Goal: Information Seeking & Learning: Learn about a topic

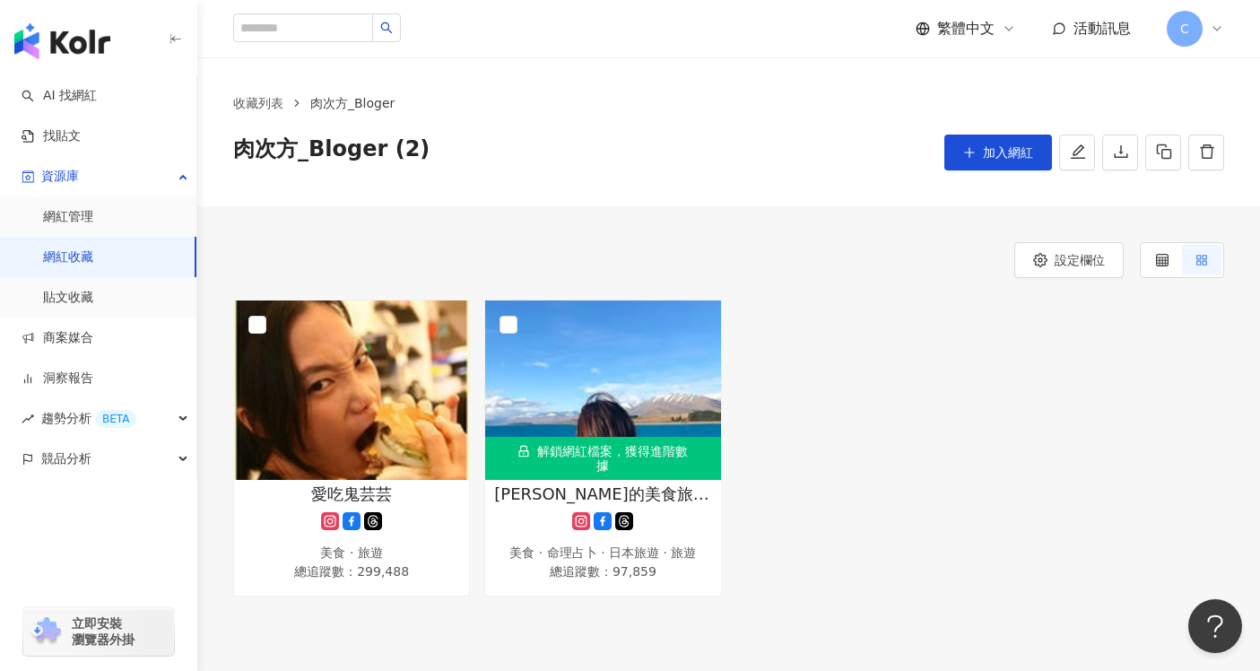
click at [93, 263] on link "網紅收藏" at bounding box center [68, 257] width 50 height 18
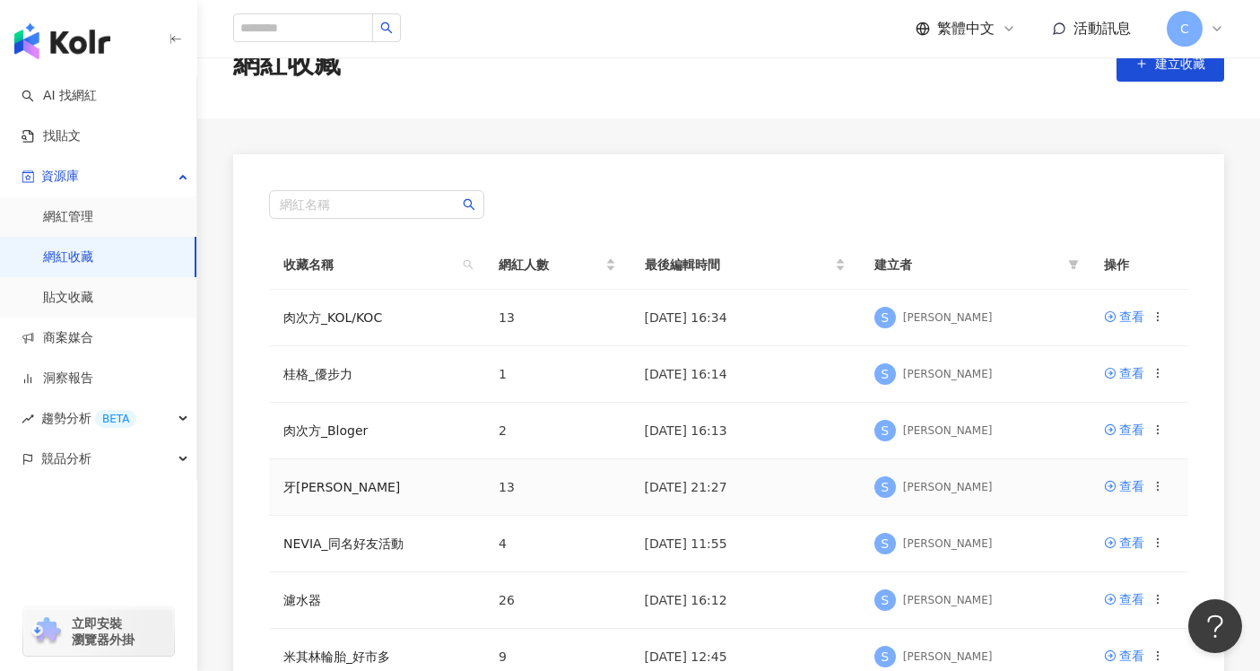
scroll to position [31, 0]
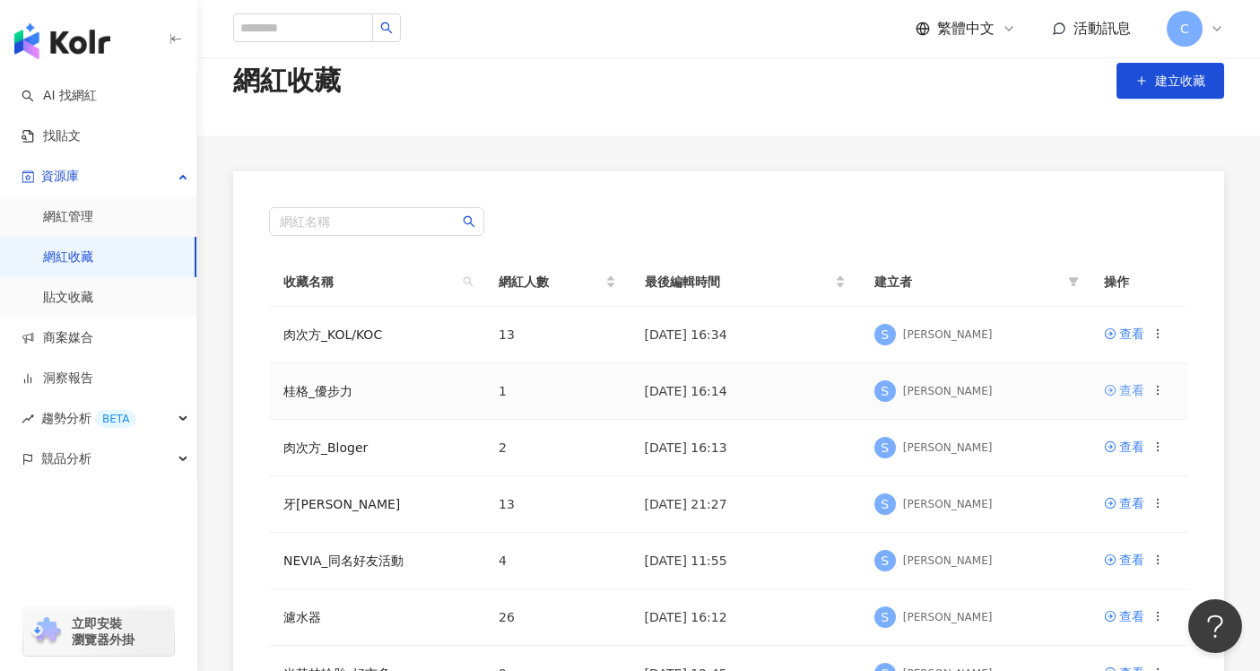
click at [1126, 392] on div "查看" at bounding box center [1131, 390] width 25 height 20
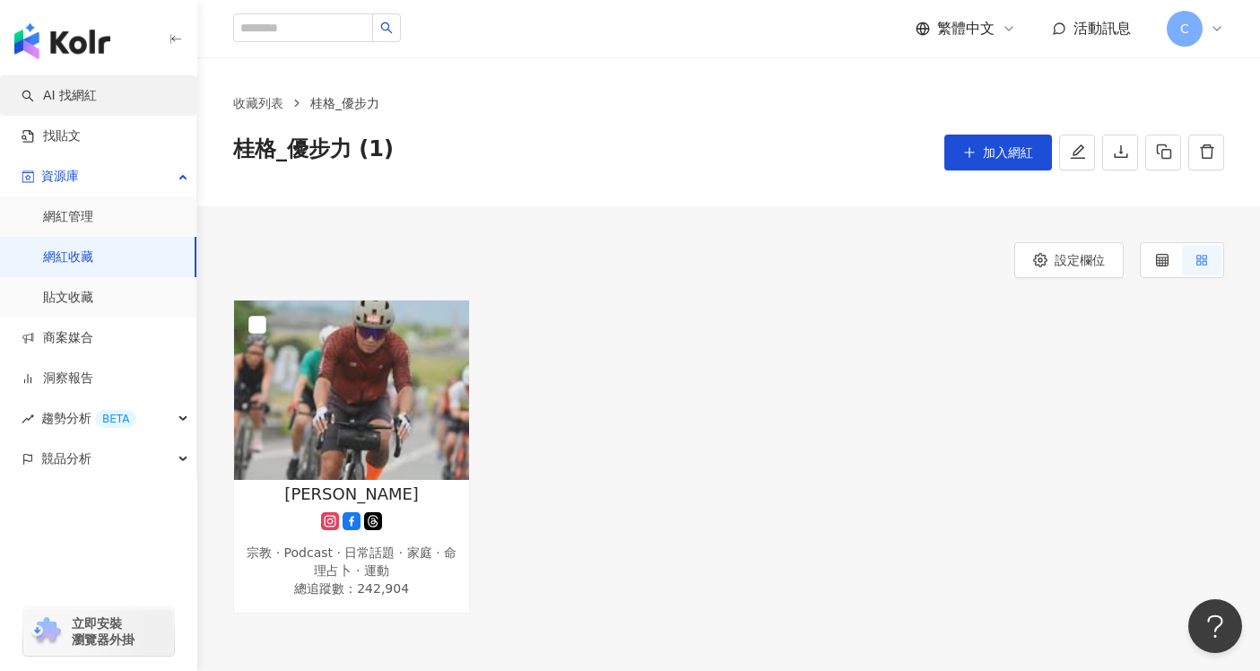
click at [97, 97] on link "AI 找網紅" at bounding box center [59, 96] width 75 height 18
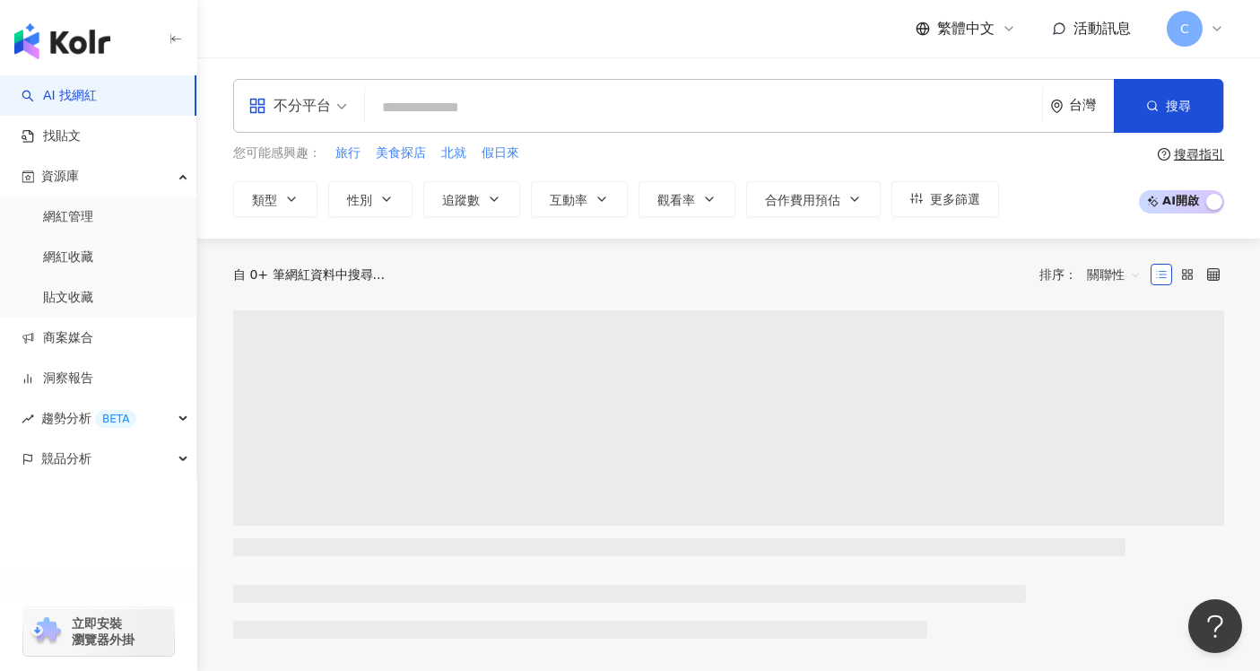
click at [344, 118] on span "不分平台" at bounding box center [297, 105] width 99 height 29
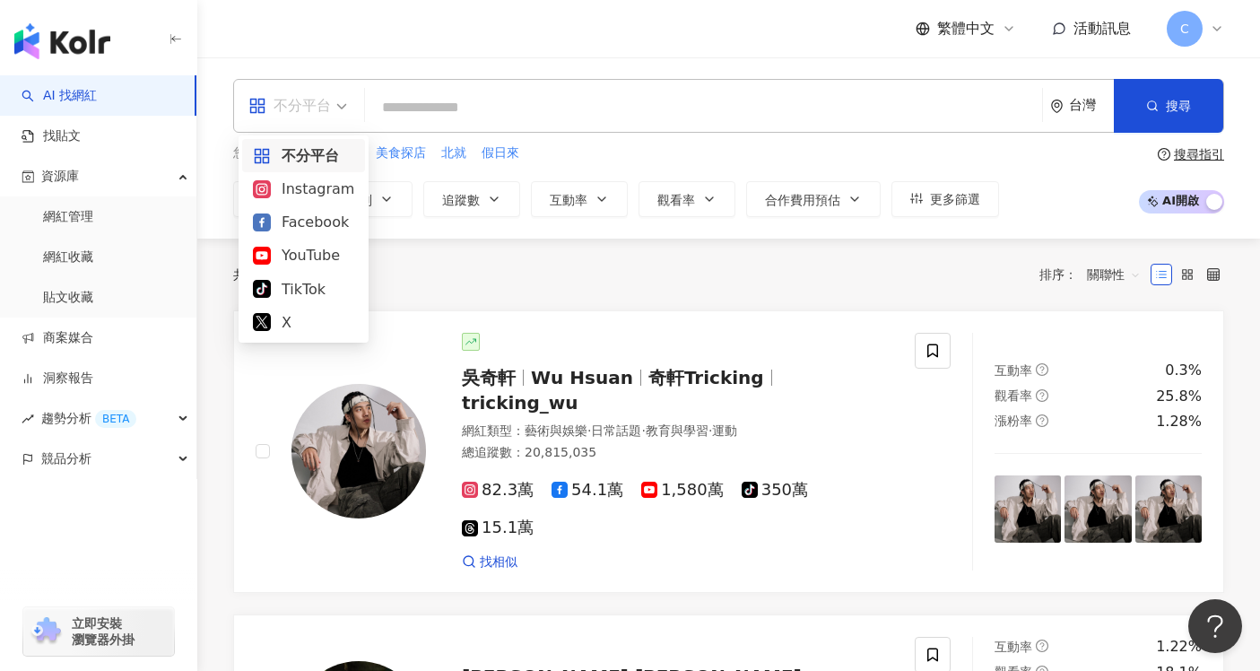
click at [344, 118] on span "不分平台" at bounding box center [297, 105] width 99 height 29
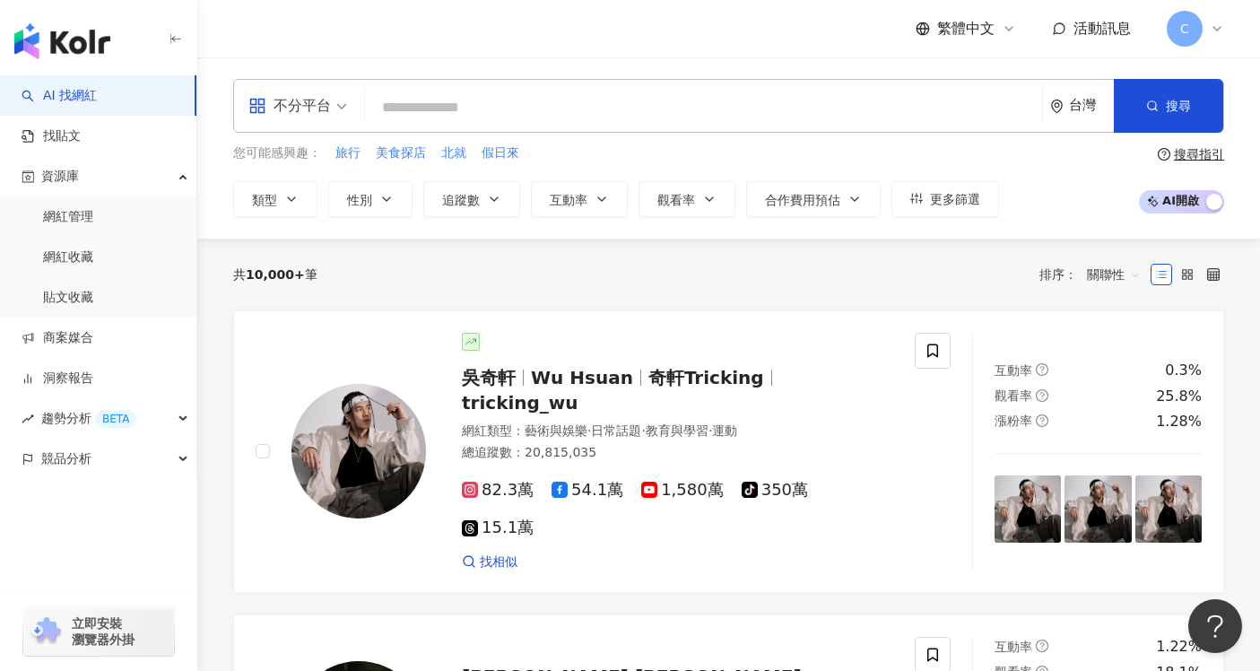
click at [344, 118] on span "不分平台" at bounding box center [297, 105] width 99 height 29
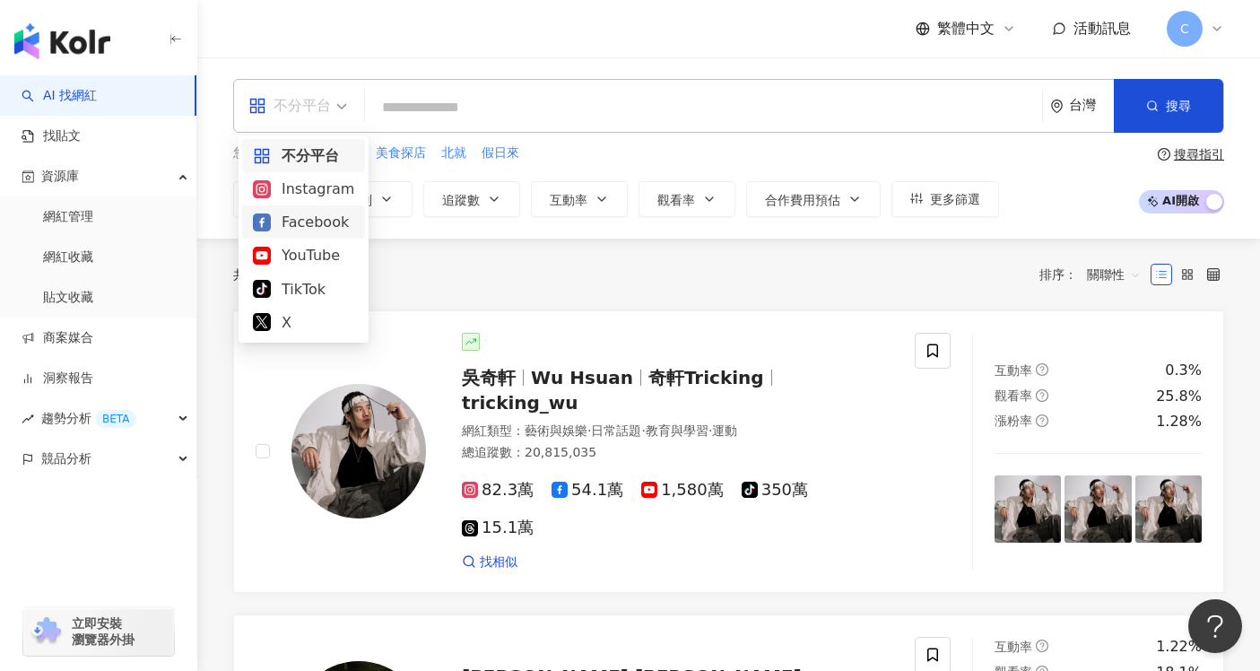
click at [335, 222] on div "Facebook" at bounding box center [303, 222] width 101 height 22
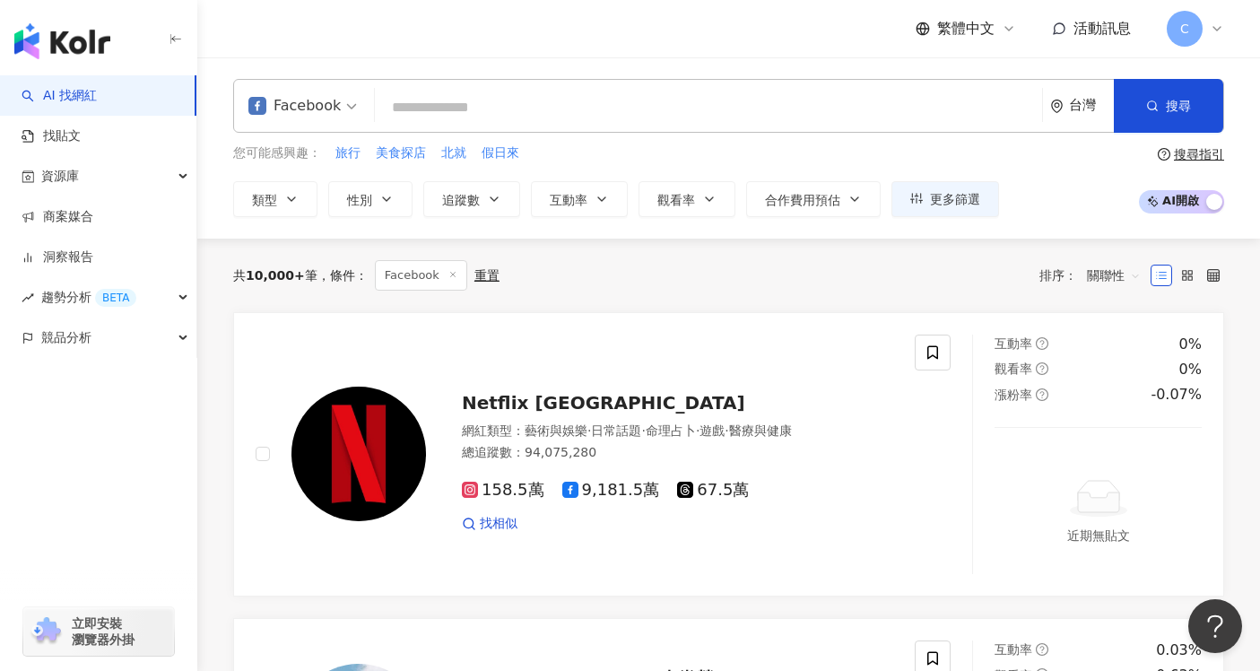
click at [342, 96] on span "Facebook" at bounding box center [302, 105] width 109 height 29
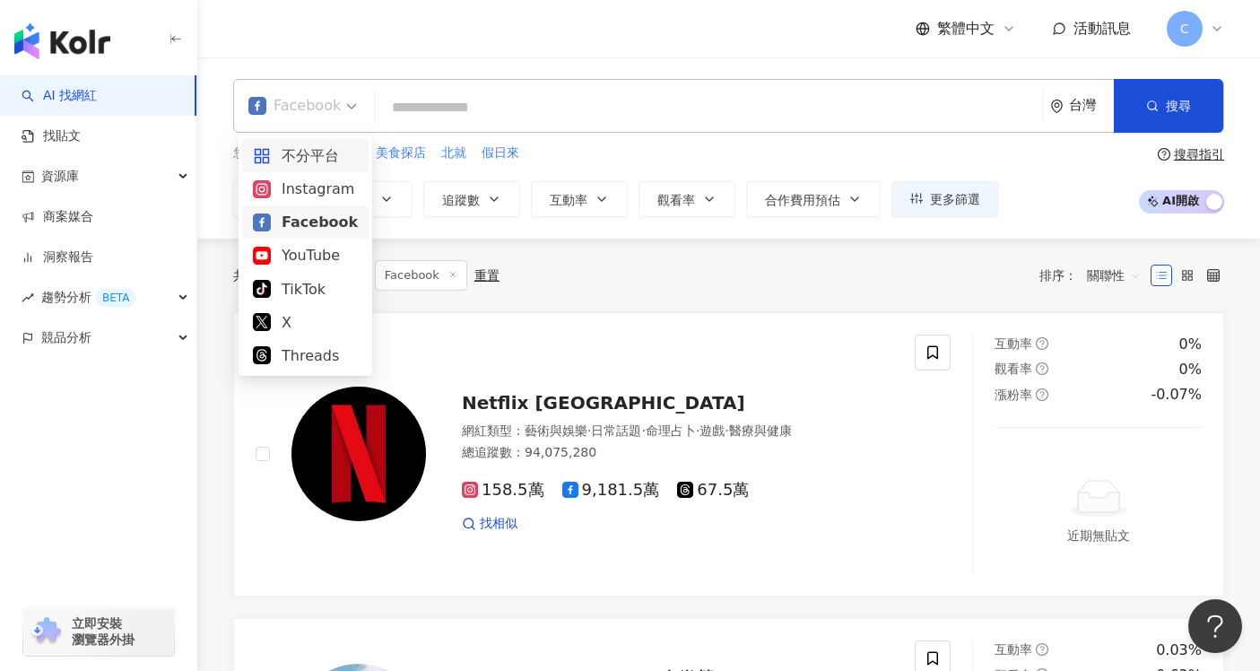
click at [322, 154] on div "不分平台" at bounding box center [305, 155] width 105 height 22
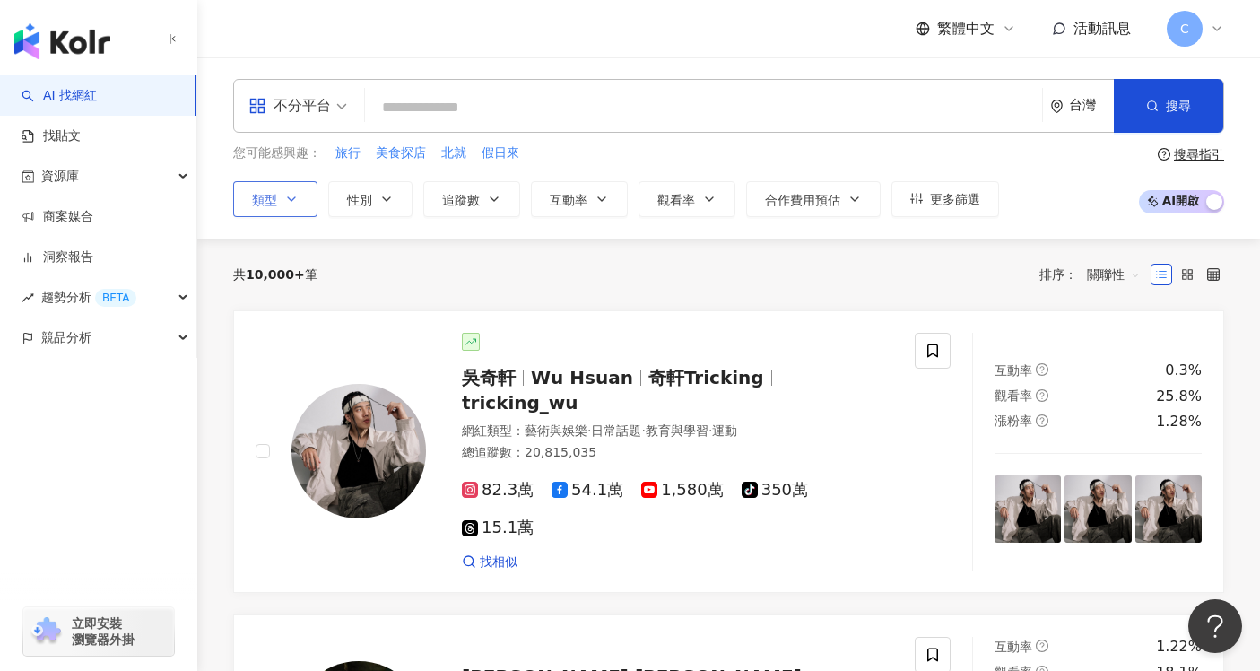
click at [292, 197] on icon "button" at bounding box center [291, 199] width 14 height 14
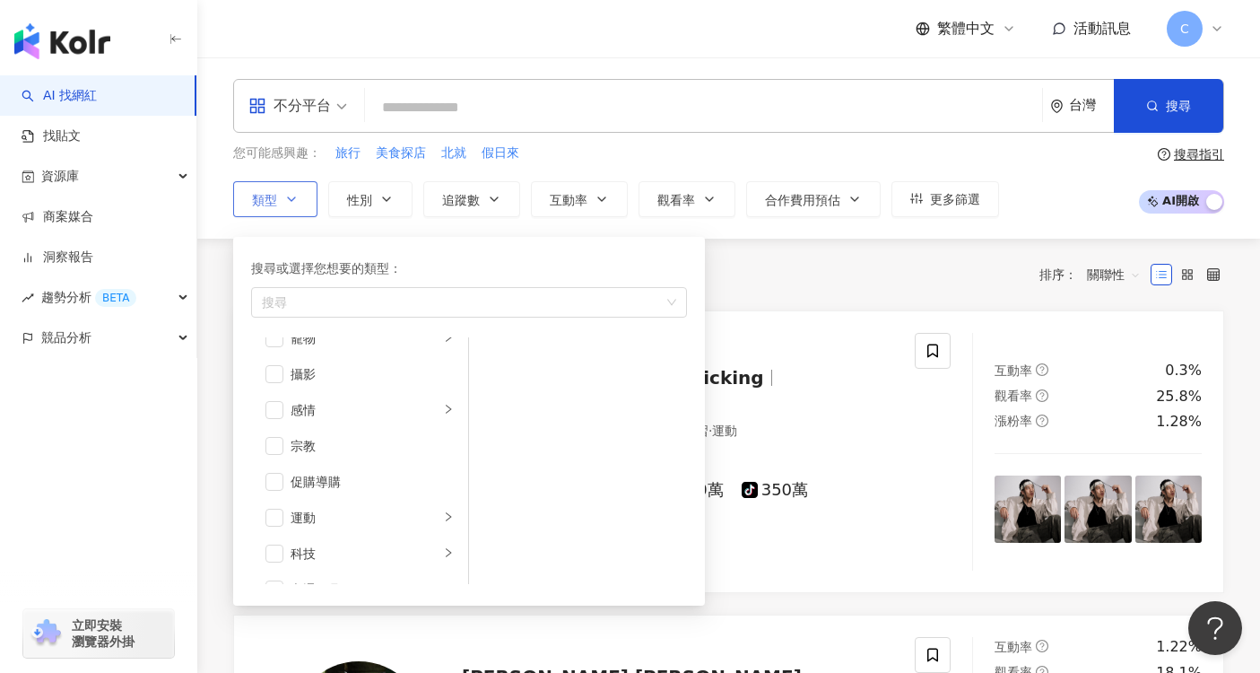
scroll to position [538, 0]
click at [274, 496] on span "button" at bounding box center [275, 502] width 18 height 18
click at [399, 510] on div "運動" at bounding box center [365, 502] width 149 height 20
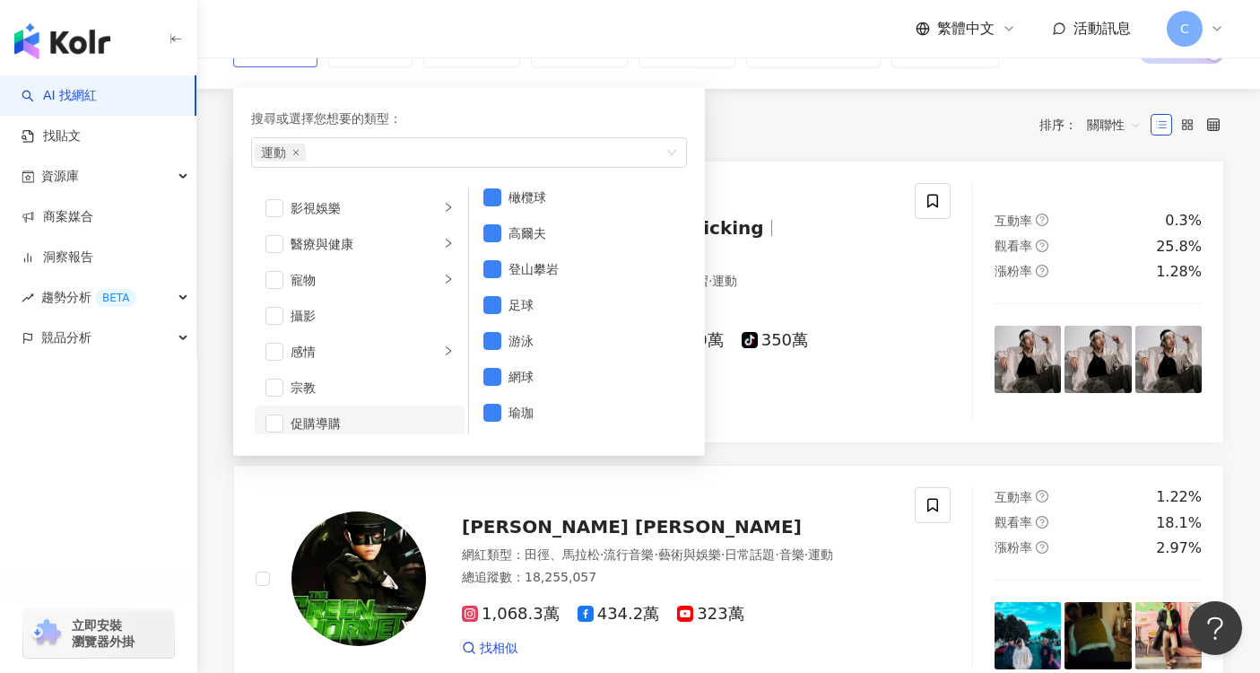
scroll to position [411, 0]
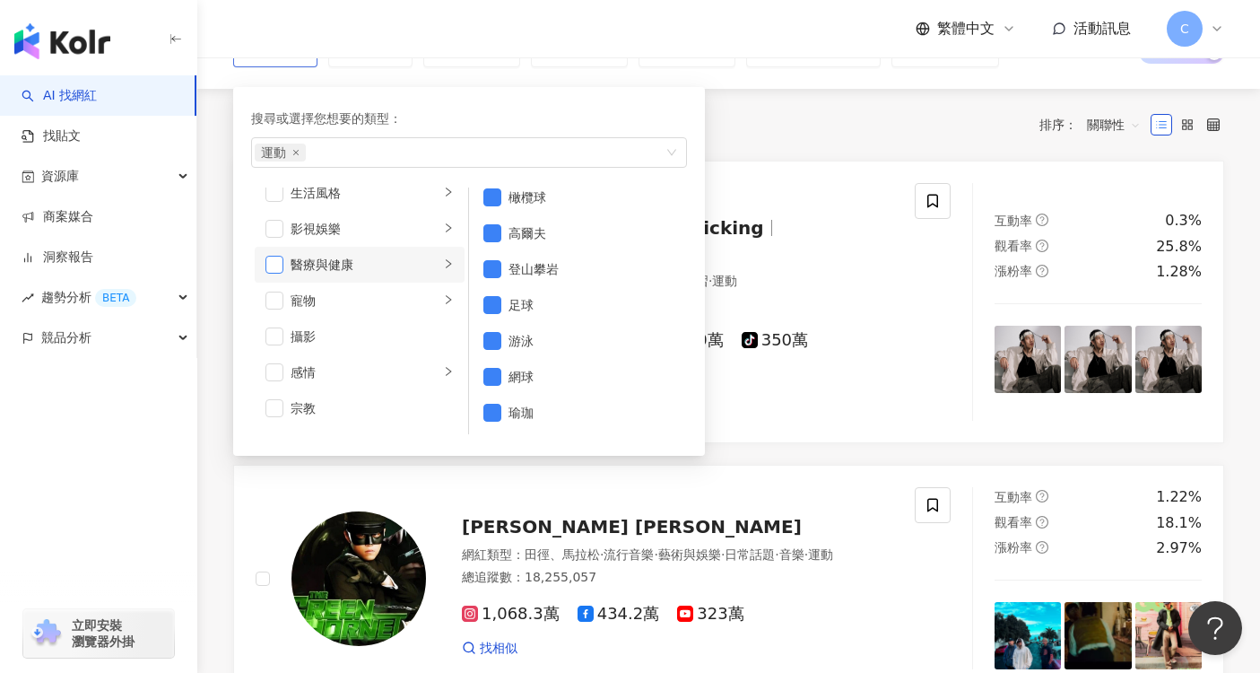
click at [277, 267] on span "button" at bounding box center [275, 265] width 18 height 18
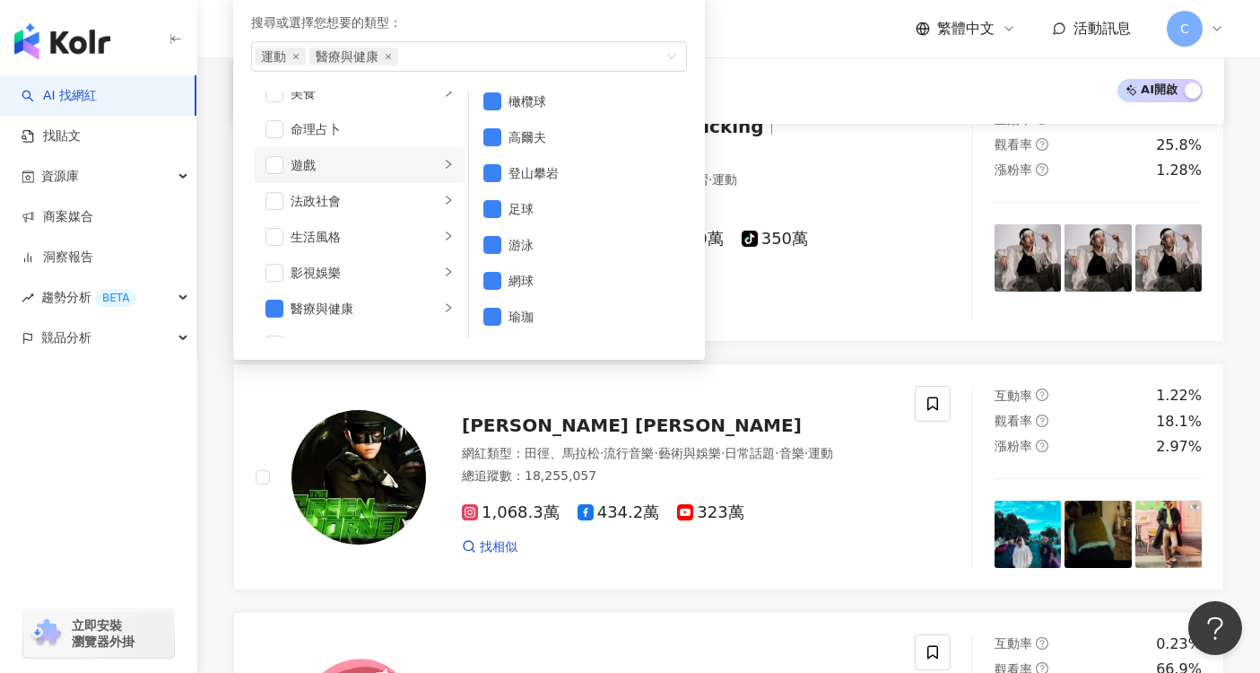
scroll to position [272, 0]
click at [272, 231] on span "button" at bounding box center [275, 236] width 18 height 18
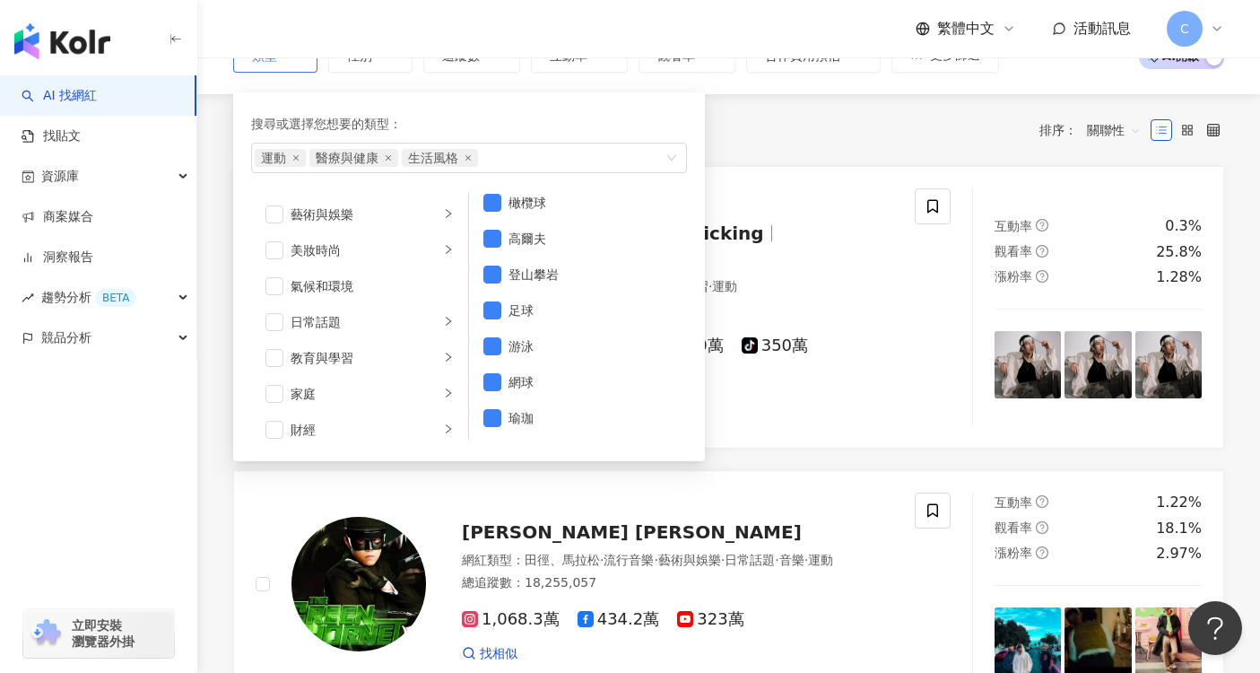
scroll to position [0, 0]
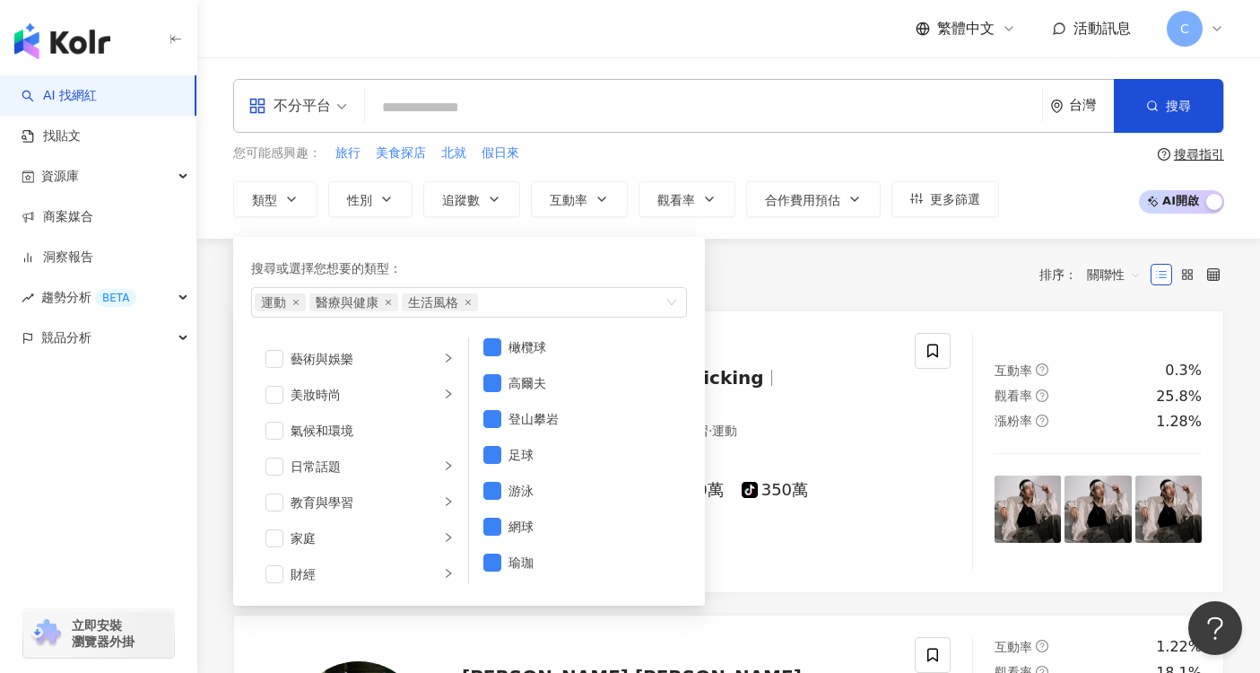
click at [851, 268] on div "共 10,000+ 筆 排序： 關聯性" at bounding box center [728, 274] width 991 height 29
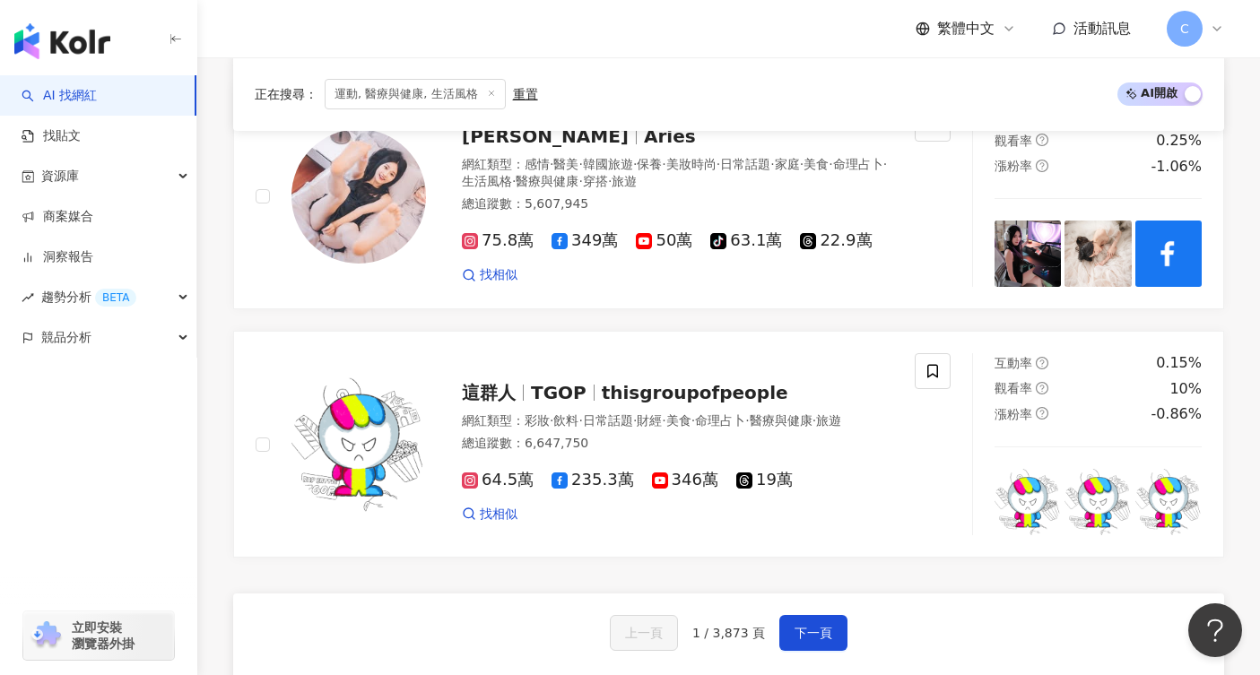
scroll to position [2939, 0]
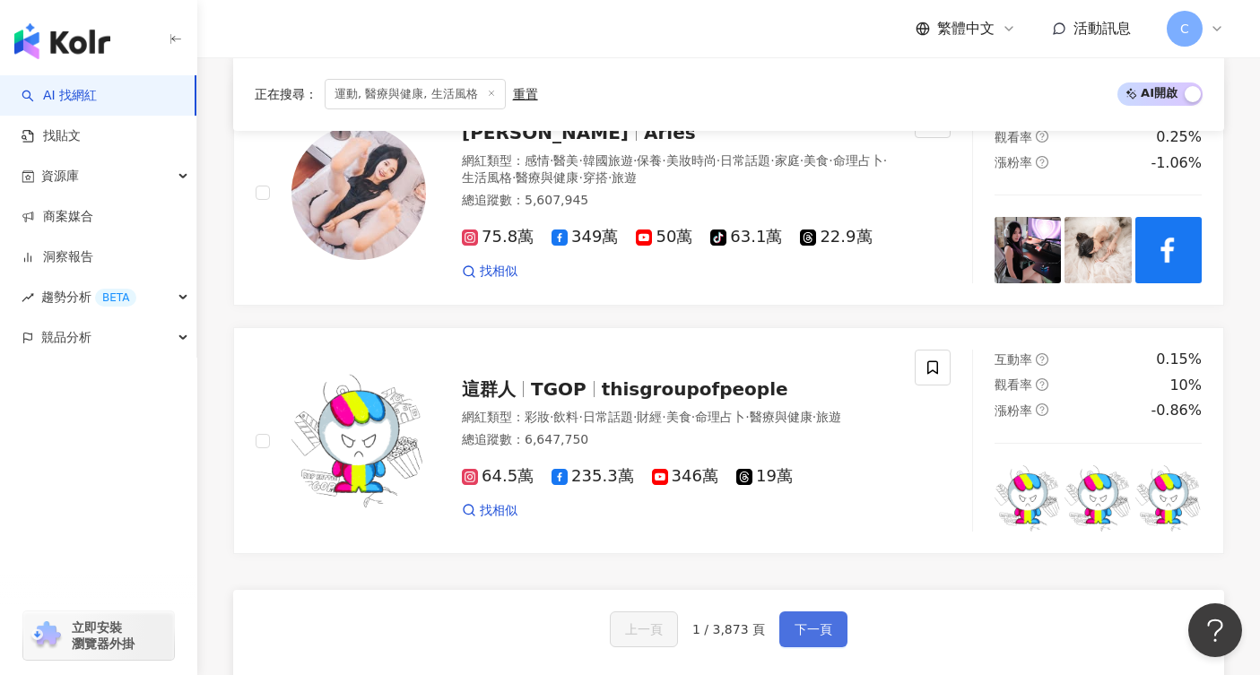
click at [787, 612] on button "下一頁" at bounding box center [813, 630] width 68 height 36
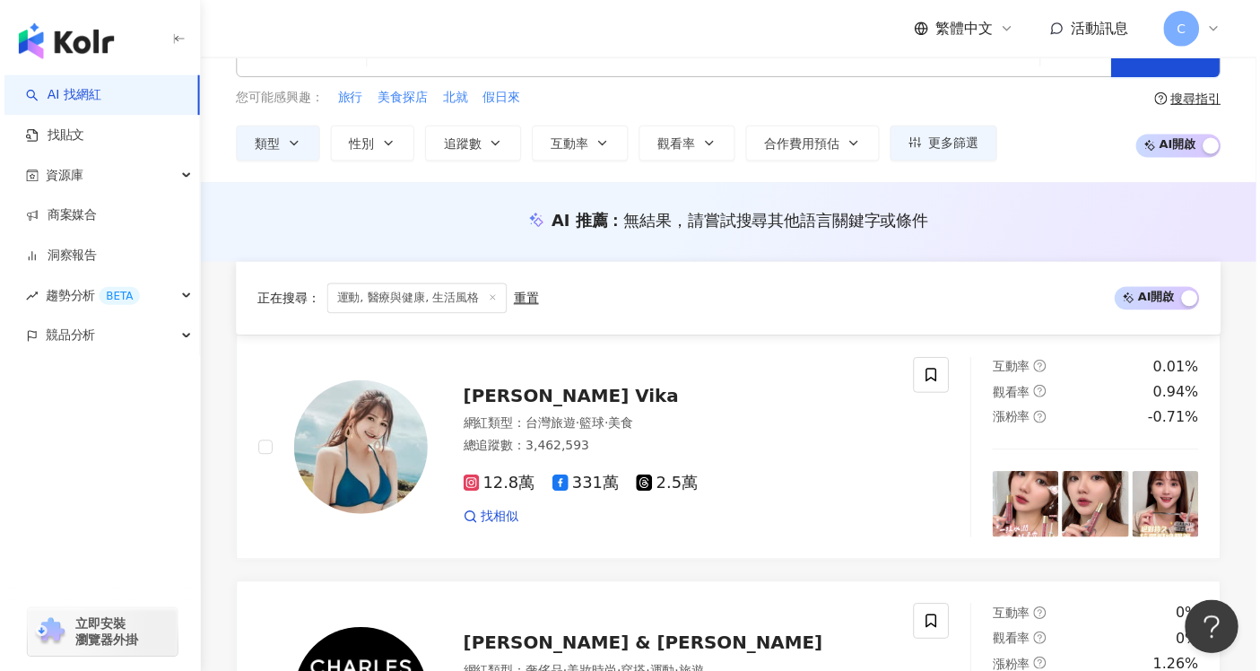
scroll to position [0, 0]
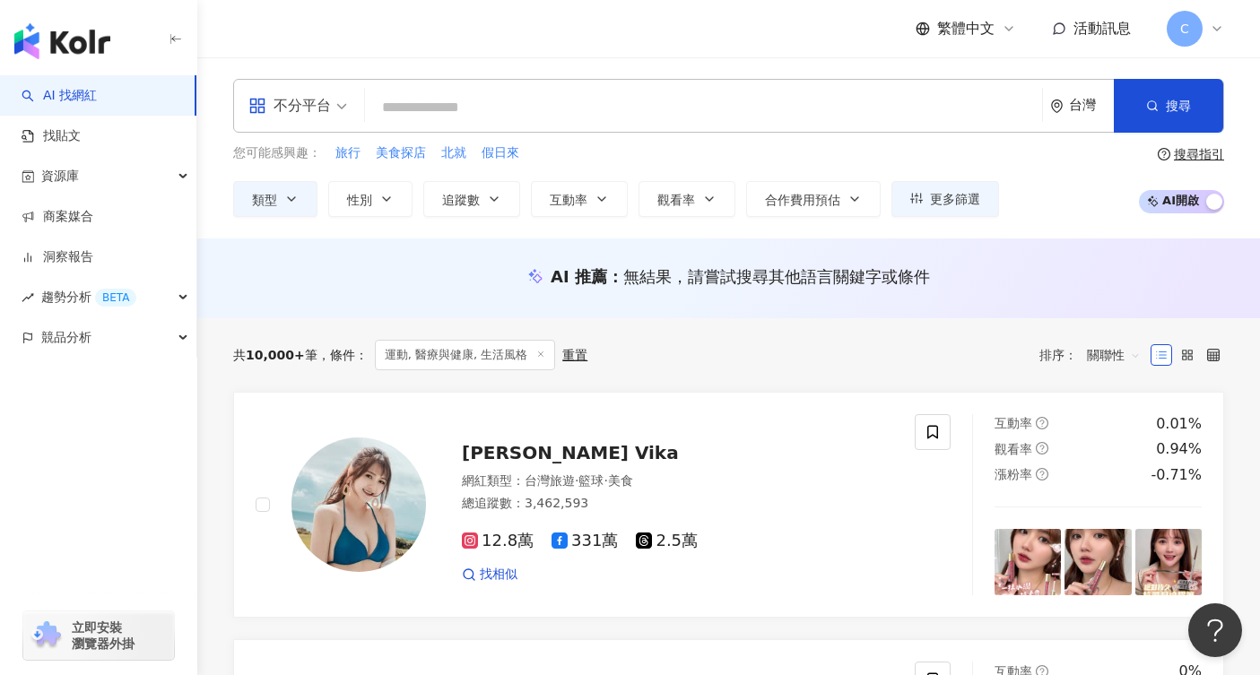
click at [516, 109] on input "search" at bounding box center [703, 108] width 663 height 34
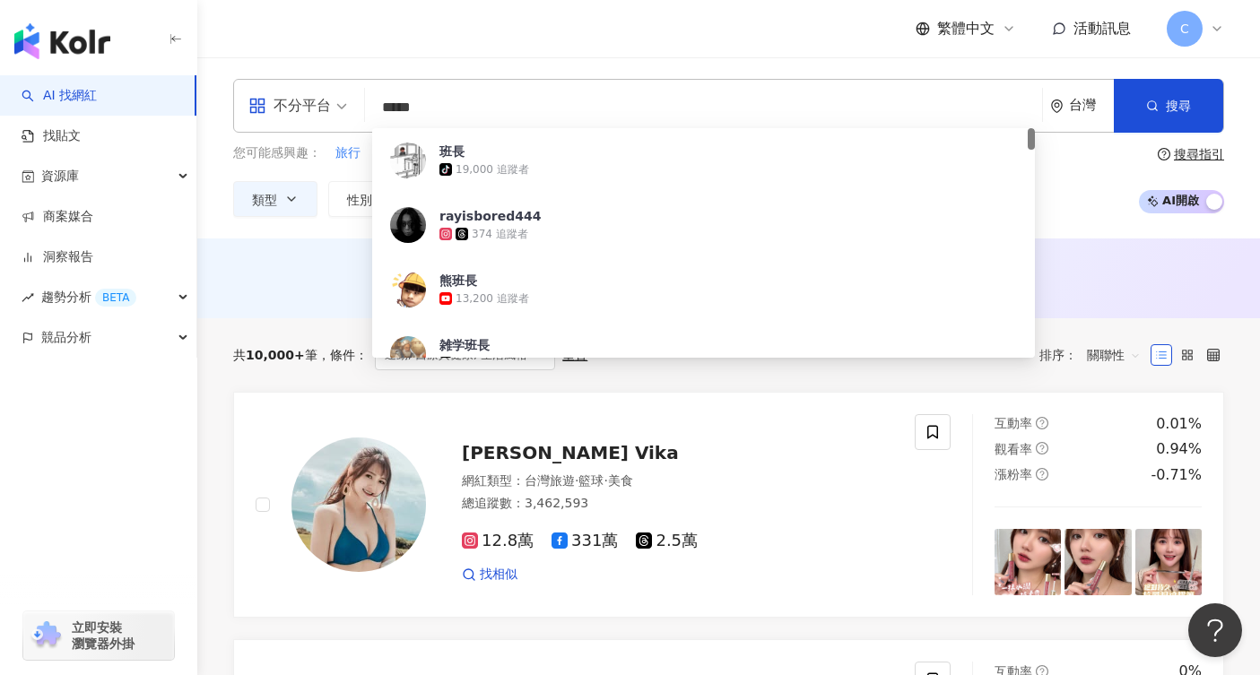
type input "*****"
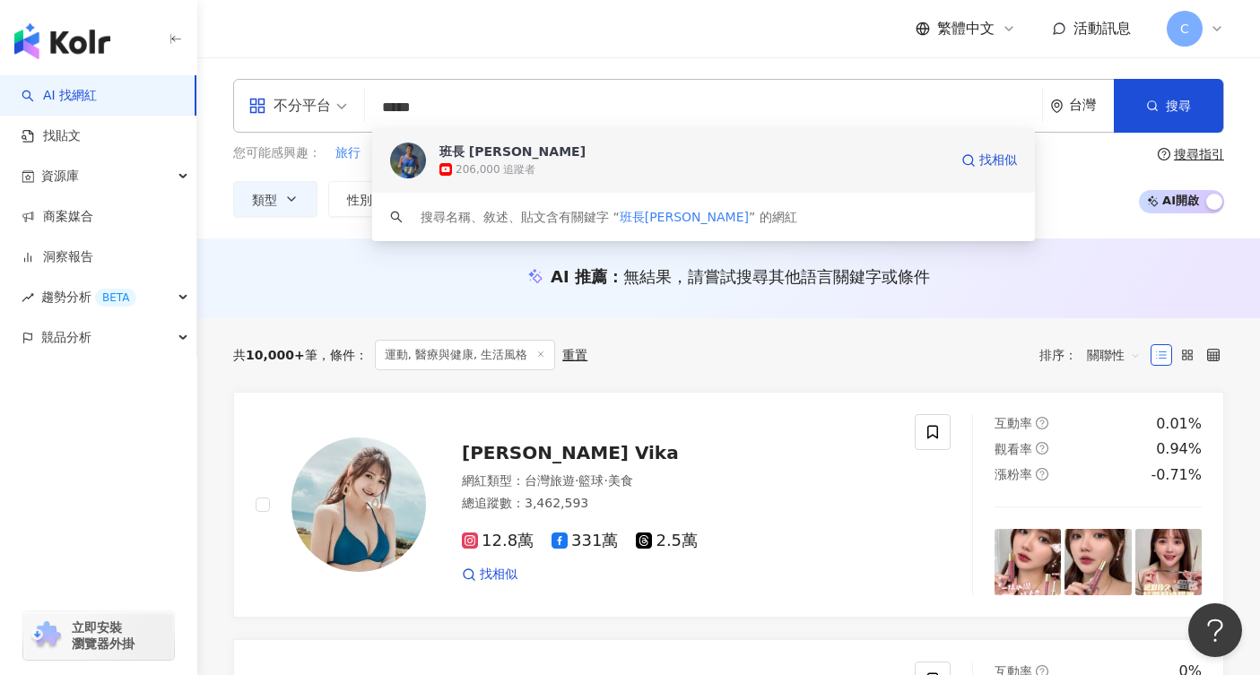
click at [538, 165] on div "206,000 追蹤者" at bounding box center [694, 170] width 509 height 18
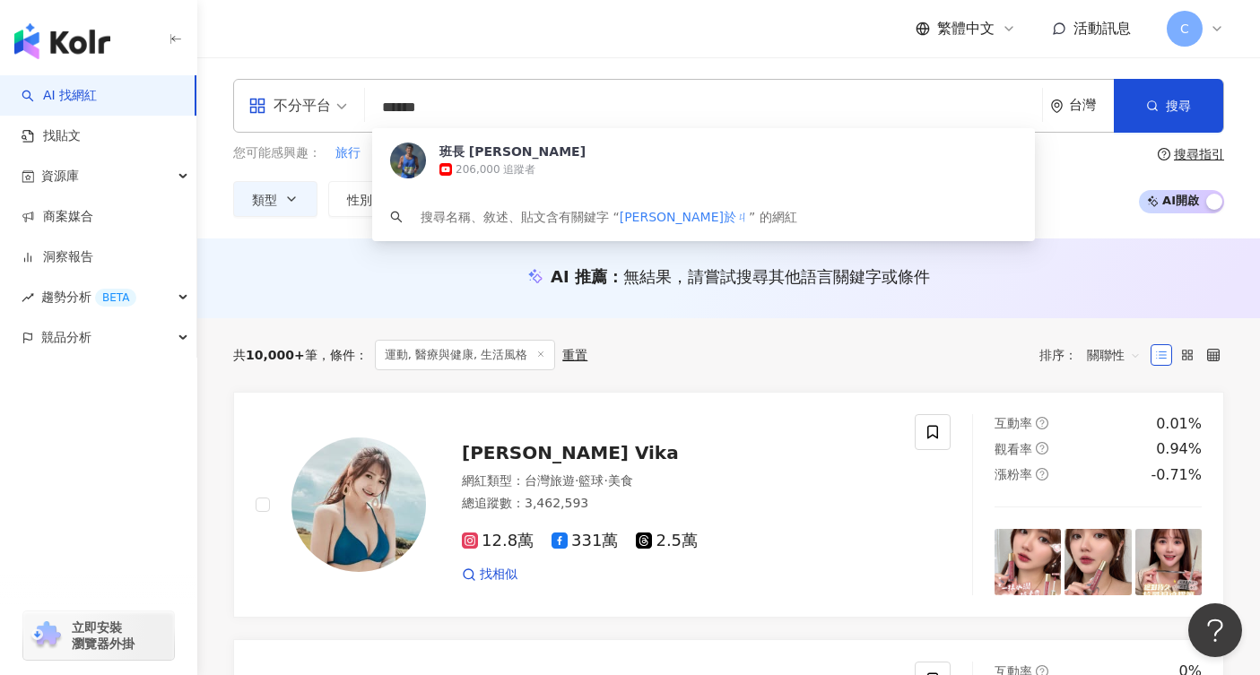
type input "****"
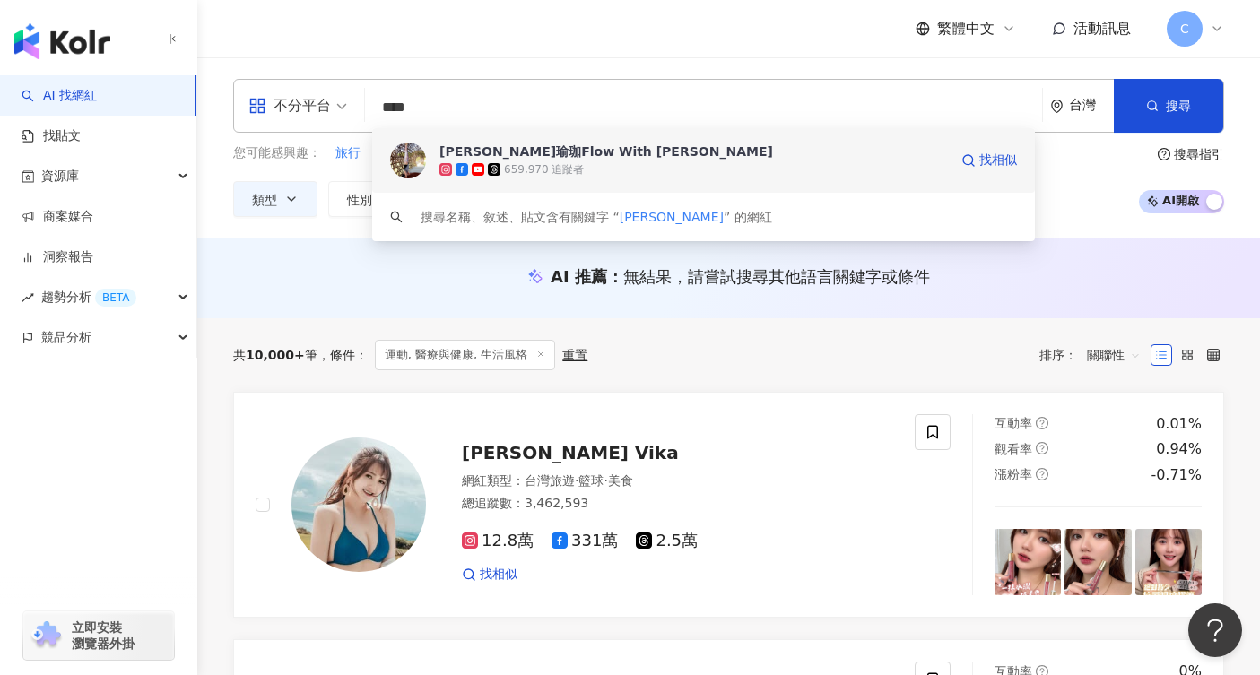
click at [742, 169] on div "659,970 追蹤者" at bounding box center [694, 170] width 509 height 18
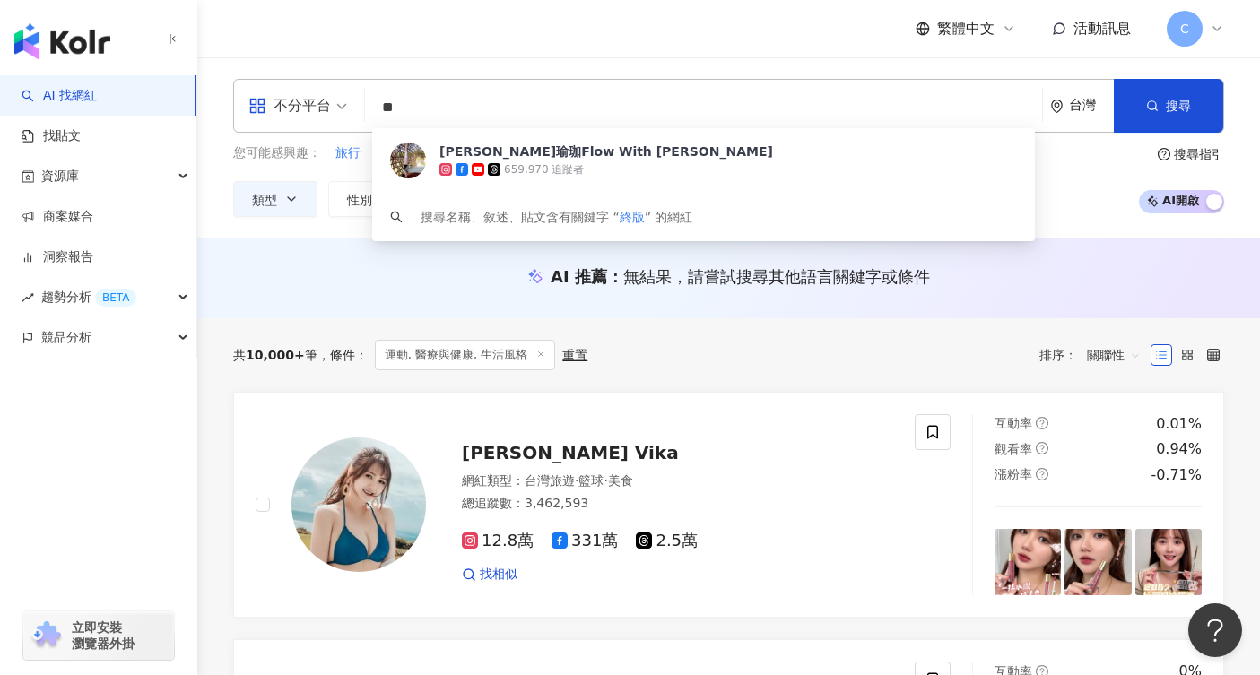
type input "*"
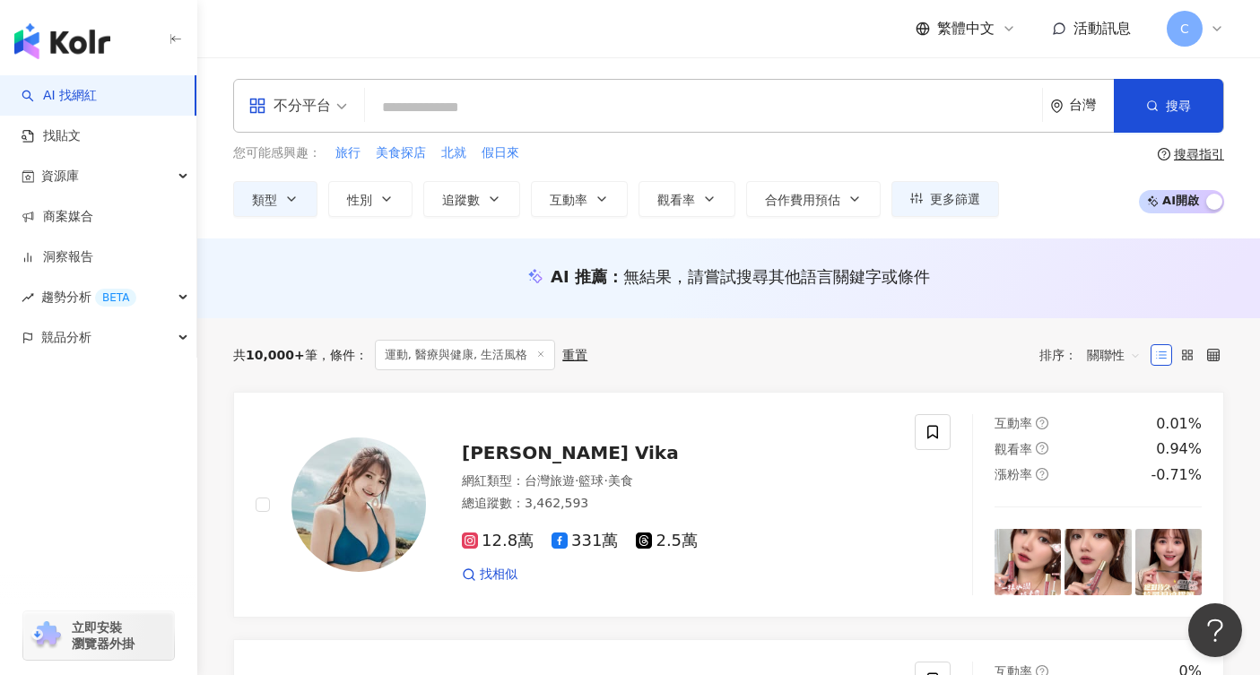
type input "*"
click at [442, 89] on div "不分平台 台灣 搜尋 fa7467de-ef36-4d87-96b2-1f6c3434de27 凱蒂瑜珈Flow With Katie 659,970 追蹤者…" at bounding box center [728, 106] width 991 height 54
click at [440, 111] on input "search" at bounding box center [703, 108] width 663 height 34
paste input "*****"
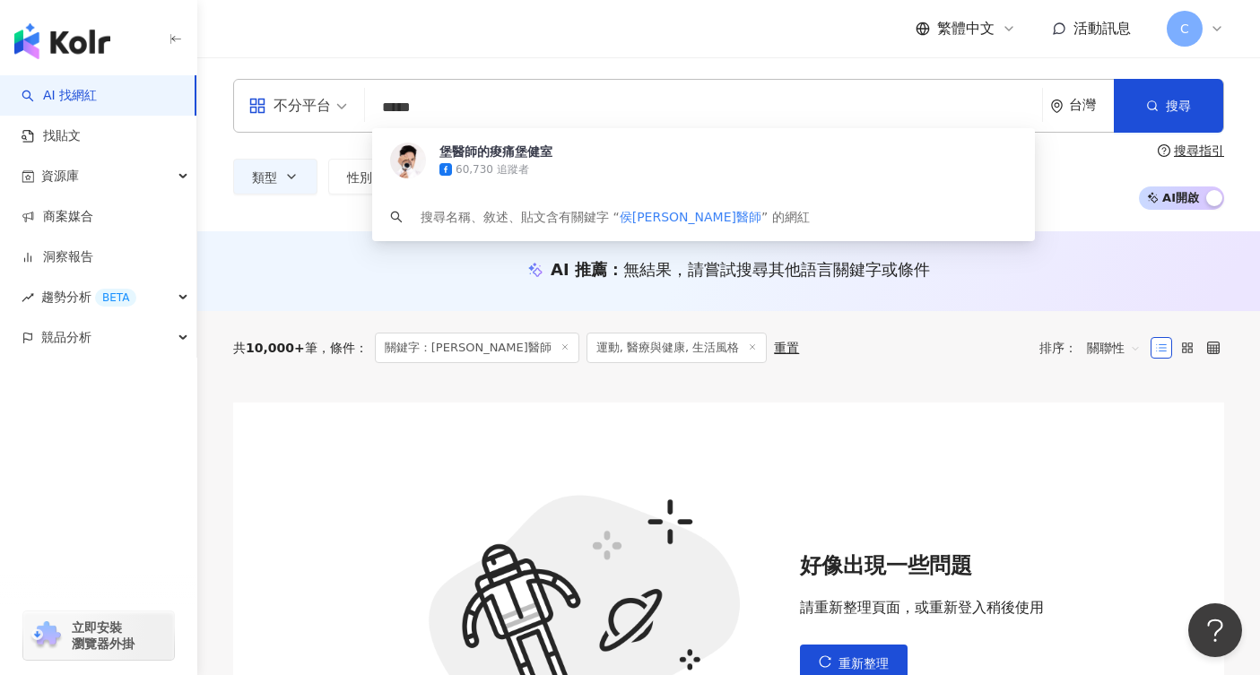
type input "*****"
click at [501, 118] on input "*****" at bounding box center [703, 108] width 663 height 34
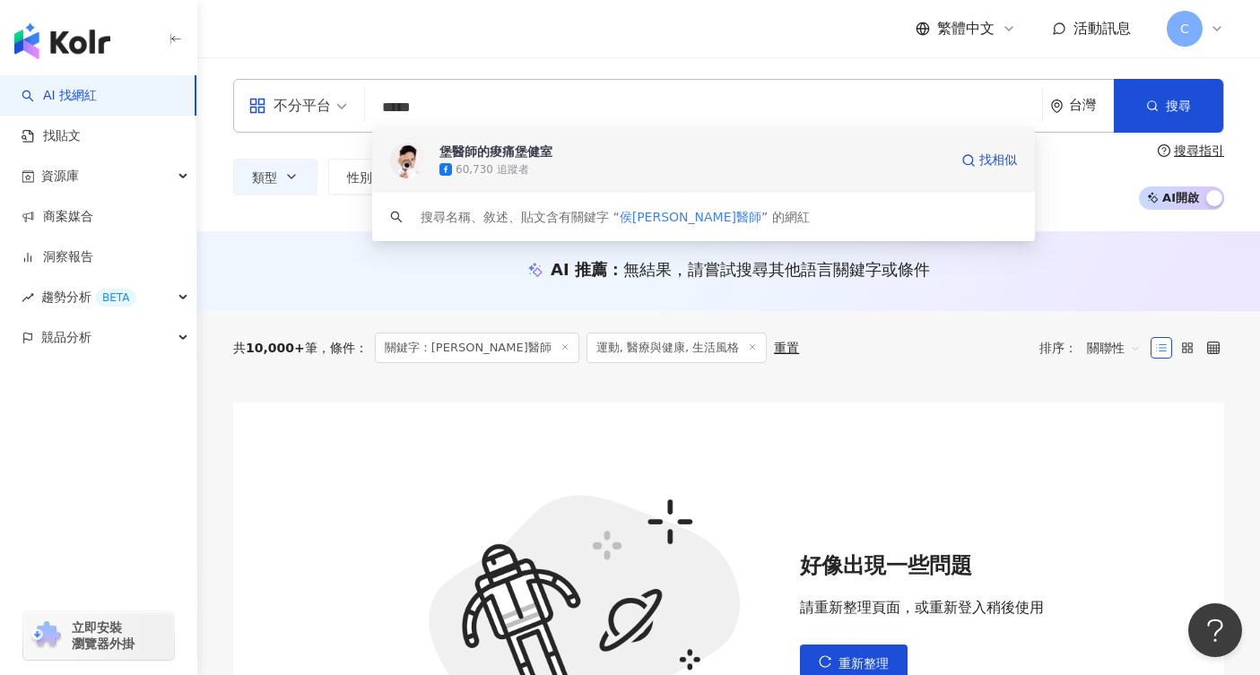
click at [509, 148] on div "堡醫師的痠痛堡健室" at bounding box center [496, 152] width 113 height 18
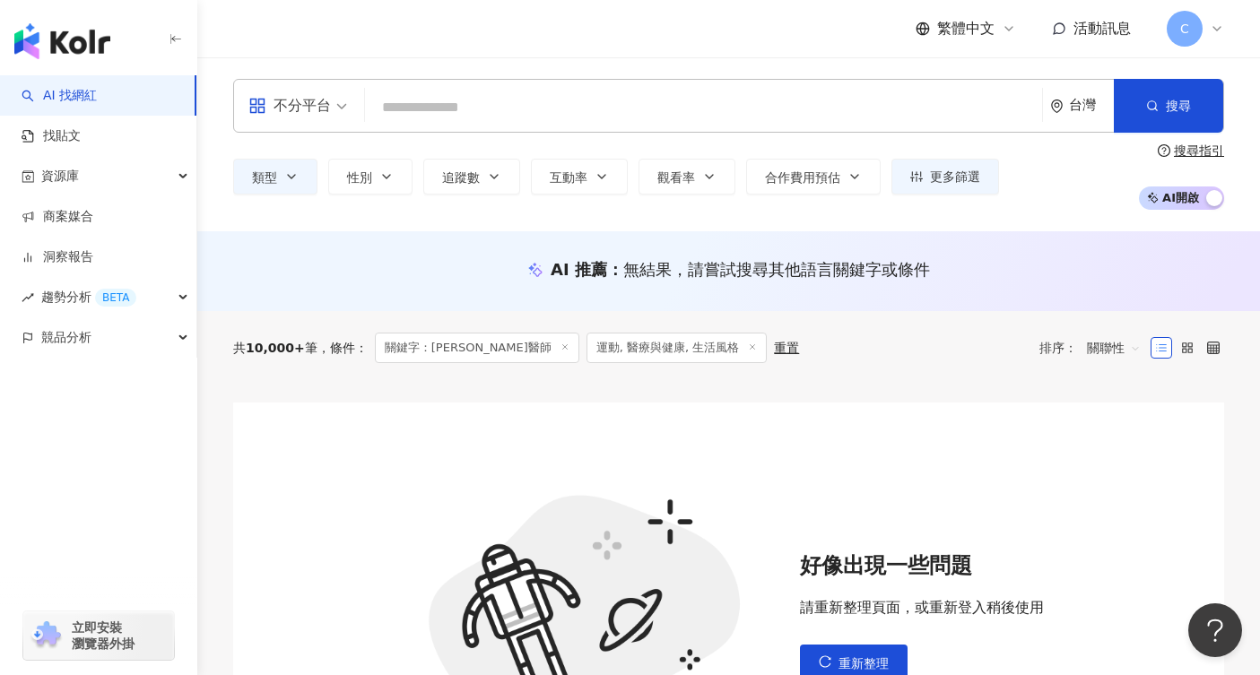
paste input "***"
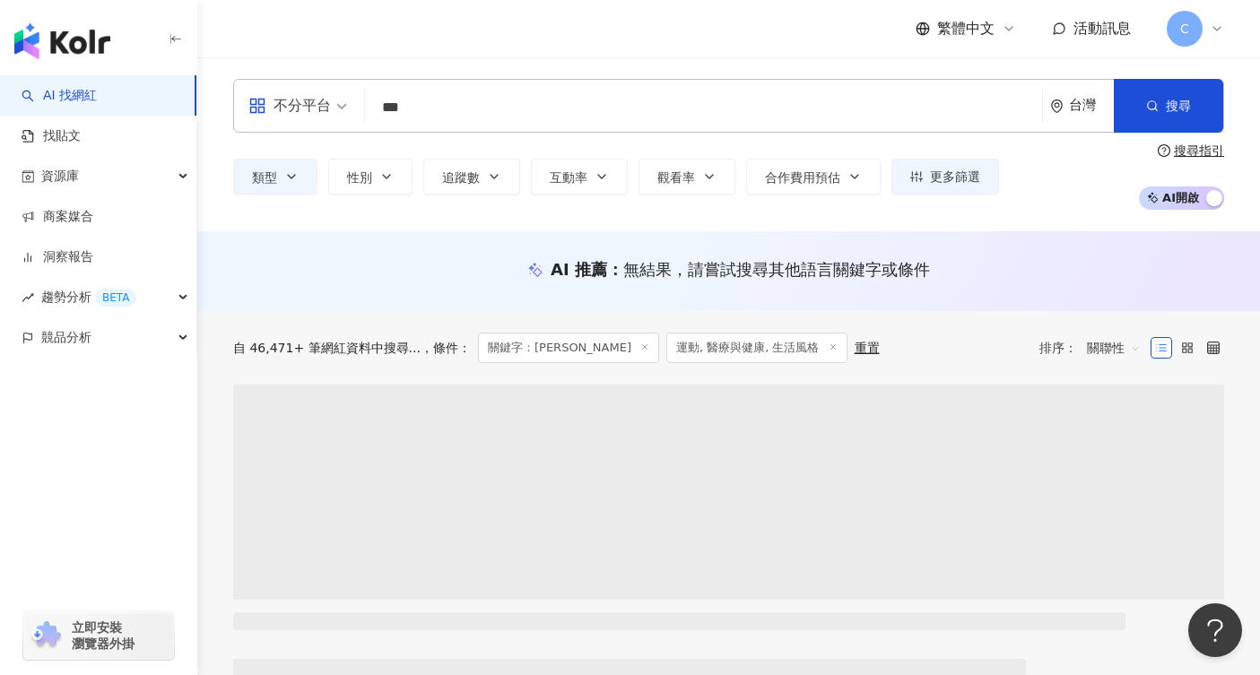
click at [595, 119] on input "***" at bounding box center [703, 108] width 663 height 34
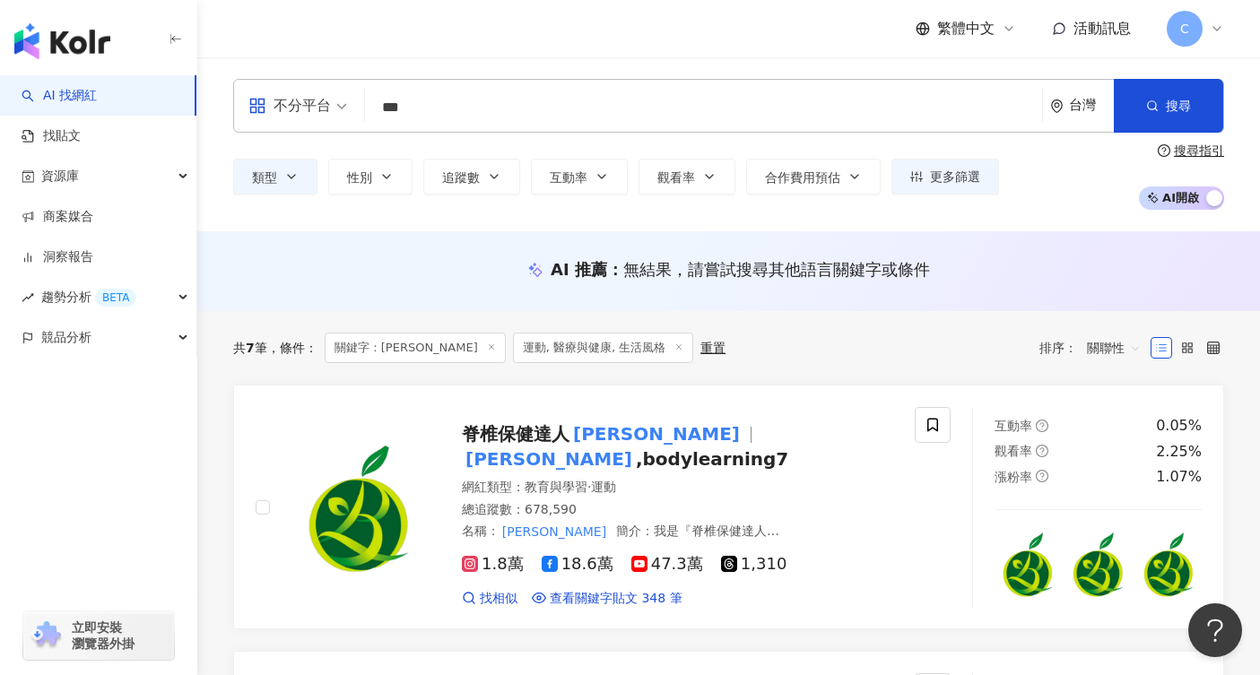
click at [595, 119] on input "***" at bounding box center [703, 108] width 663 height 34
click at [911, 480] on div "脊椎保健達人 鄭雲龍 鄭雲龍 ,bodylearning7 網紅類型 ： 教育與學習 · 運動 總追蹤數 ： 678,590 名稱 ： 鄭雲龍 簡介 ： 我是…" at bounding box center [585, 507] width 659 height 200
click at [593, 115] on input "***" at bounding box center [703, 108] width 663 height 34
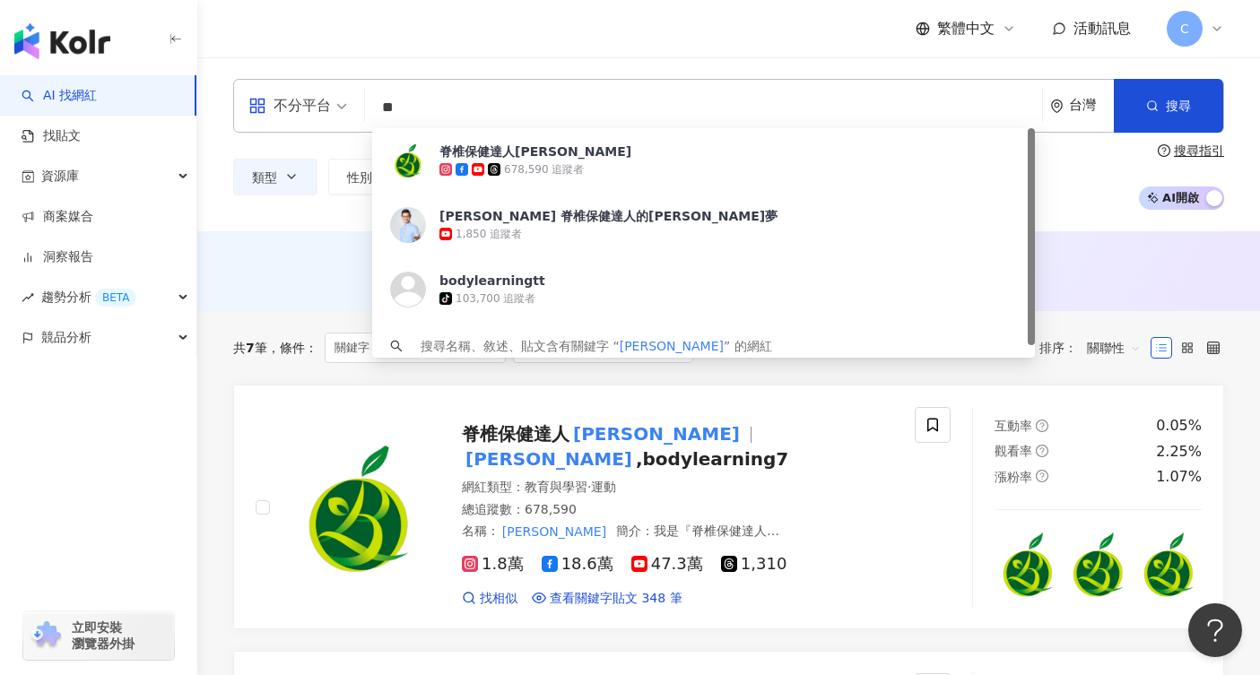
type input "*"
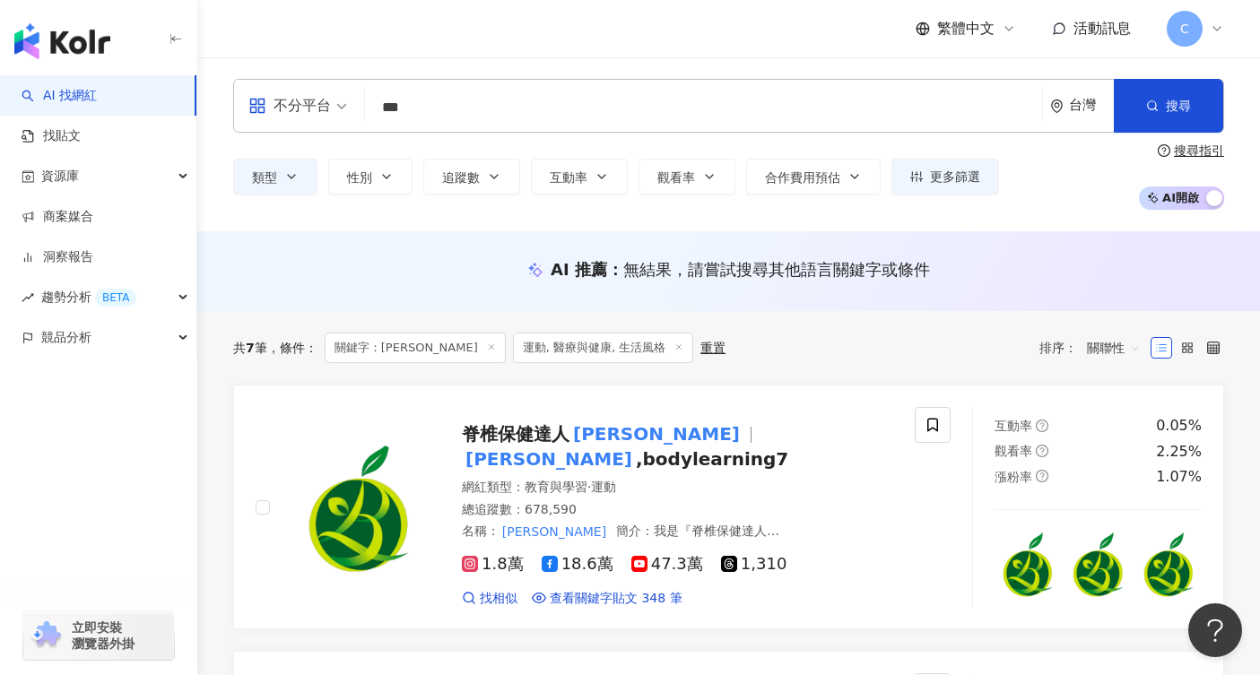
type input "***"
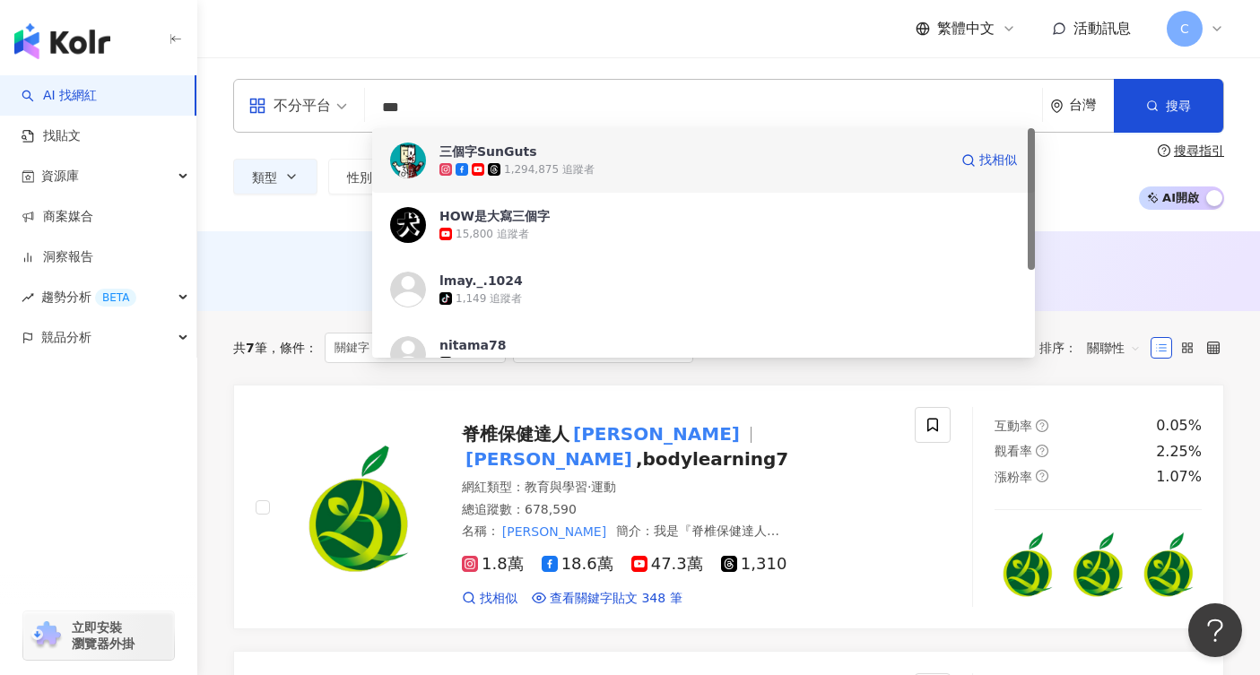
click at [752, 161] on div "1,294,875 追蹤者" at bounding box center [694, 170] width 509 height 18
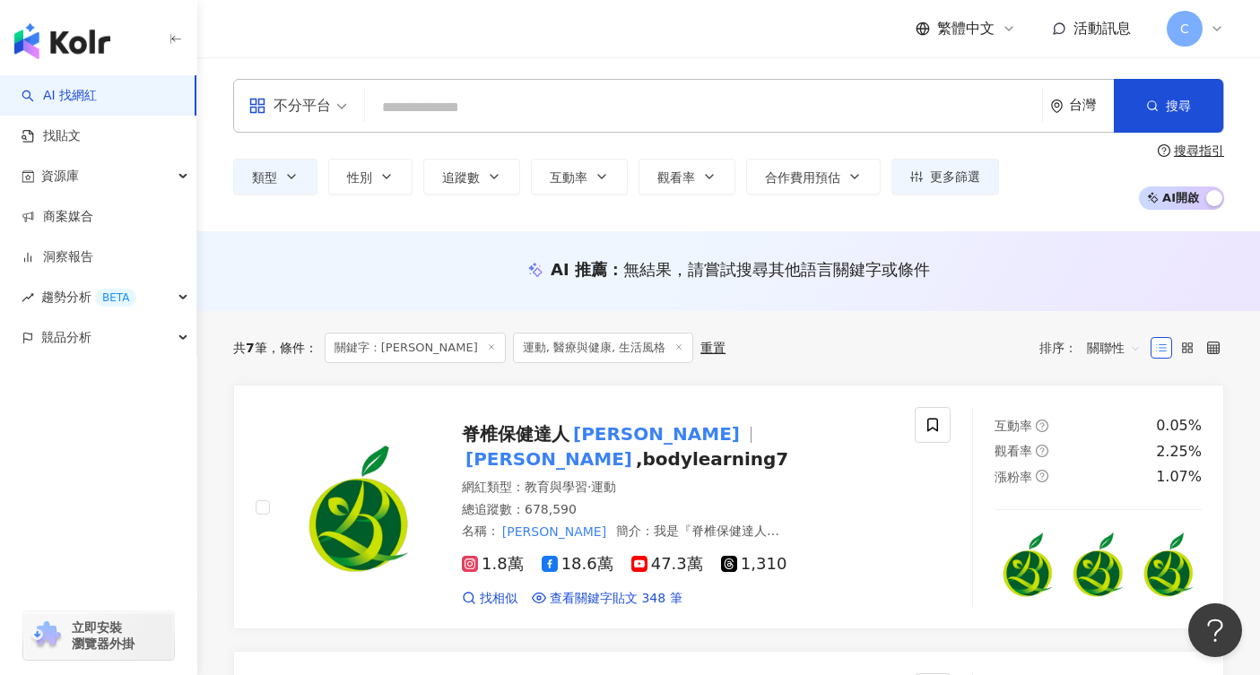
click at [604, 102] on input "search" at bounding box center [703, 108] width 663 height 34
paste input "****"
type input "****"
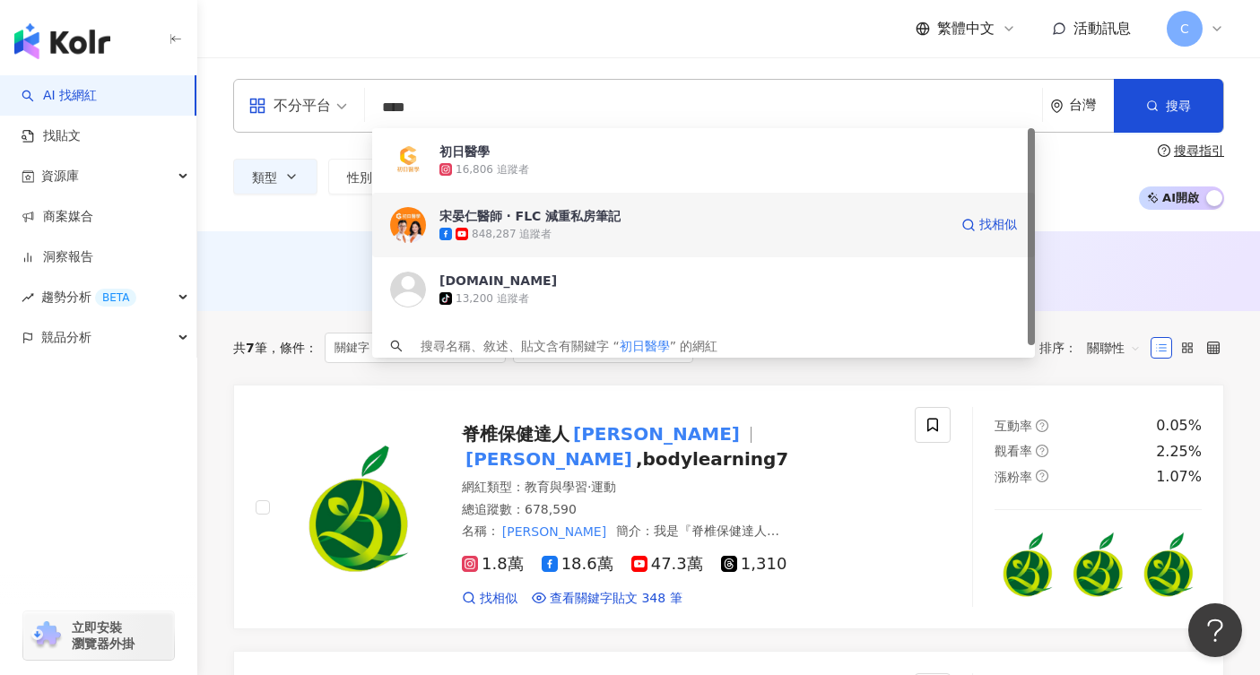
click at [605, 231] on div "848,287 追蹤者" at bounding box center [694, 234] width 509 height 18
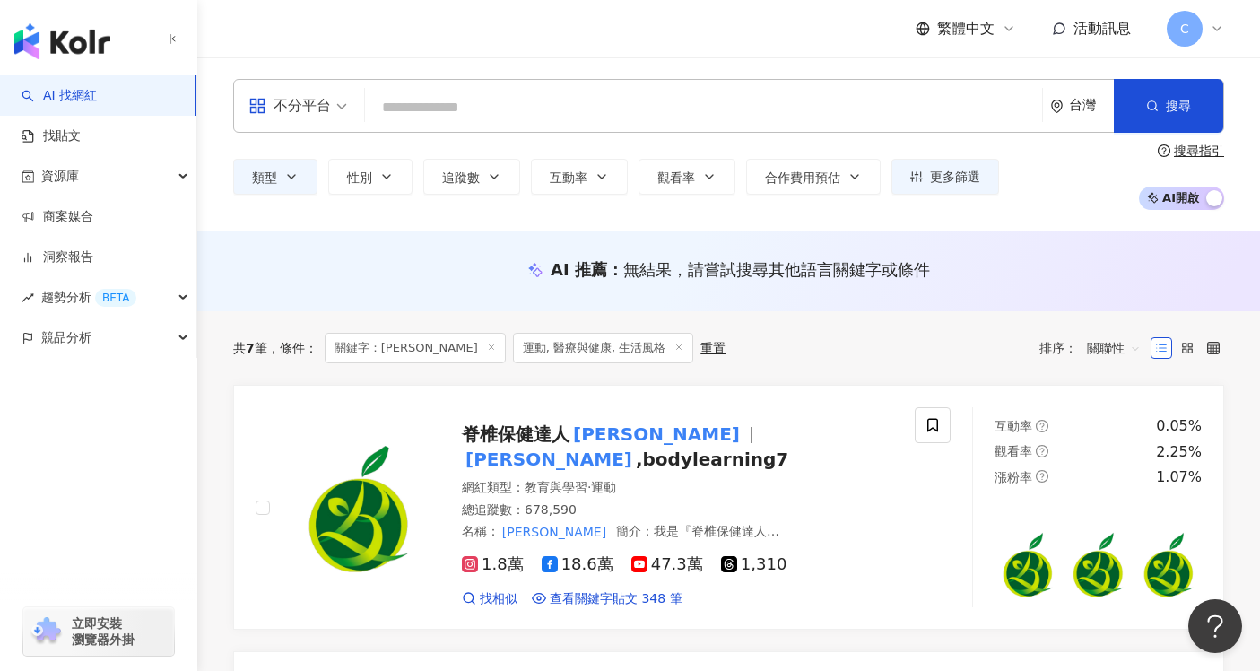
click at [432, 104] on input "search" at bounding box center [703, 108] width 663 height 34
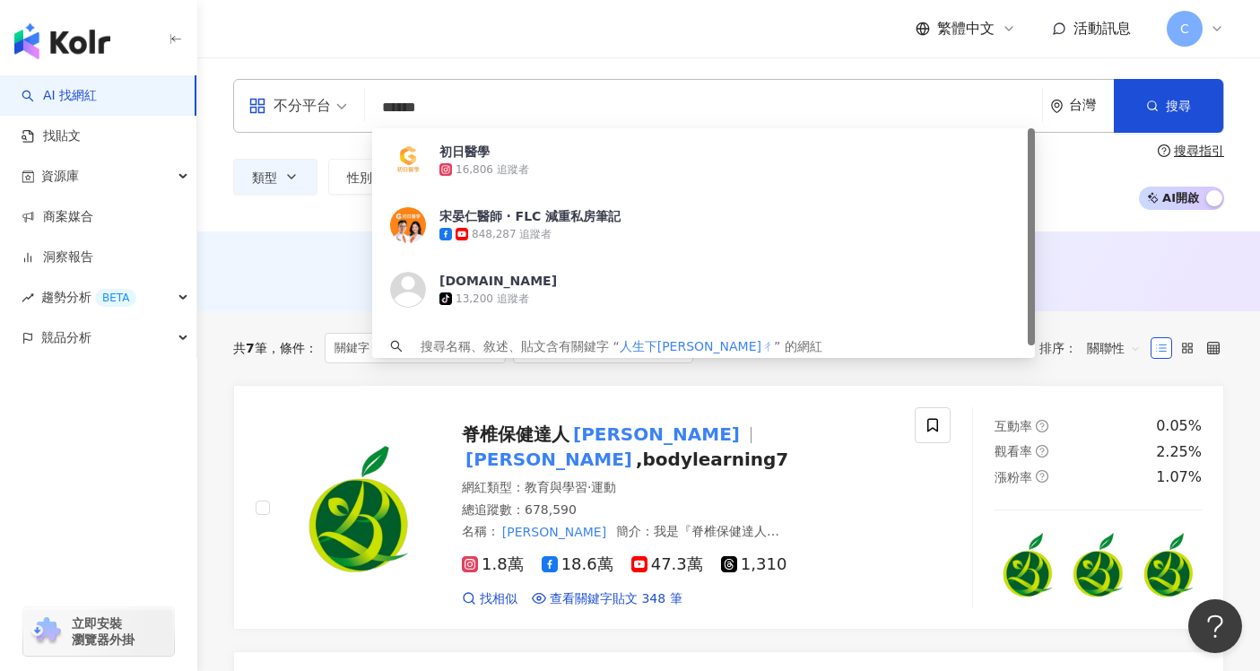
type input "*****"
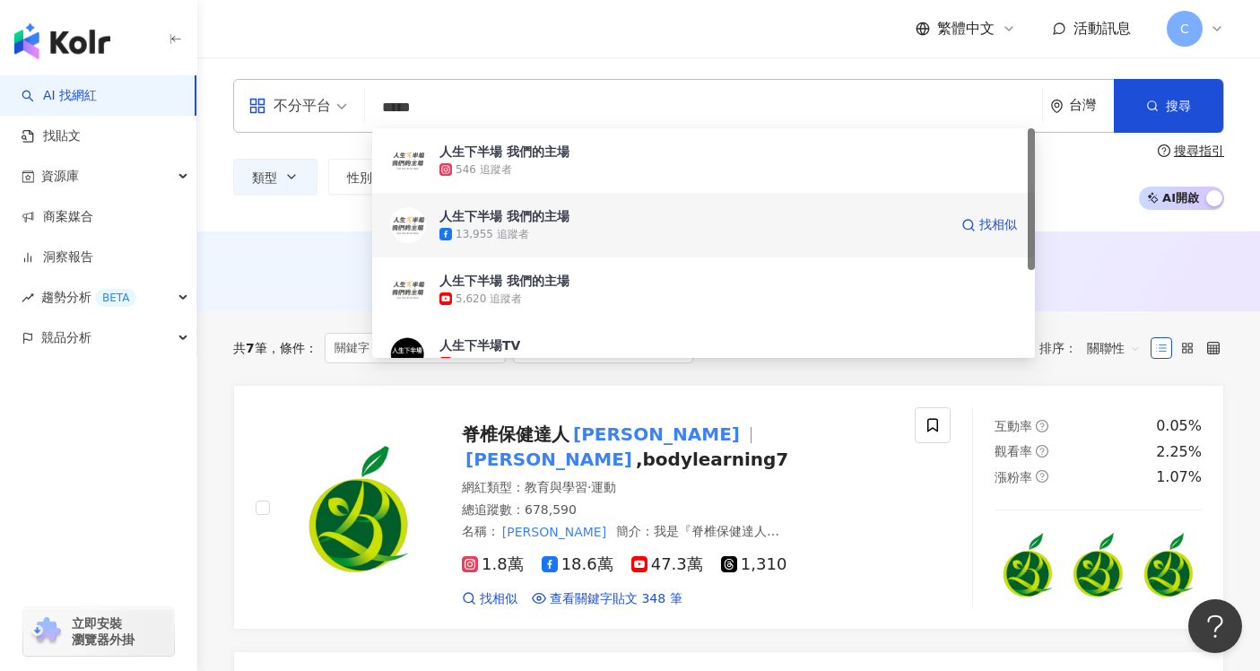
click at [527, 224] on div "人生下半場 我們的主場" at bounding box center [505, 216] width 130 height 18
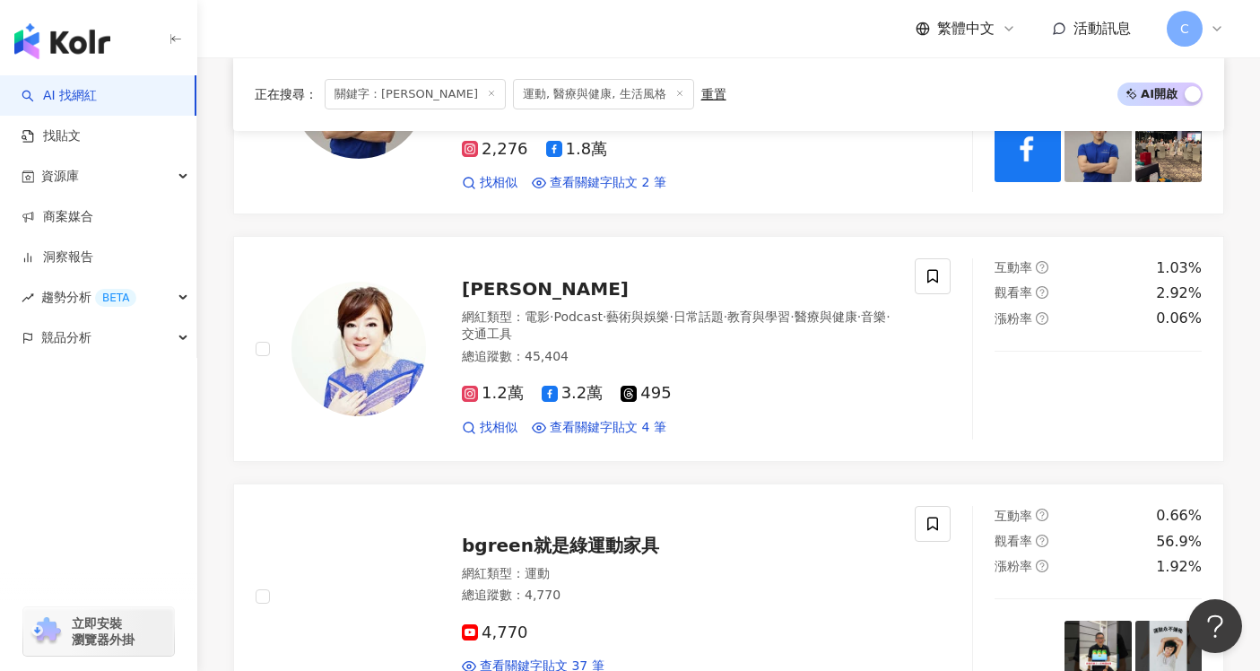
scroll to position [1441, 0]
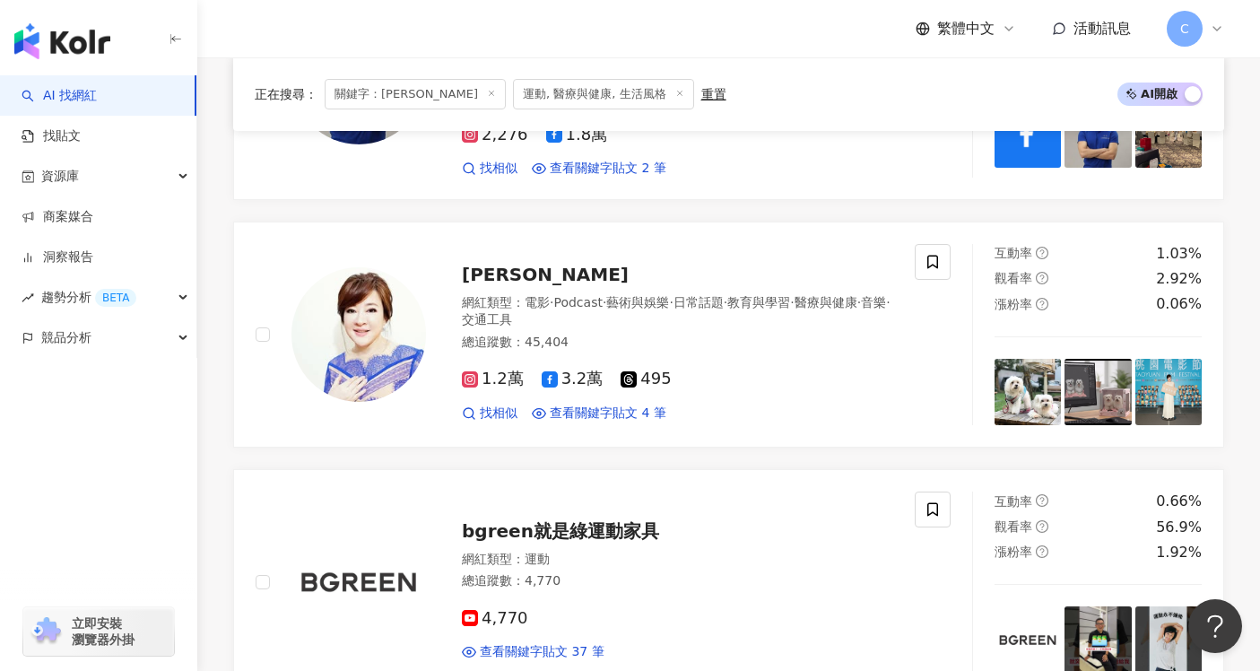
click at [487, 92] on icon at bounding box center [491, 93] width 9 height 9
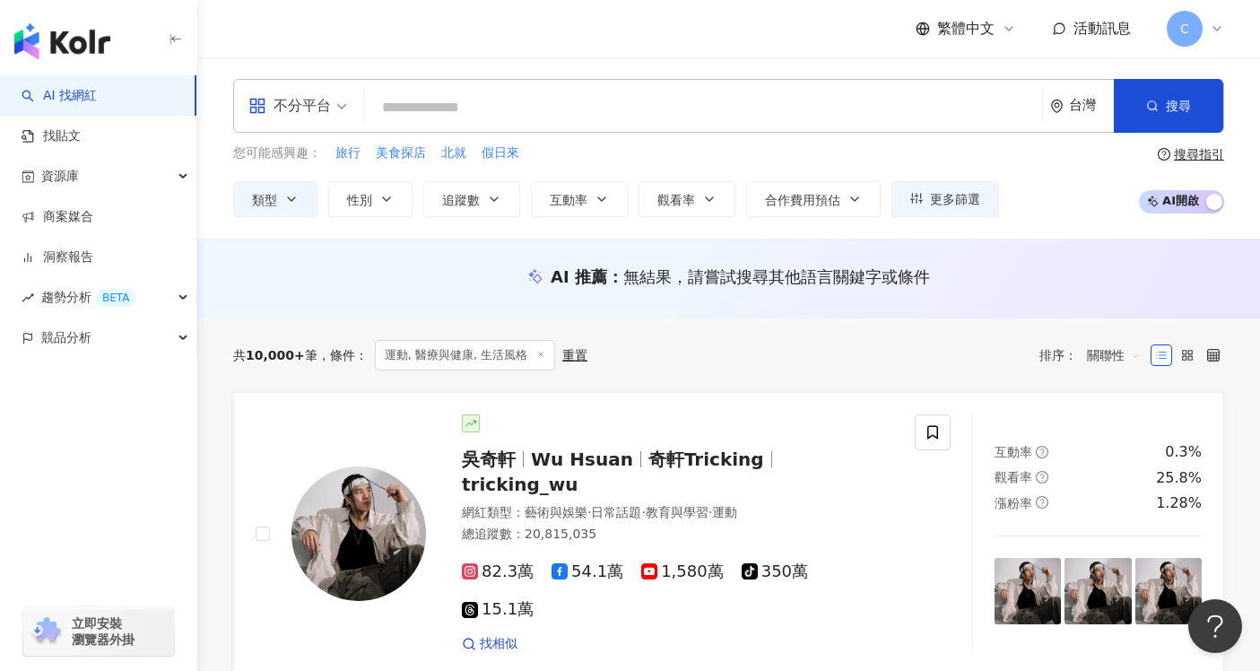
click at [542, 104] on input "search" at bounding box center [703, 108] width 663 height 34
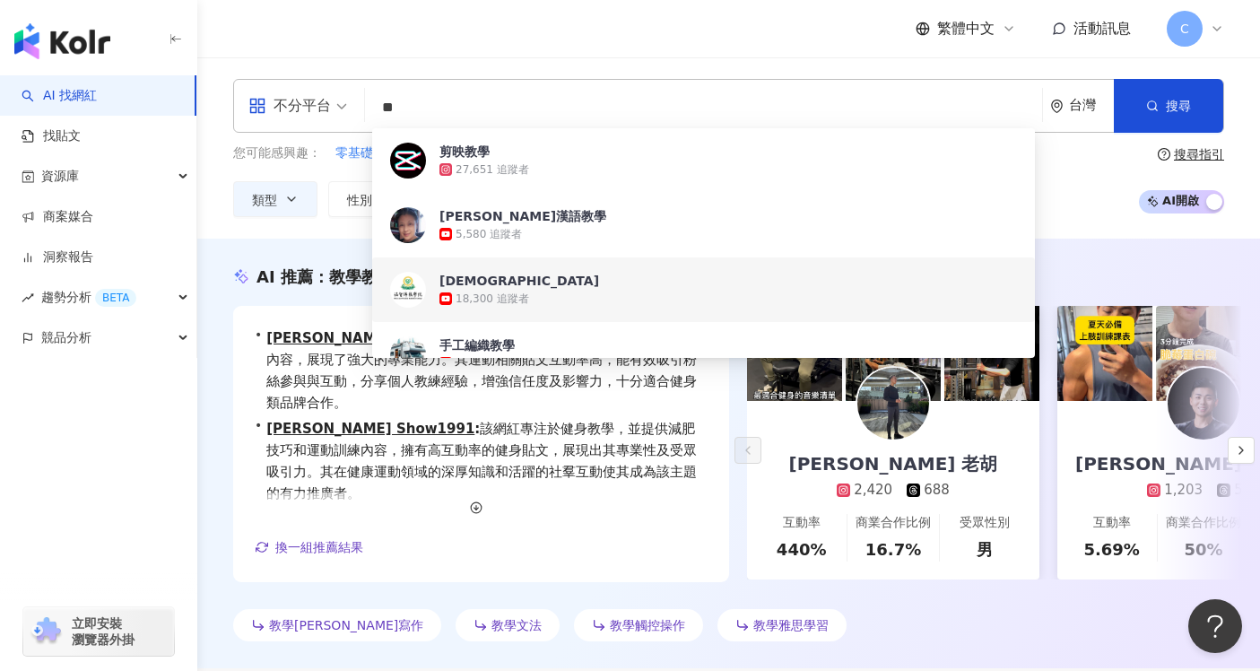
click at [235, 239] on div "AI 推薦 ： 教學教學的網紅 • Edward Hu 老胡 : 這位網紅專注於健身教學及背部、臀腿訓練等內容，展現了強大的專業能力。其運動相關貼文互動率高，…" at bounding box center [728, 454] width 1063 height 430
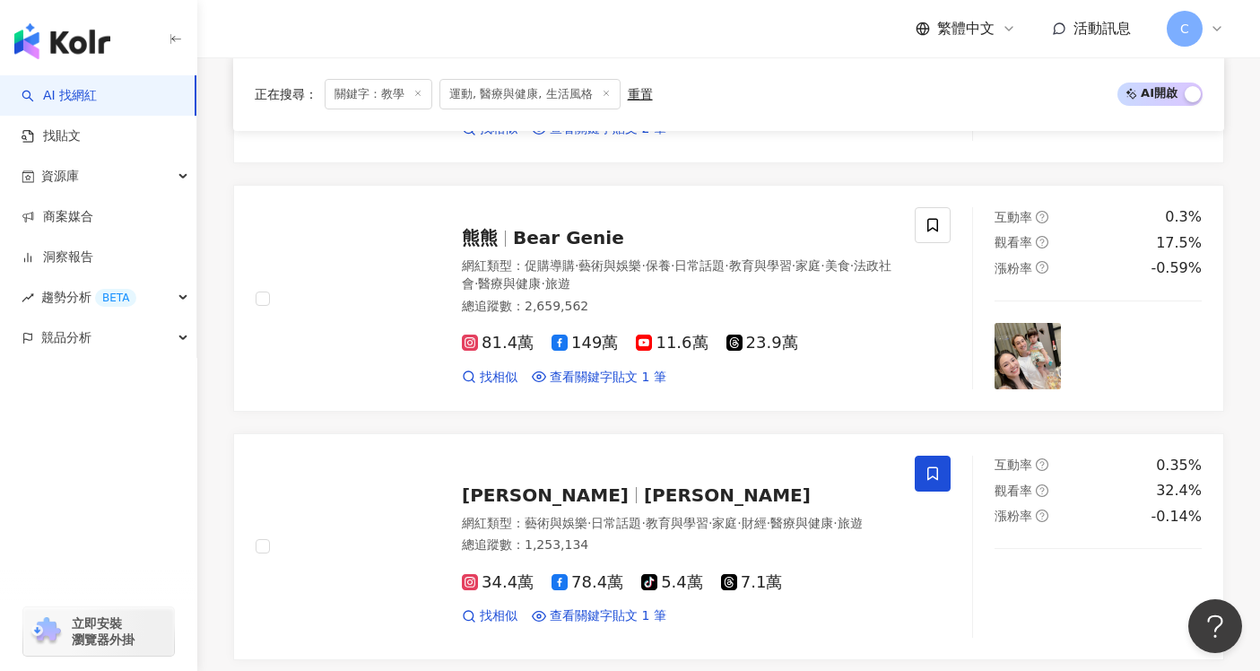
scroll to position [1954, 0]
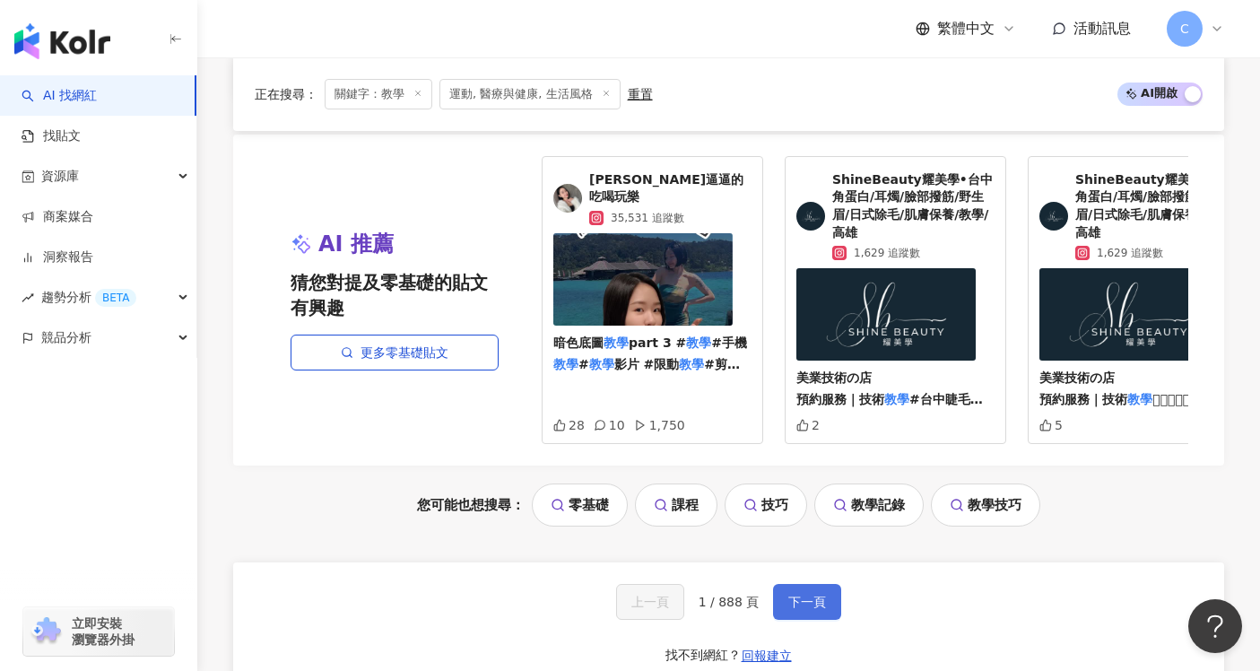
click at [811, 595] on span "下一頁" at bounding box center [807, 602] width 38 height 14
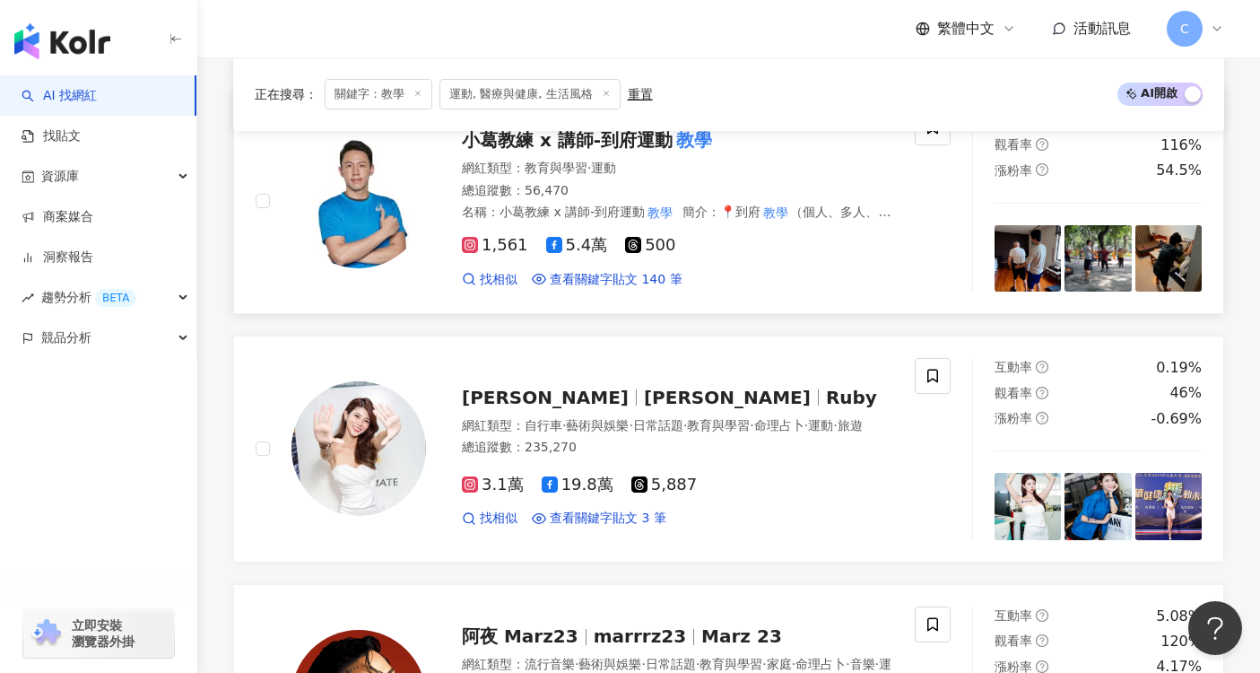
scroll to position [890, 0]
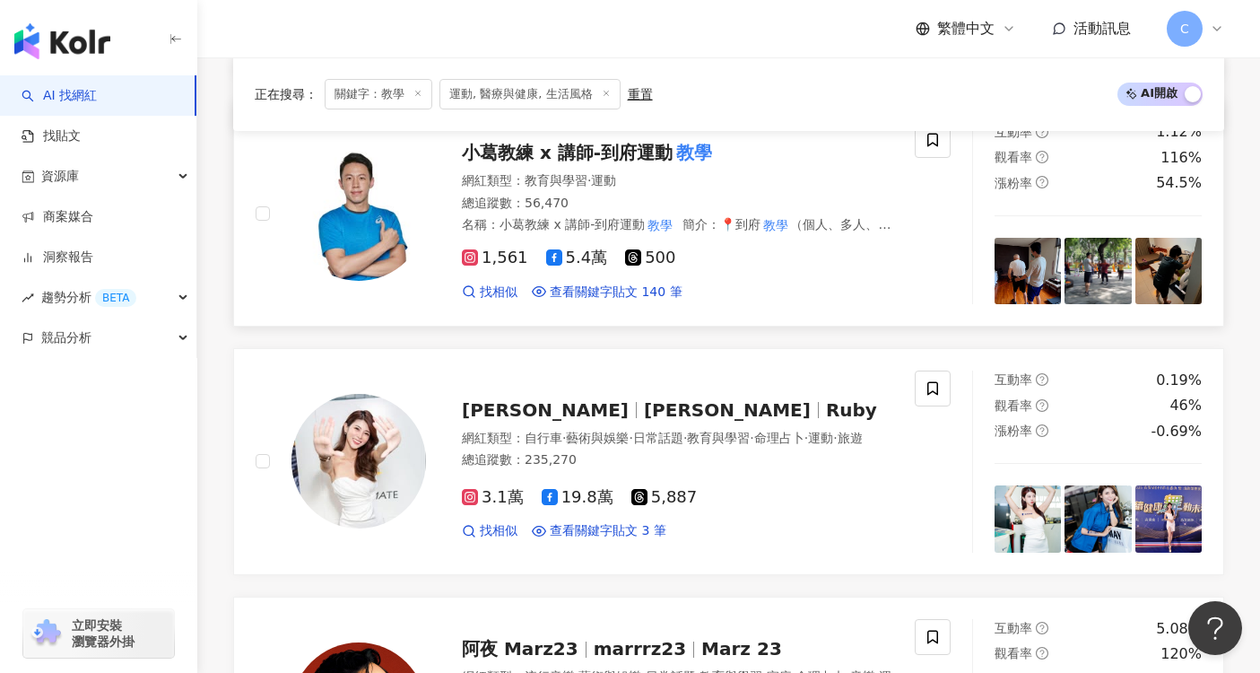
click at [852, 245] on div "1,561 5.4萬 500 找相似 查看關鍵字貼文 140 筆" at bounding box center [677, 267] width 431 height 66
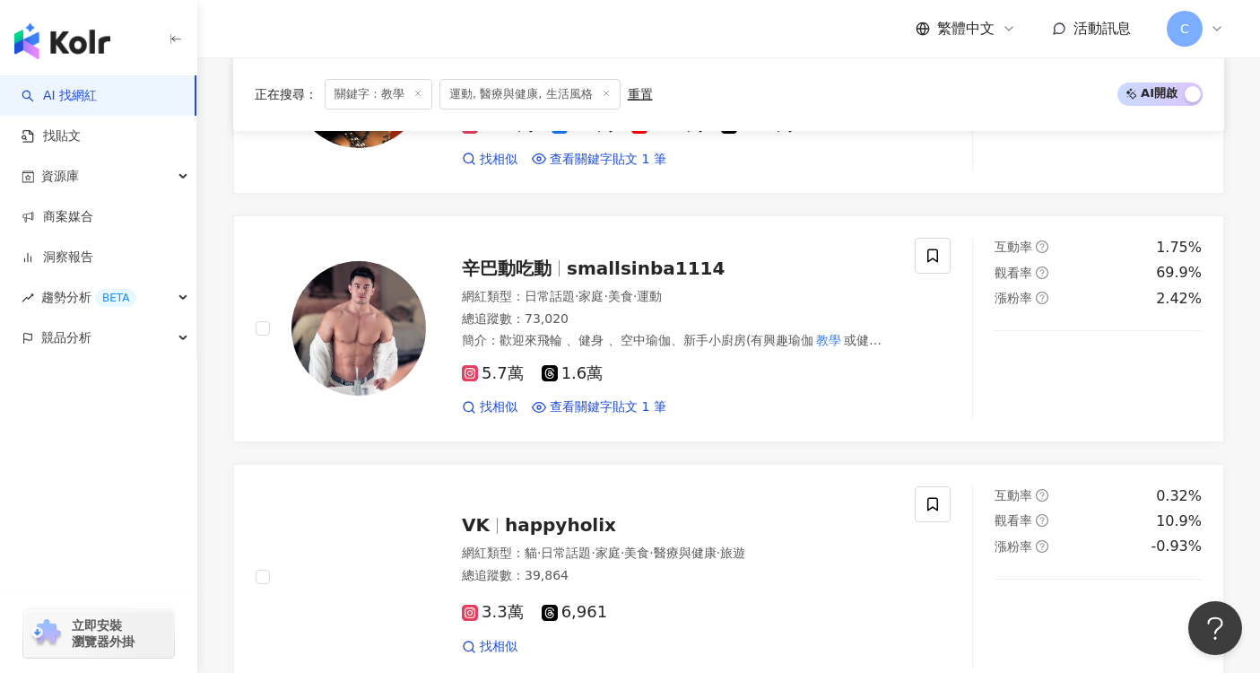
scroll to position [1537, 0]
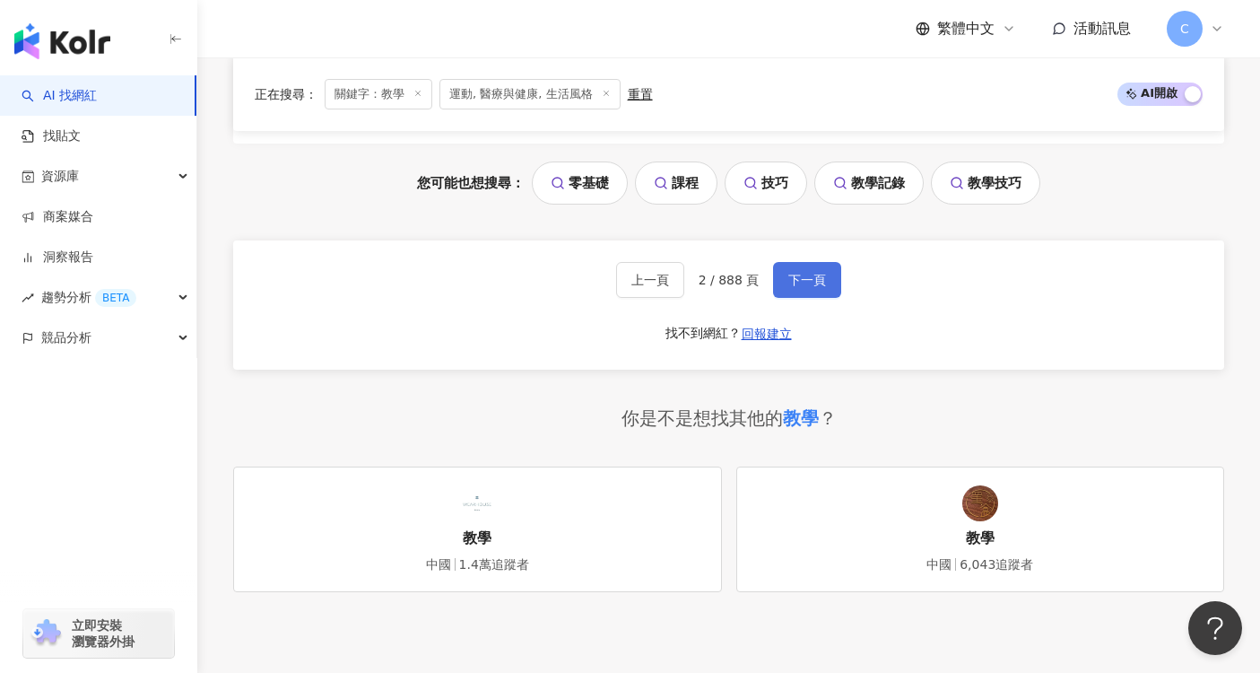
click at [811, 273] on span "下一頁" at bounding box center [807, 280] width 38 height 14
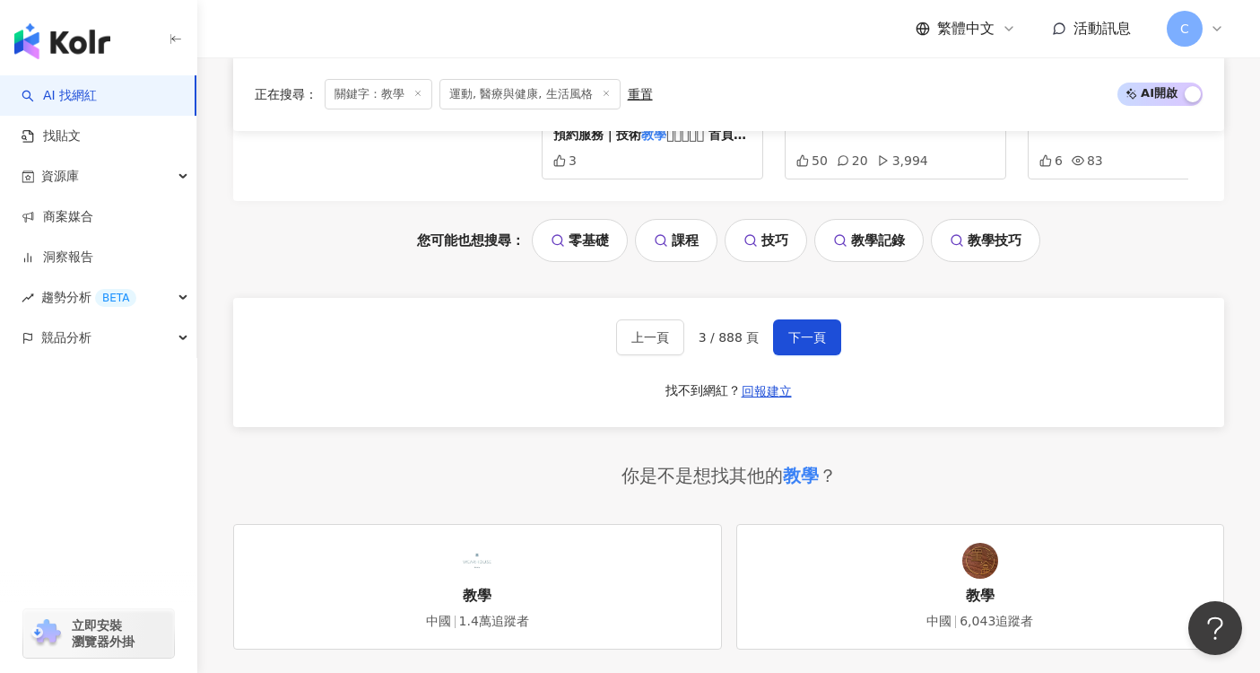
scroll to position [3938, 0]
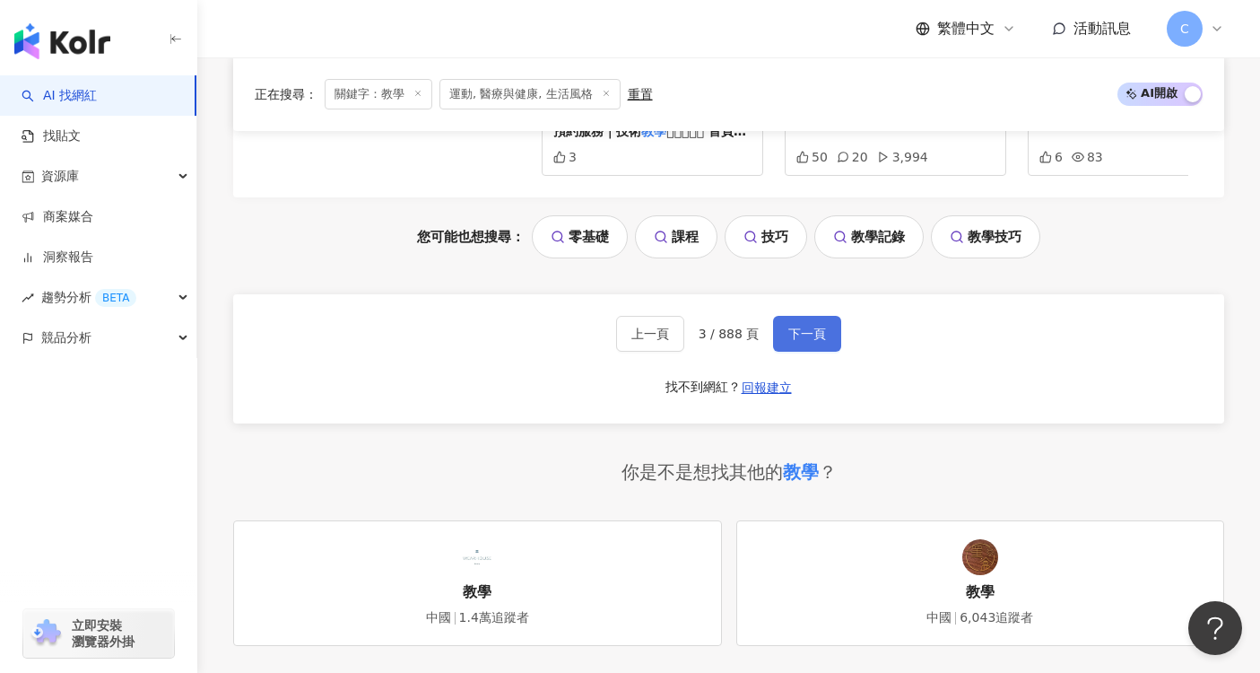
click at [814, 341] on span "下一頁" at bounding box center [807, 334] width 38 height 14
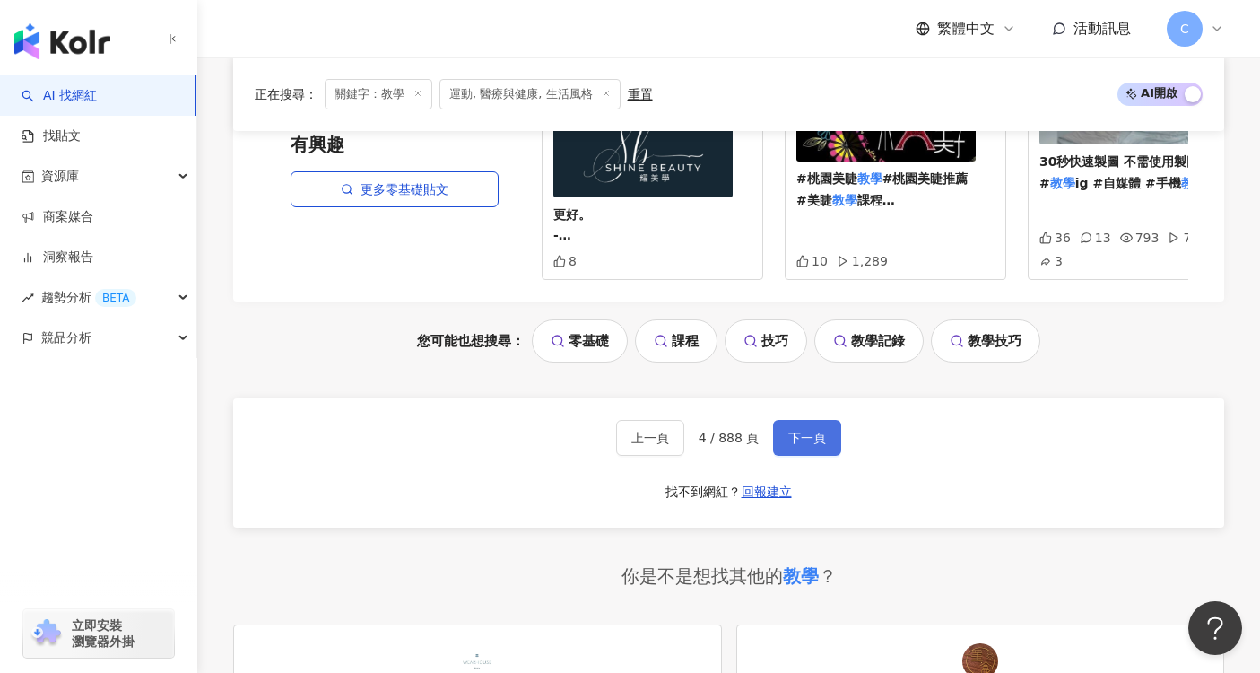
scroll to position [3792, 0]
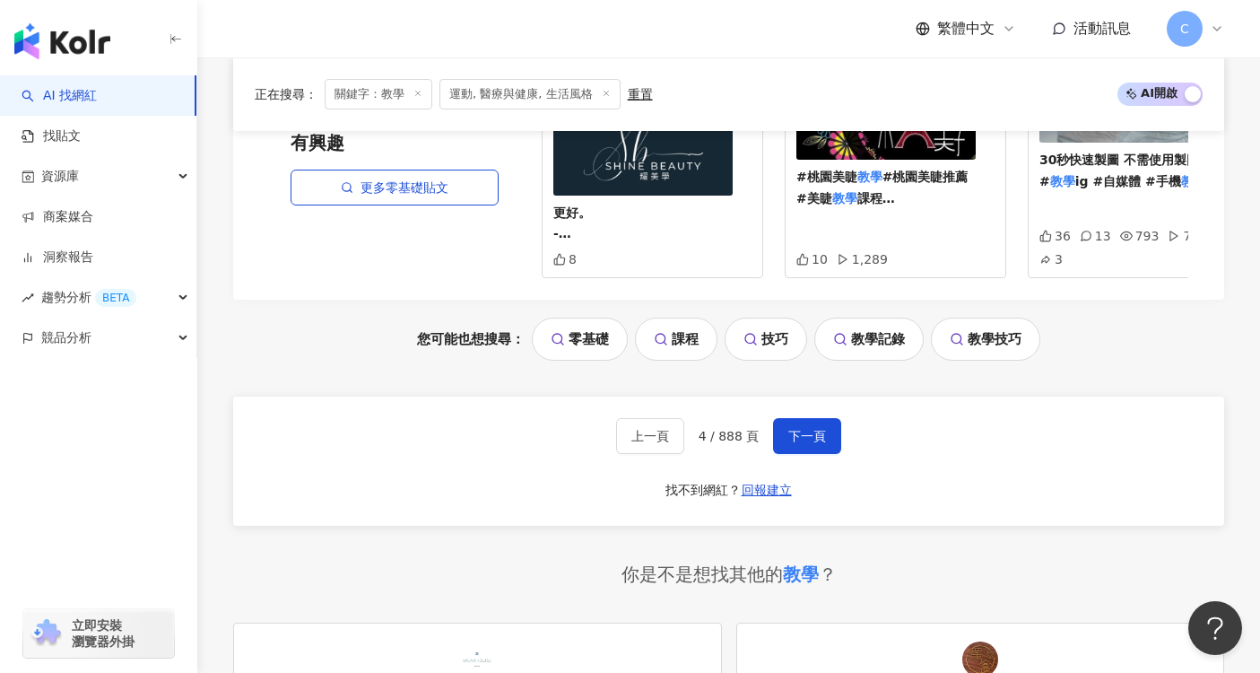
click at [807, 449] on div "上一頁 4 / 888 頁 下一頁 找不到網紅？ 回報建立" at bounding box center [728, 460] width 991 height 129
click at [808, 431] on button "下一頁" at bounding box center [807, 436] width 68 height 36
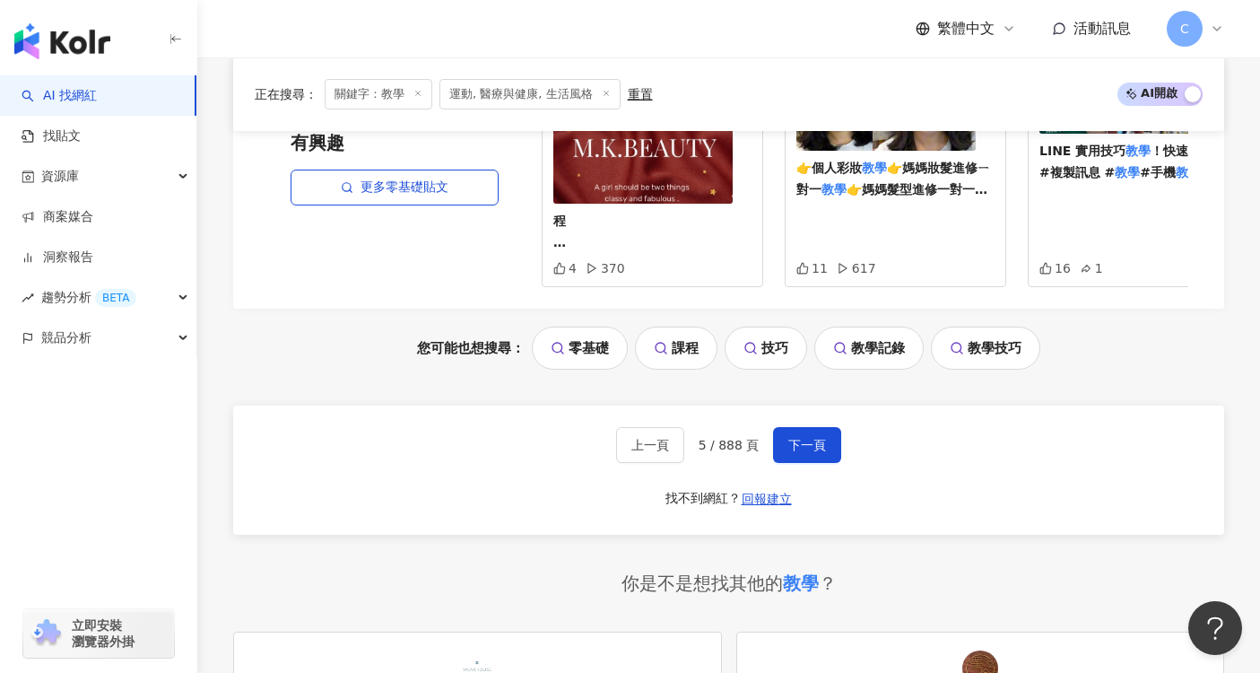
scroll to position [4134, 0]
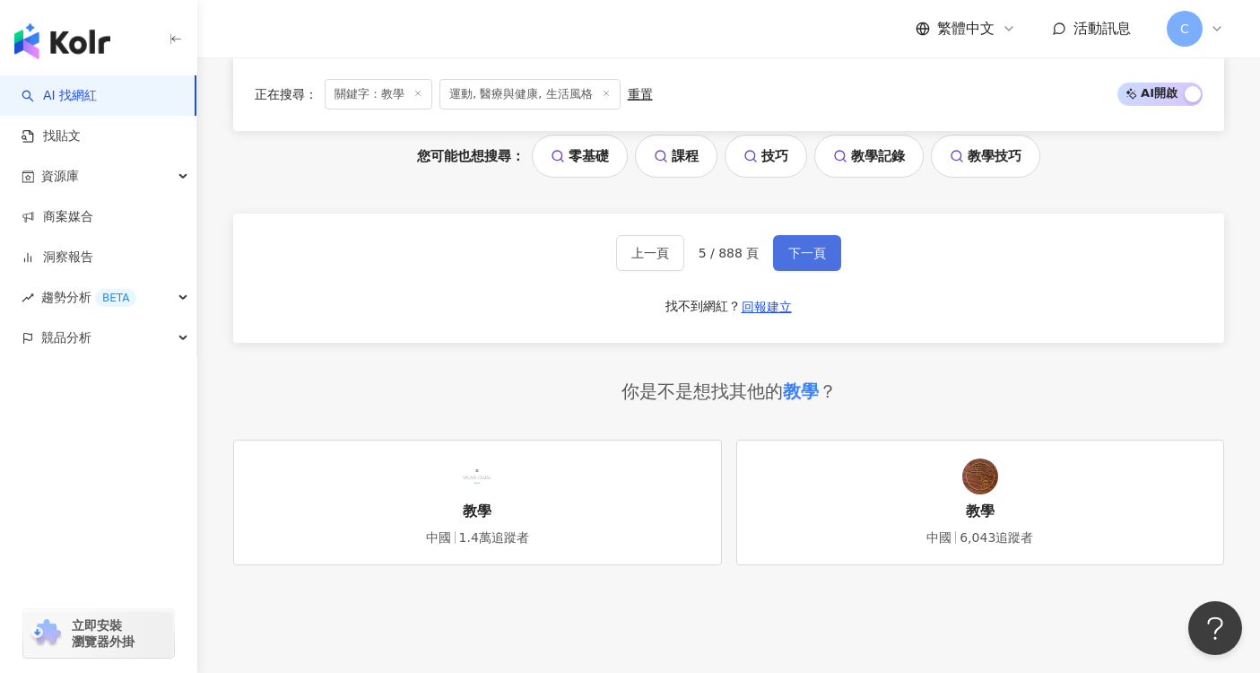
click at [796, 261] on button "下一頁" at bounding box center [807, 253] width 68 height 36
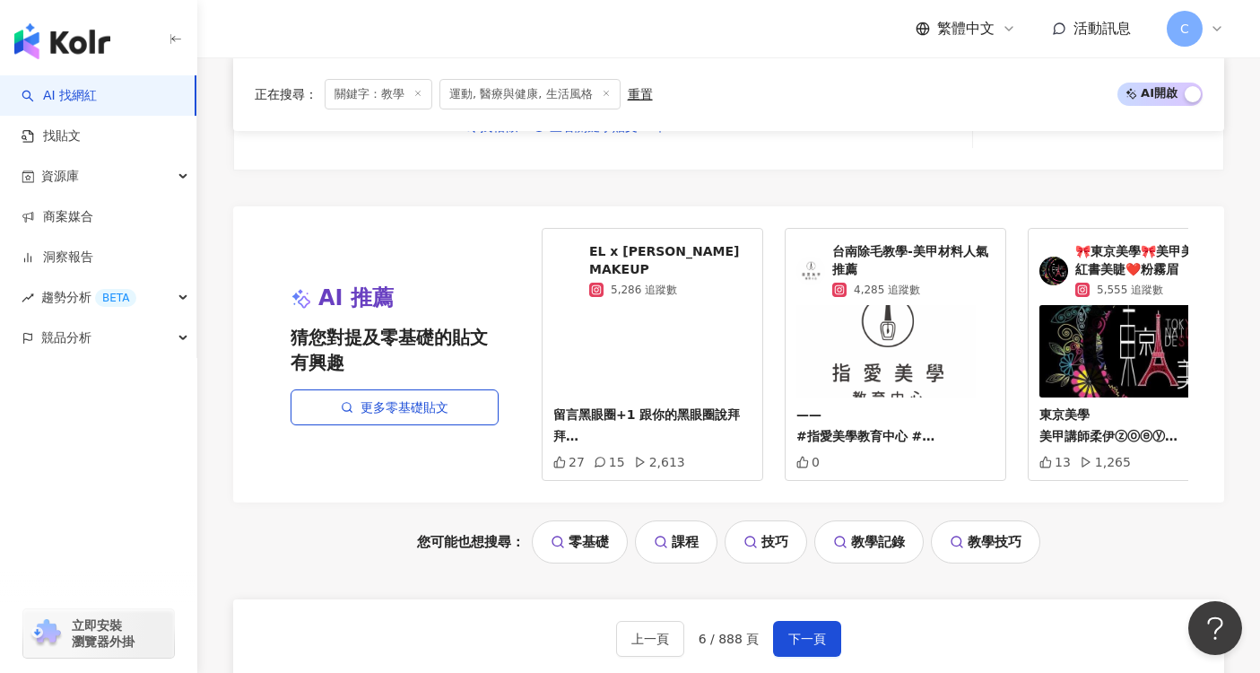
scroll to position [3696, 0]
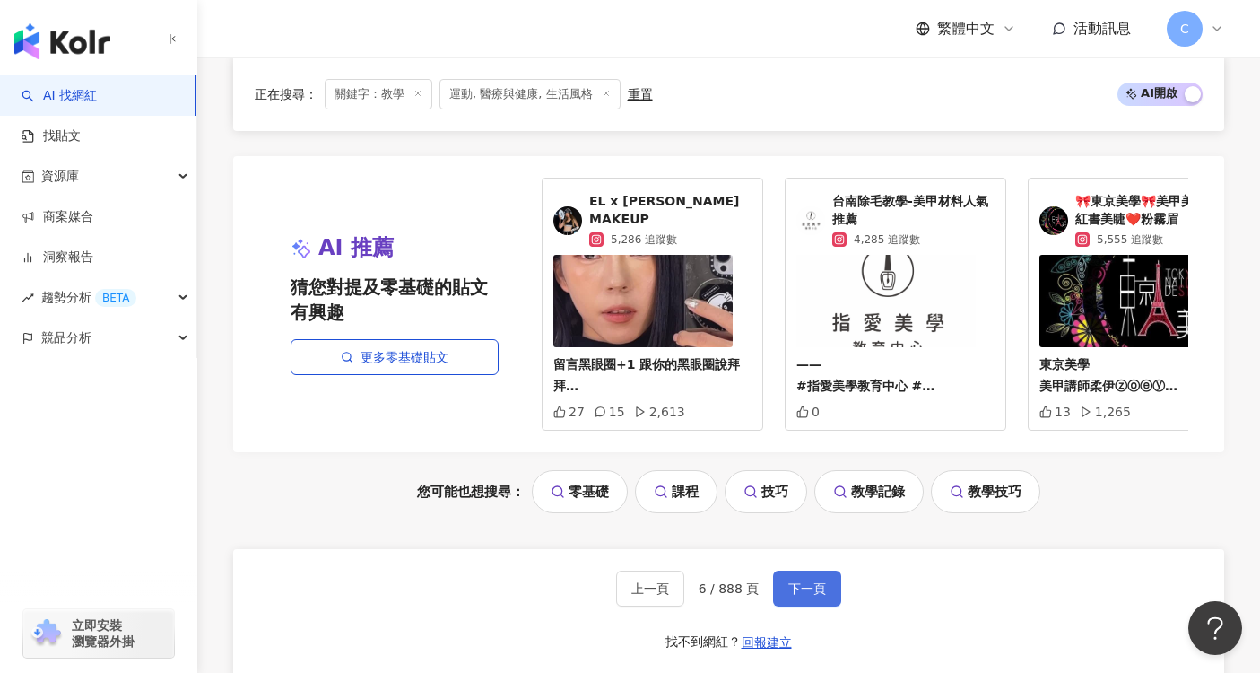
click at [824, 581] on span "下一頁" at bounding box center [807, 588] width 38 height 14
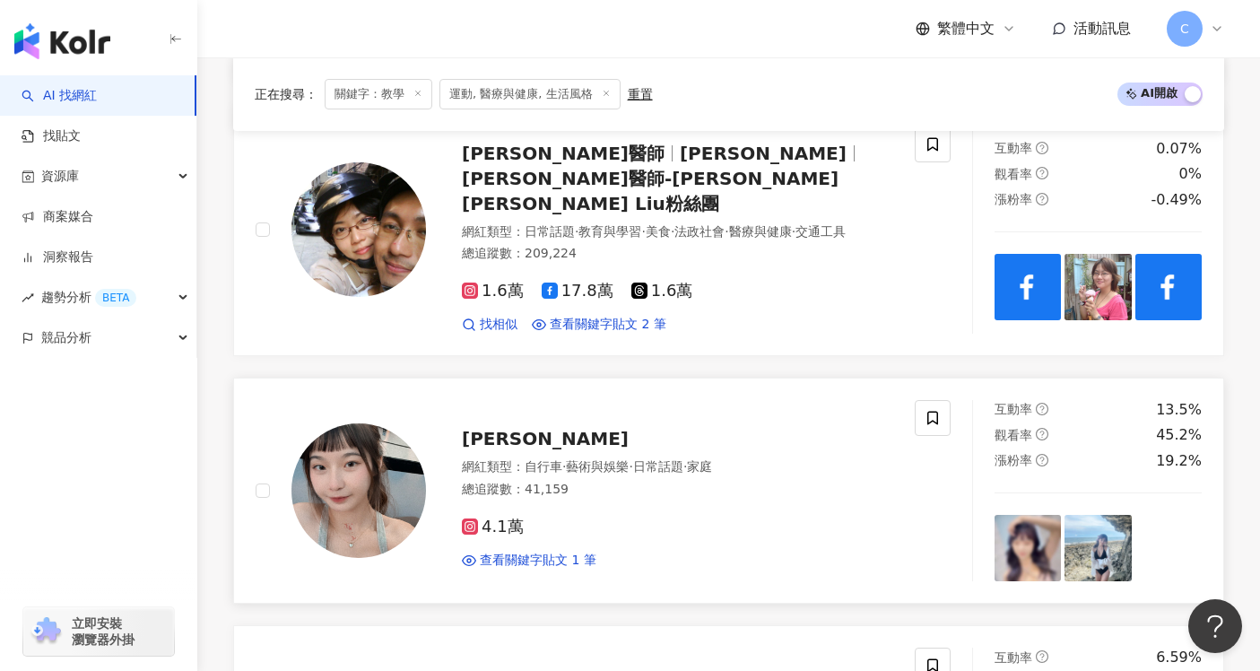
scroll to position [1971, 0]
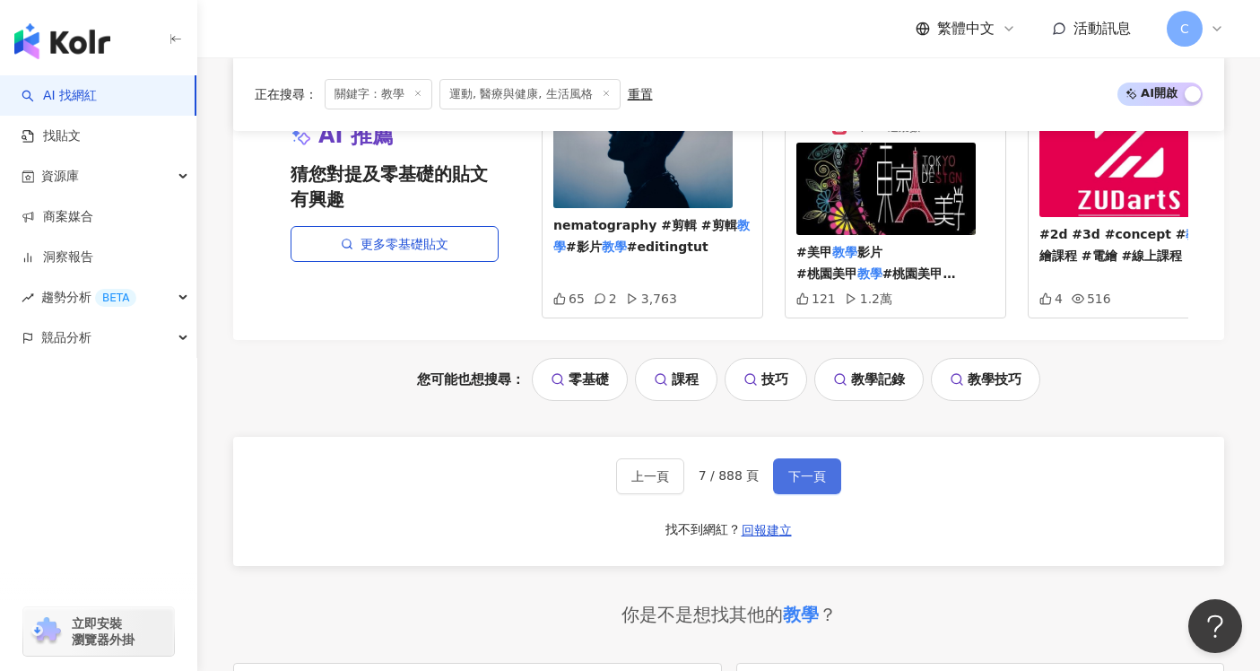
click at [806, 458] on button "下一頁" at bounding box center [807, 476] width 68 height 36
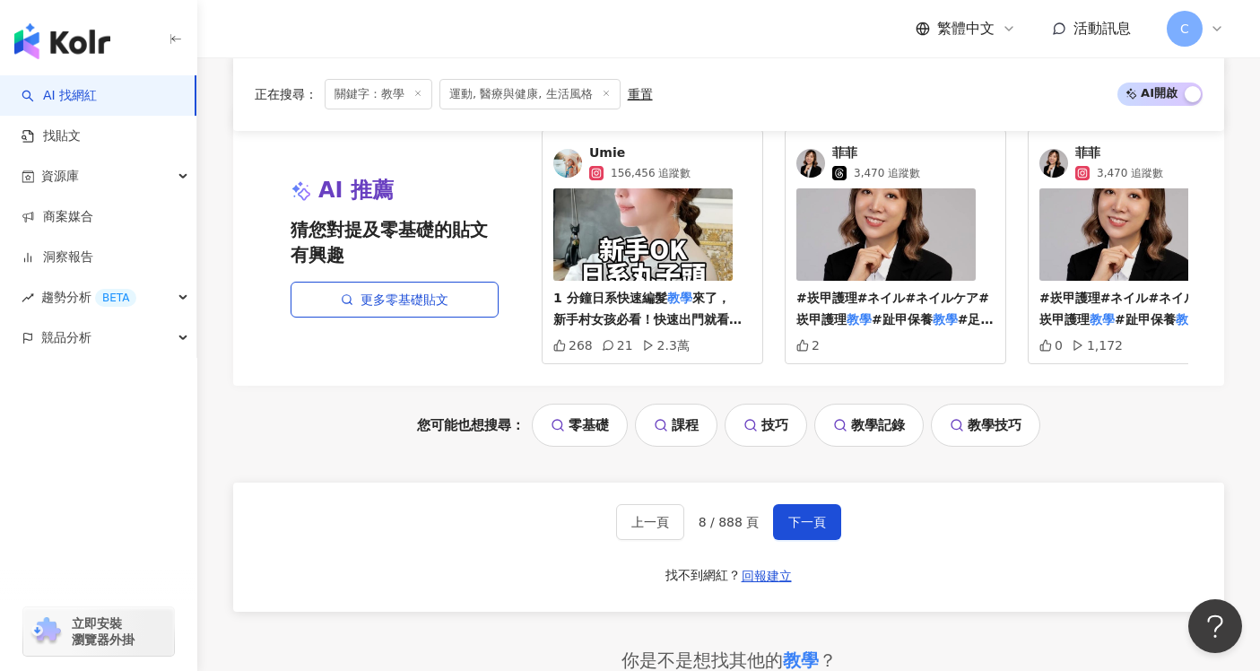
scroll to position [3889, 0]
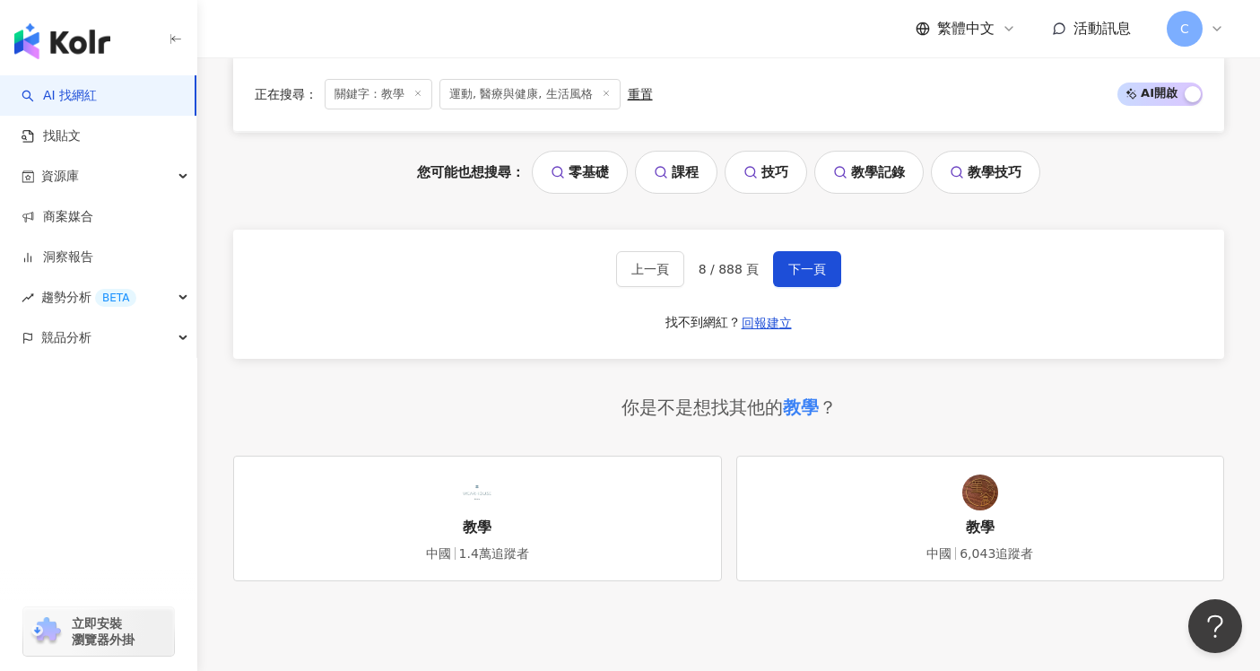
click at [831, 314] on div "上一頁 8 / 888 頁 下一頁 找不到網紅？ 回報建立" at bounding box center [728, 294] width 991 height 129
click at [804, 276] on span "下一頁" at bounding box center [807, 269] width 38 height 14
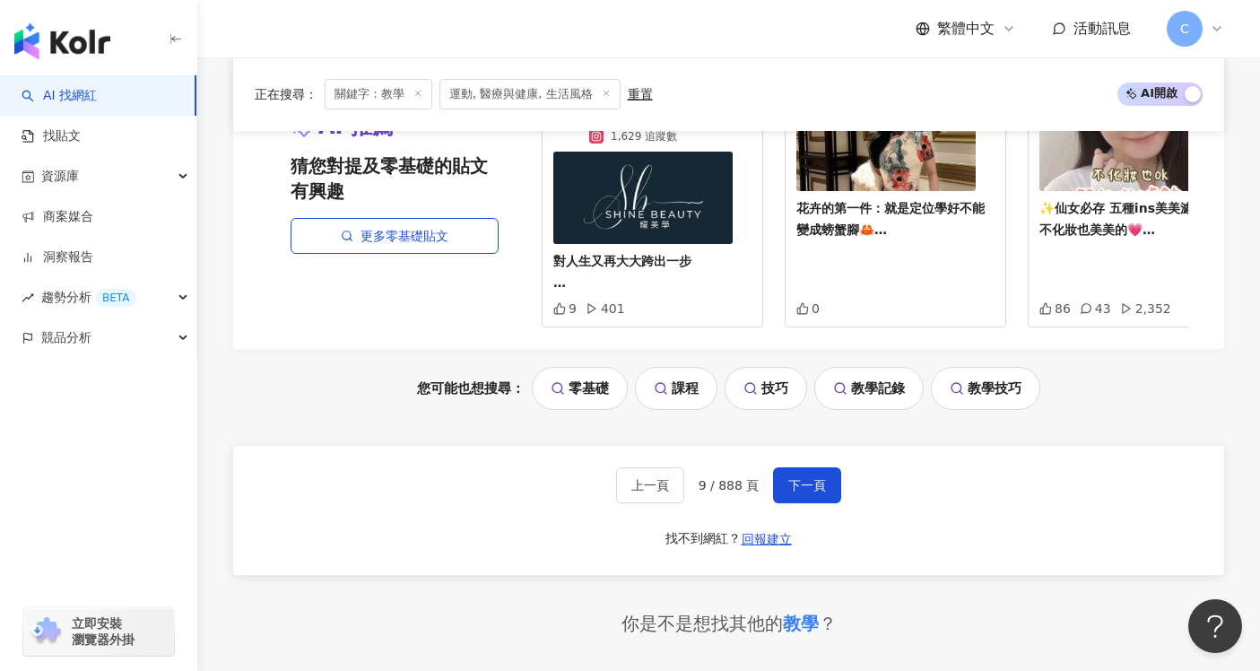
scroll to position [3764, 0]
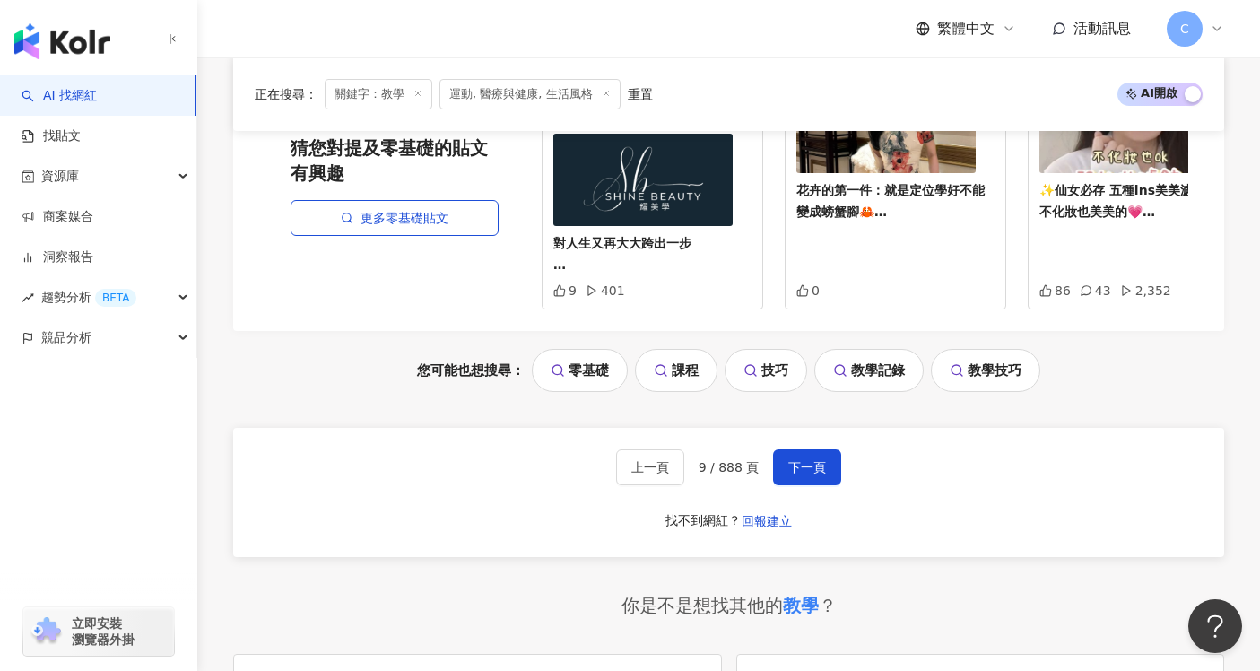
click at [841, 456] on div "上一頁 9 / 888 頁 下一頁 找不到網紅？ 回報建立" at bounding box center [728, 492] width 991 height 129
click at [811, 466] on span "下一頁" at bounding box center [807, 467] width 38 height 14
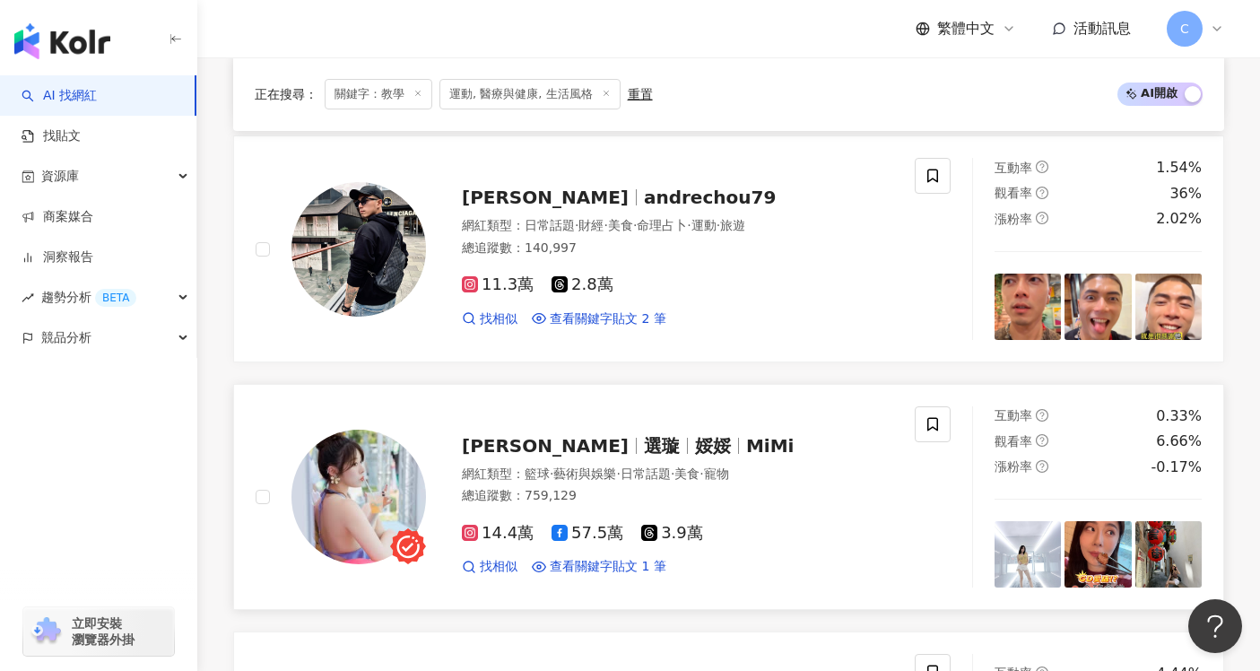
scroll to position [1861, 0]
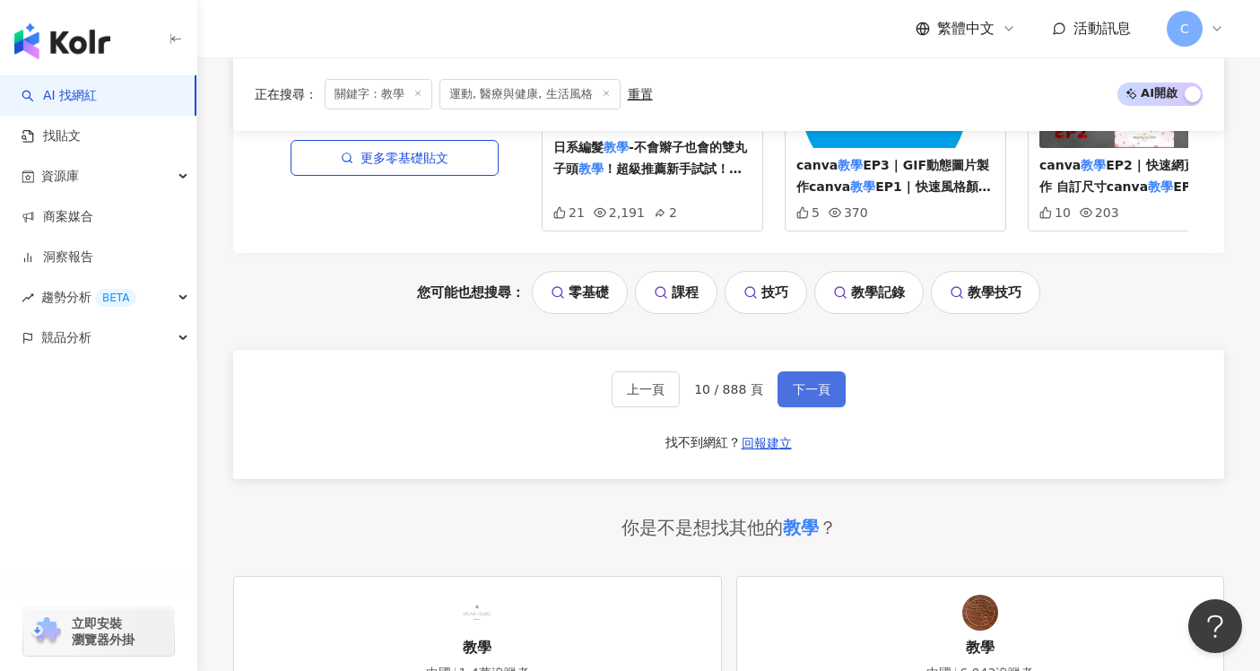
click at [832, 377] on button "下一頁" at bounding box center [812, 389] width 68 height 36
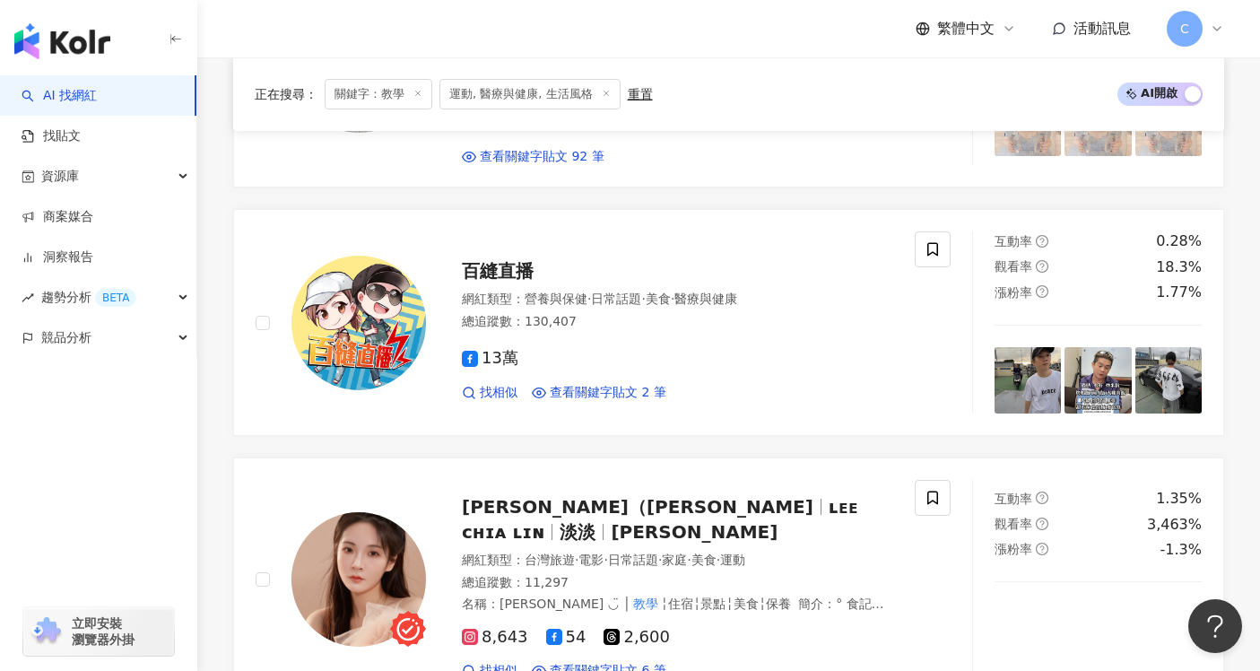
scroll to position [2112, 0]
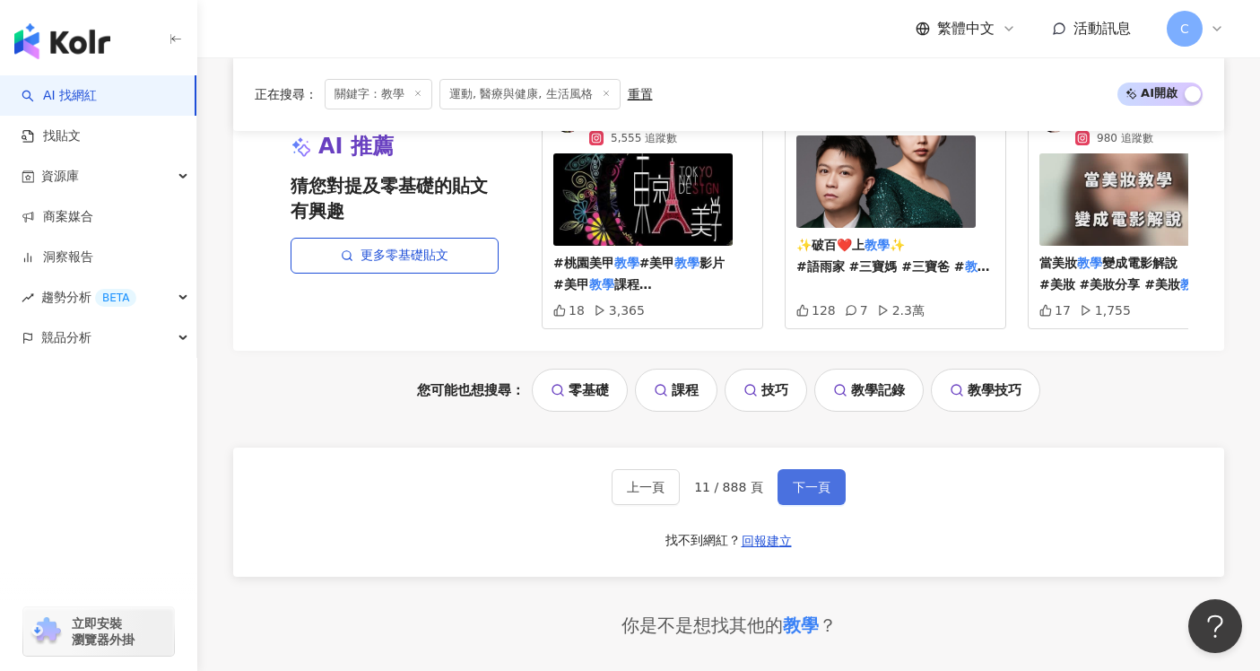
click at [808, 480] on span "下一頁" at bounding box center [812, 487] width 38 height 14
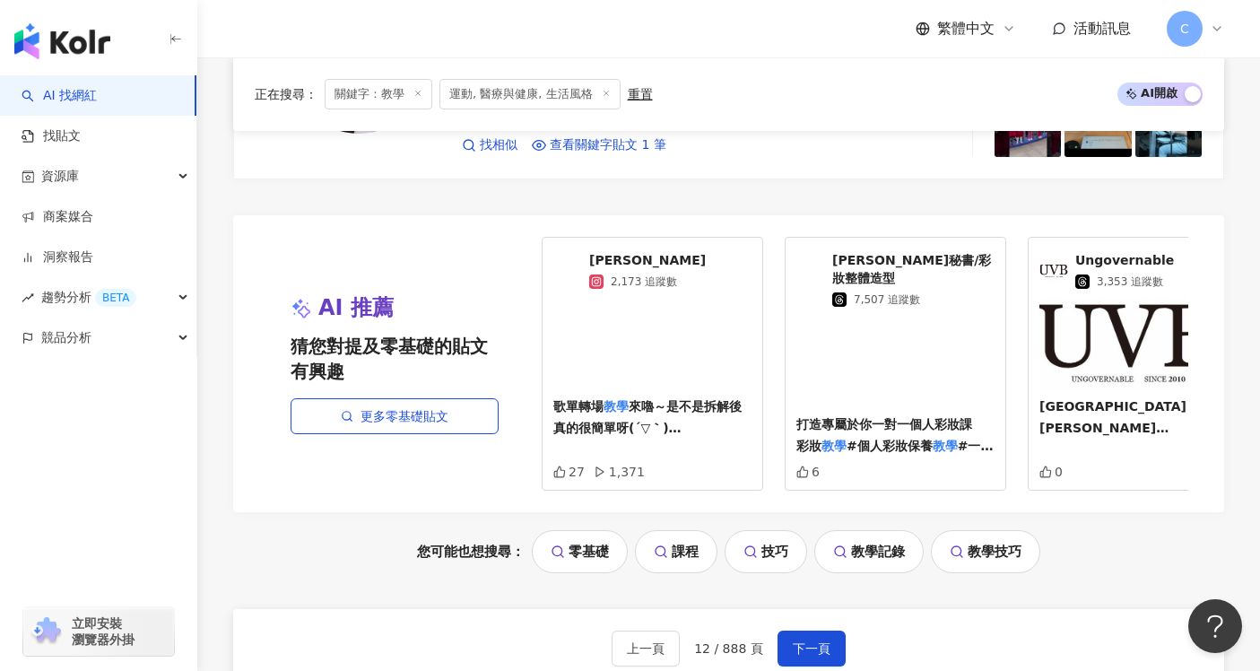
scroll to position [3719, 0]
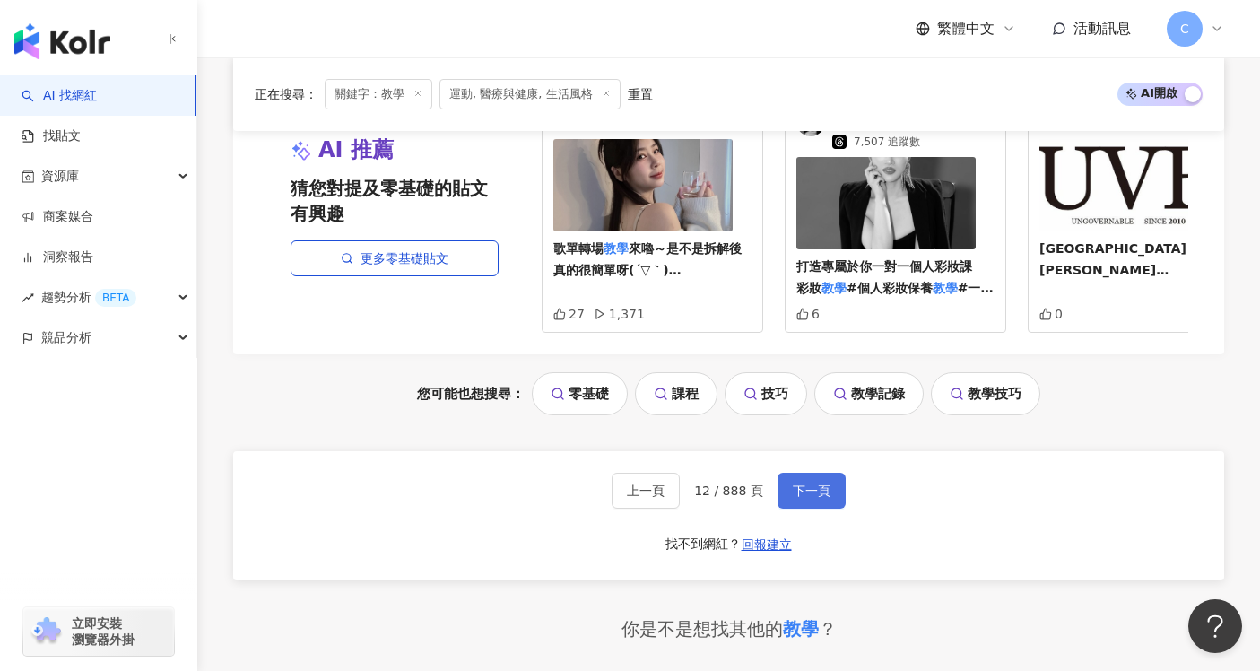
click at [831, 493] on button "下一頁" at bounding box center [812, 491] width 68 height 36
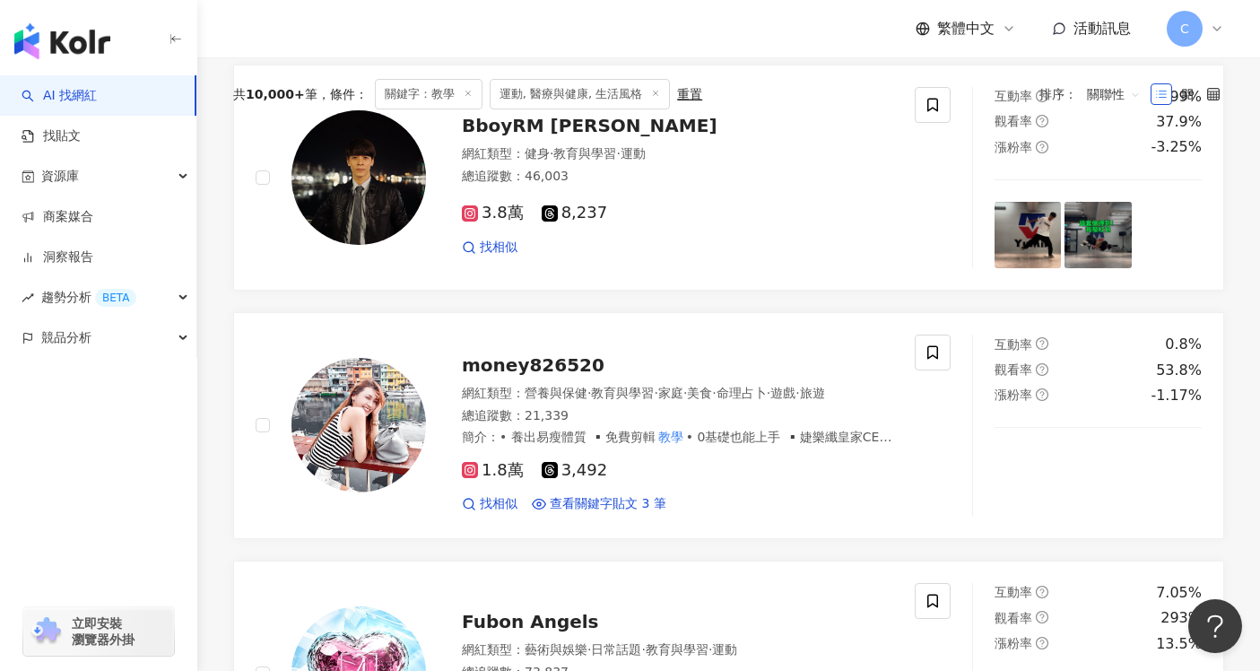
scroll to position [0, 0]
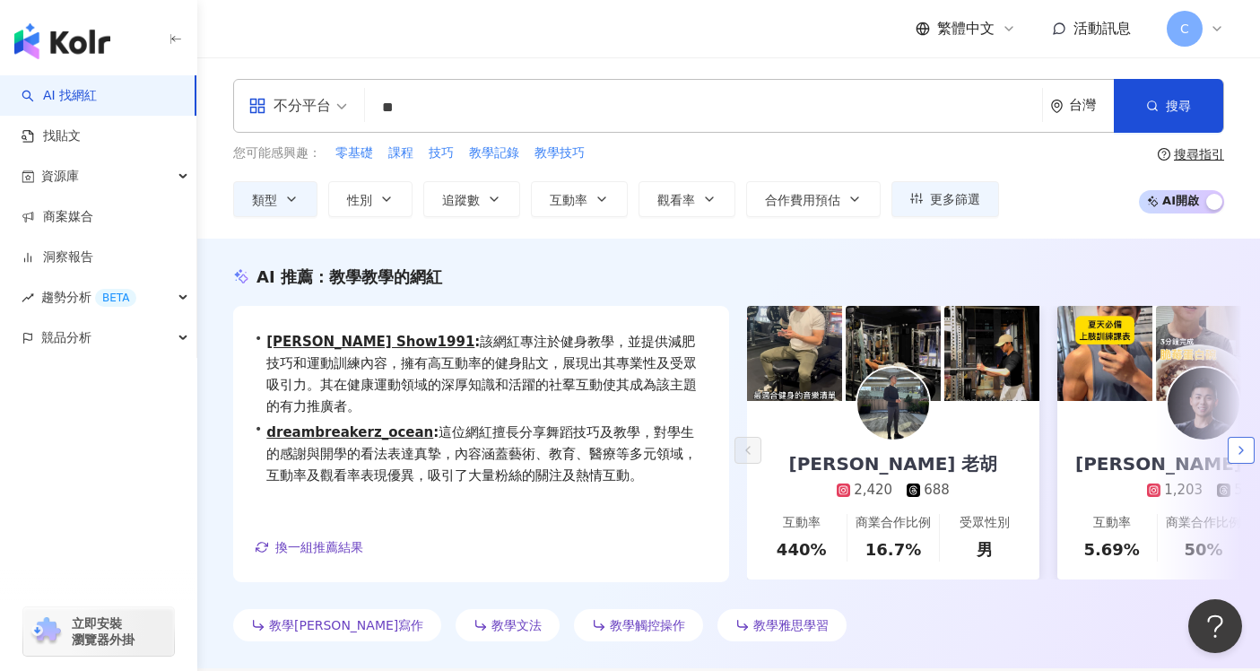
click at [1236, 453] on icon "button" at bounding box center [1241, 450] width 14 height 14
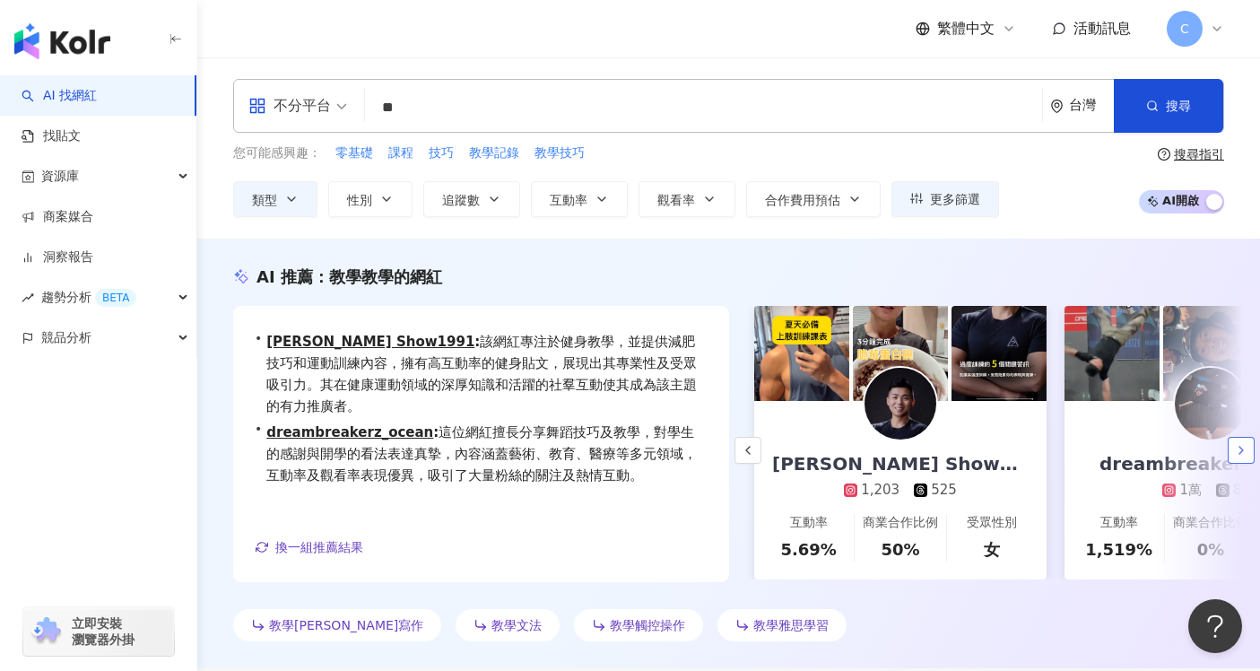
scroll to position [0, 310]
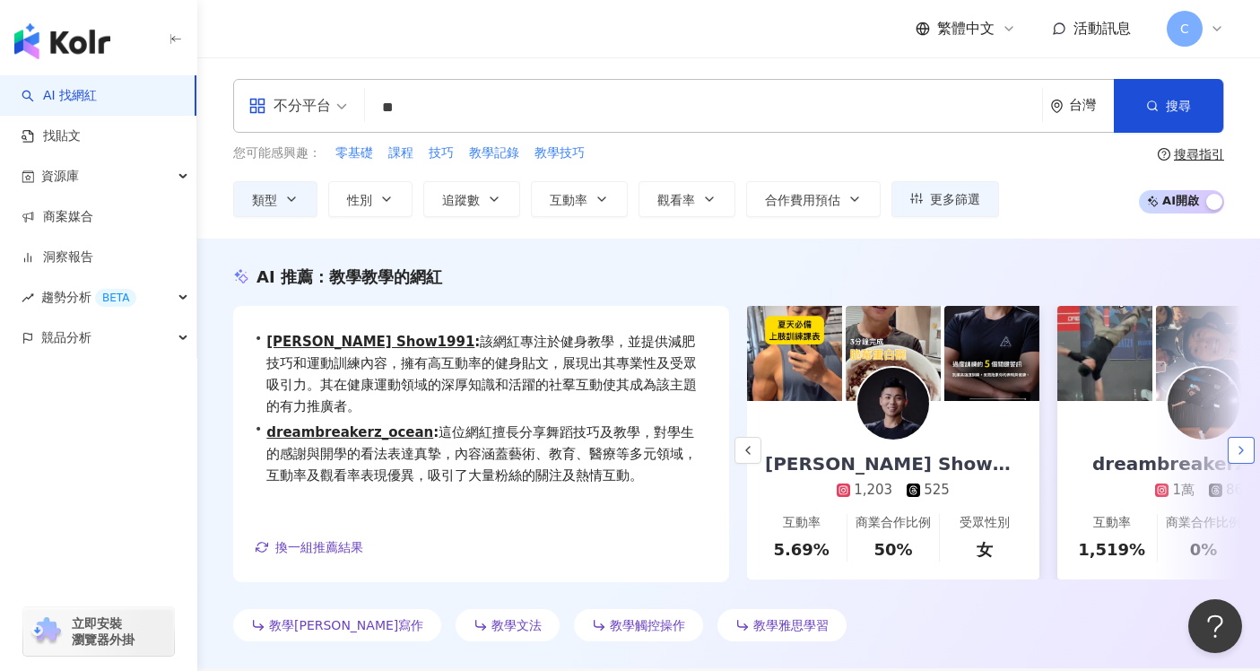
click at [1242, 453] on icon "button" at bounding box center [1241, 450] width 14 height 14
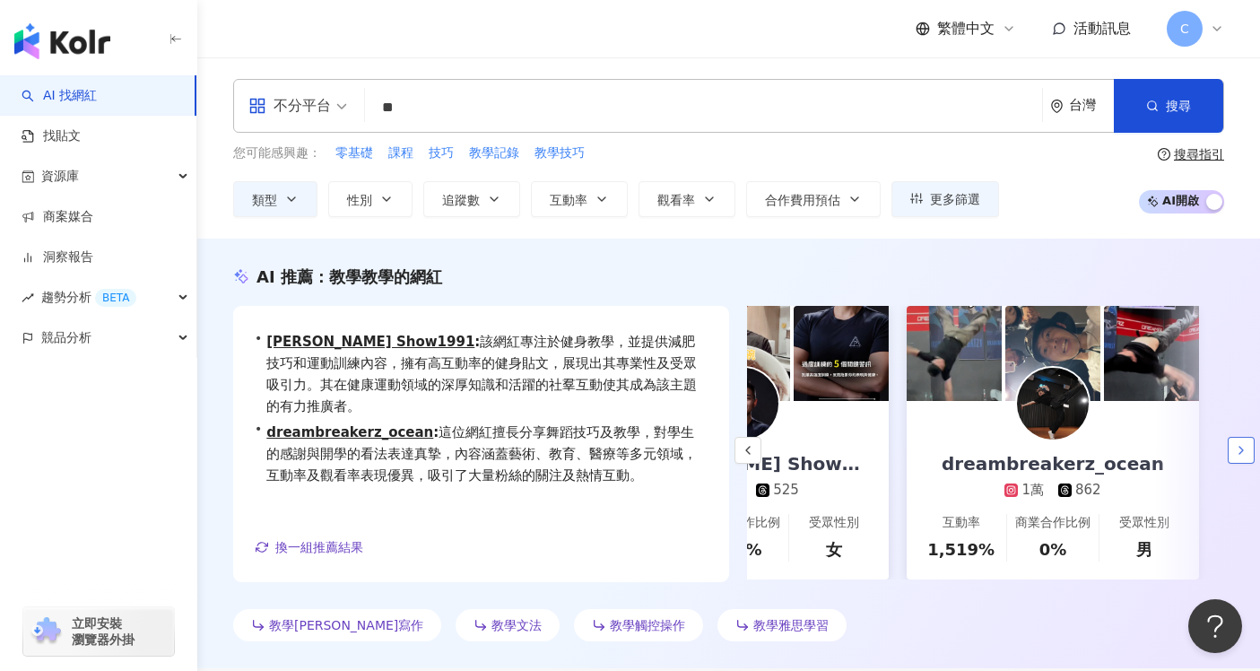
scroll to position [0, 472]
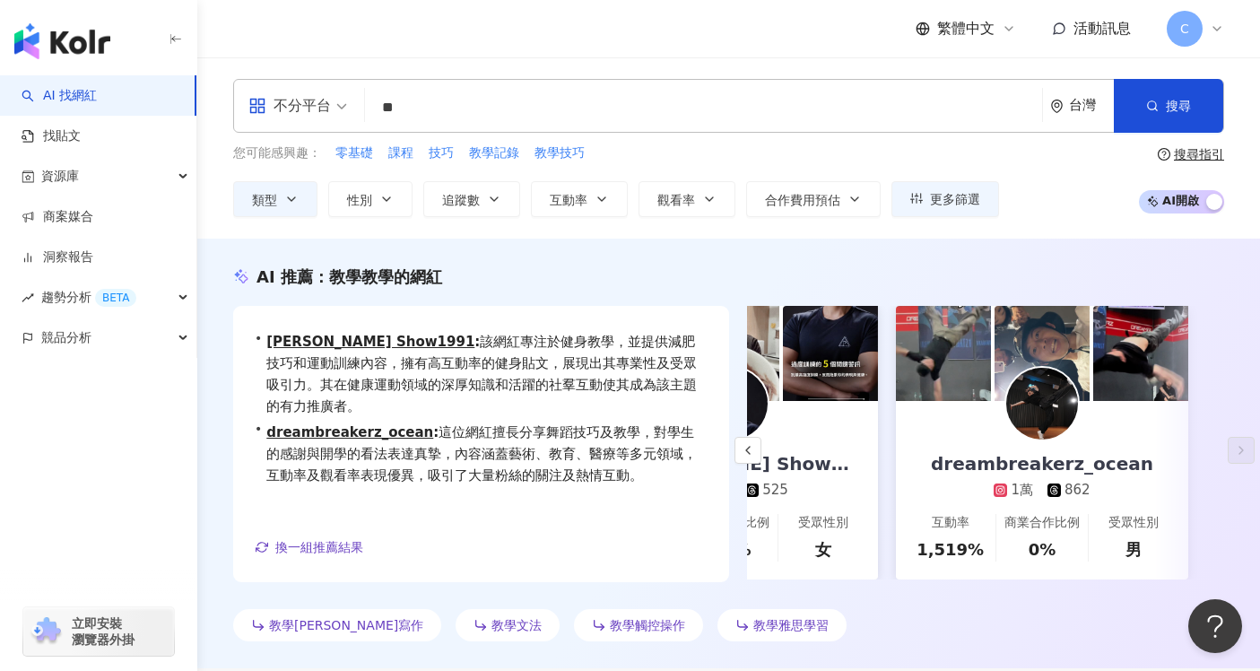
click at [488, 110] on input "**" at bounding box center [703, 108] width 663 height 34
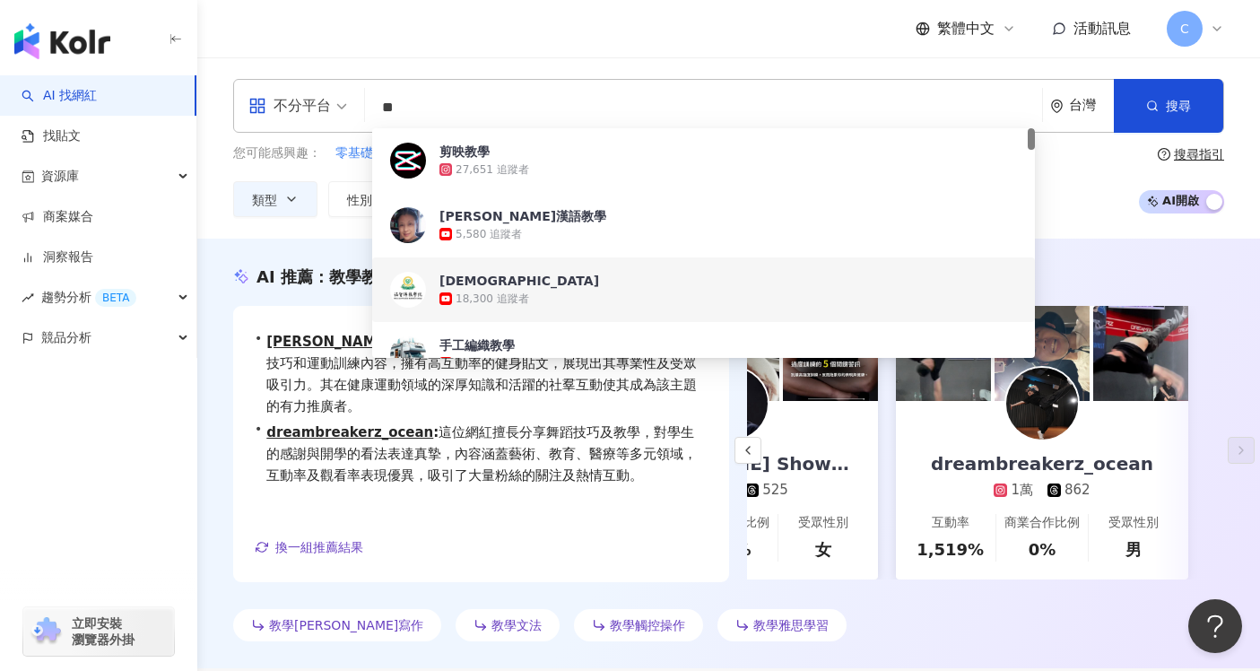
type input "*"
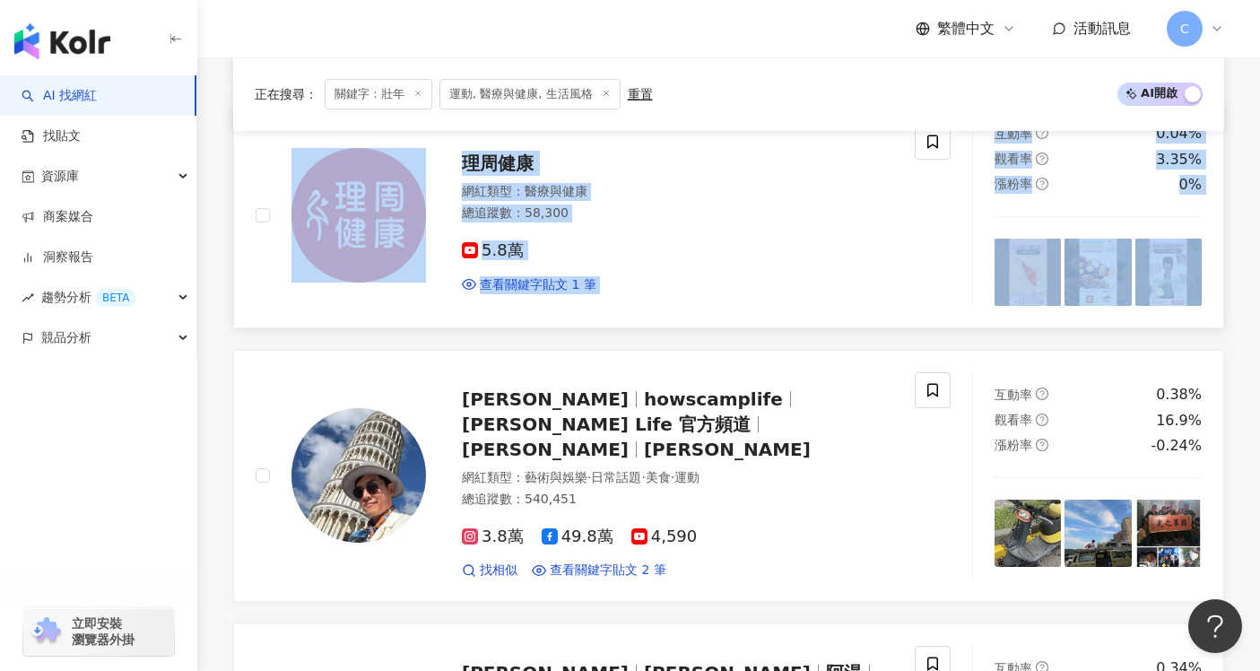
scroll to position [823, 0]
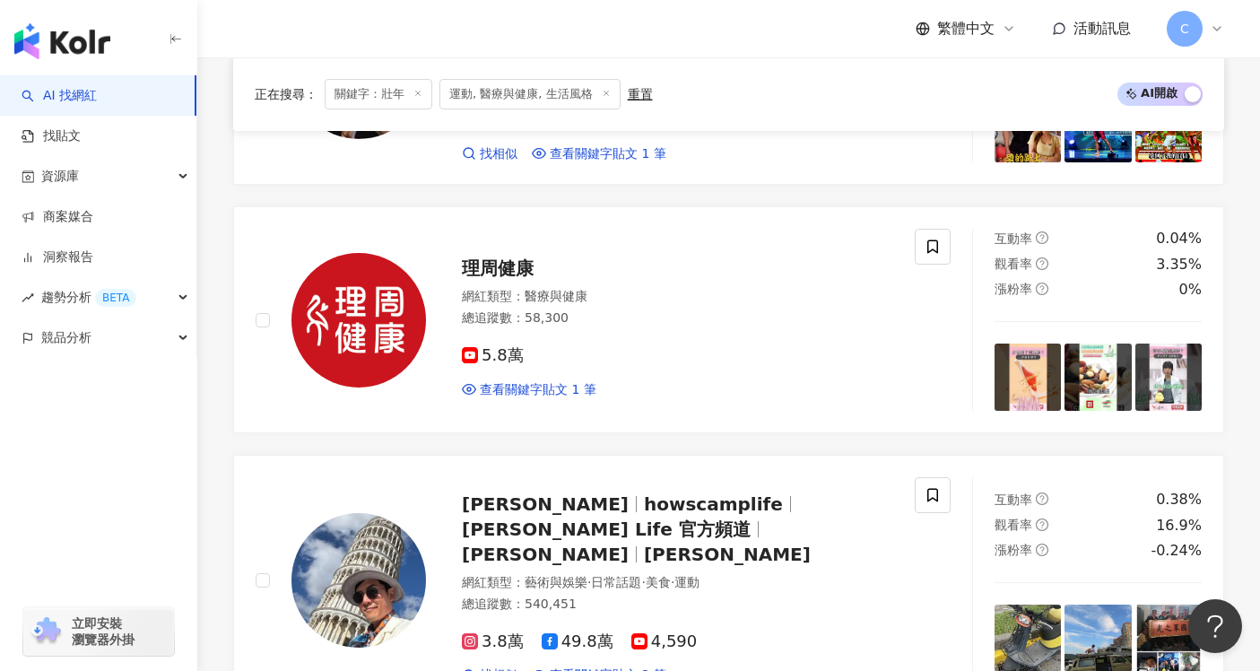
scroll to position [0, 0]
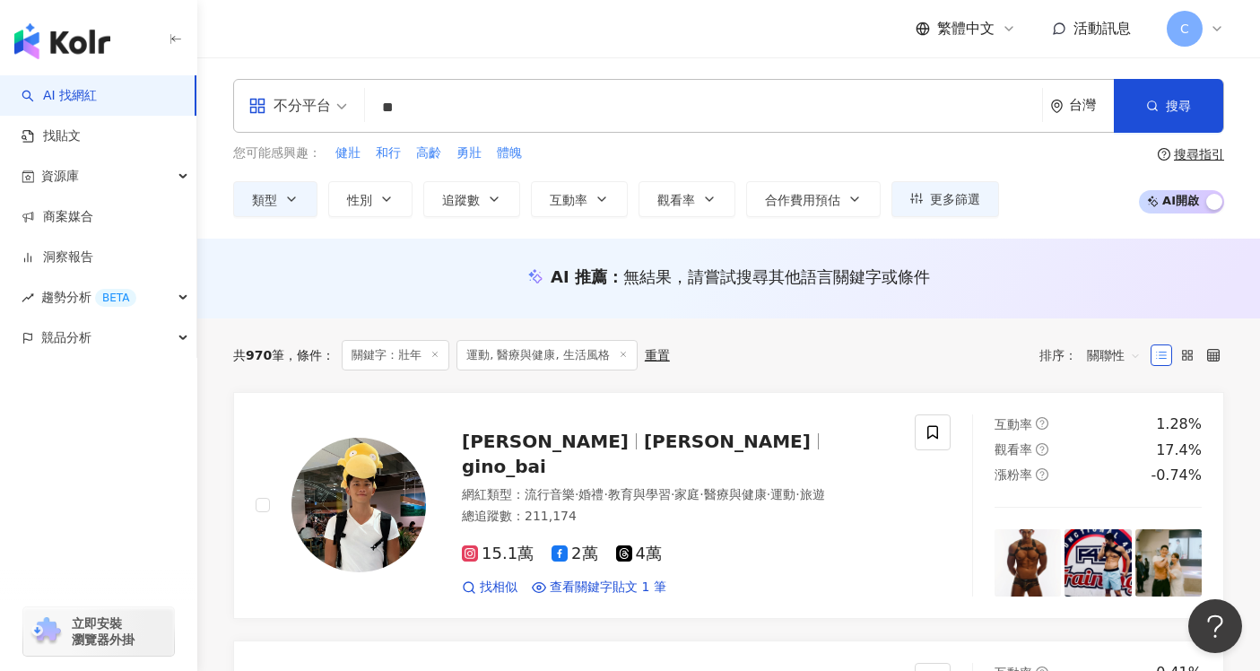
click at [544, 95] on input "**" at bounding box center [703, 108] width 663 height 34
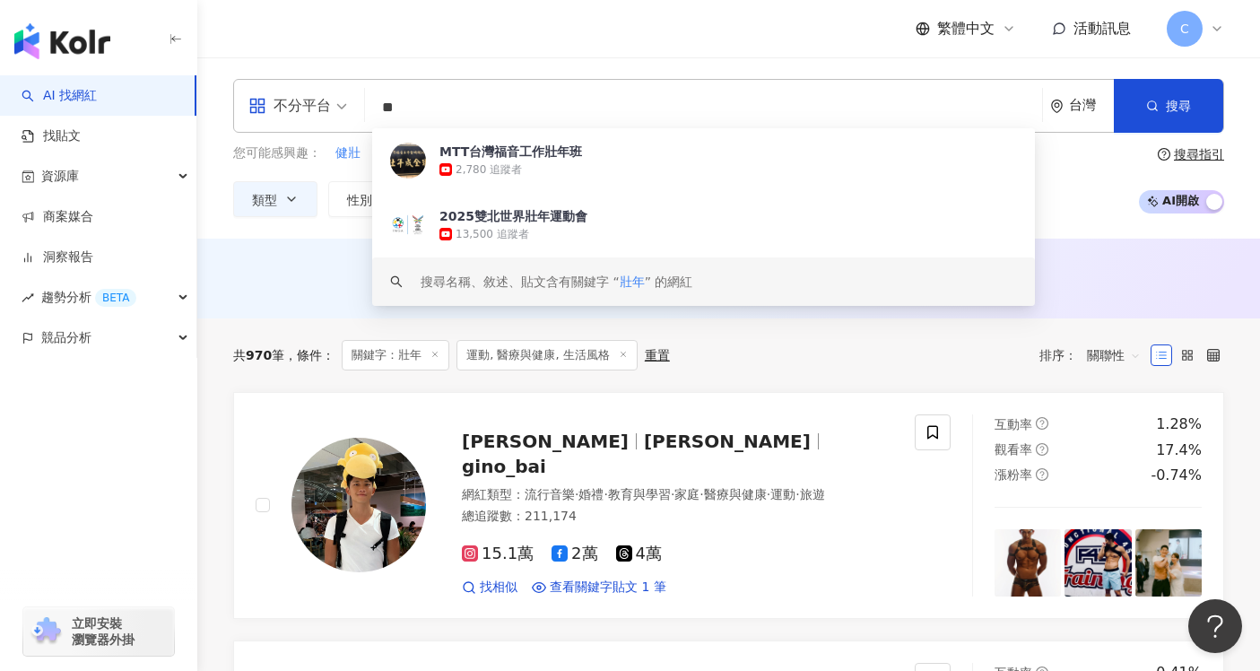
type input "*"
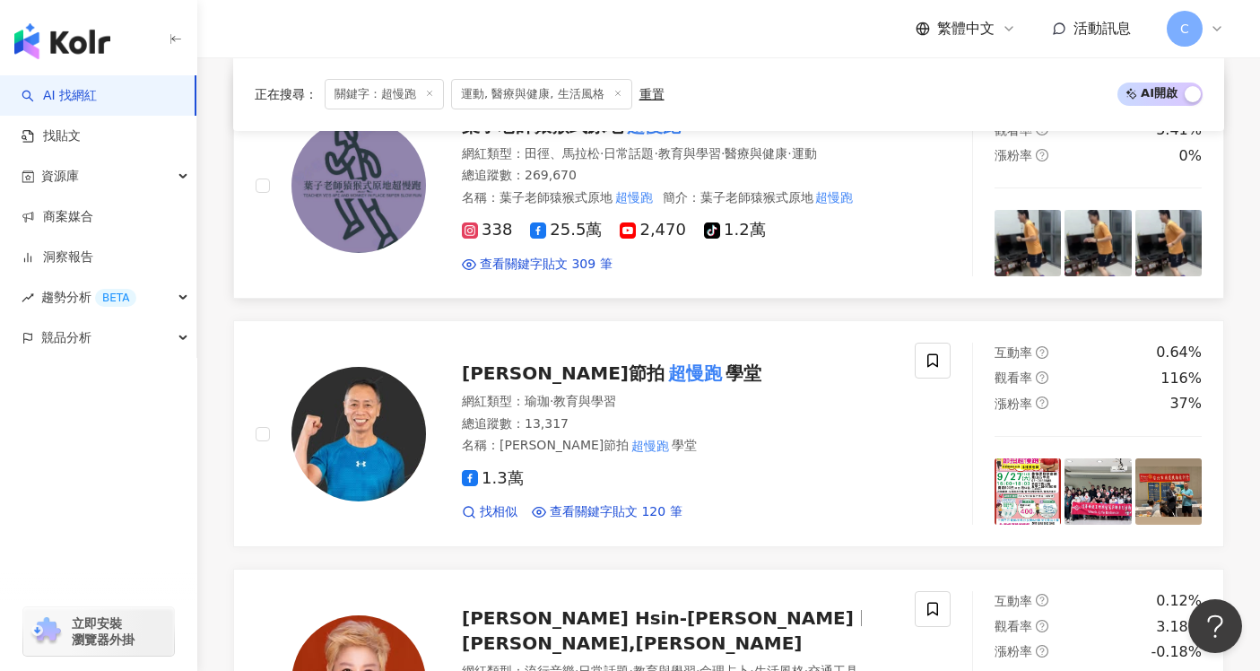
scroll to position [298, 0]
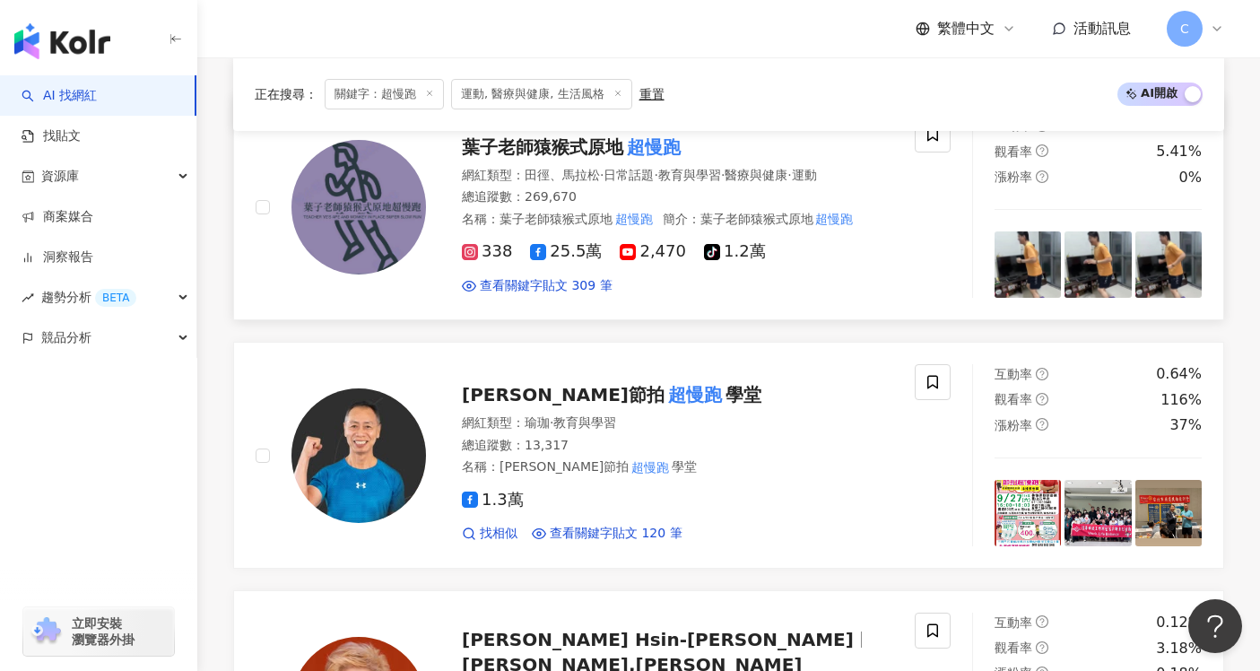
click at [649, 146] on mark "超慢跑" at bounding box center [653, 147] width 61 height 29
click at [665, 386] on mark "超慢跑" at bounding box center [695, 394] width 61 height 29
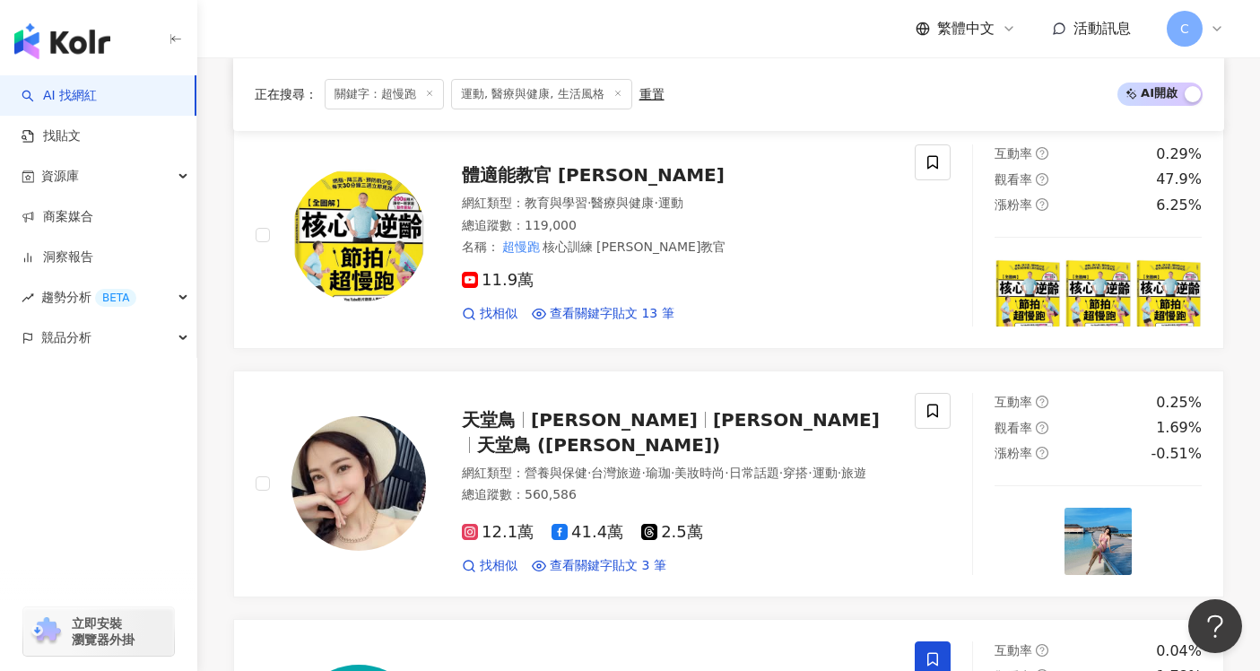
scroll to position [2517, 0]
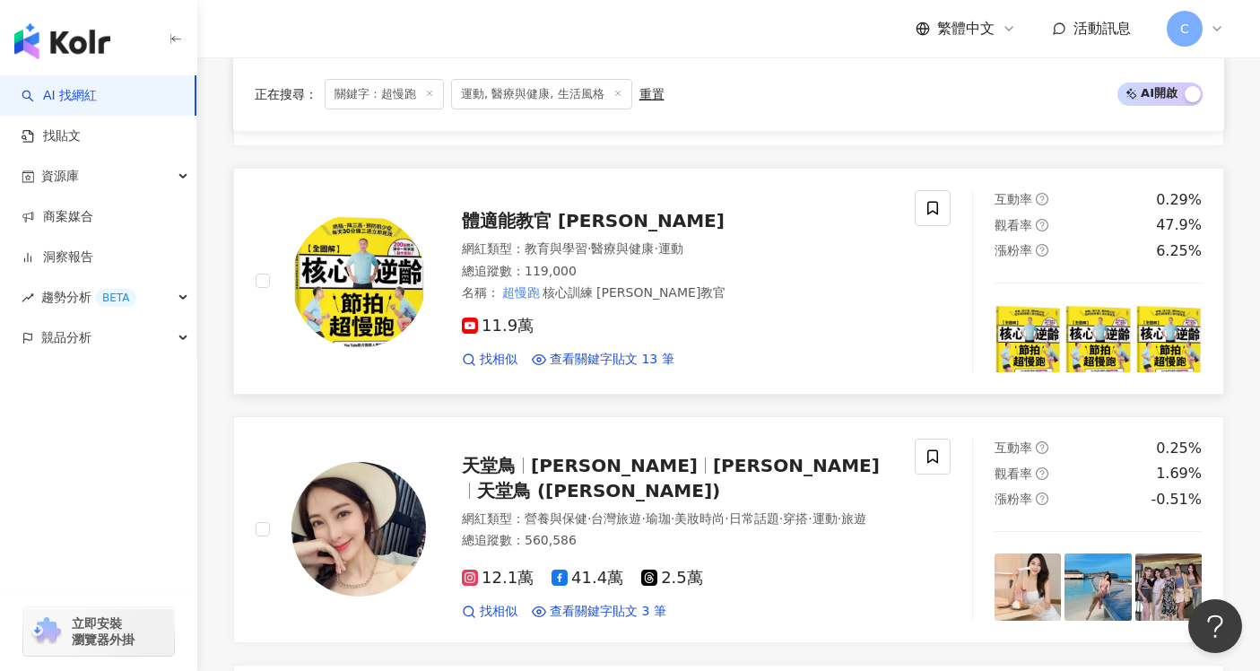
click at [780, 306] on div "11.9萬 找相似 查看關鍵字貼文 13 筆" at bounding box center [677, 335] width 431 height 66
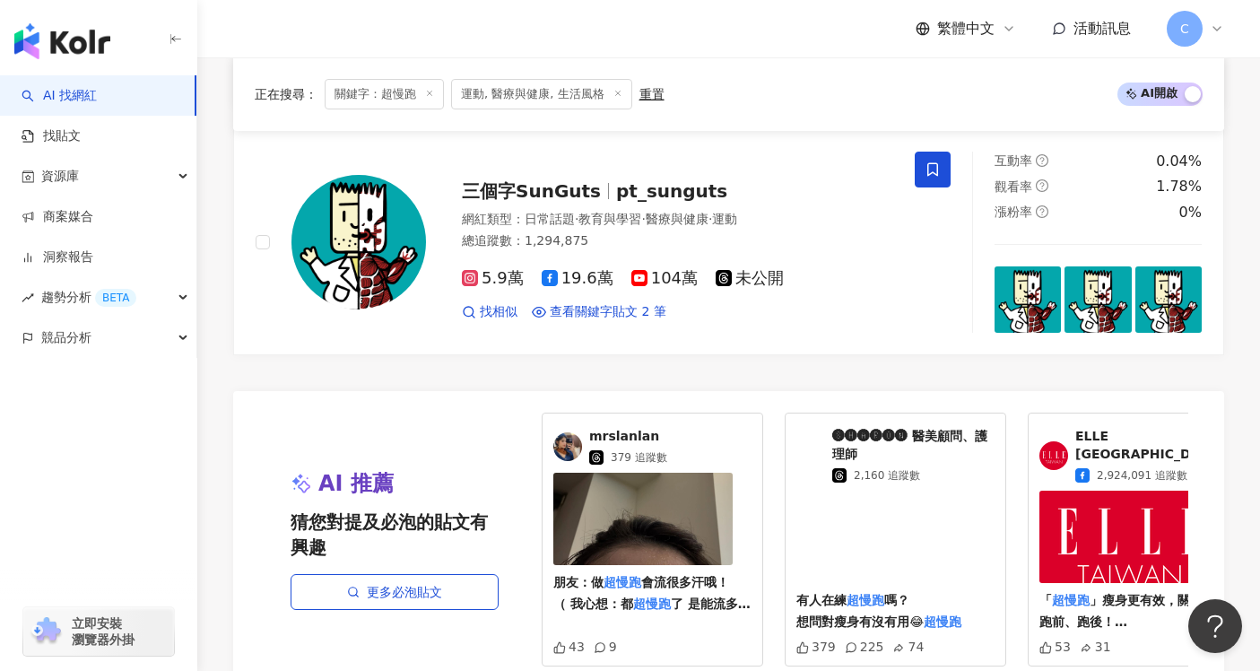
scroll to position [3305, 0]
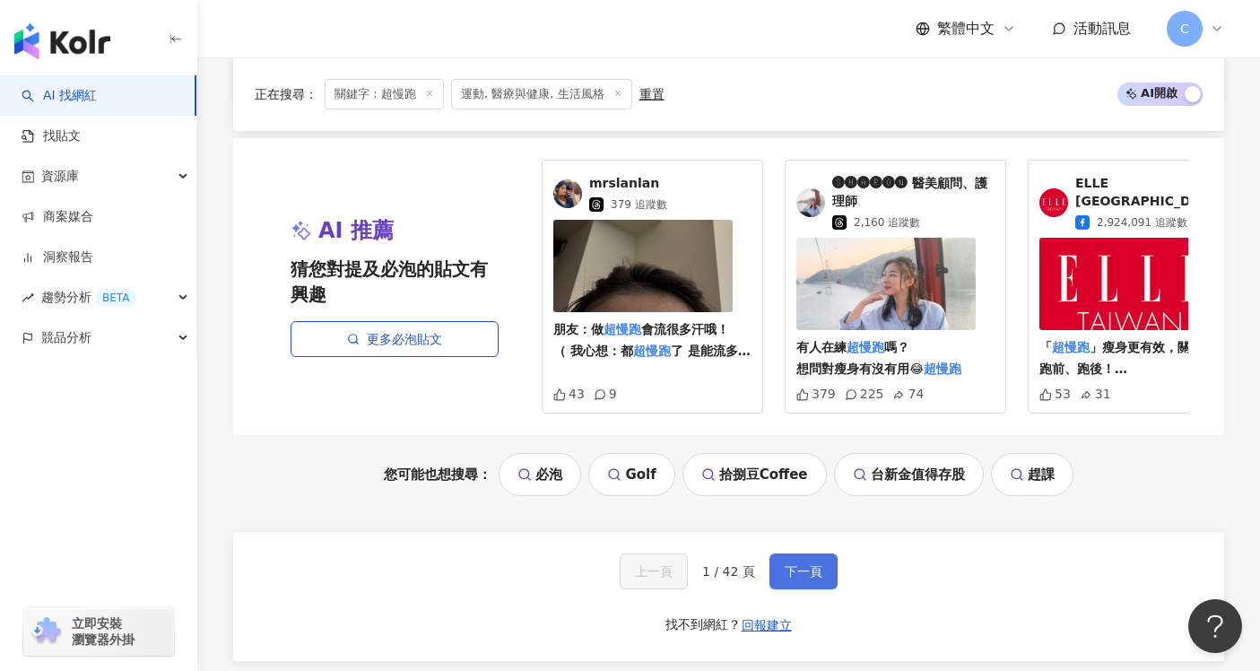
click at [797, 579] on span "下一頁" at bounding box center [804, 571] width 38 height 14
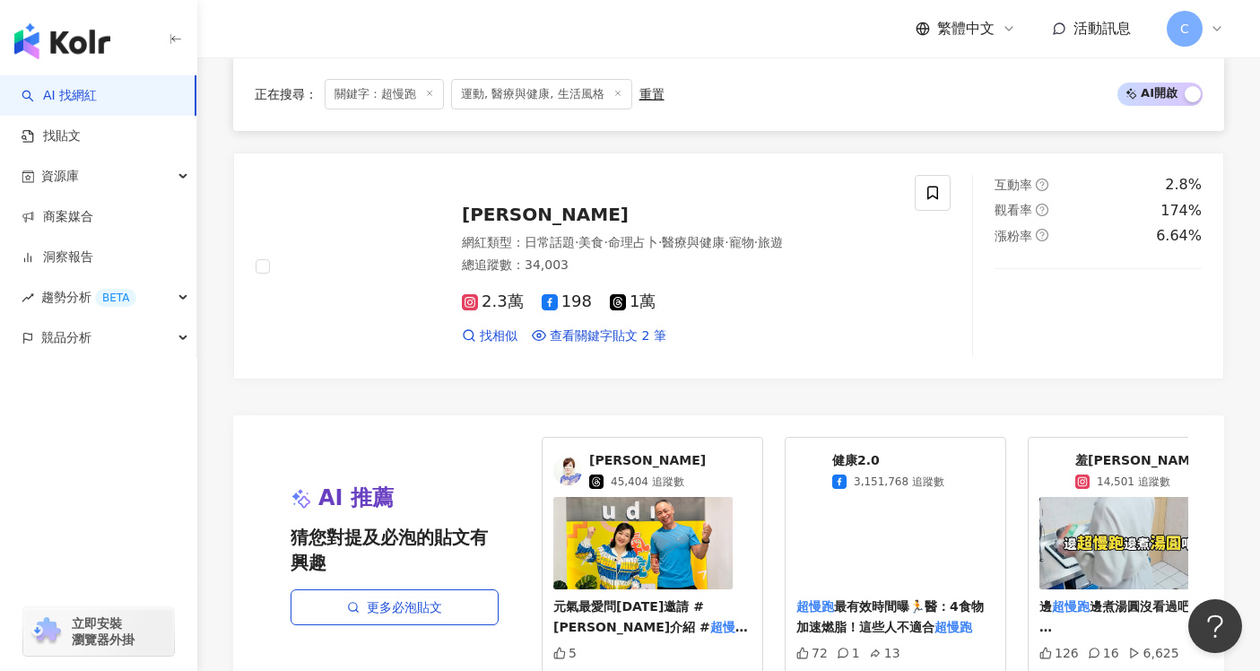
scroll to position [3235, 0]
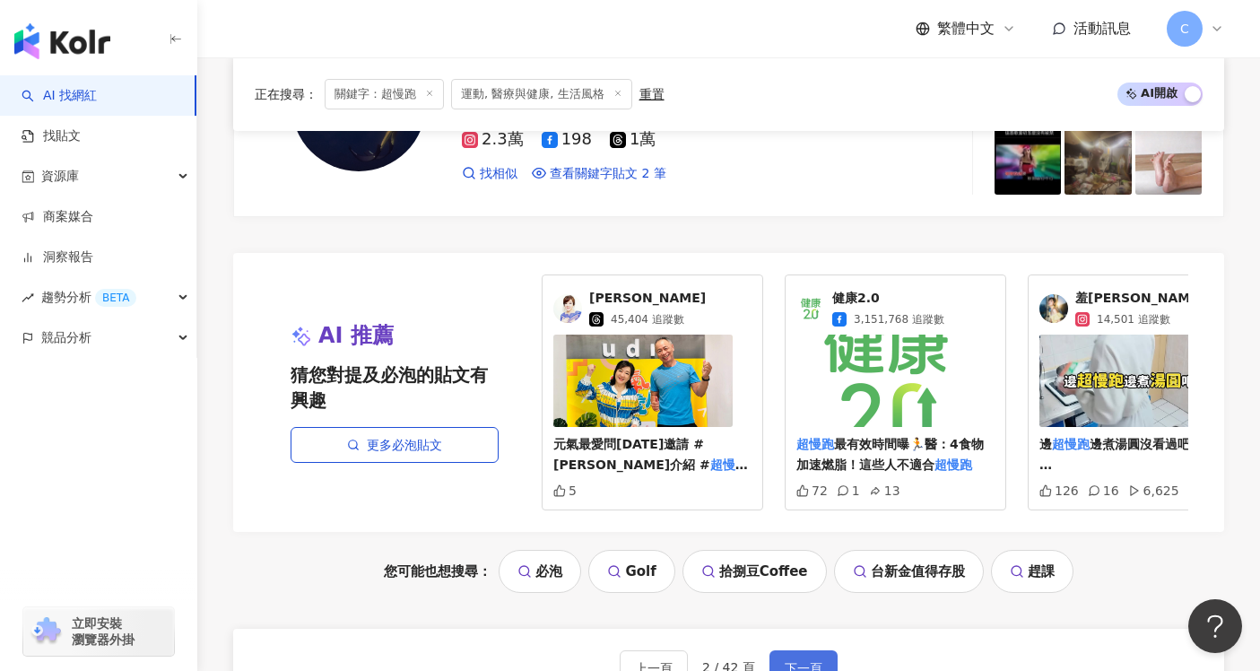
click at [812, 661] on span "下一頁" at bounding box center [804, 668] width 38 height 14
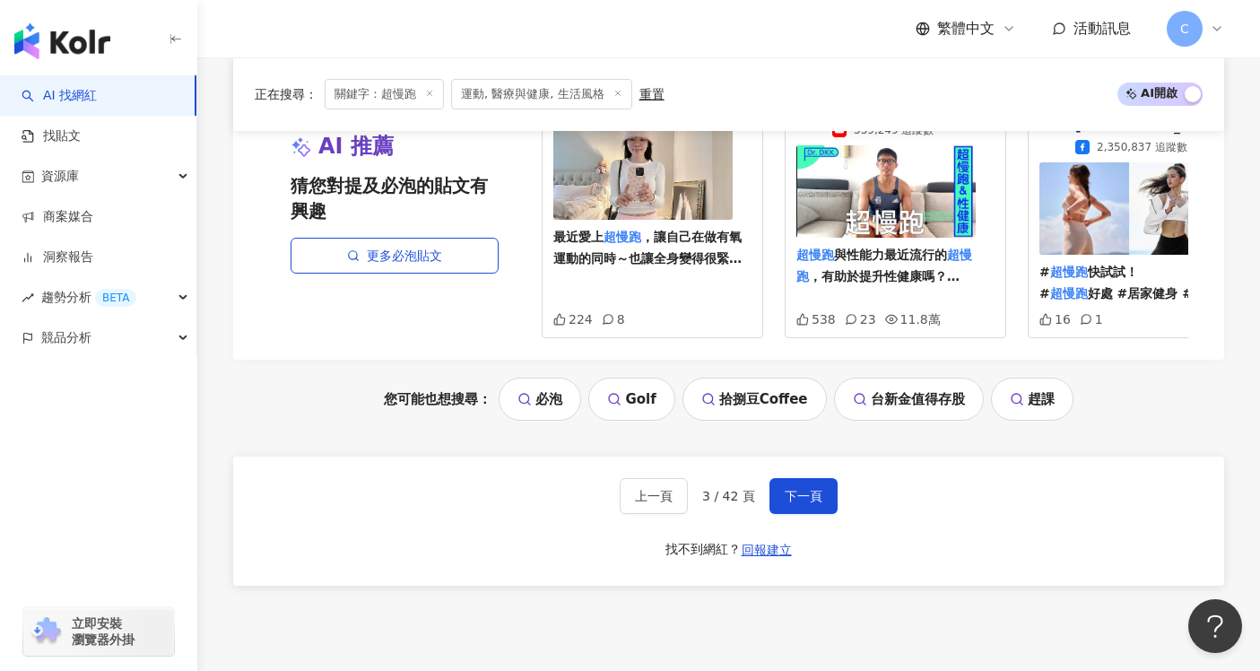
scroll to position [3492, 0]
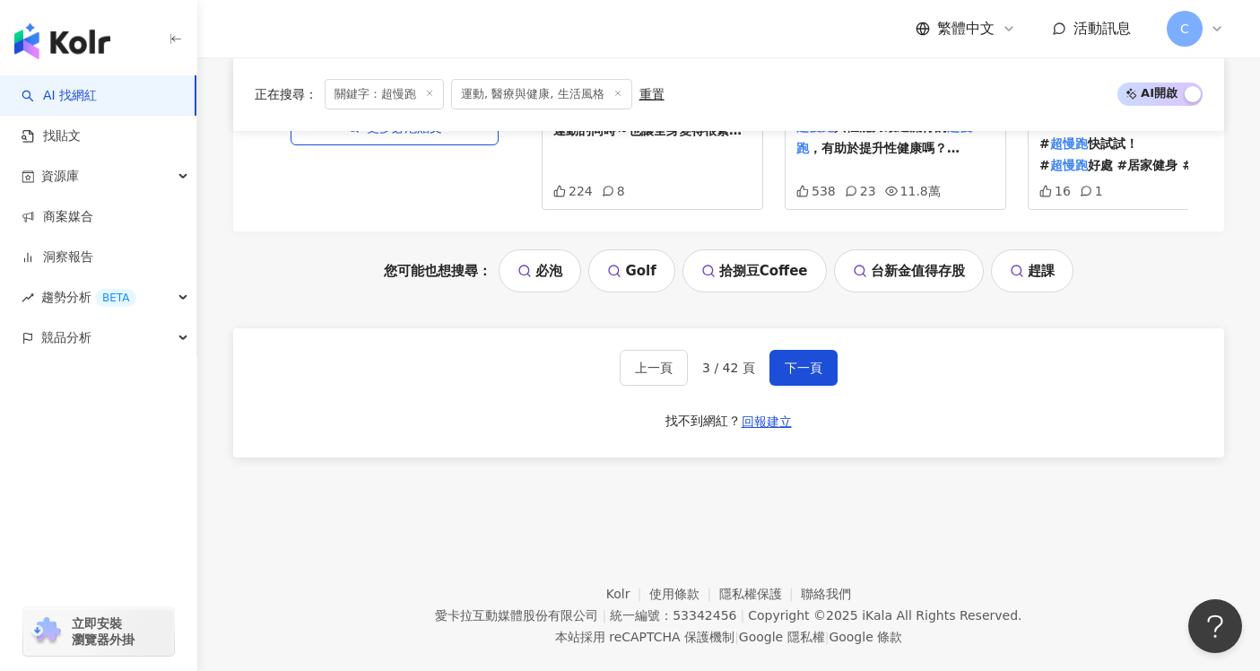
click at [796, 361] on span "下一頁" at bounding box center [804, 368] width 38 height 14
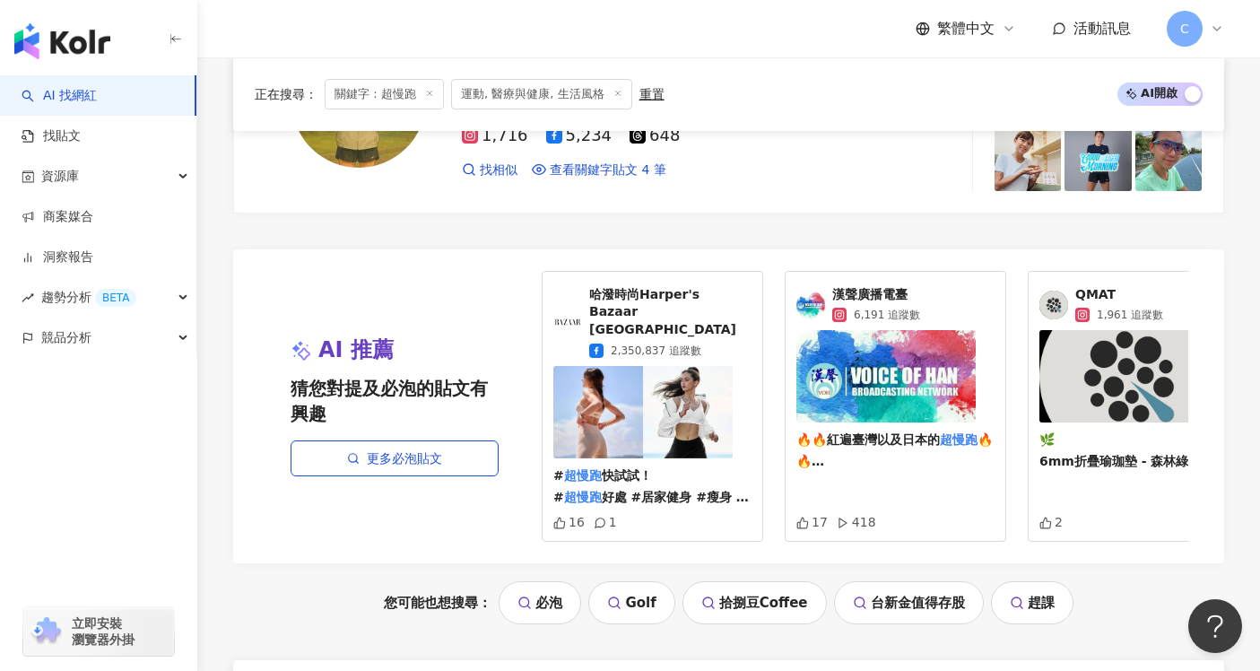
scroll to position [3470, 0]
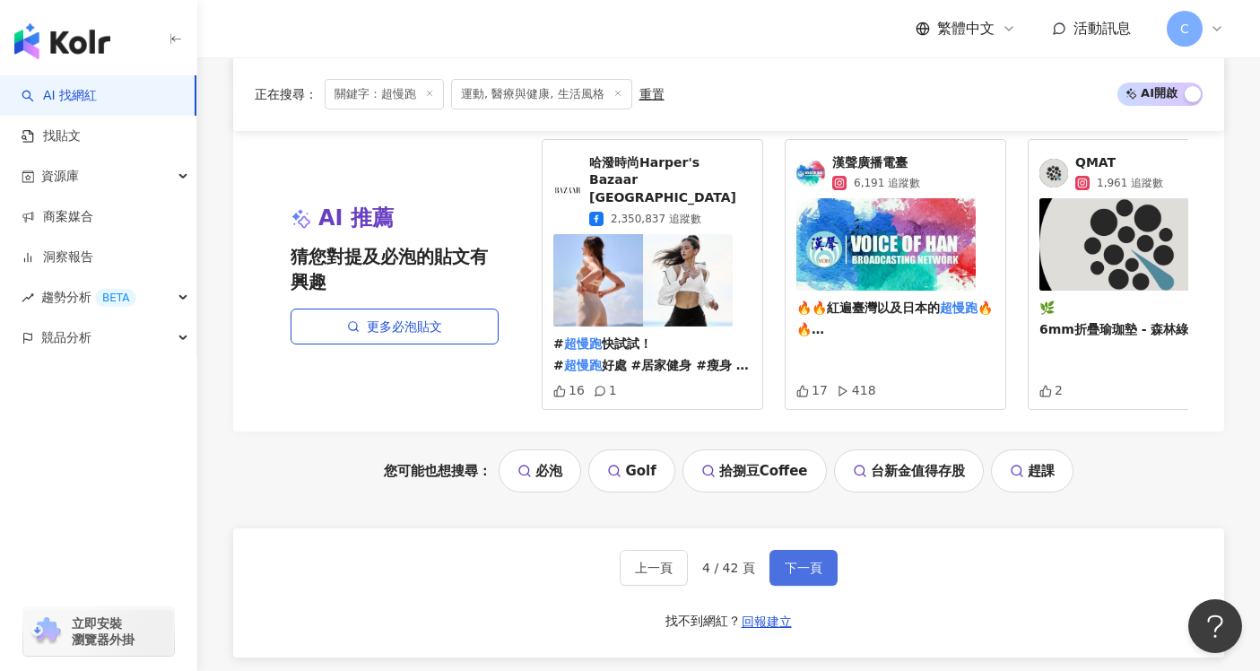
click at [806, 561] on span "下一頁" at bounding box center [804, 568] width 38 height 14
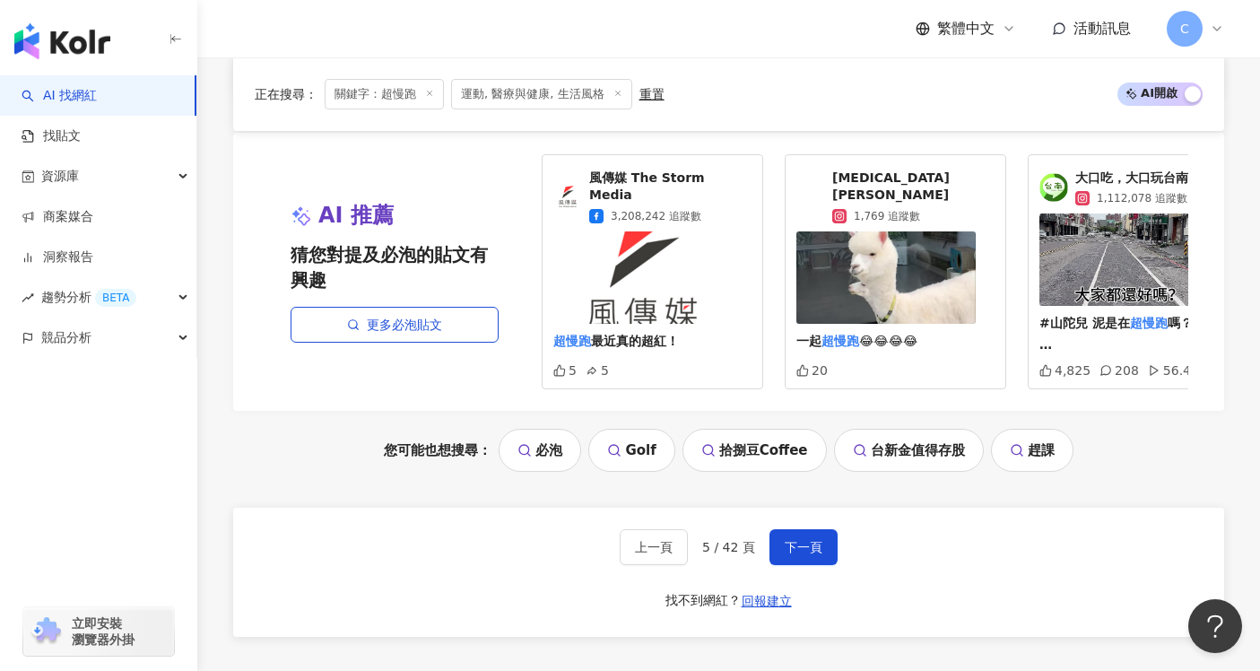
scroll to position [3484, 0]
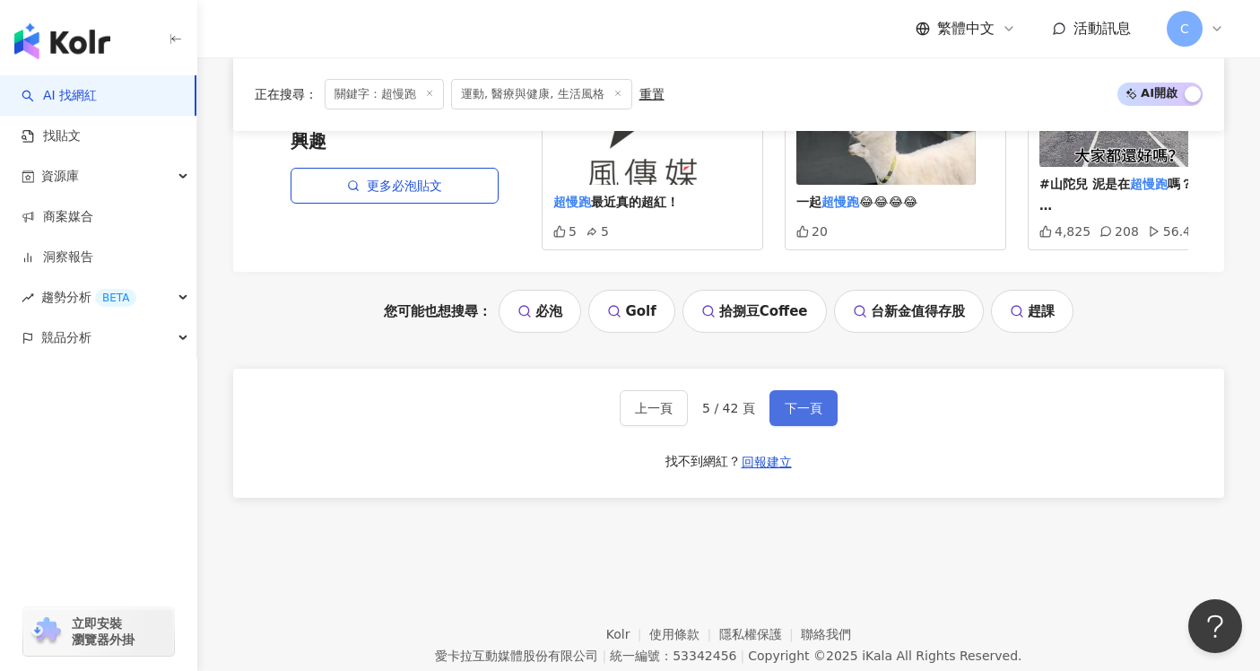
click at [790, 426] on button "下一頁" at bounding box center [804, 408] width 68 height 36
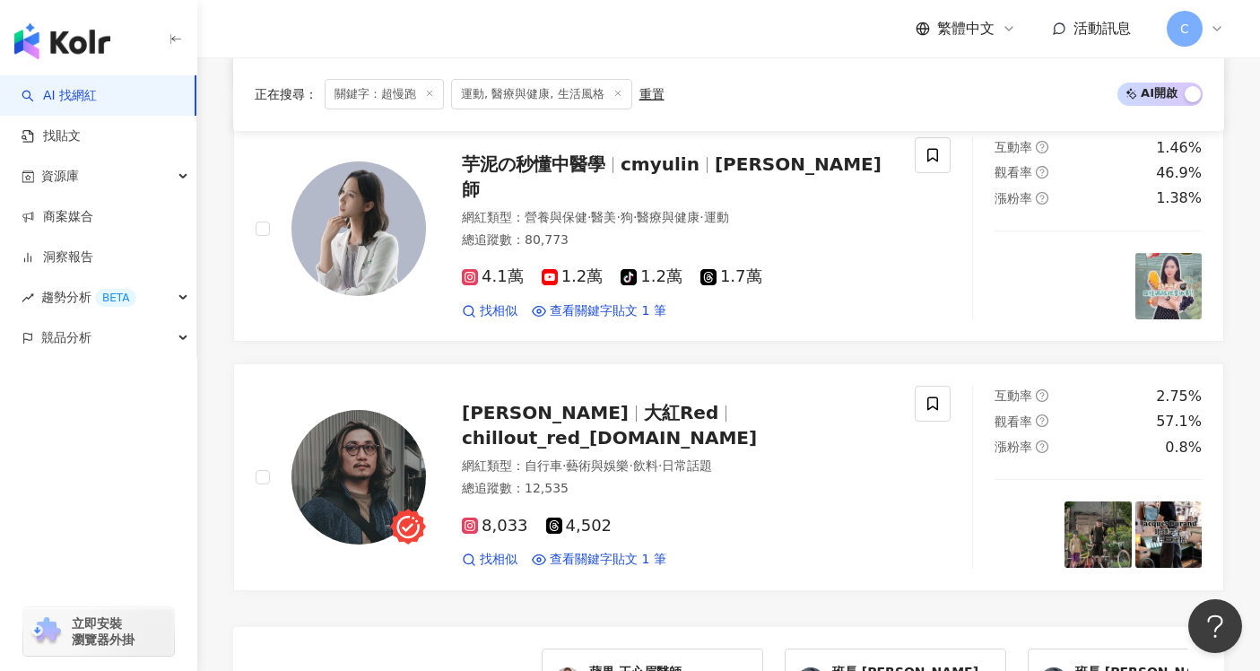
scroll to position [2899, 0]
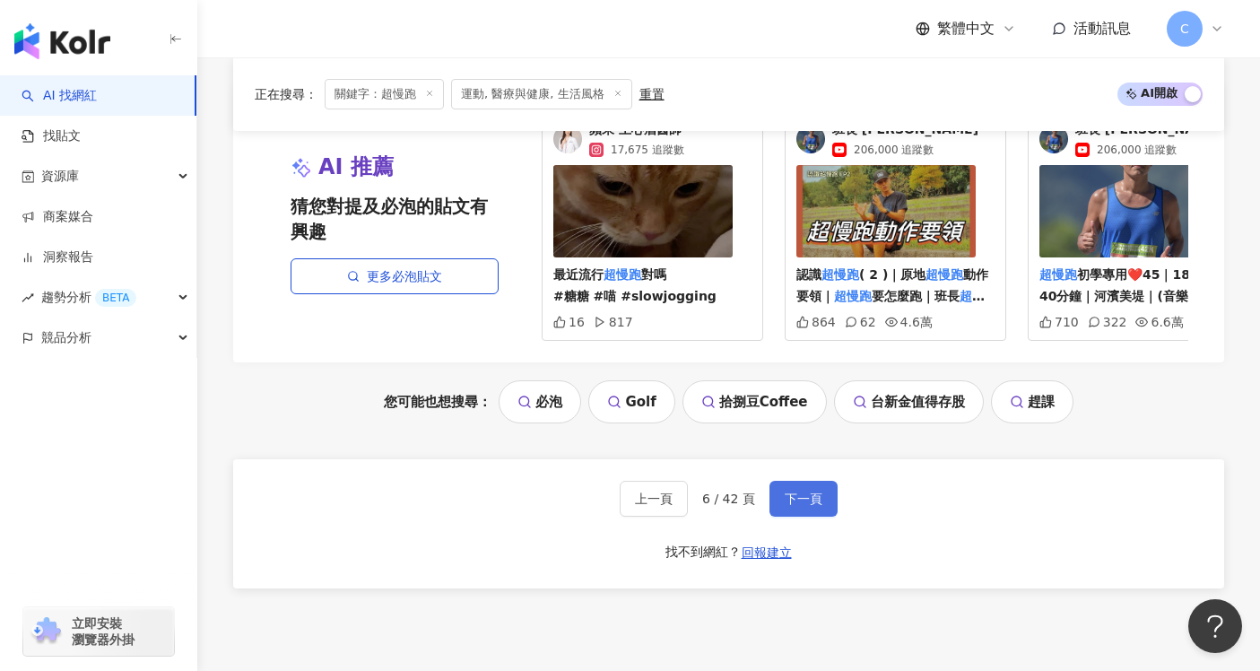
click at [825, 481] on button "下一頁" at bounding box center [804, 499] width 68 height 36
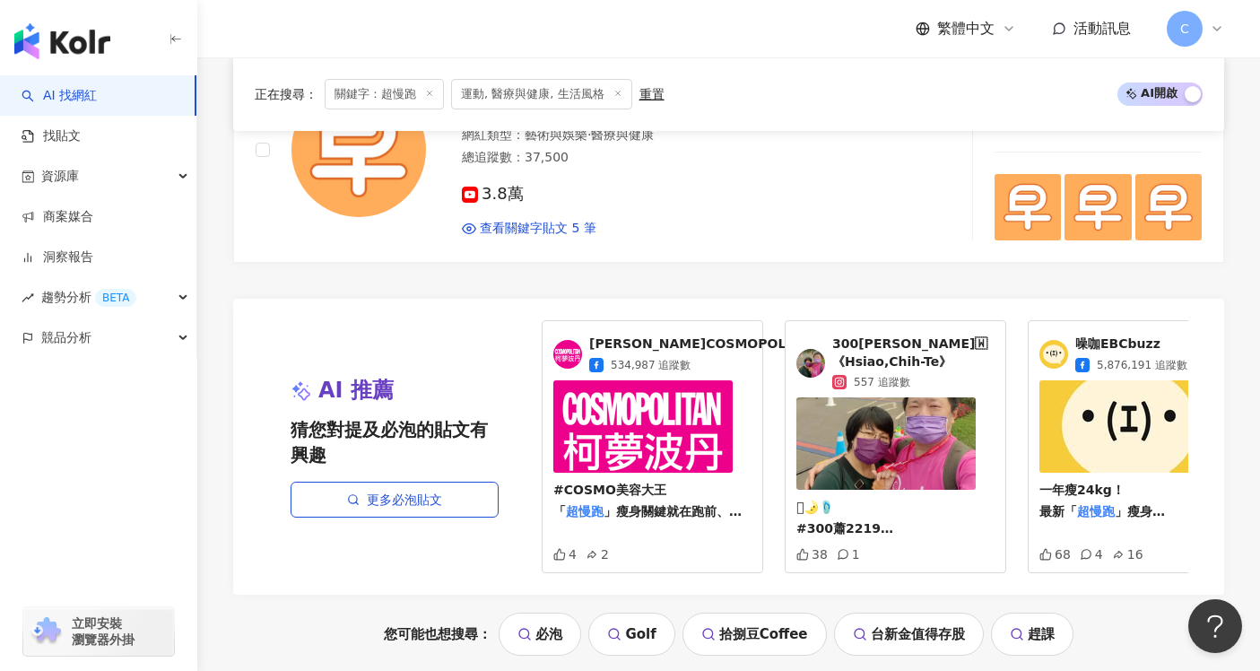
scroll to position [3463, 0]
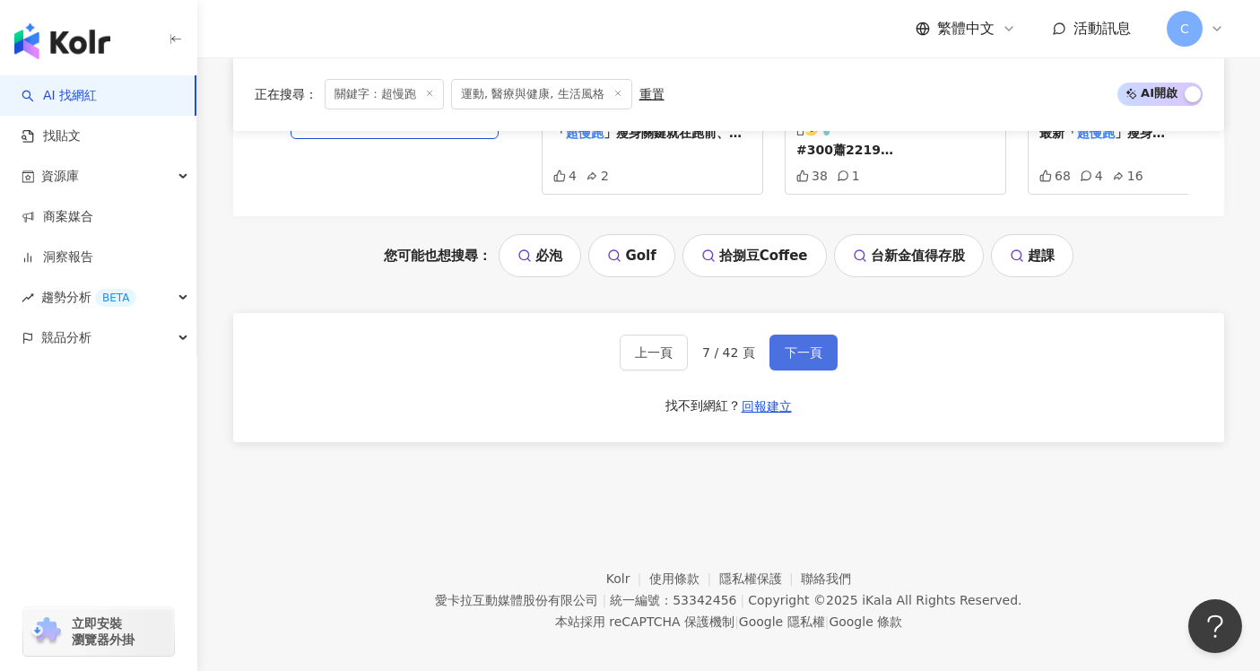
click at [817, 350] on span "下一頁" at bounding box center [804, 352] width 38 height 14
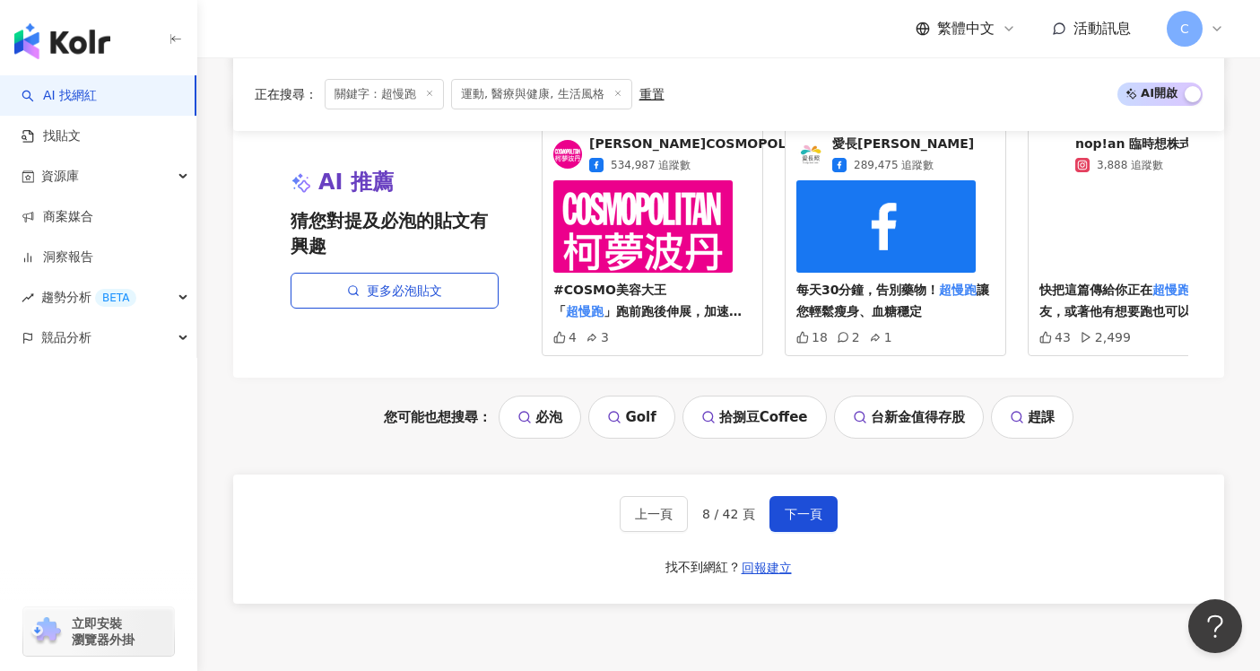
scroll to position [3528, 0]
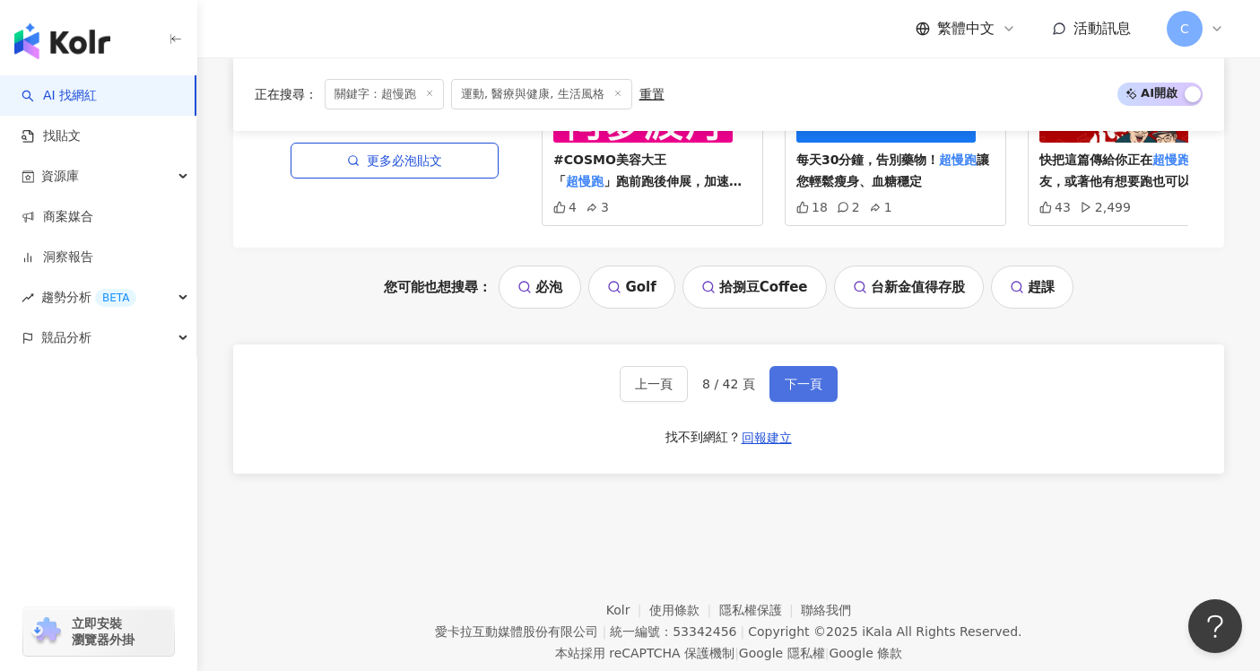
click at [818, 377] on span "下一頁" at bounding box center [804, 384] width 38 height 14
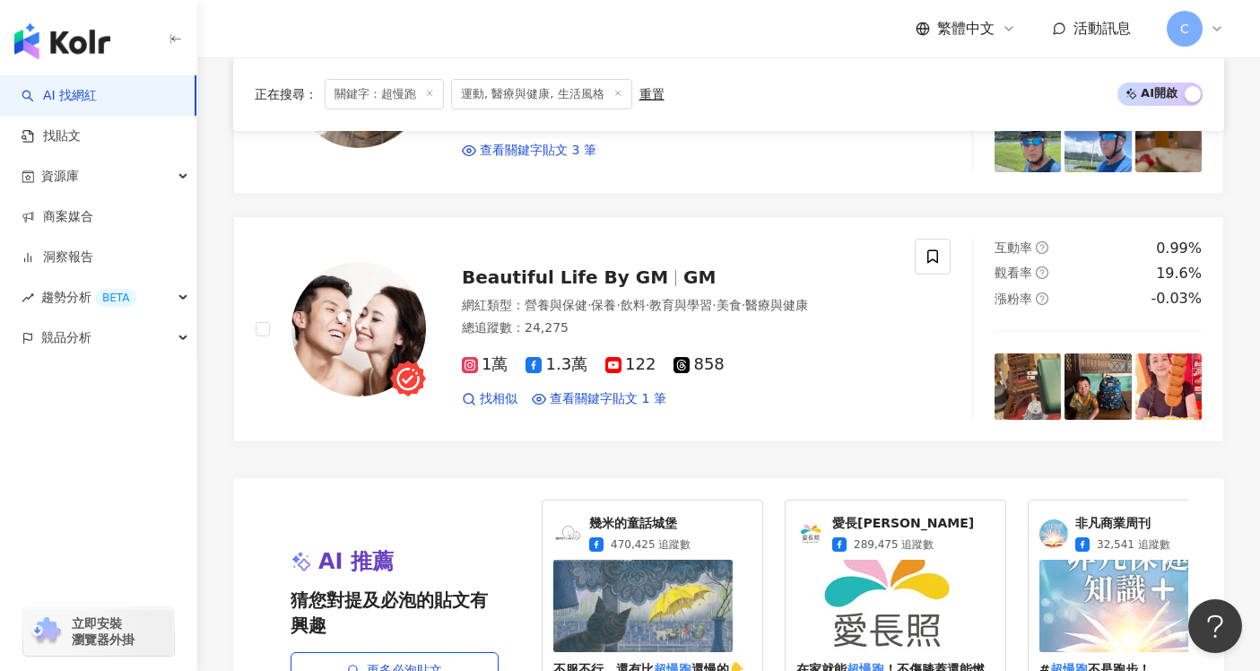
scroll to position [2966, 0]
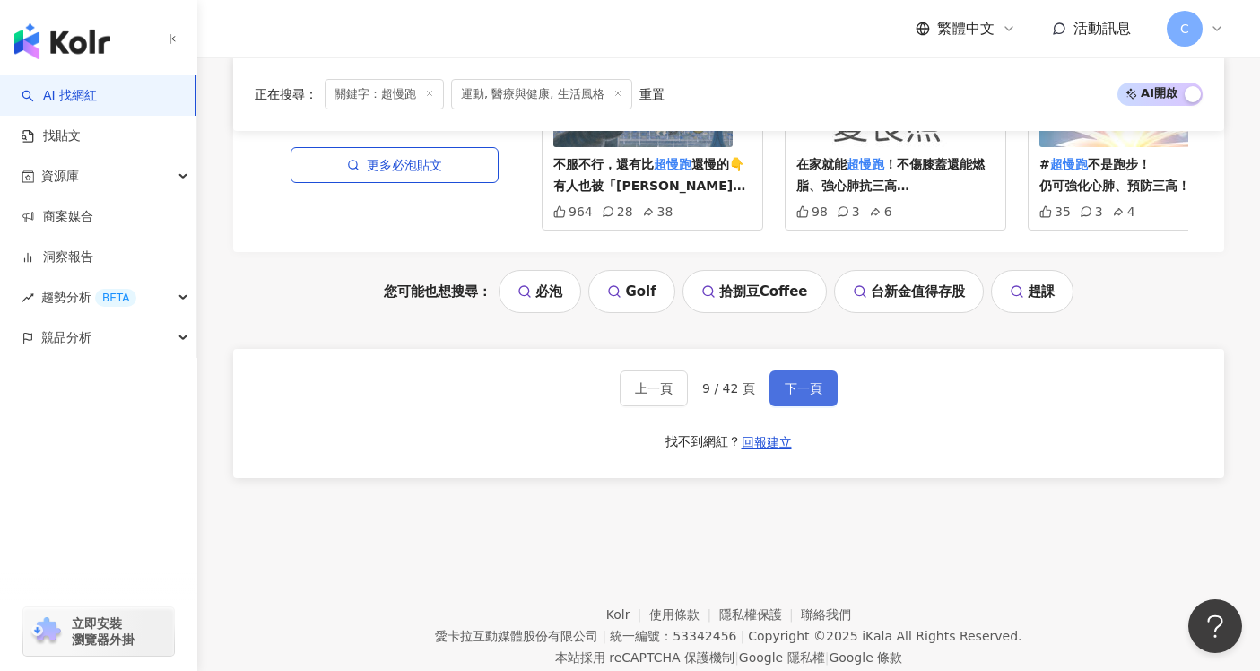
click at [784, 370] on button "下一頁" at bounding box center [804, 388] width 68 height 36
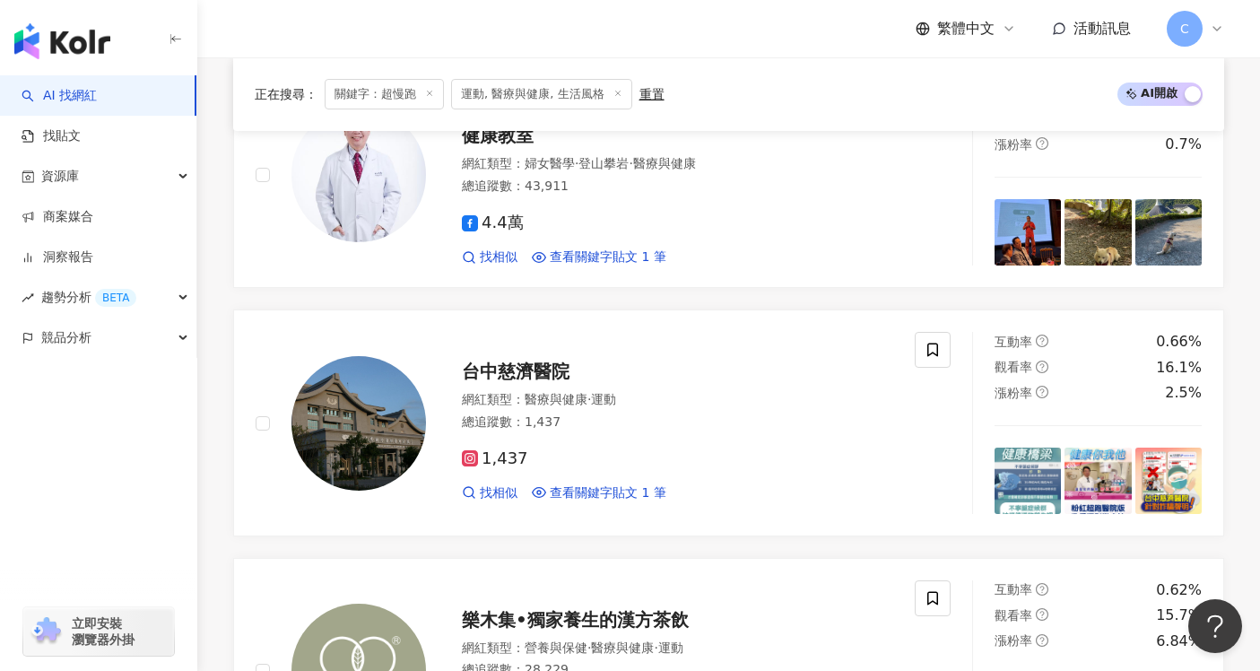
scroll to position [0, 0]
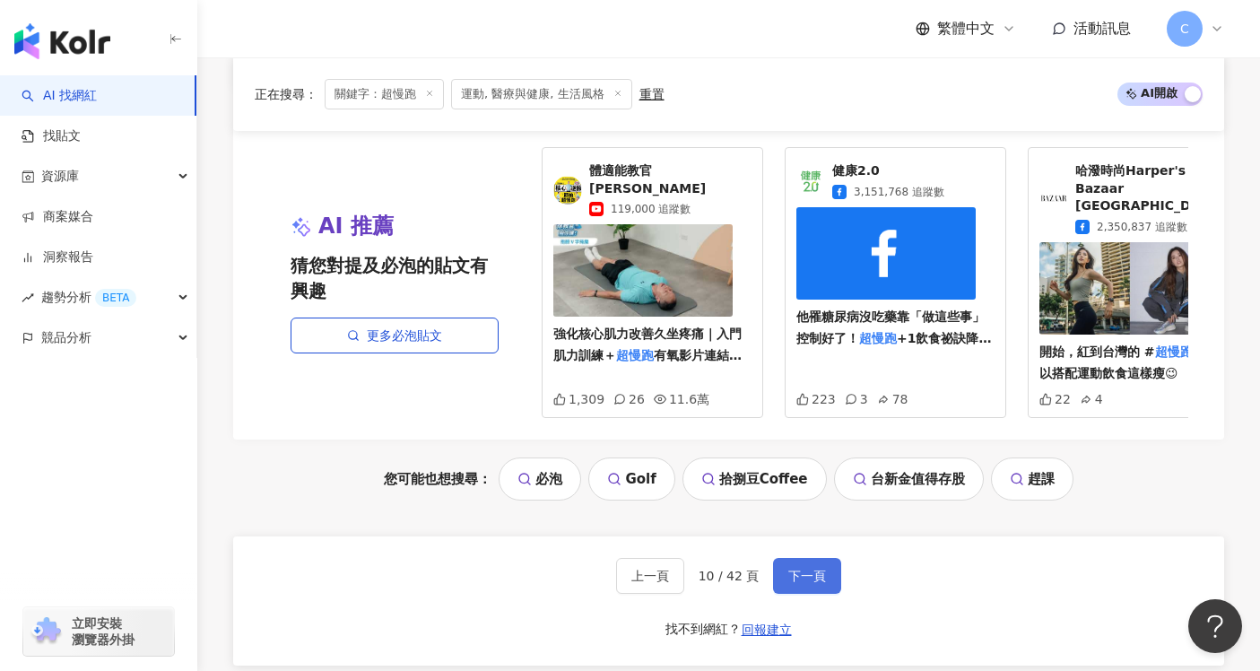
click at [815, 569] on span "下一頁" at bounding box center [807, 576] width 38 height 14
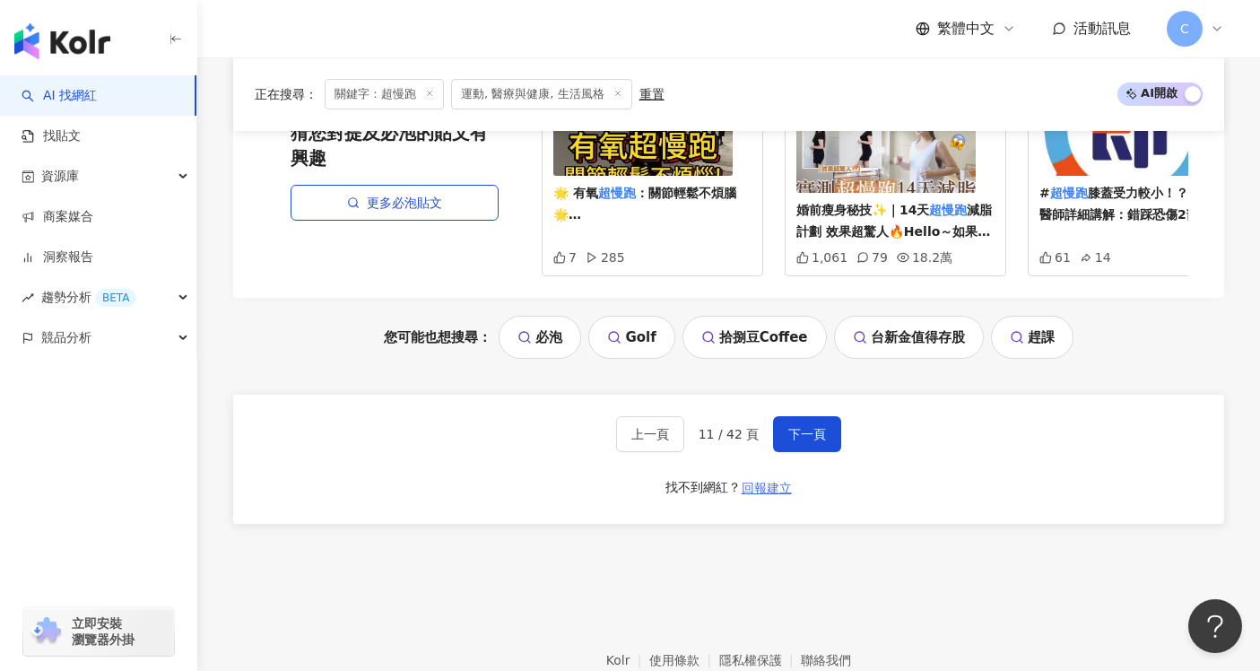
scroll to position [3505, 0]
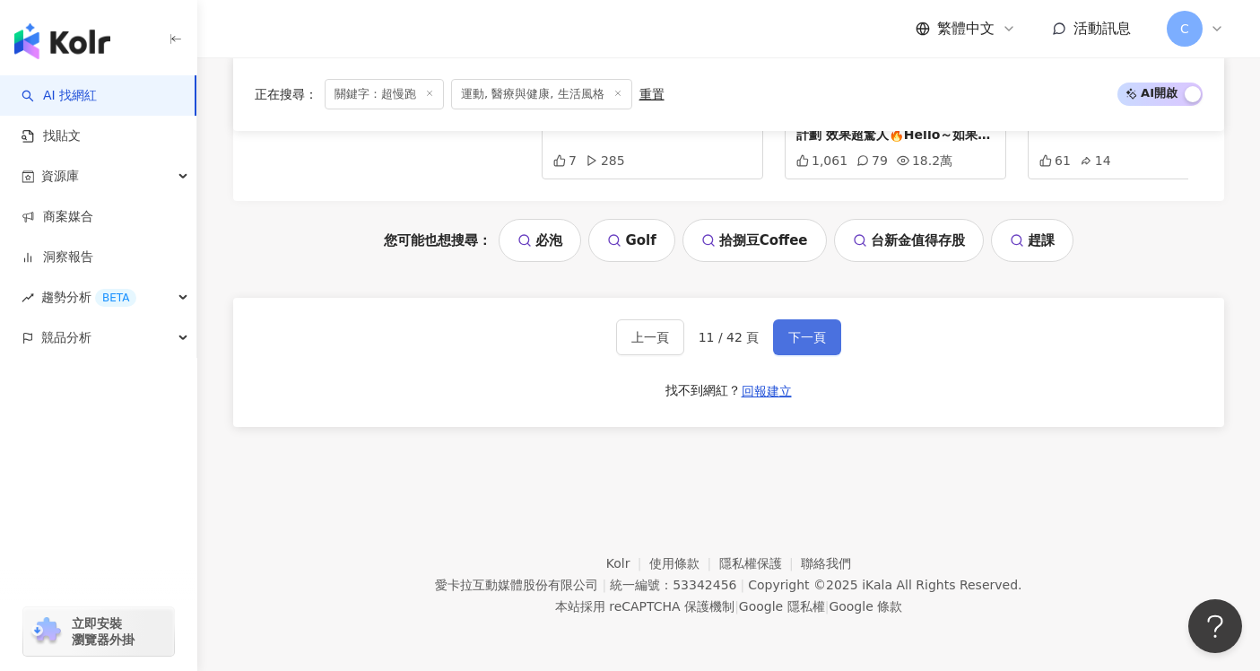
drag, startPoint x: 811, startPoint y: 359, endPoint x: 802, endPoint y: 364, distance: 10.5
click at [811, 355] on button "下一頁" at bounding box center [807, 337] width 68 height 36
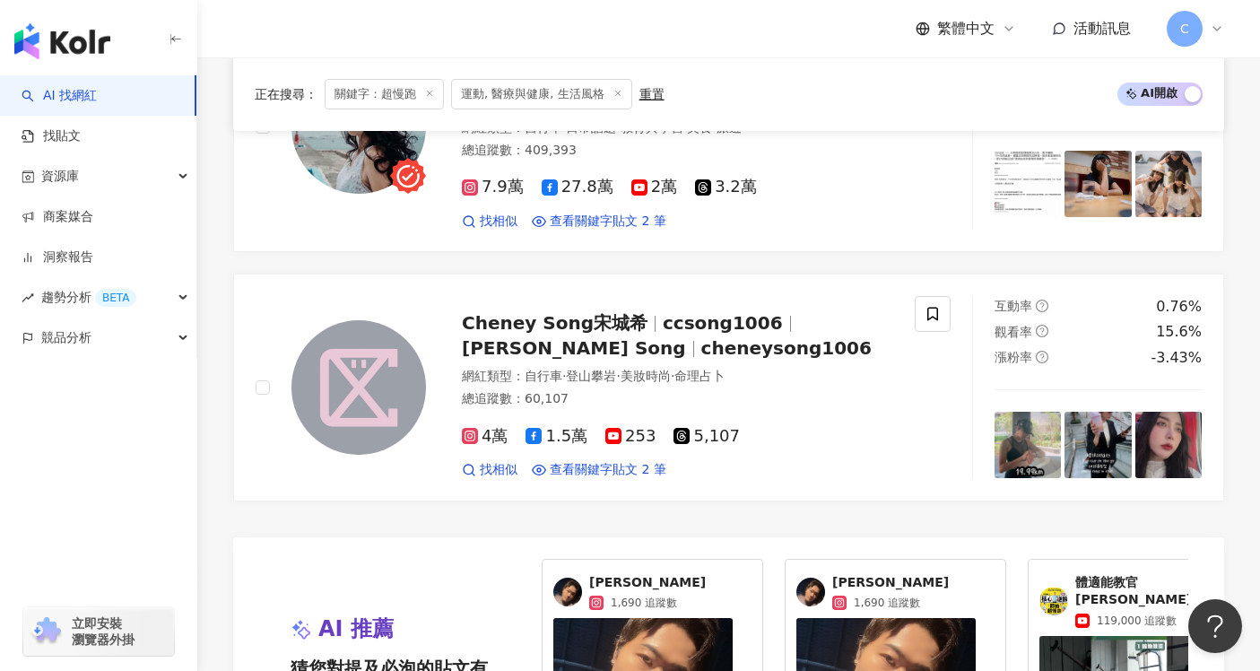
scroll to position [3474, 0]
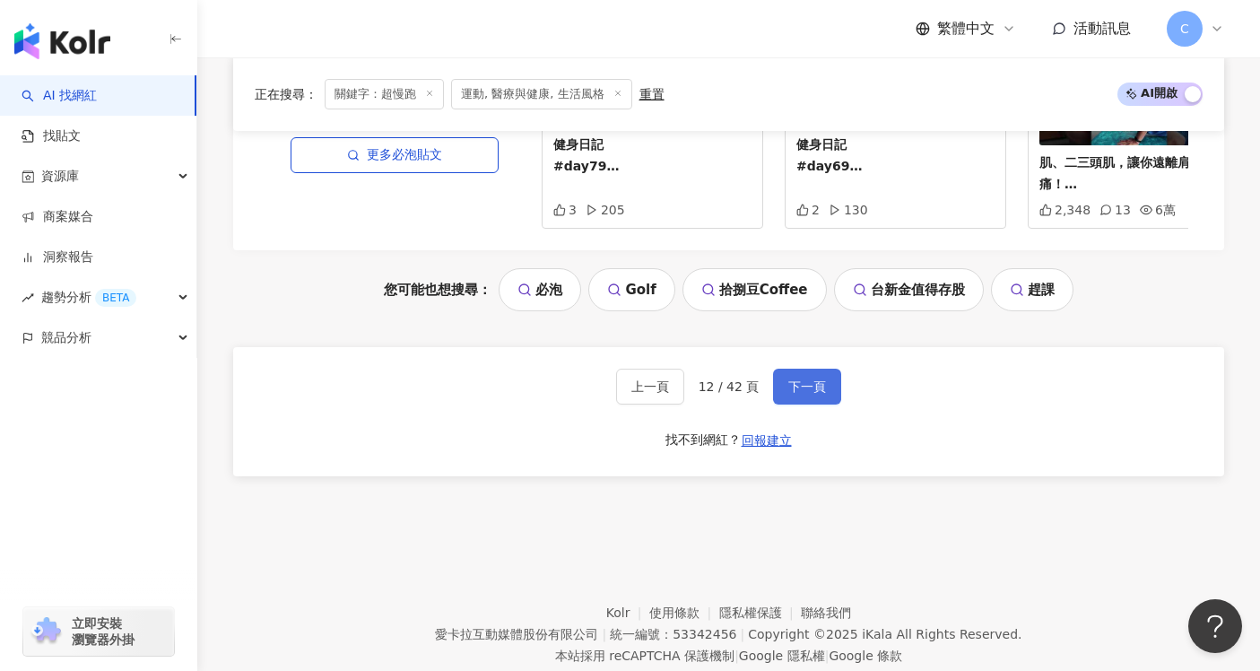
click at [798, 369] on button "下一頁" at bounding box center [807, 387] width 68 height 36
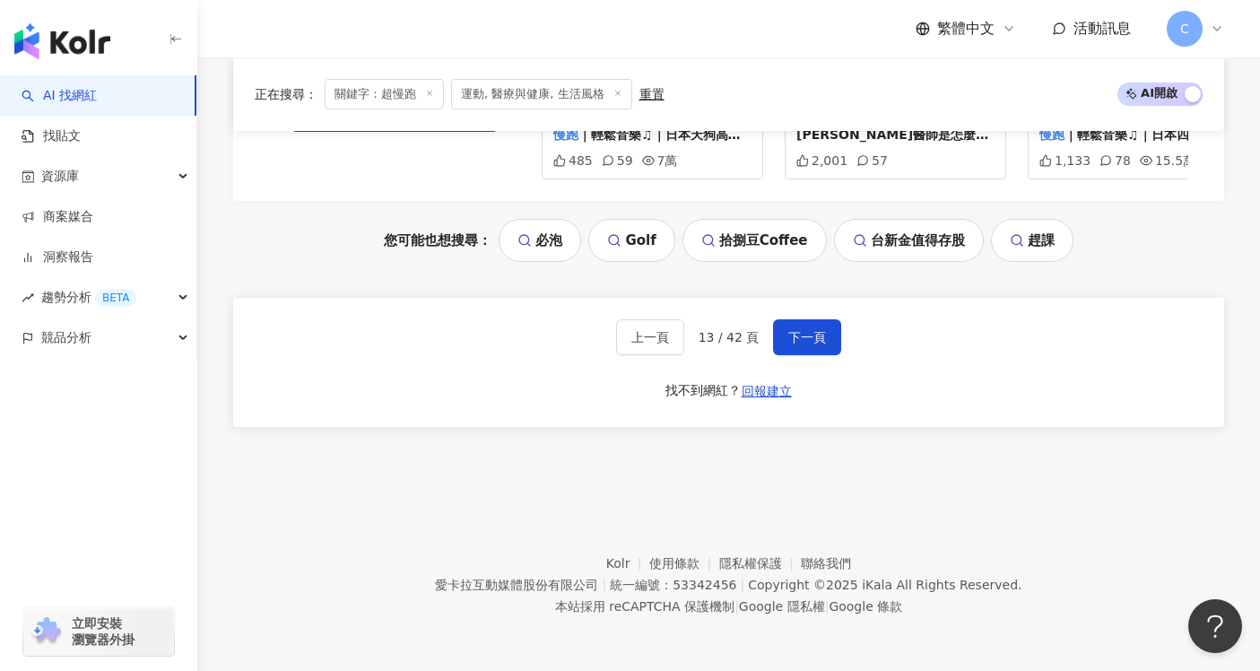
scroll to position [0, 0]
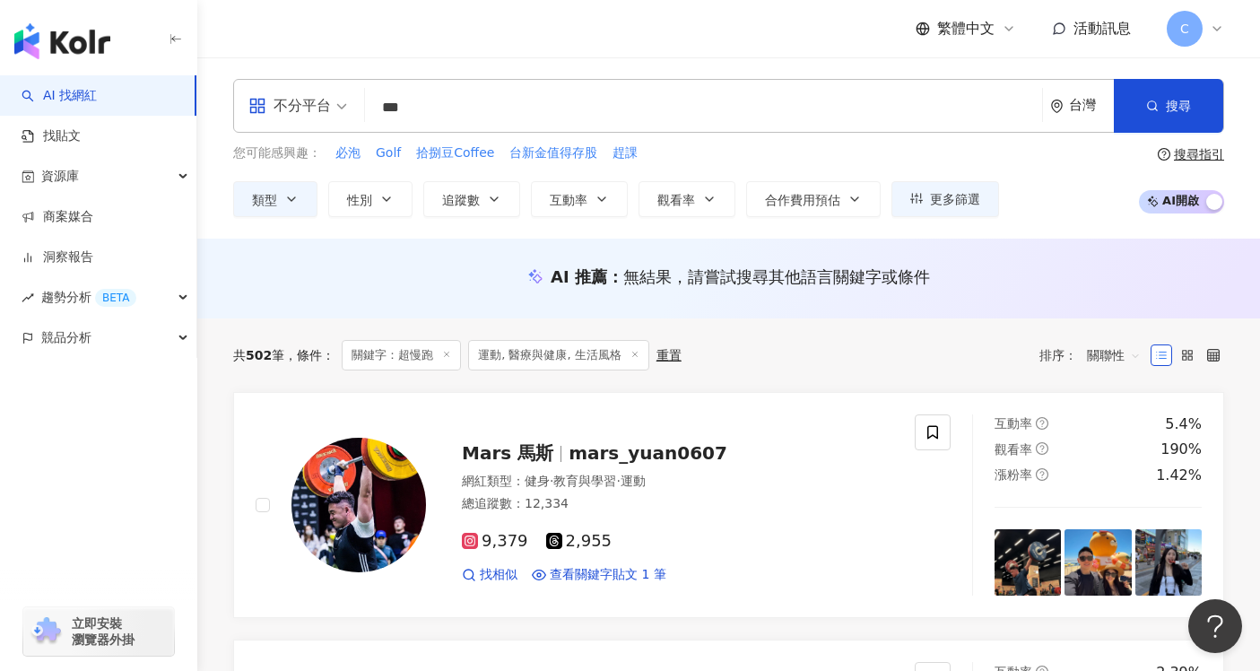
click at [519, 118] on input "***" at bounding box center [703, 108] width 663 height 34
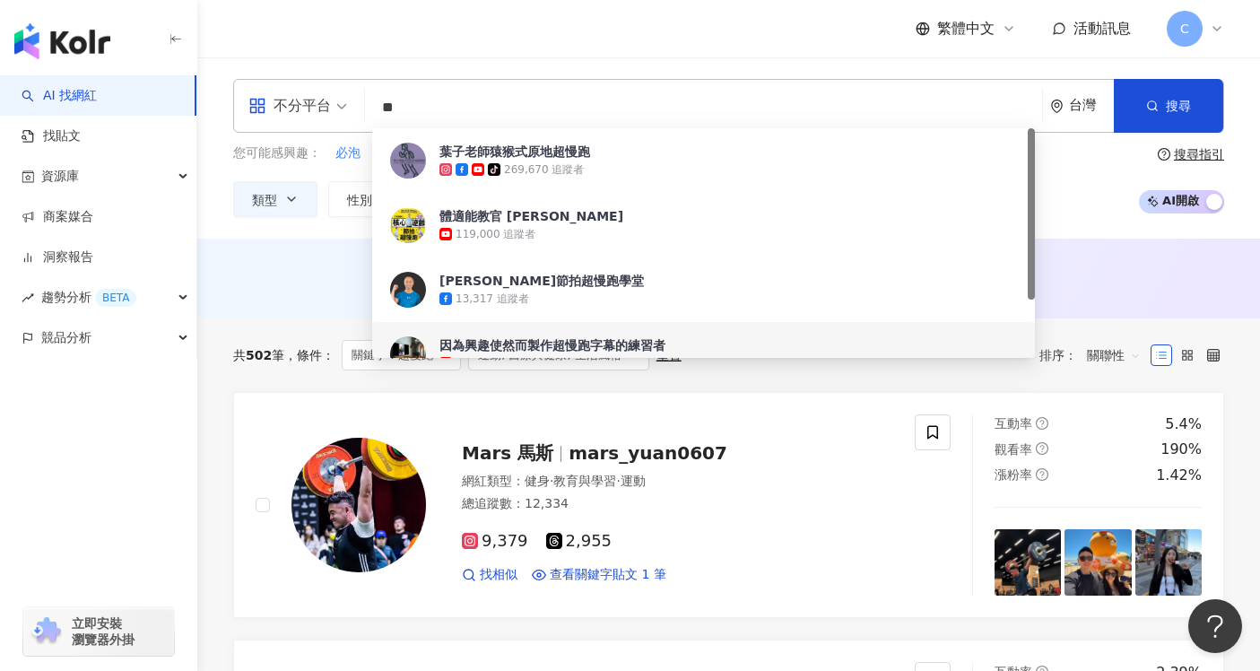
type input "*"
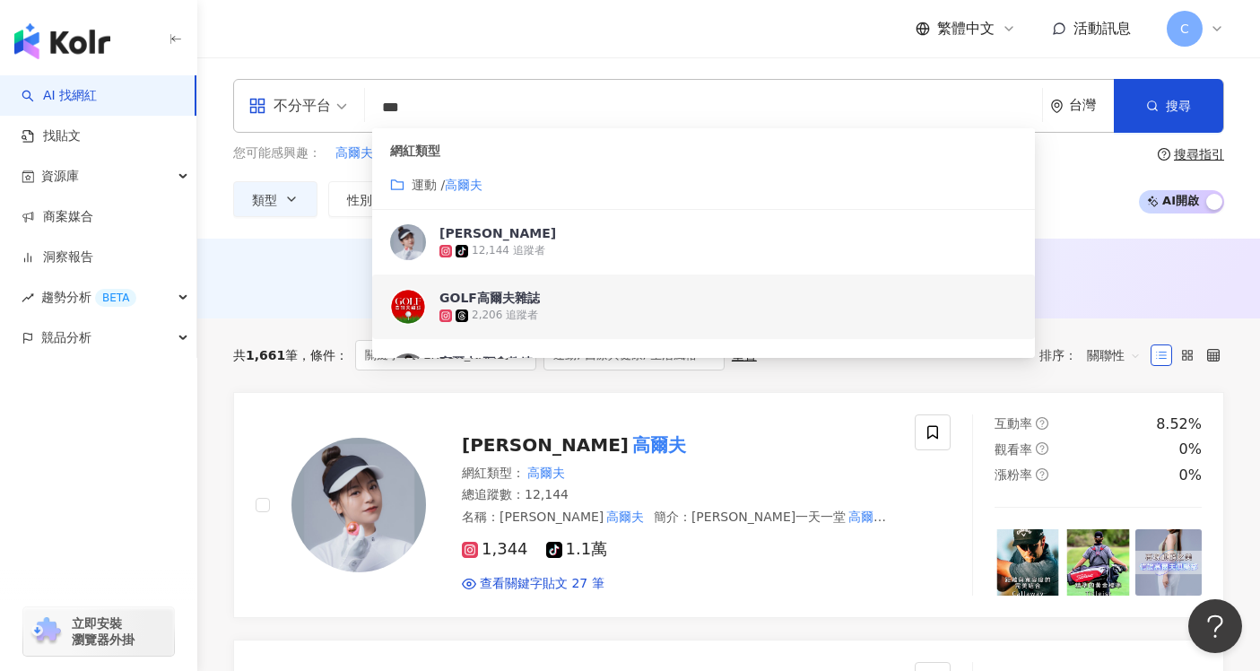
click at [236, 257] on div "AI 推薦 ： 無結果，請嘗試搜尋其他語言關鍵字或條件" at bounding box center [728, 279] width 1063 height 80
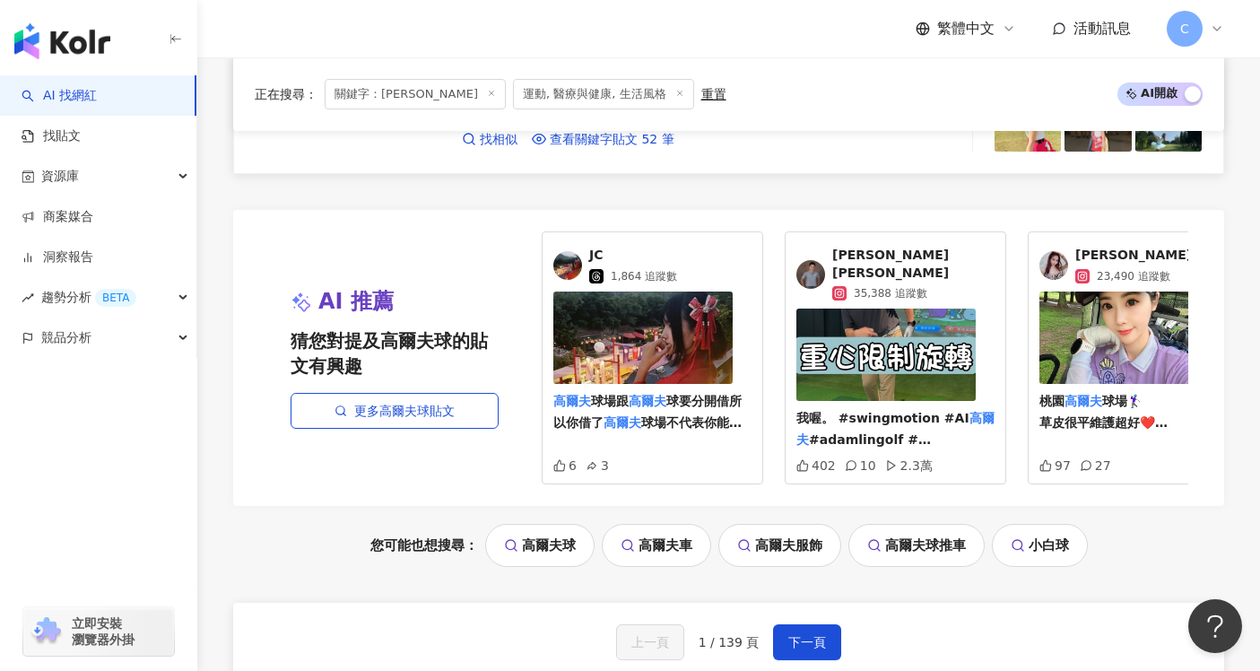
scroll to position [3524, 0]
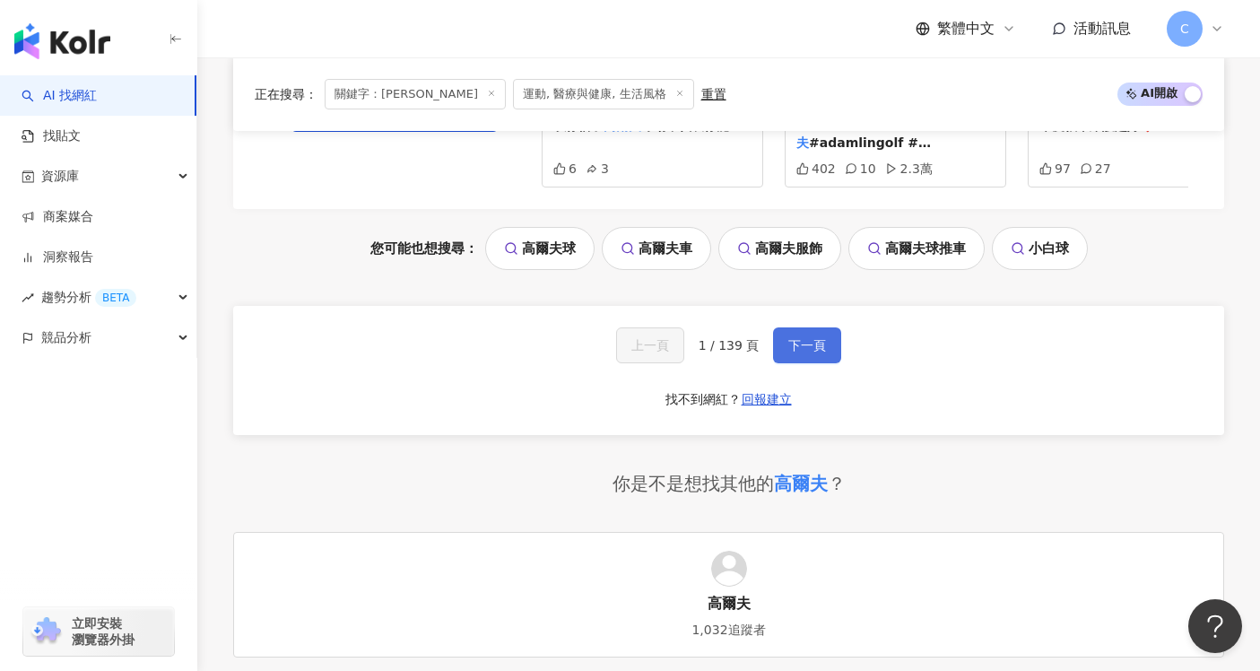
click at [832, 327] on button "下一頁" at bounding box center [807, 345] width 68 height 36
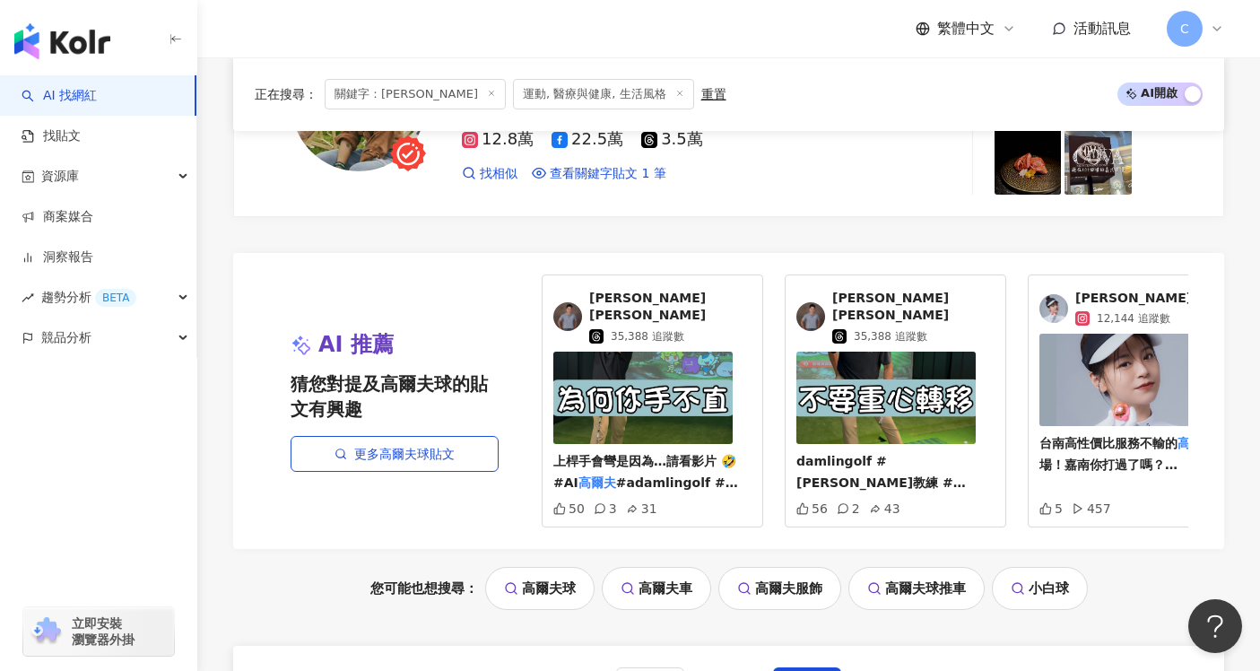
scroll to position [3313, 0]
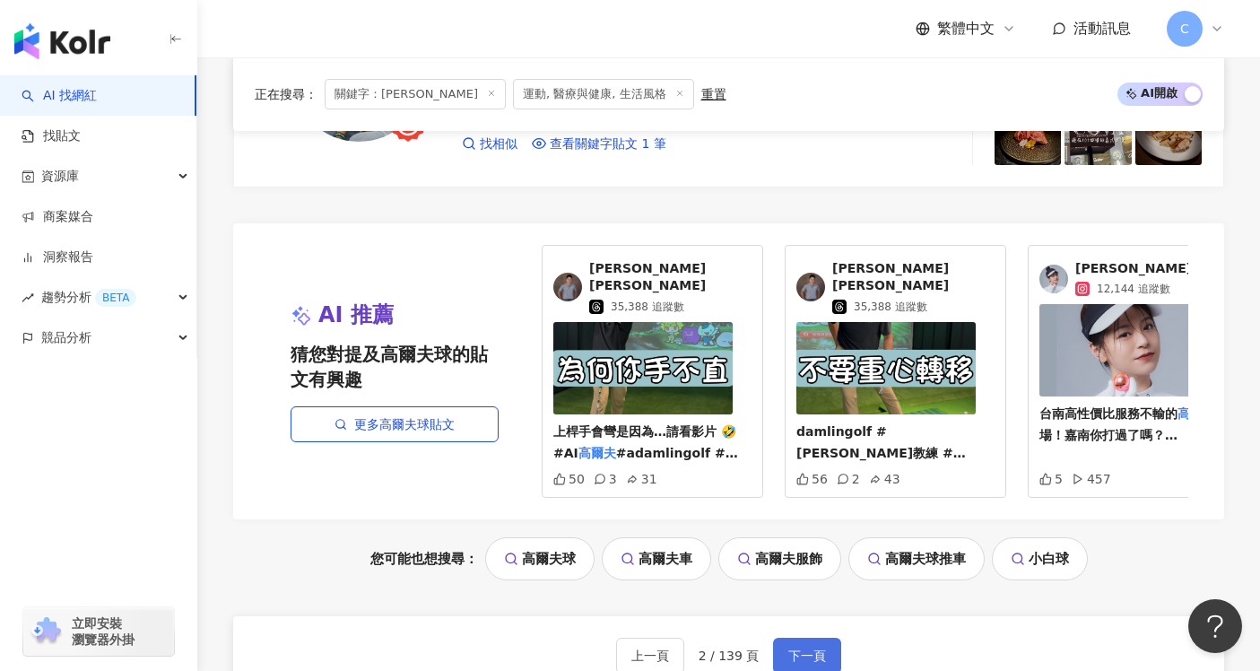
click at [779, 638] on button "下一頁" at bounding box center [807, 656] width 68 height 36
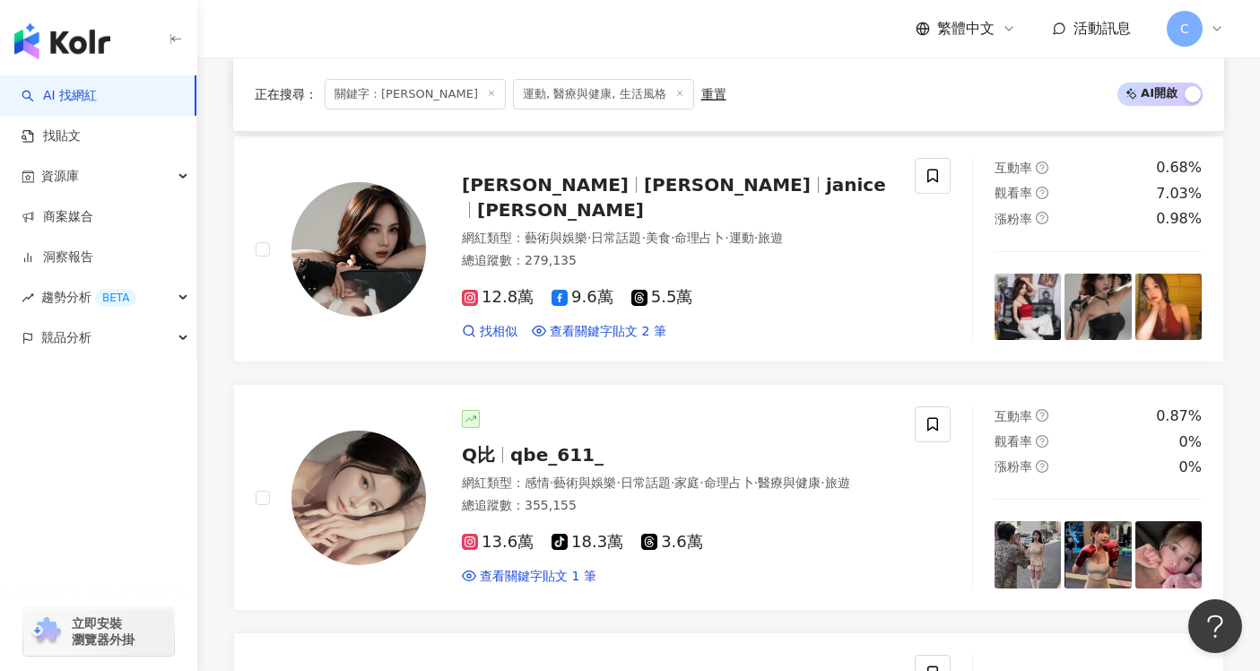
scroll to position [0, 0]
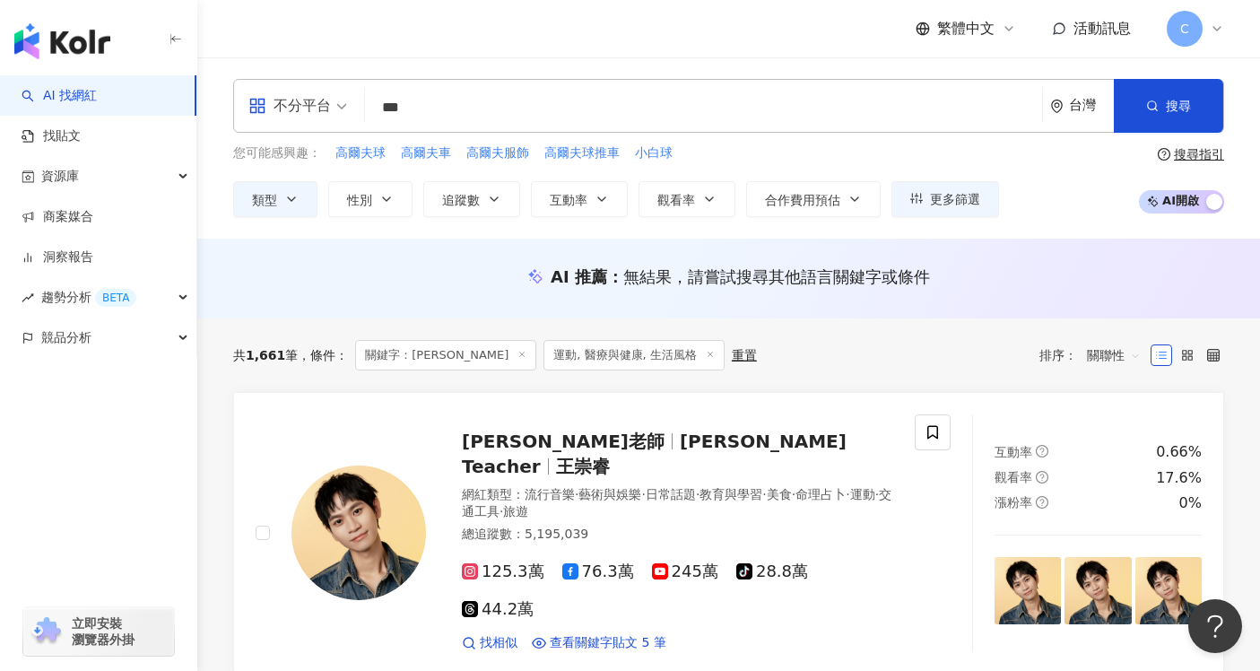
click at [475, 103] on input "***" at bounding box center [703, 108] width 663 height 34
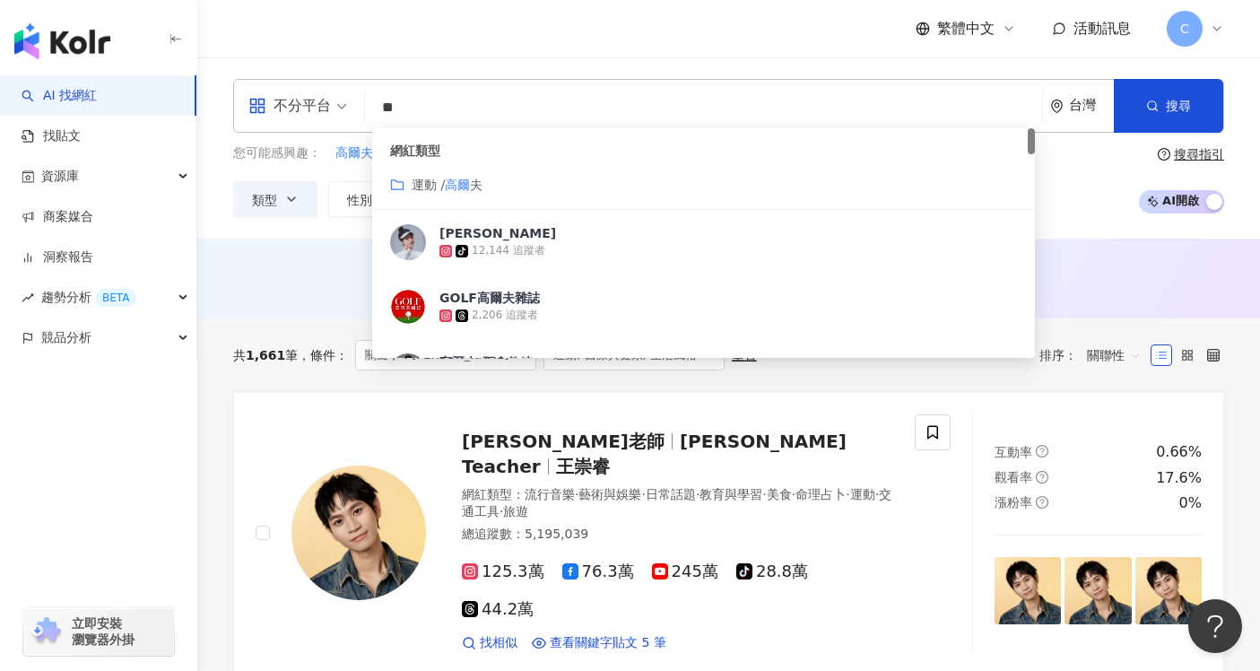
type input "*"
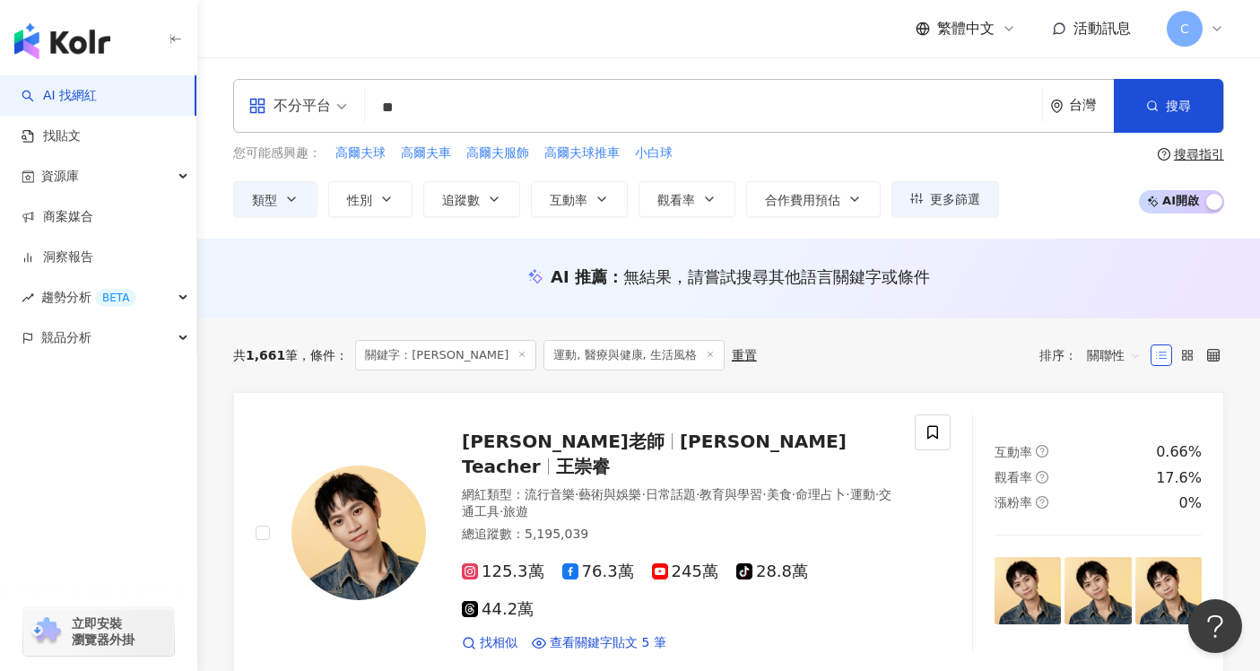
type input "**"
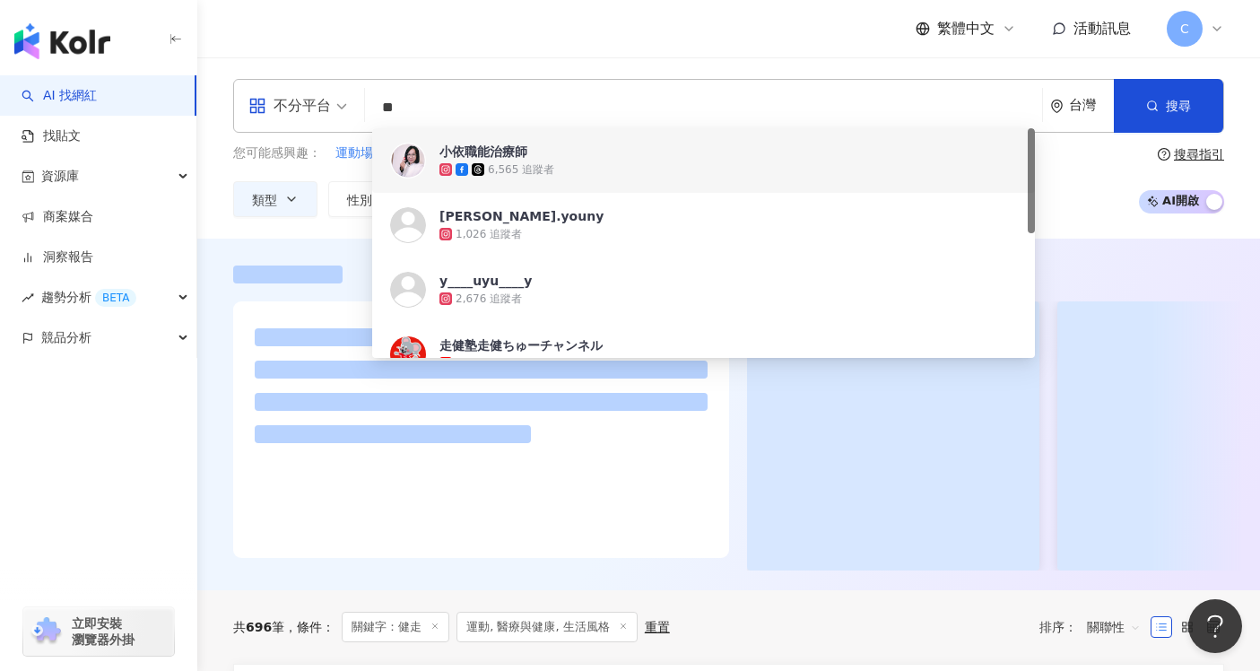
click at [210, 233] on div "不分平台 ** 台灣 搜尋 86b19e14-b2d9-4453-832b-bbeff704c778 https://www.instagram.com/hy…" at bounding box center [728, 147] width 1063 height 181
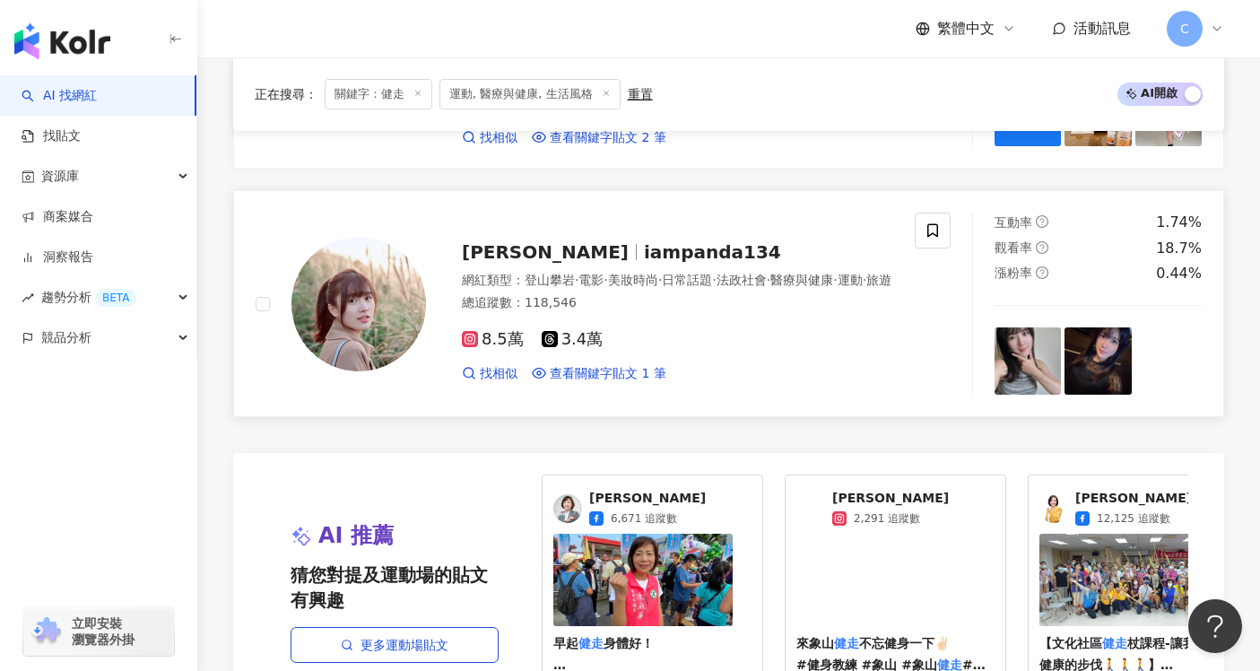
scroll to position [3824, 0]
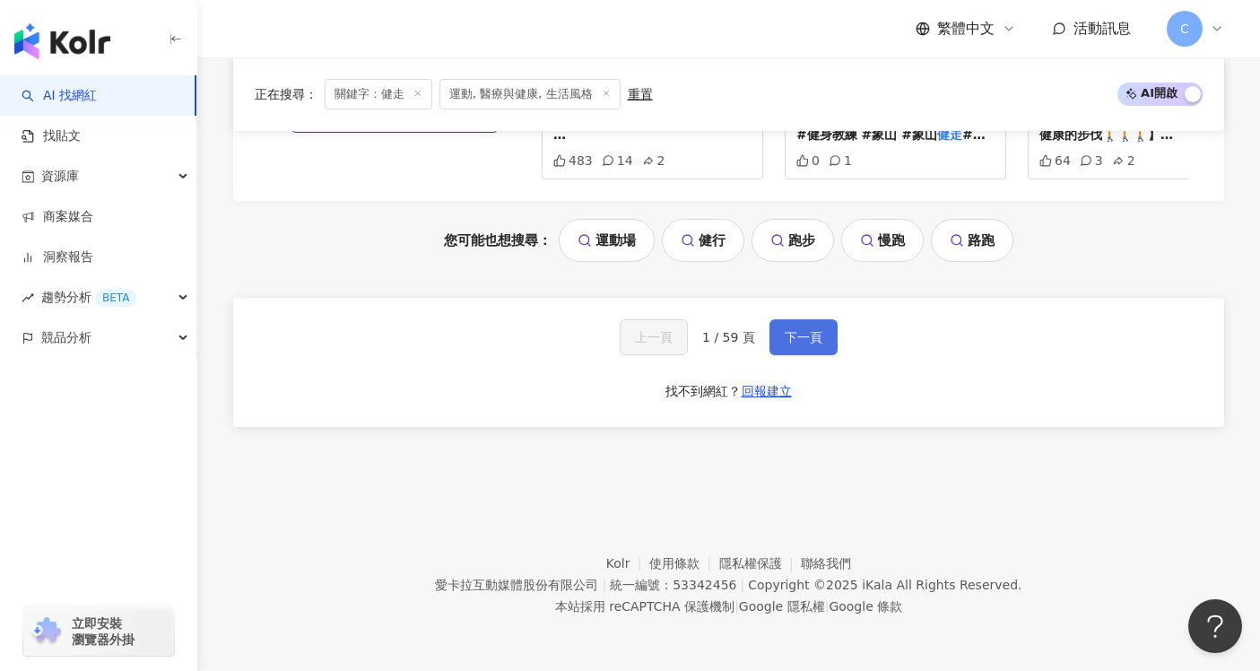
click at [786, 343] on span "下一頁" at bounding box center [804, 337] width 38 height 14
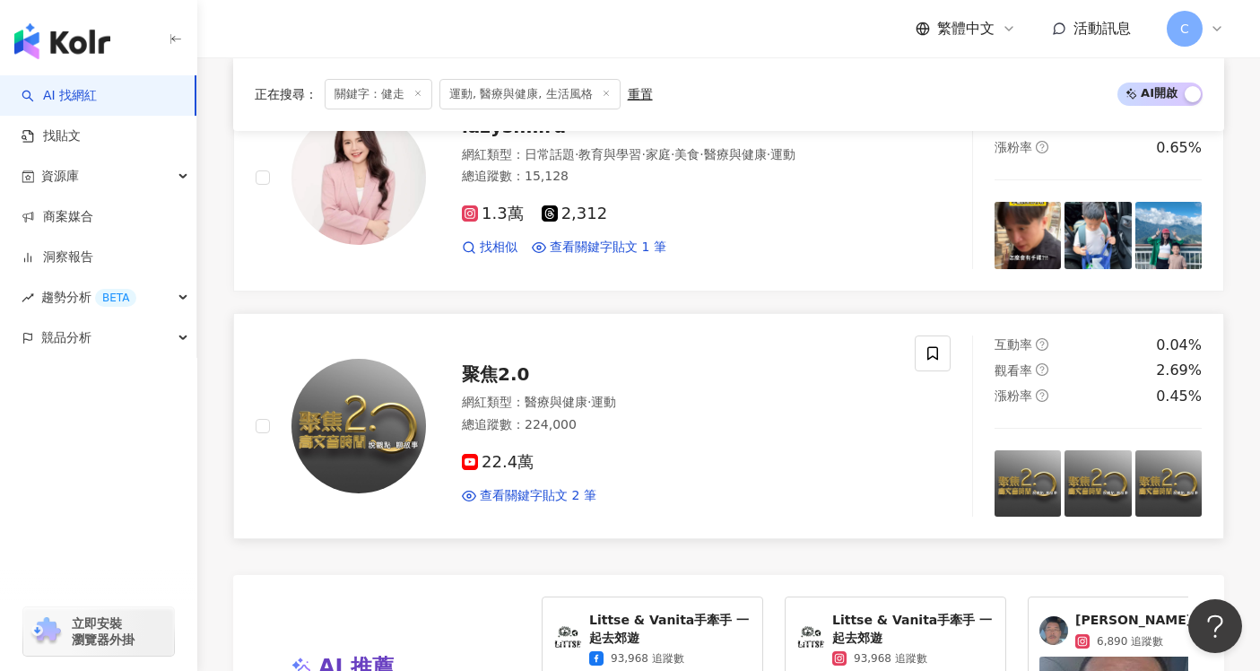
scroll to position [3922, 0]
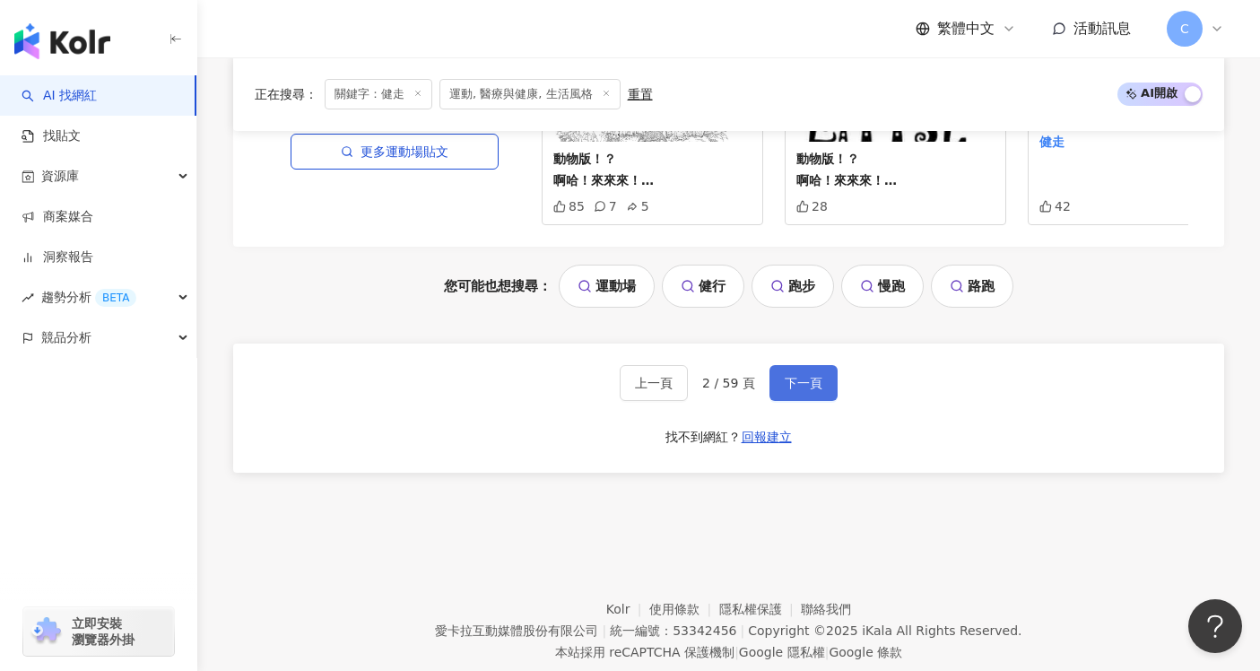
click at [785, 376] on span "下一頁" at bounding box center [804, 383] width 38 height 14
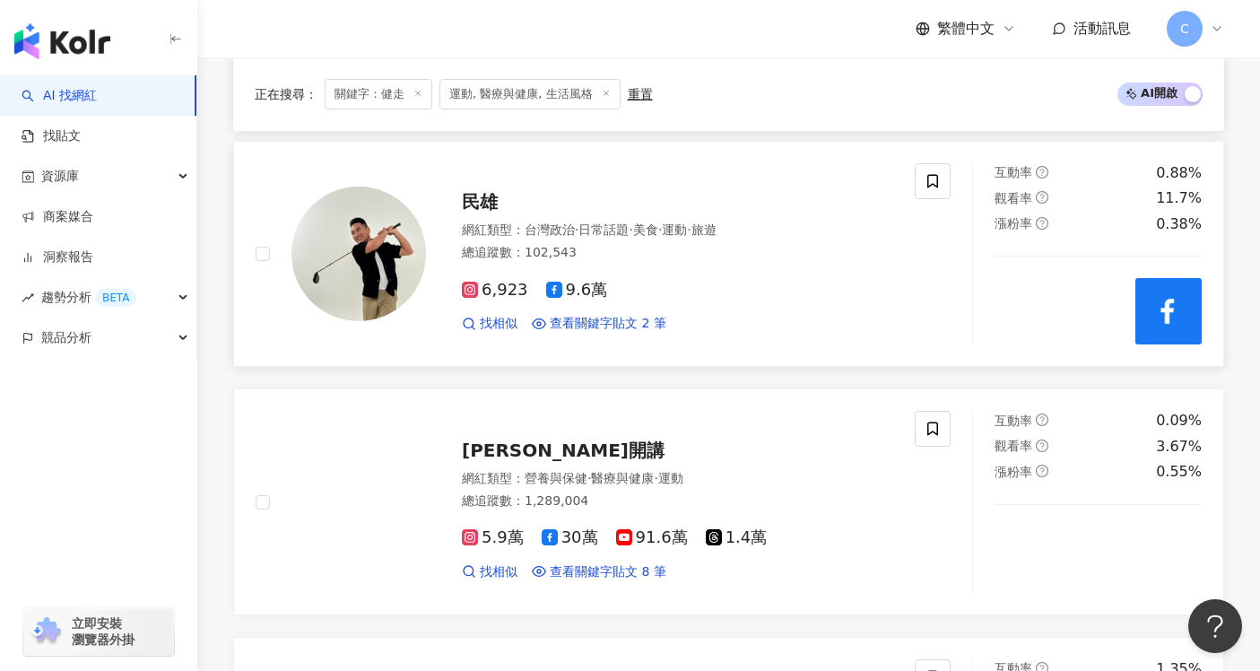
scroll to position [1590, 0]
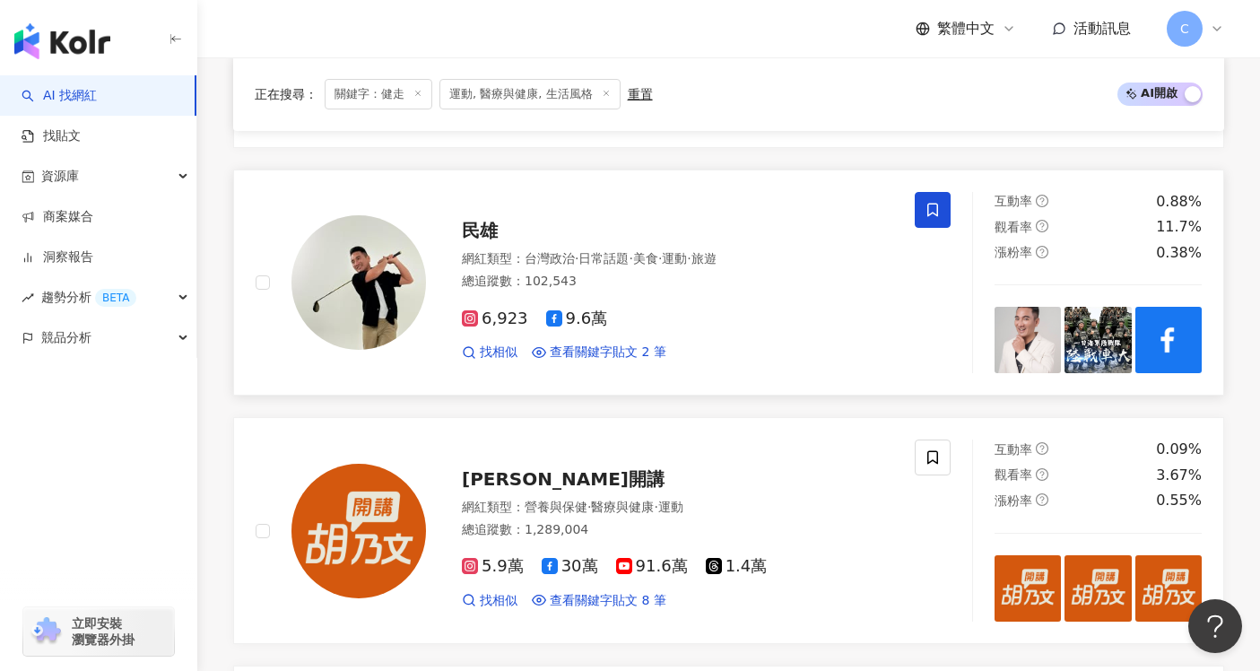
click at [934, 203] on icon at bounding box center [932, 209] width 11 height 13
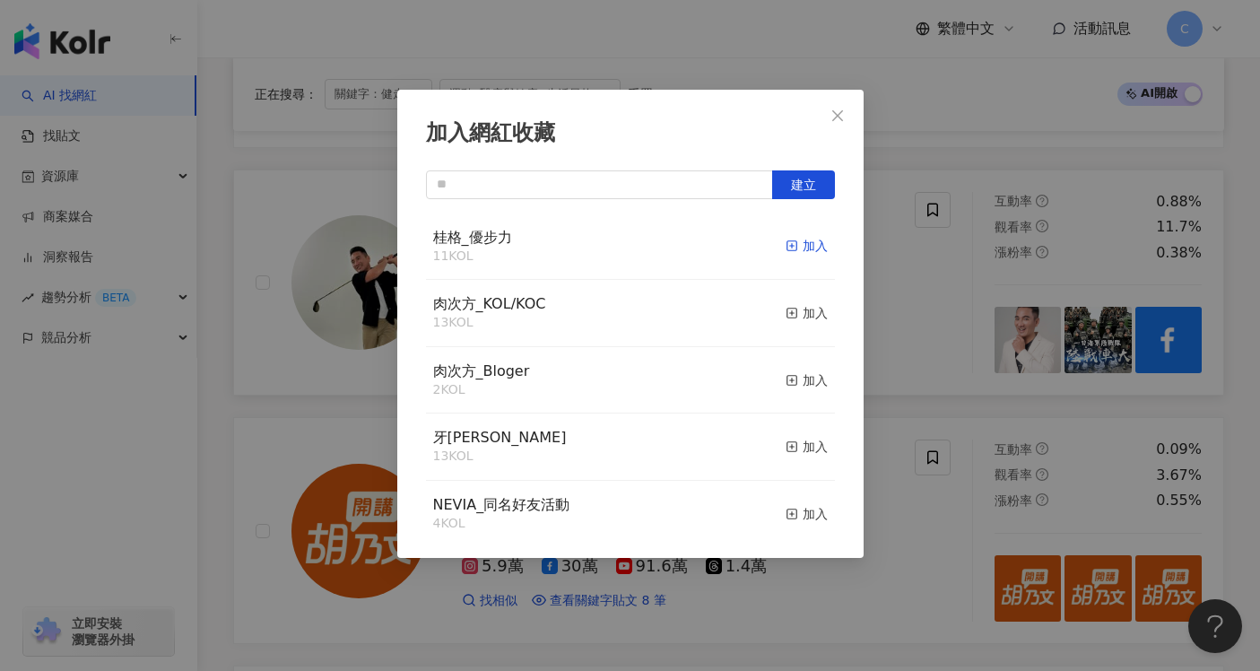
click at [786, 244] on div "加入" at bounding box center [807, 246] width 42 height 20
click at [840, 117] on icon "close" at bounding box center [838, 116] width 14 height 14
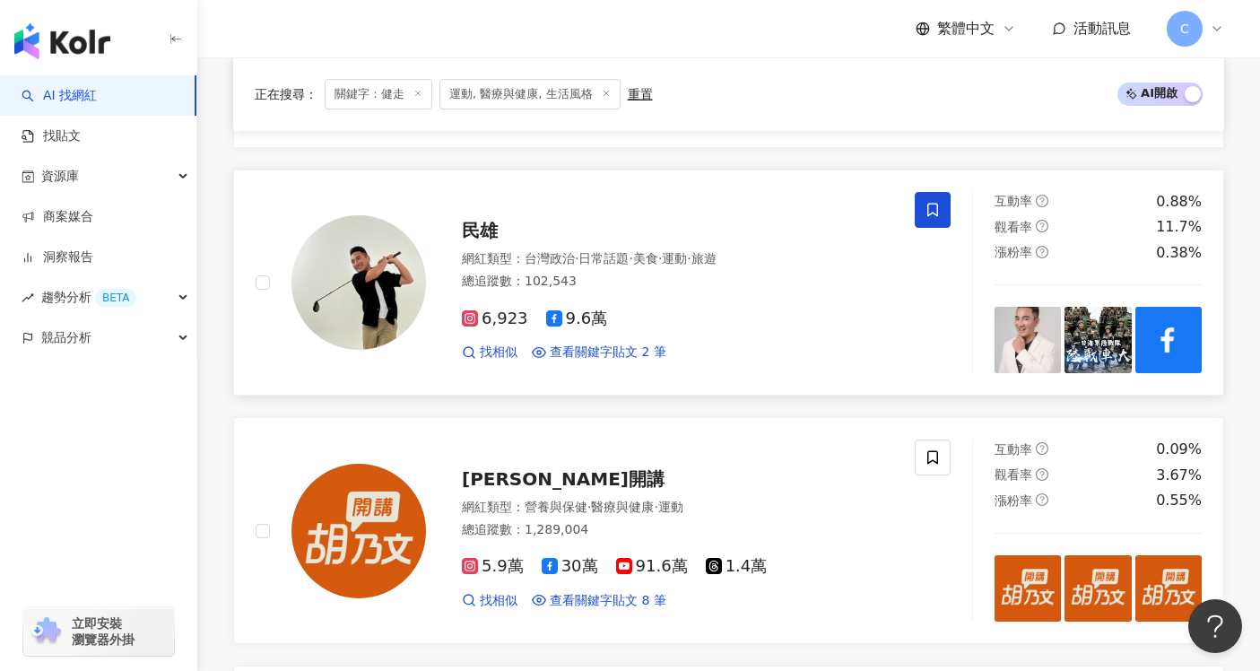
click at [721, 218] on div "民雄" at bounding box center [677, 230] width 431 height 25
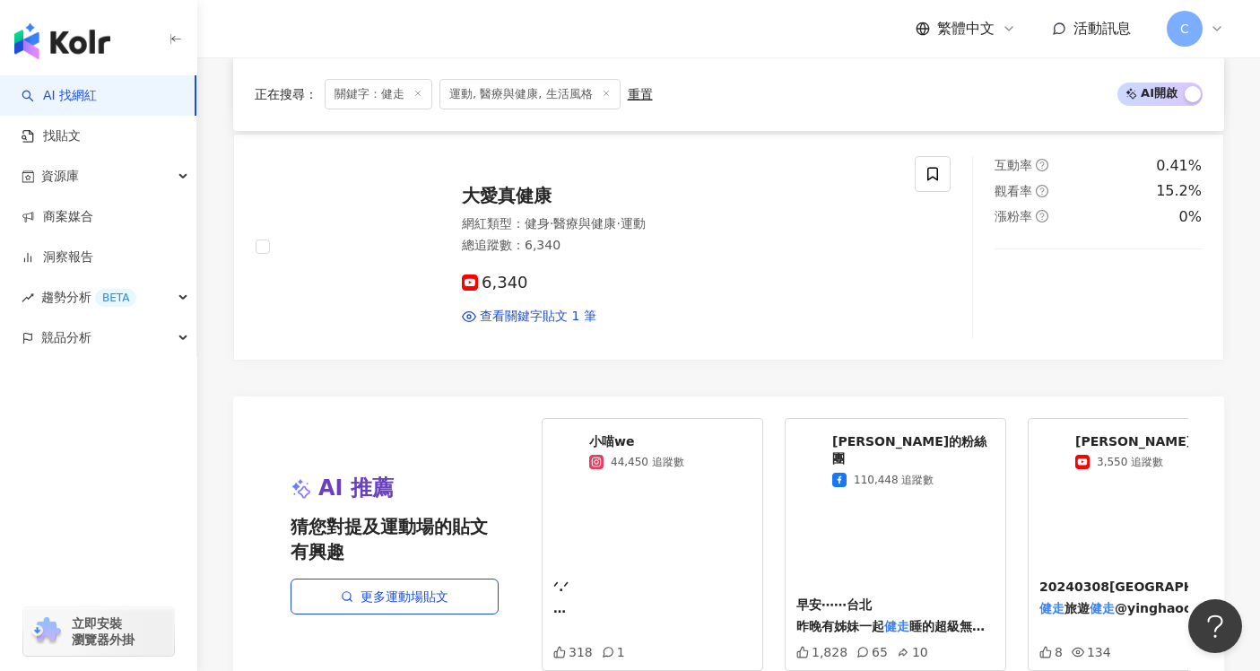
scroll to position [3575, 0]
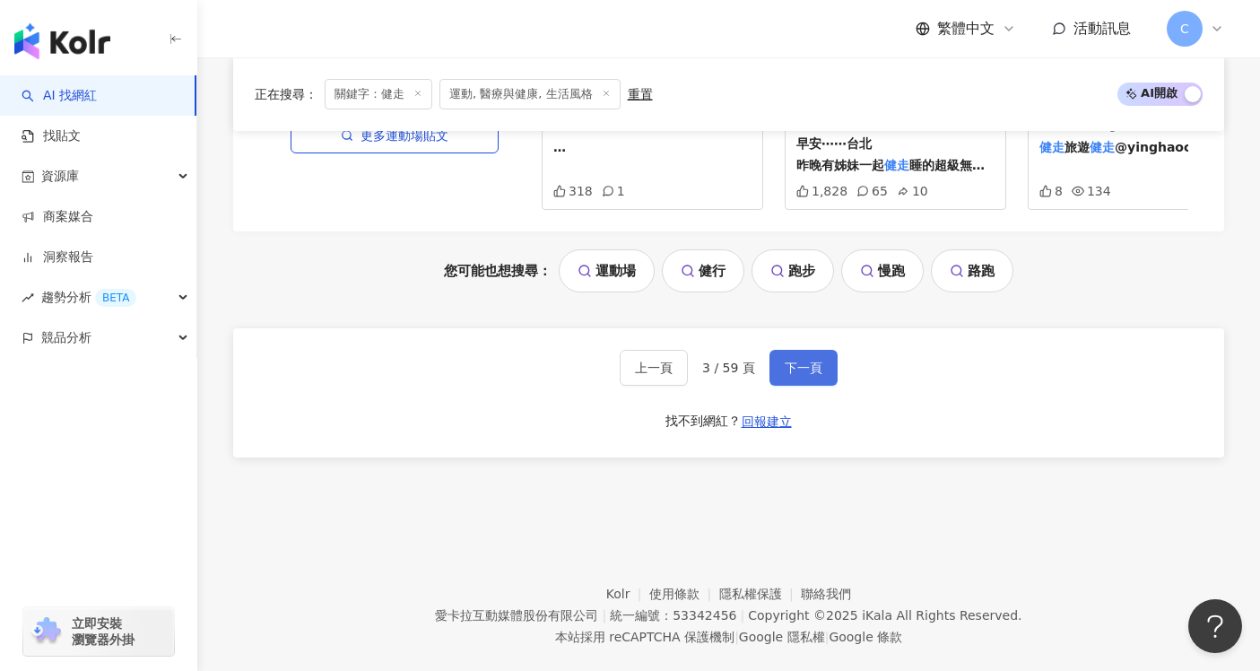
click at [798, 350] on button "下一頁" at bounding box center [804, 368] width 68 height 36
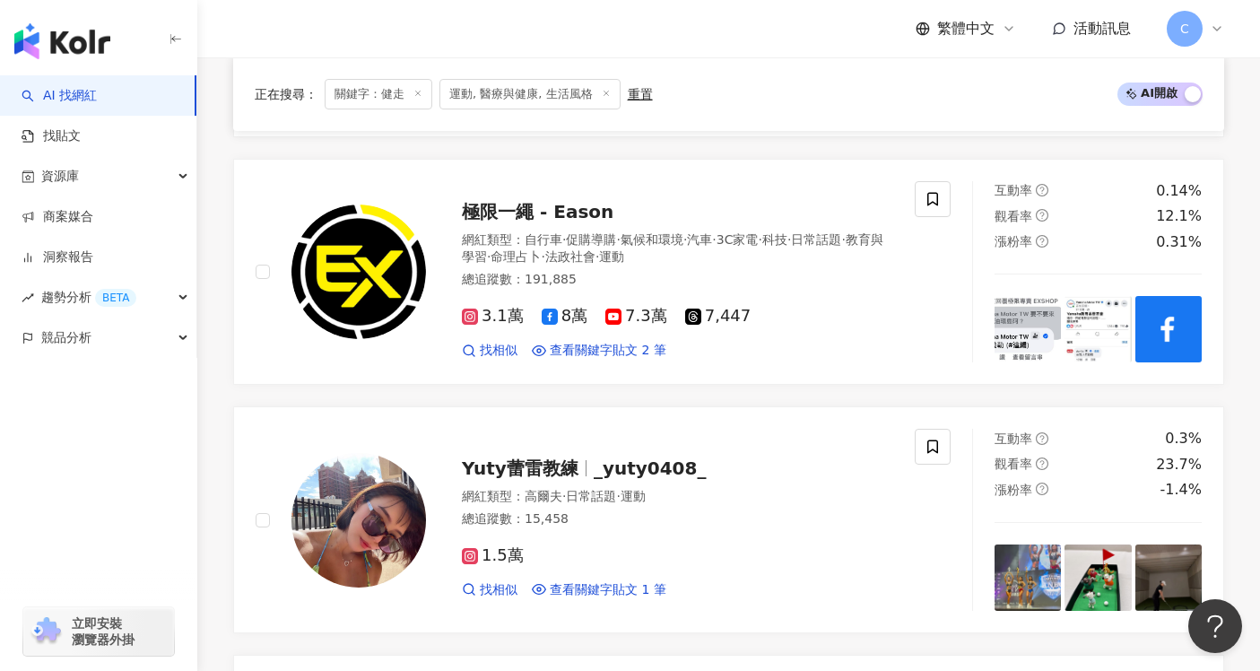
scroll to position [1345, 0]
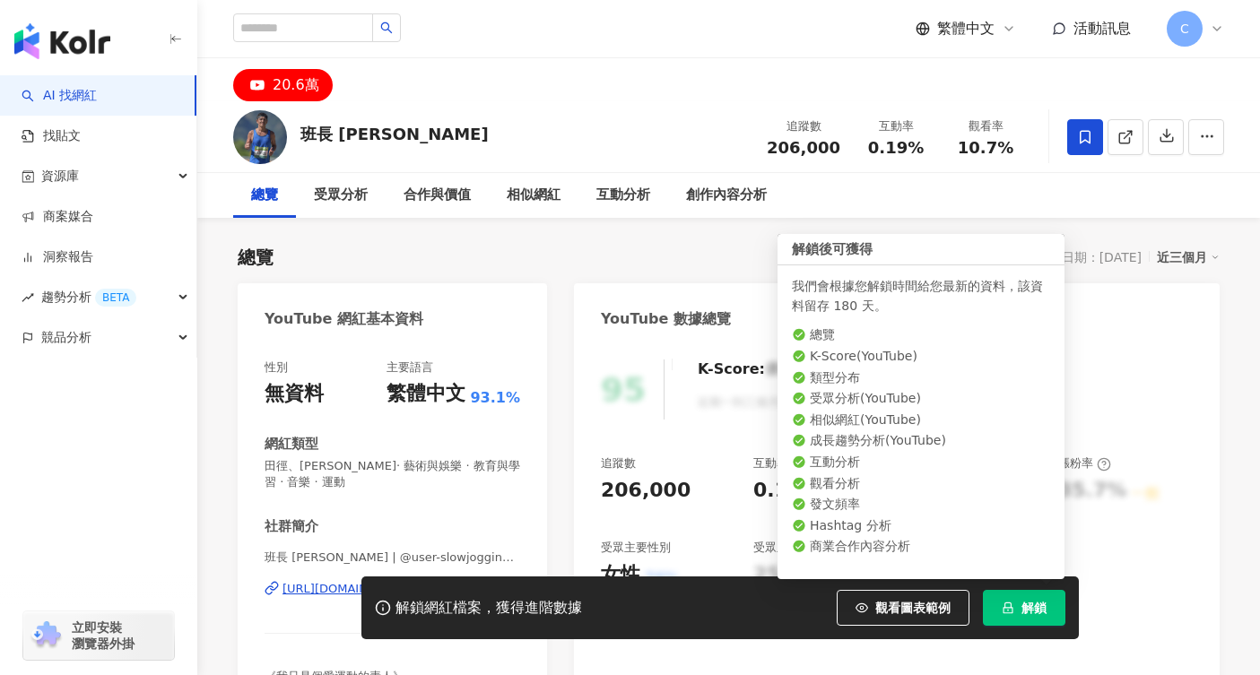
click at [1032, 613] on span "解鎖" at bounding box center [1034, 608] width 25 height 14
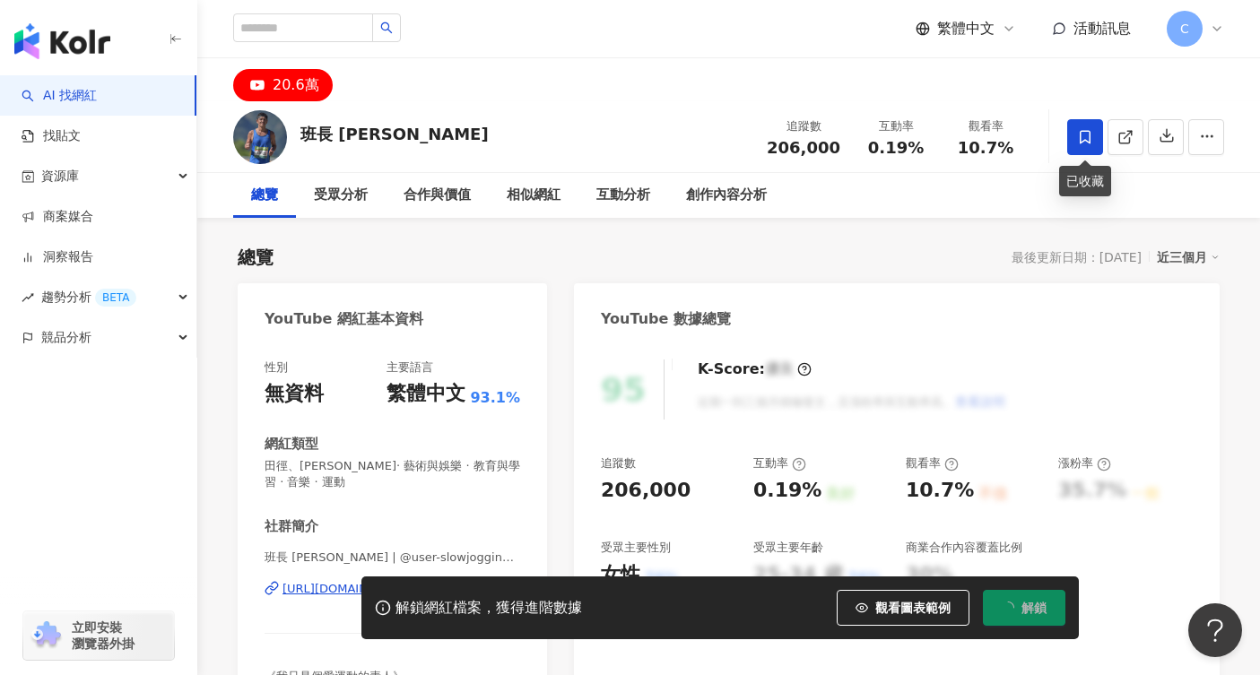
click at [1086, 143] on icon at bounding box center [1085, 137] width 16 height 16
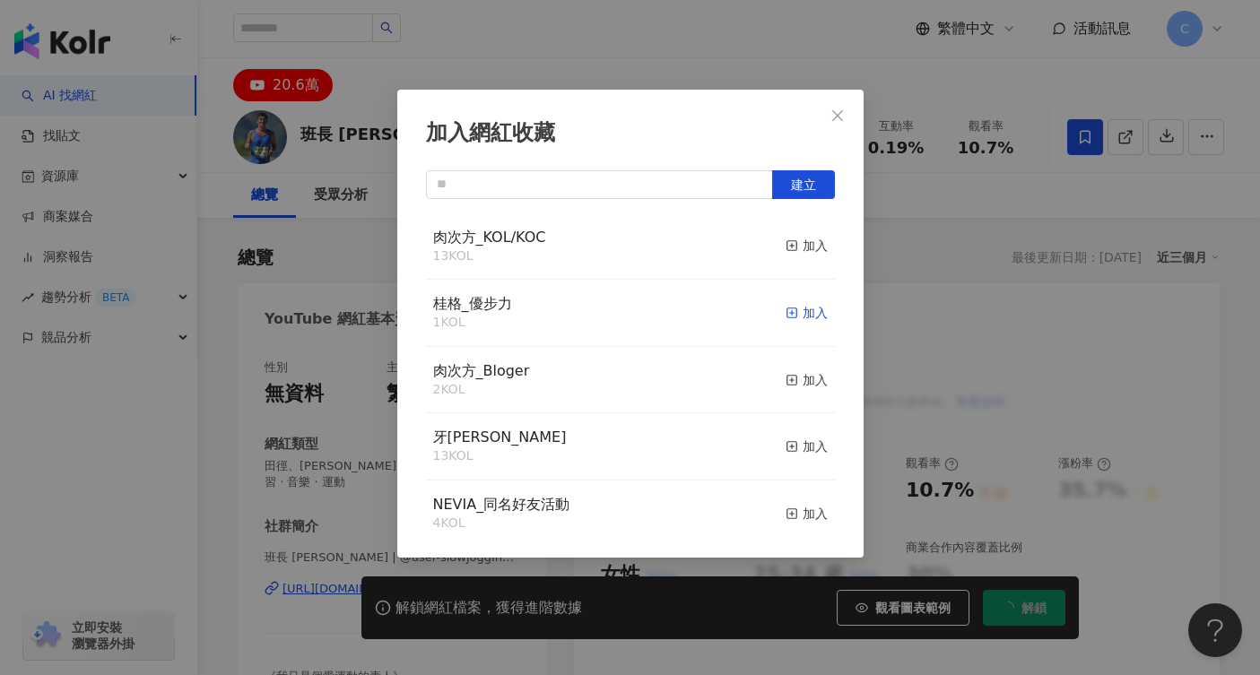
click at [788, 317] on div "加入" at bounding box center [807, 313] width 42 height 20
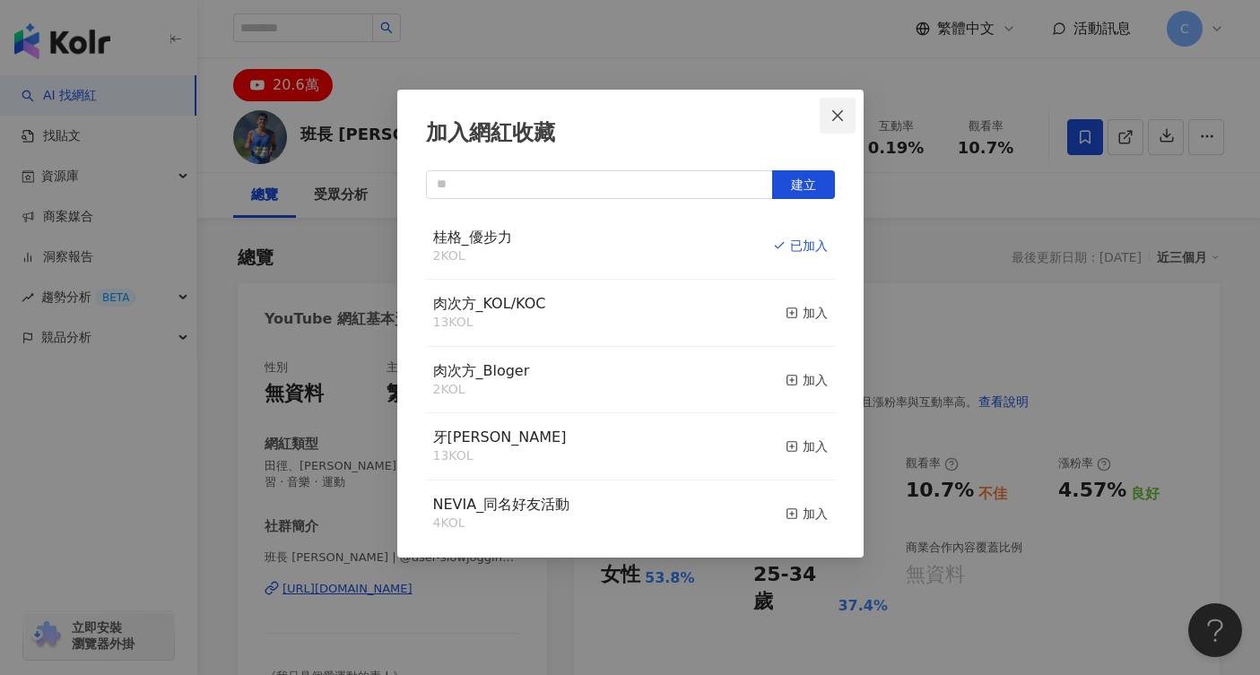
click at [837, 116] on icon "close" at bounding box center [838, 116] width 14 height 14
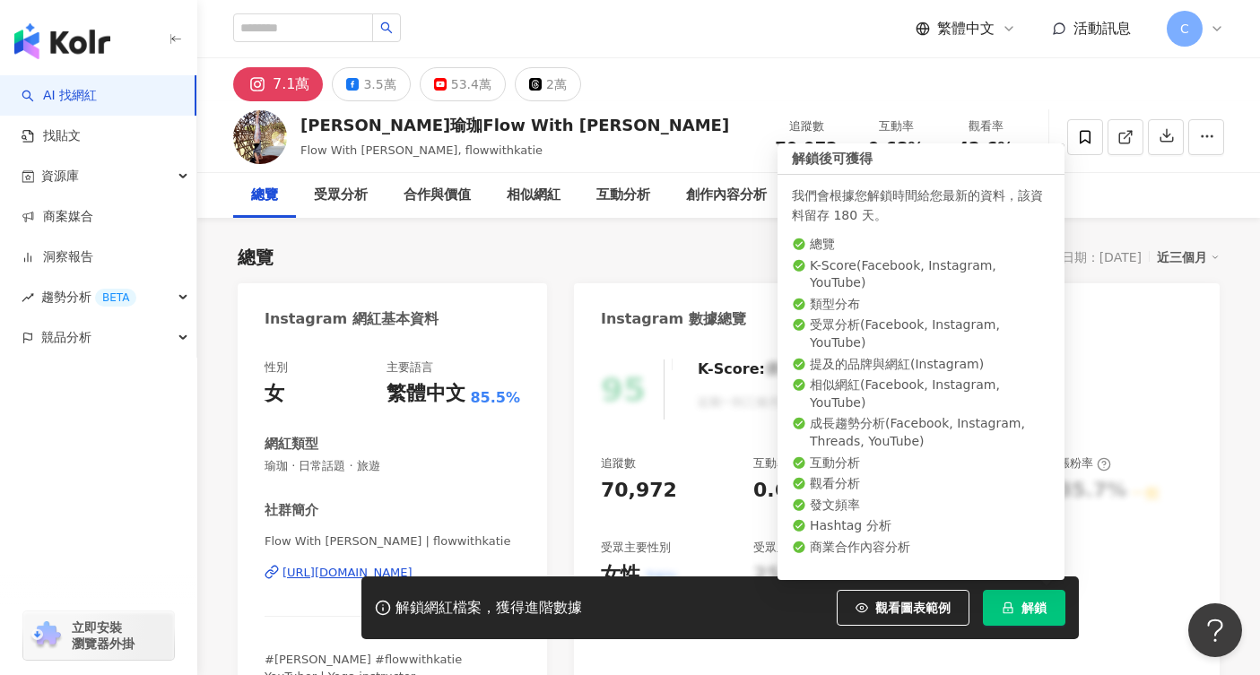
click at [1011, 616] on button "解鎖" at bounding box center [1024, 608] width 83 height 36
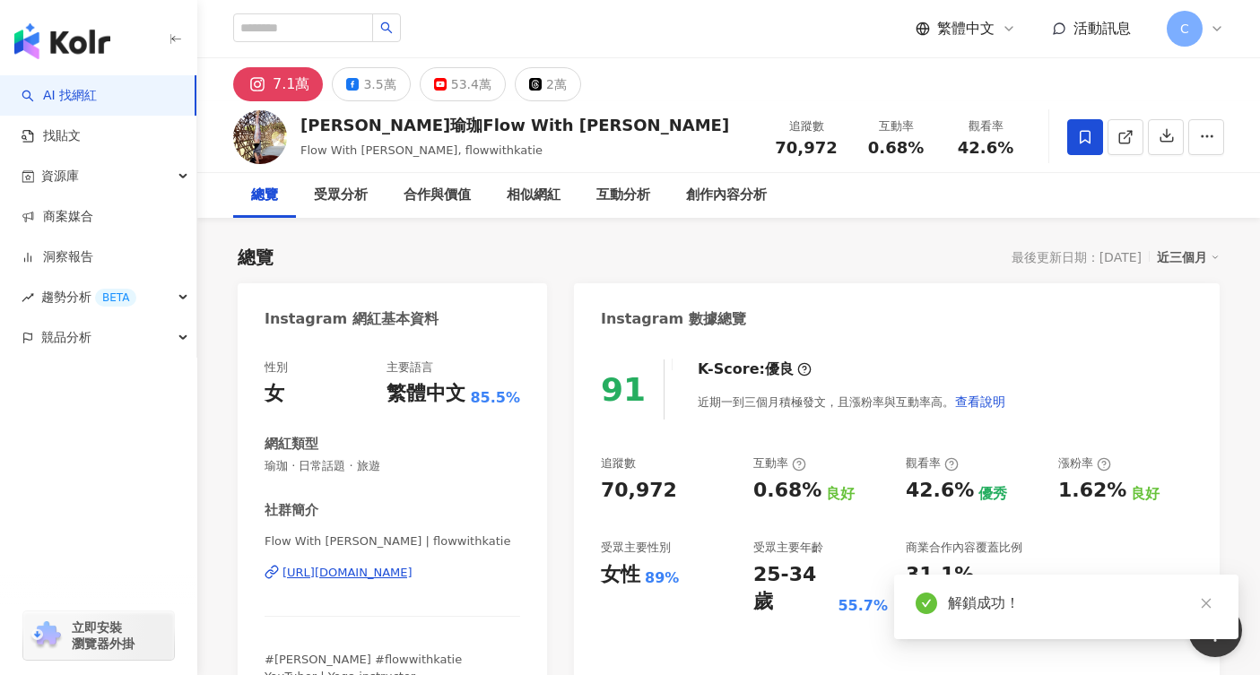
click at [1087, 135] on icon at bounding box center [1085, 137] width 16 height 16
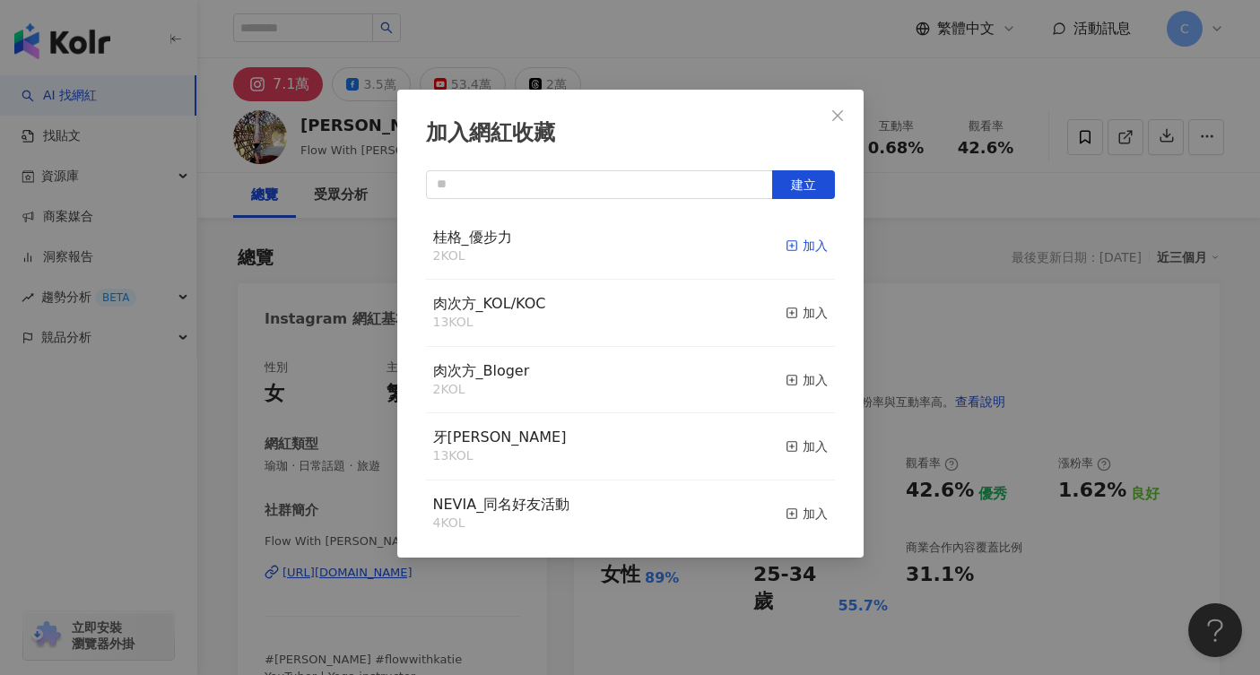
click at [788, 247] on div "加入" at bounding box center [807, 246] width 42 height 20
click at [845, 105] on button "Close" at bounding box center [838, 116] width 36 height 36
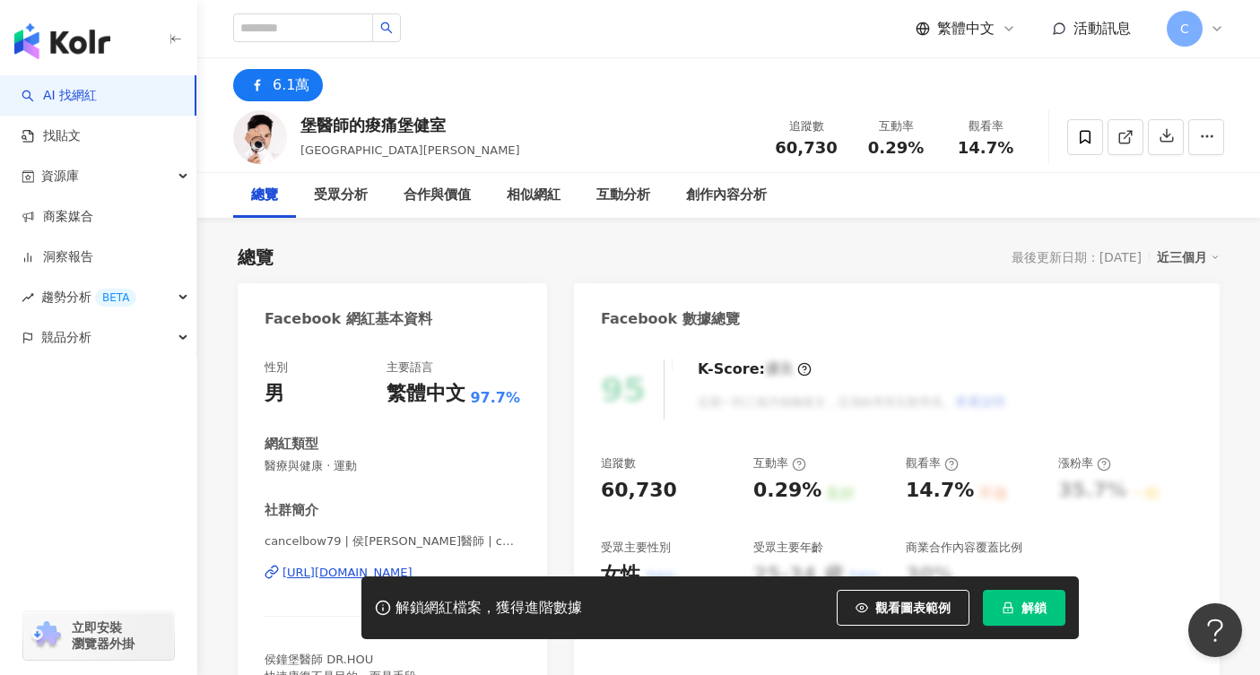
click at [1031, 612] on span "解鎖" at bounding box center [1034, 608] width 25 height 14
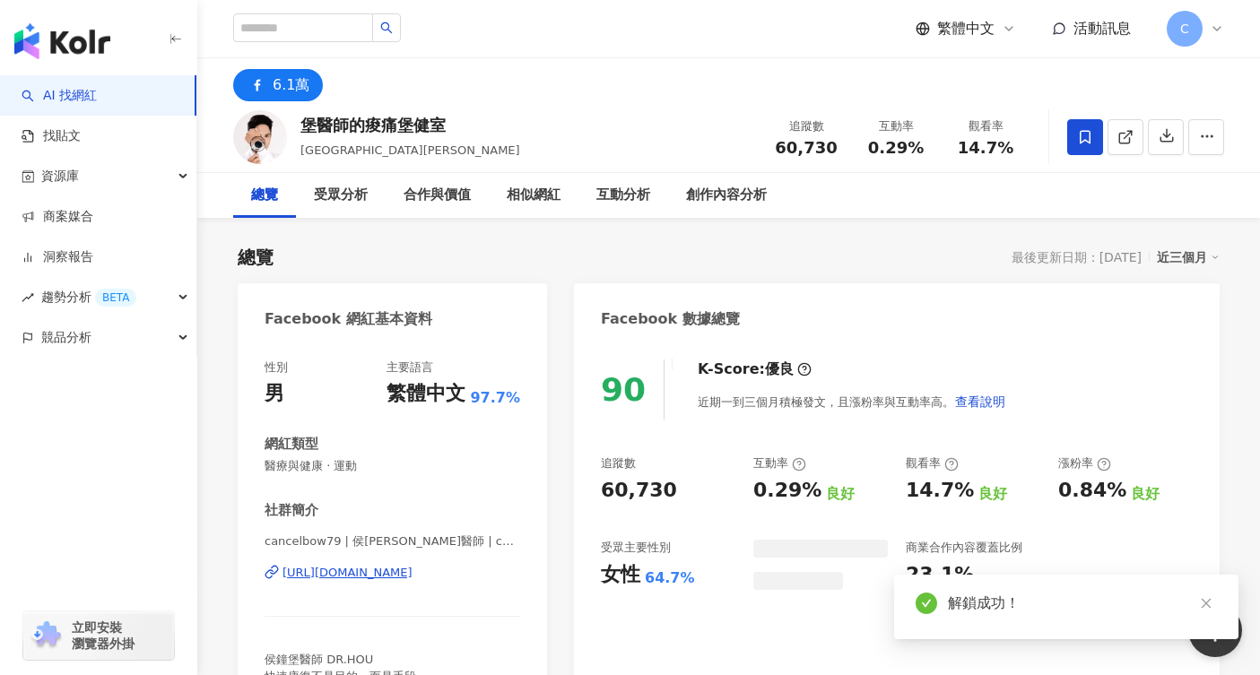
click at [1087, 144] on icon at bounding box center [1085, 137] width 16 height 16
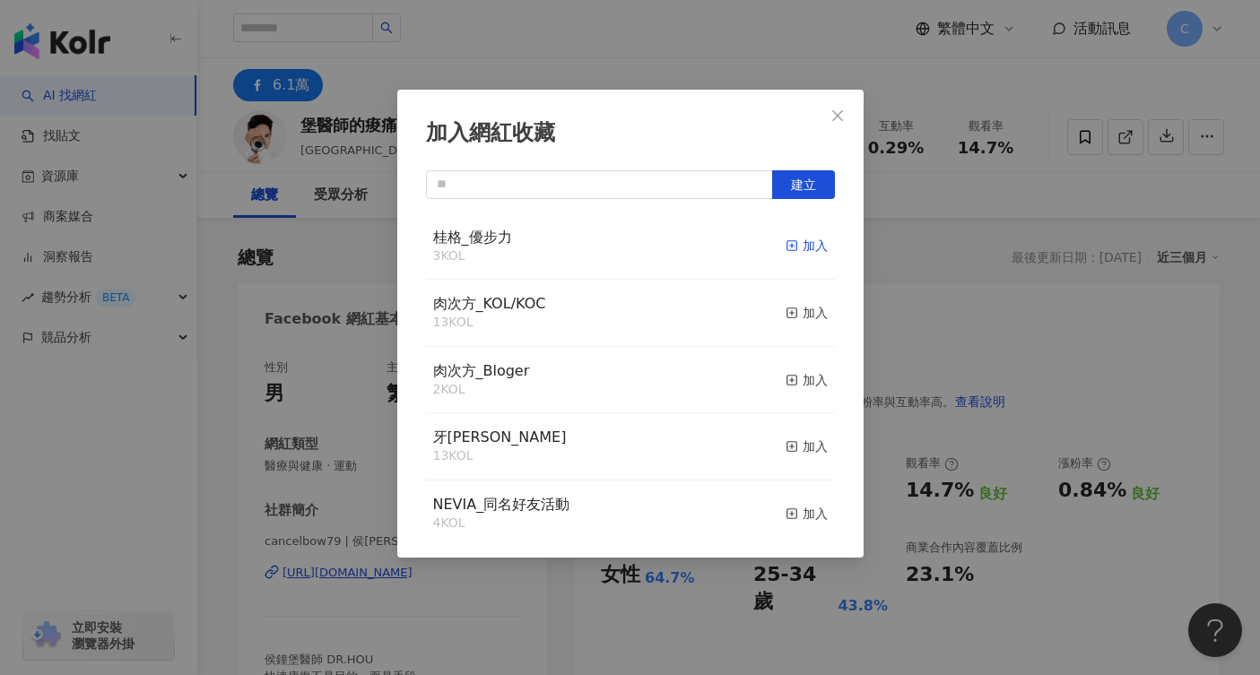
click at [795, 247] on div "加入" at bounding box center [807, 246] width 42 height 20
click at [841, 119] on icon "close" at bounding box center [837, 114] width 11 height 11
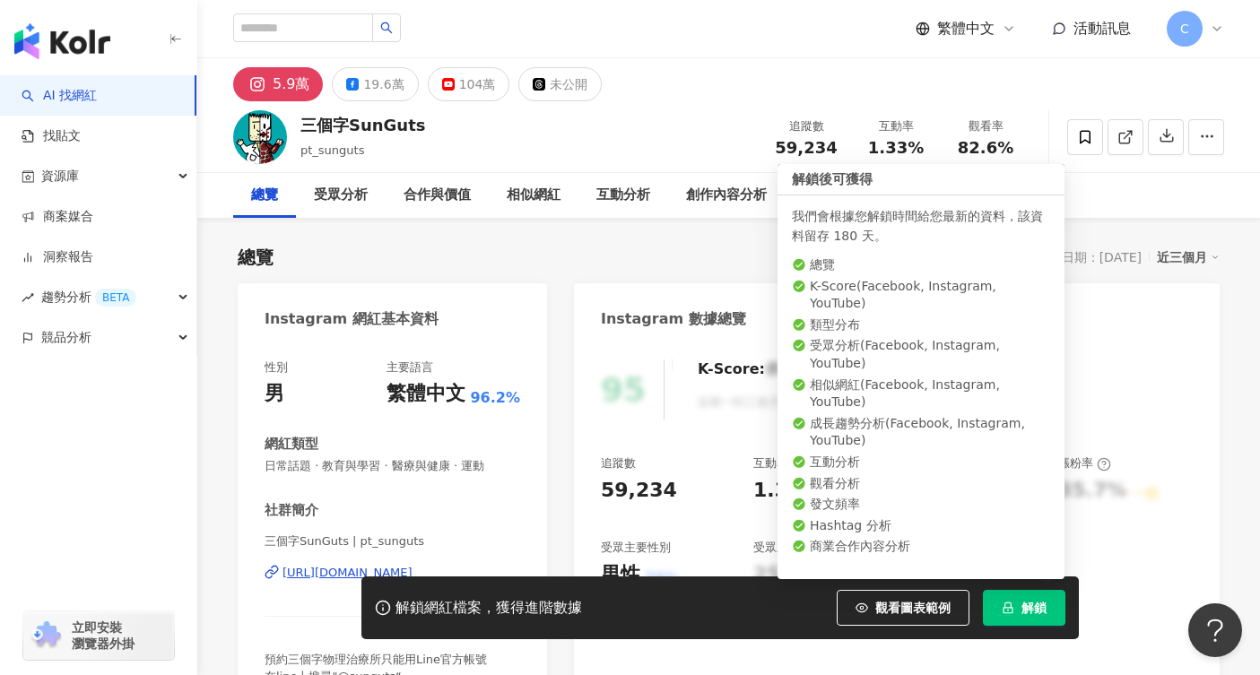
click at [1026, 623] on button "解鎖" at bounding box center [1024, 608] width 83 height 36
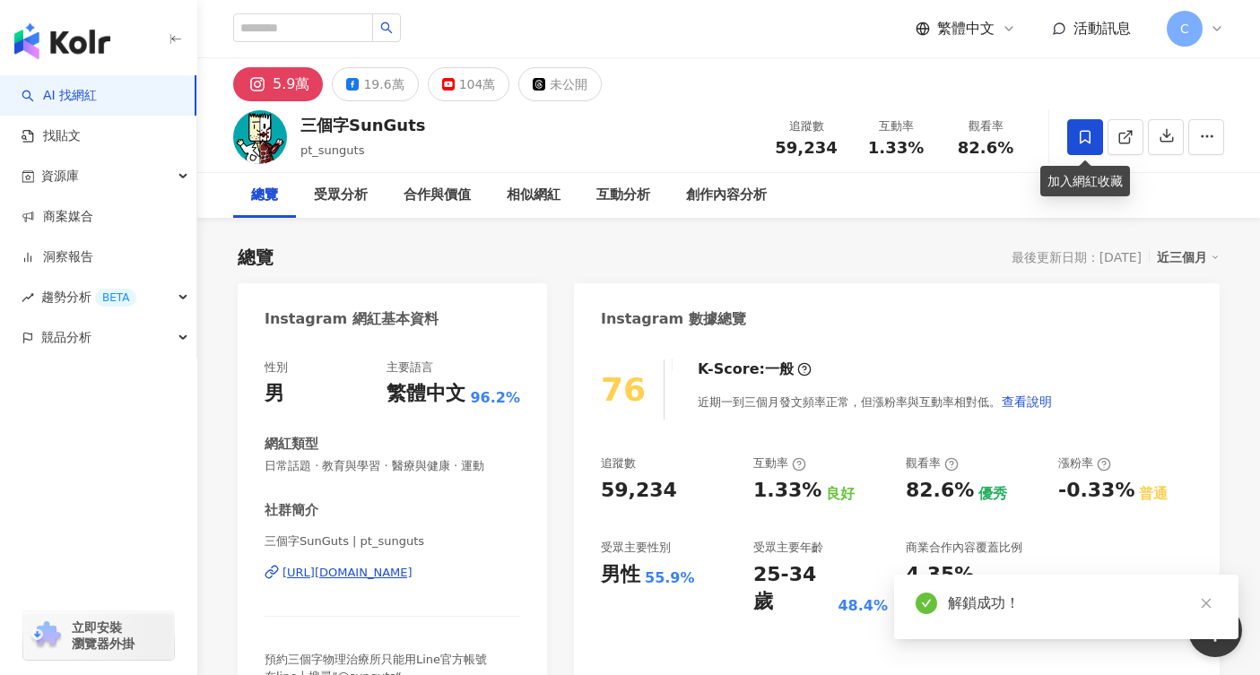
click at [1088, 151] on span at bounding box center [1085, 137] width 36 height 36
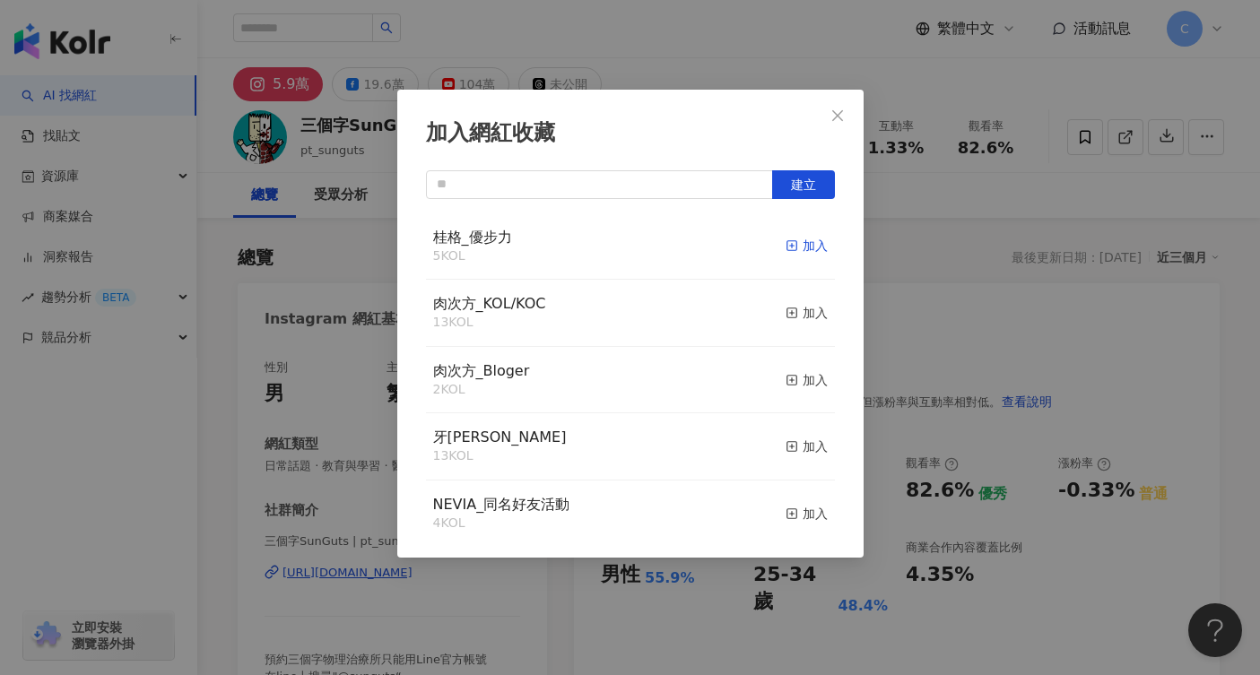
click at [793, 247] on div "加入" at bounding box center [807, 246] width 42 height 20
click at [838, 119] on icon "close" at bounding box center [838, 116] width 14 height 14
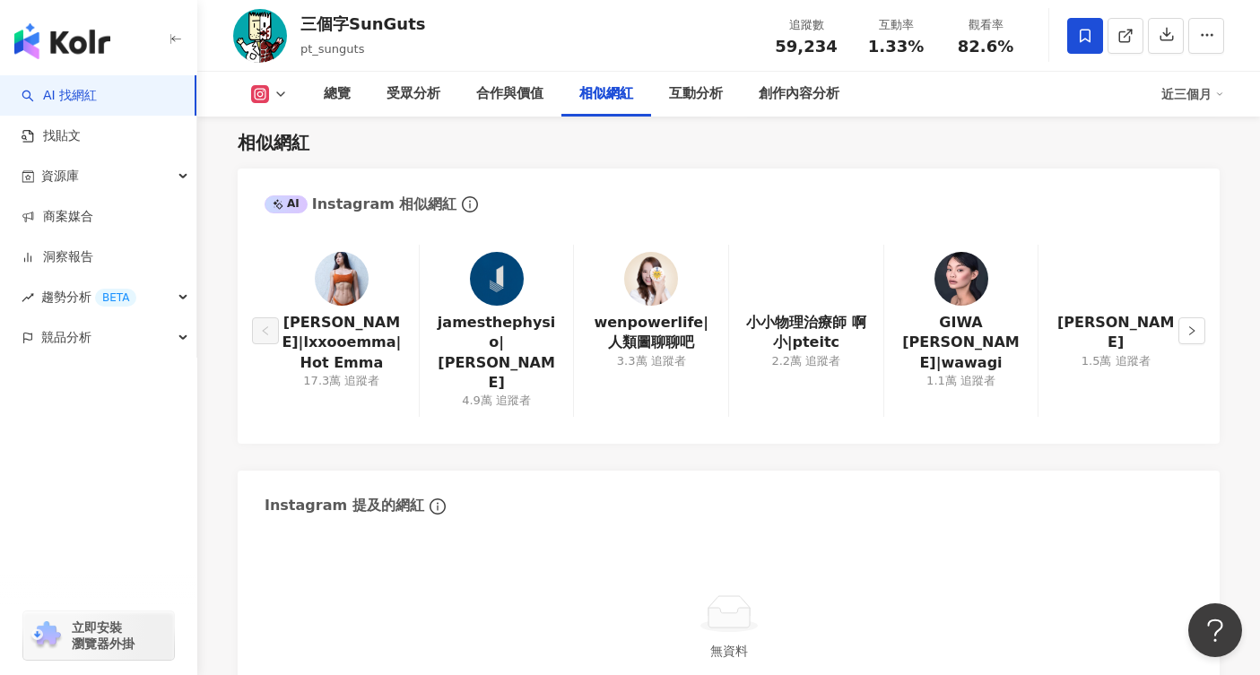
scroll to position [2884, 0]
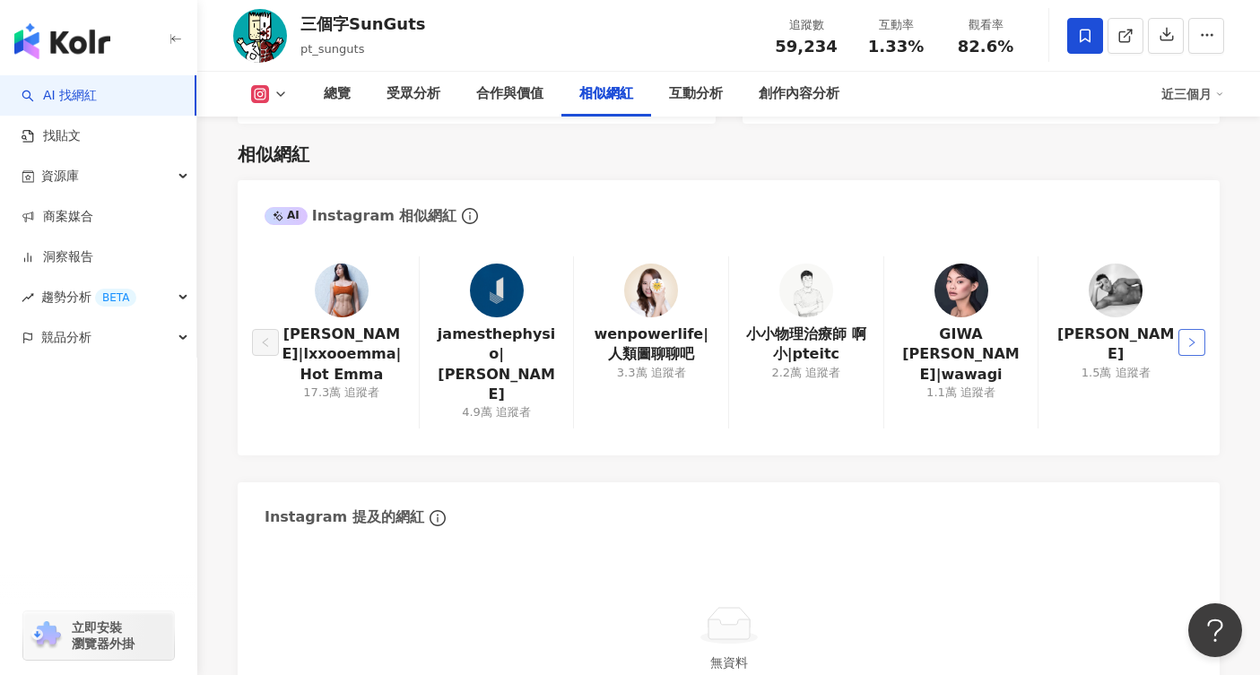
click at [1186, 329] on button "button" at bounding box center [1192, 342] width 27 height 27
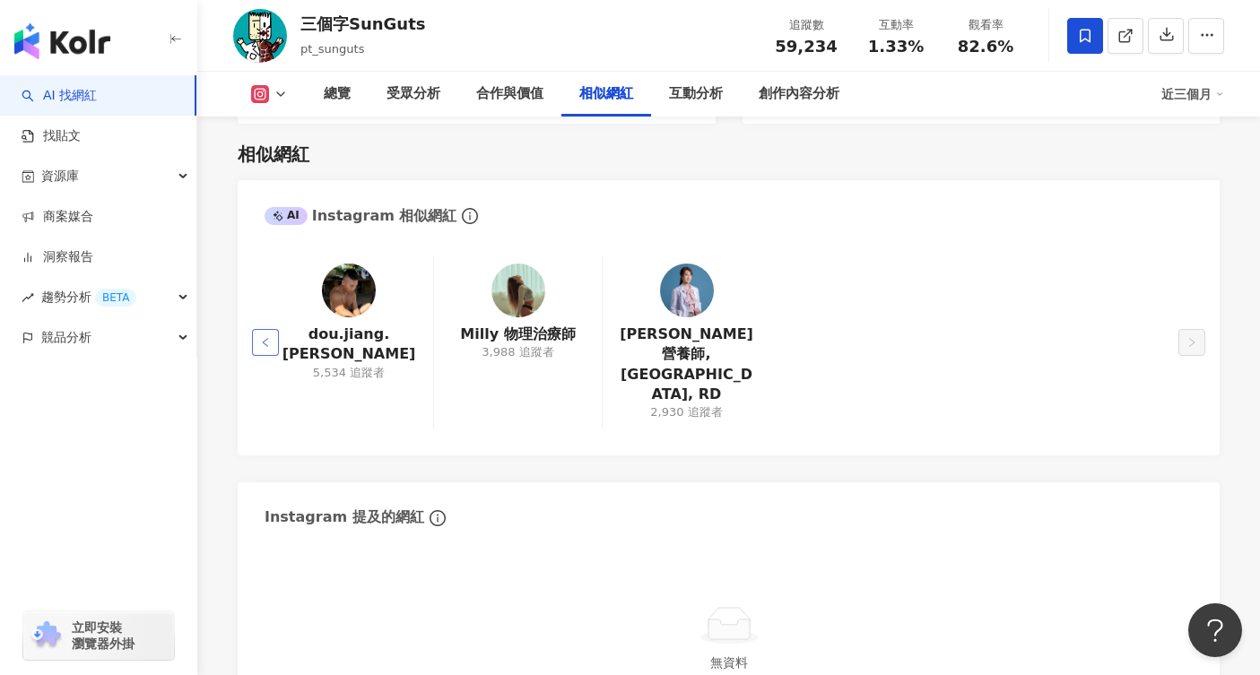
click at [258, 329] on button "button" at bounding box center [265, 342] width 27 height 27
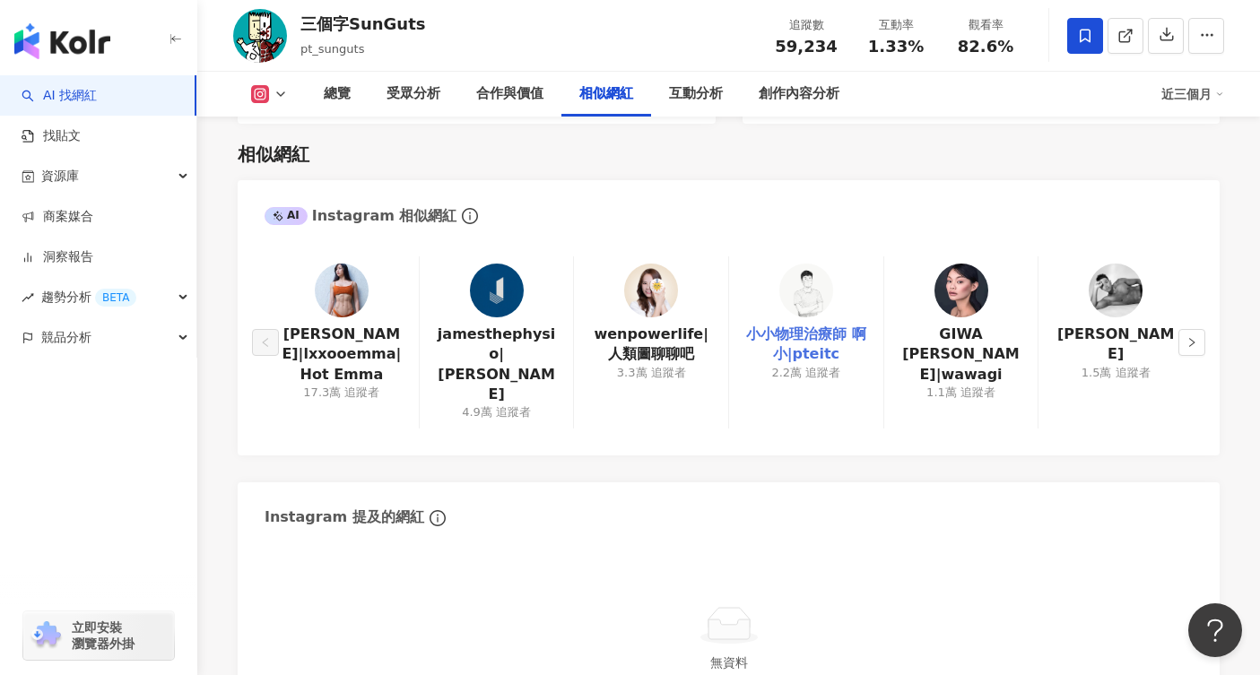
click at [806, 325] on link "小小物理治療師 啊小|pteitc" at bounding box center [807, 345] width 126 height 40
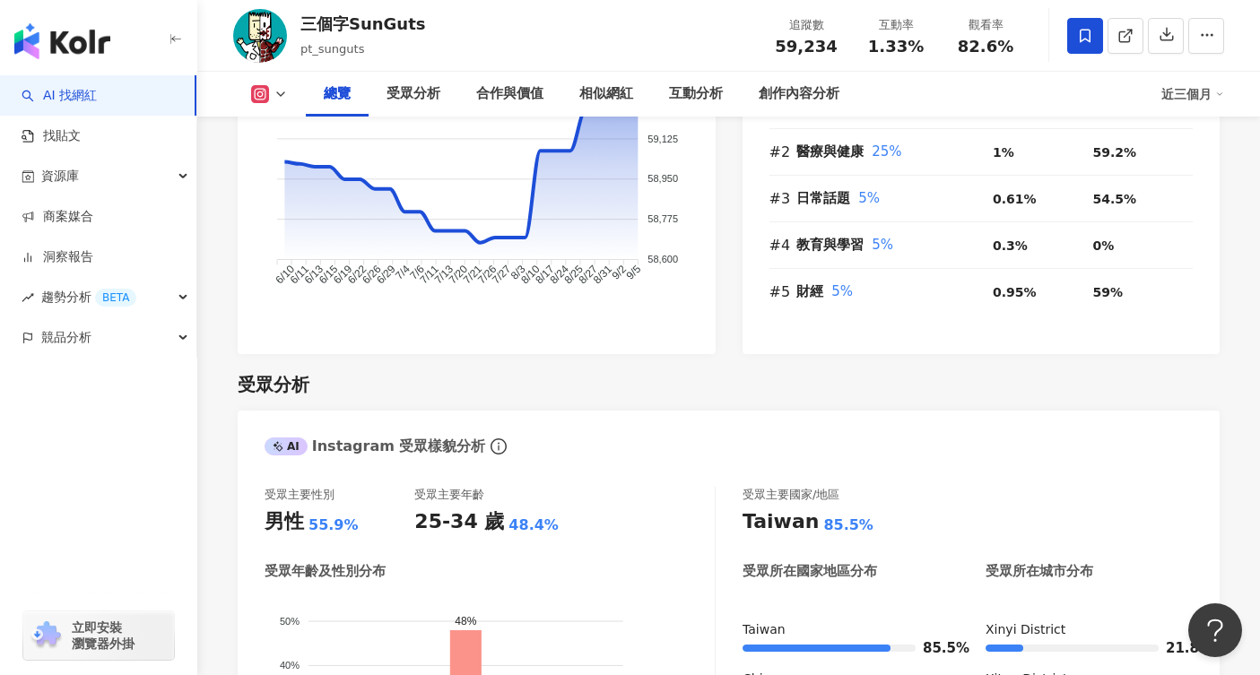
scroll to position [1105, 0]
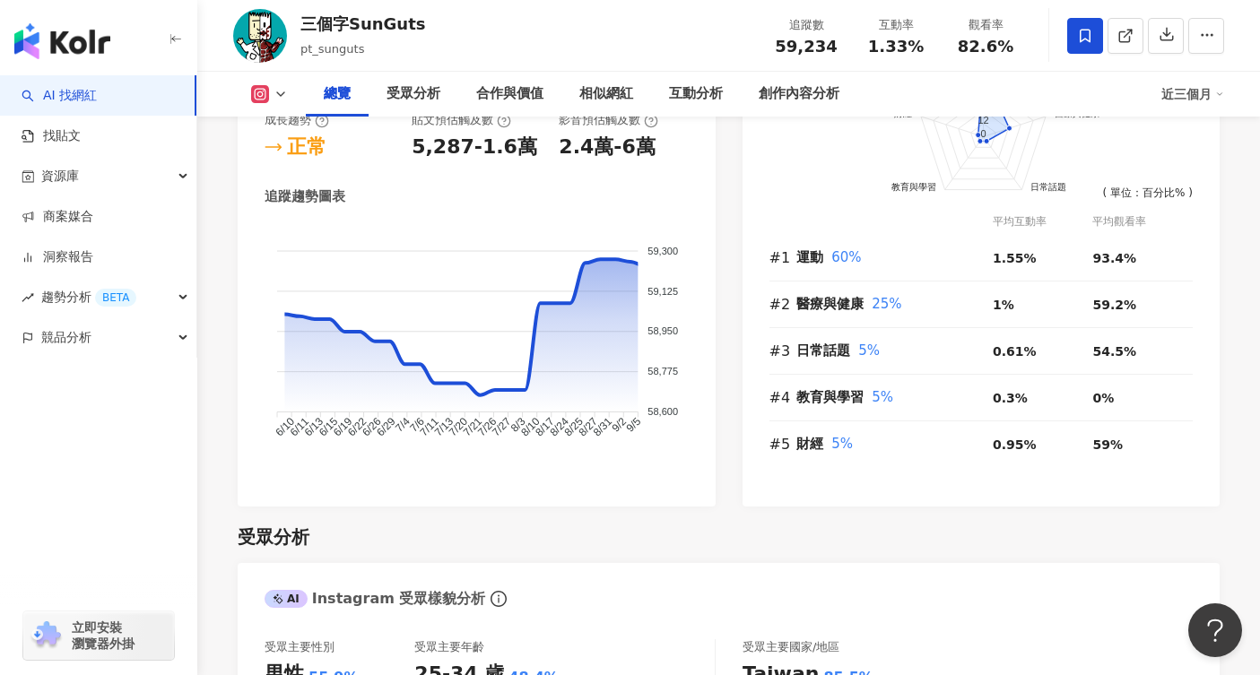
click at [1082, 39] on icon at bounding box center [1085, 36] width 16 height 16
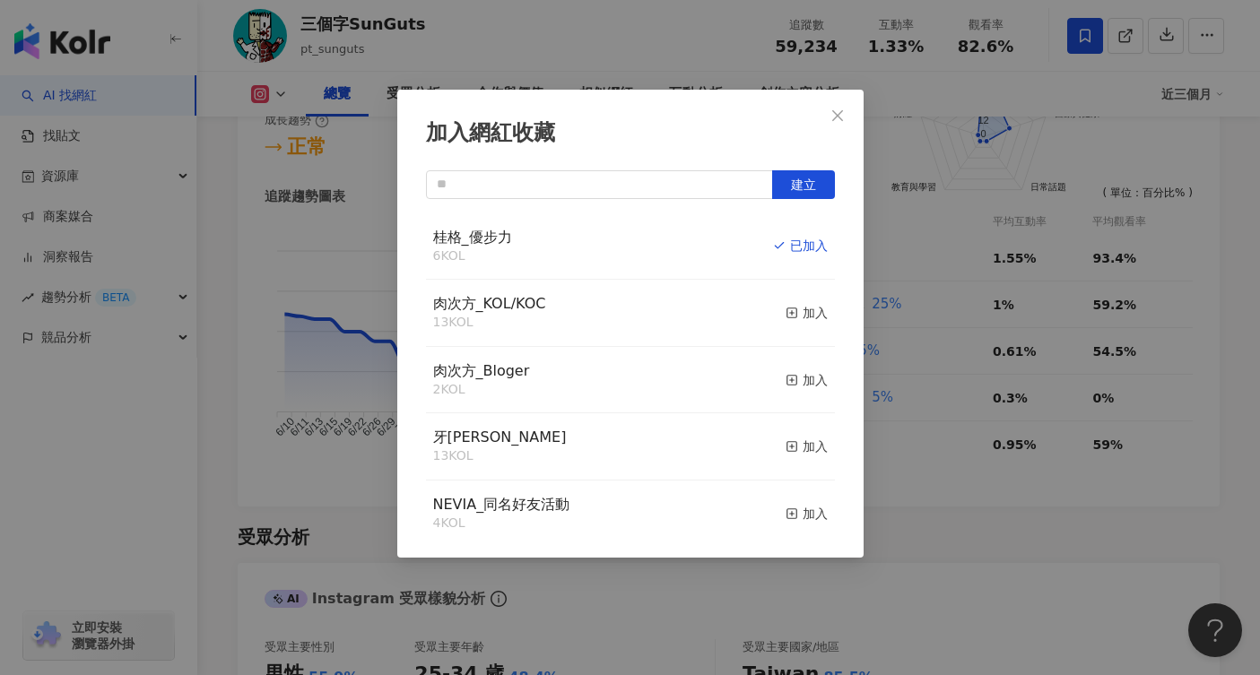
click at [1005, 129] on div "加入網紅收藏 建立 桂格_優步力 6 KOL 已加入 肉次方_KOL/KOC 13 KOL 加入 肉次方_Bloger 2 KOL 加入 牙周適 13 KOL…" at bounding box center [630, 337] width 1260 height 675
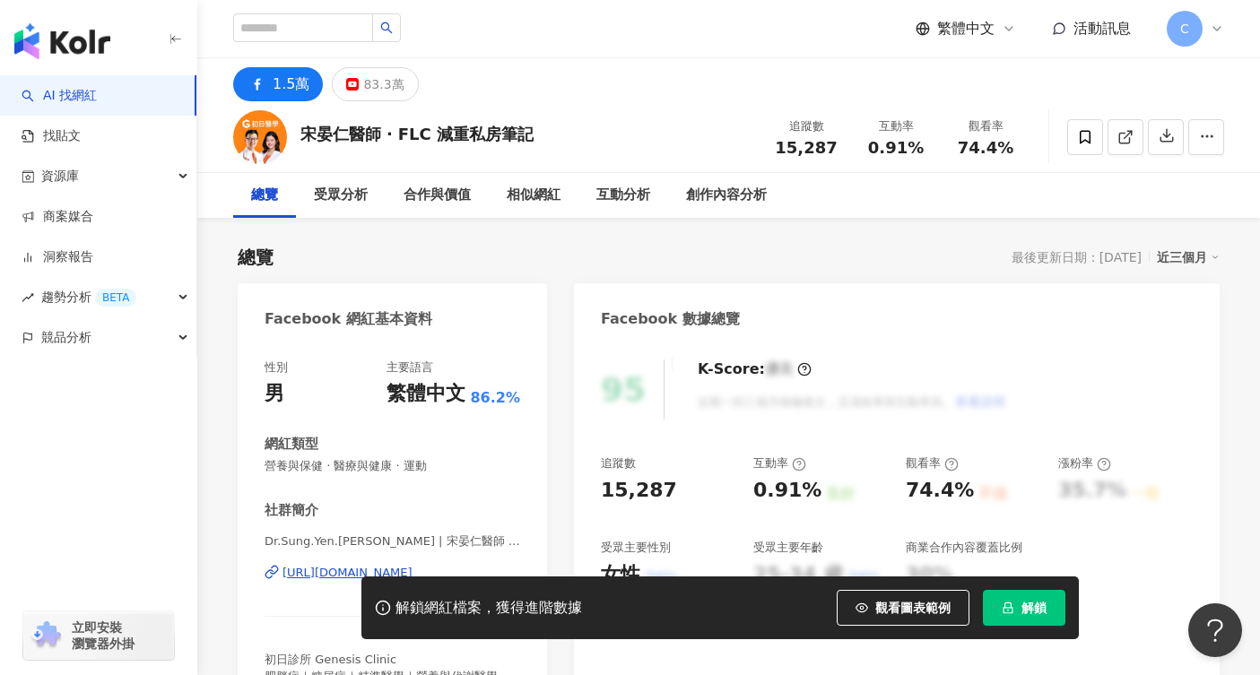
click at [1018, 609] on button "解鎖" at bounding box center [1024, 608] width 83 height 36
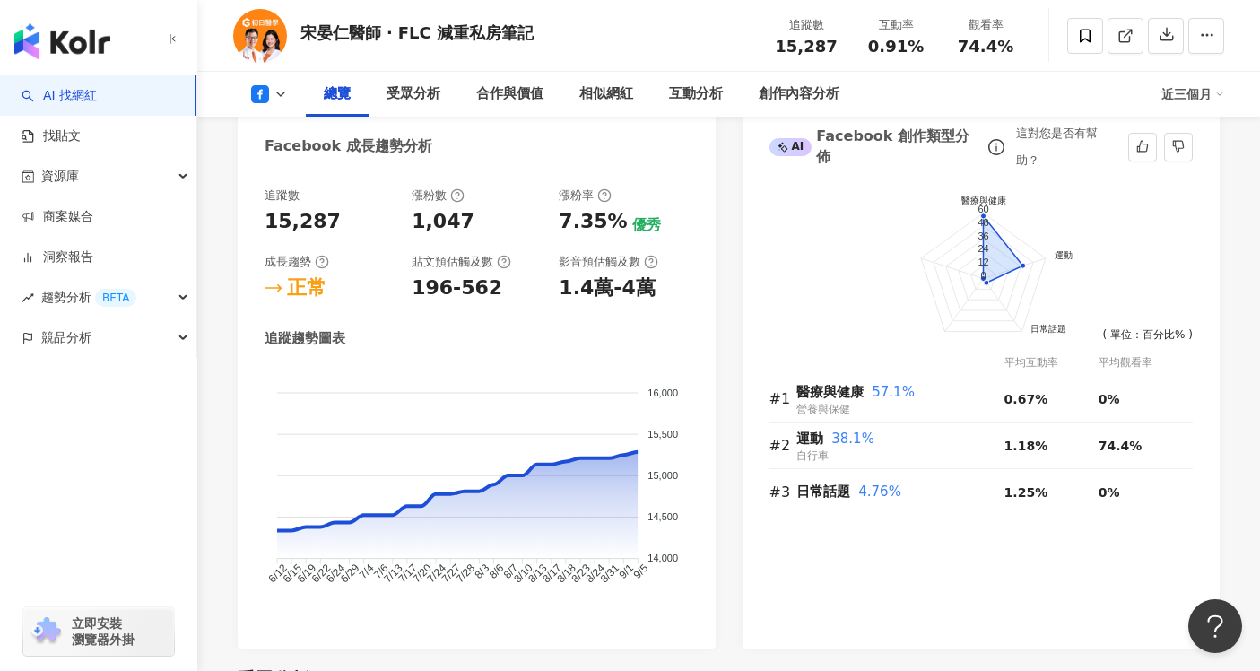
scroll to position [132, 0]
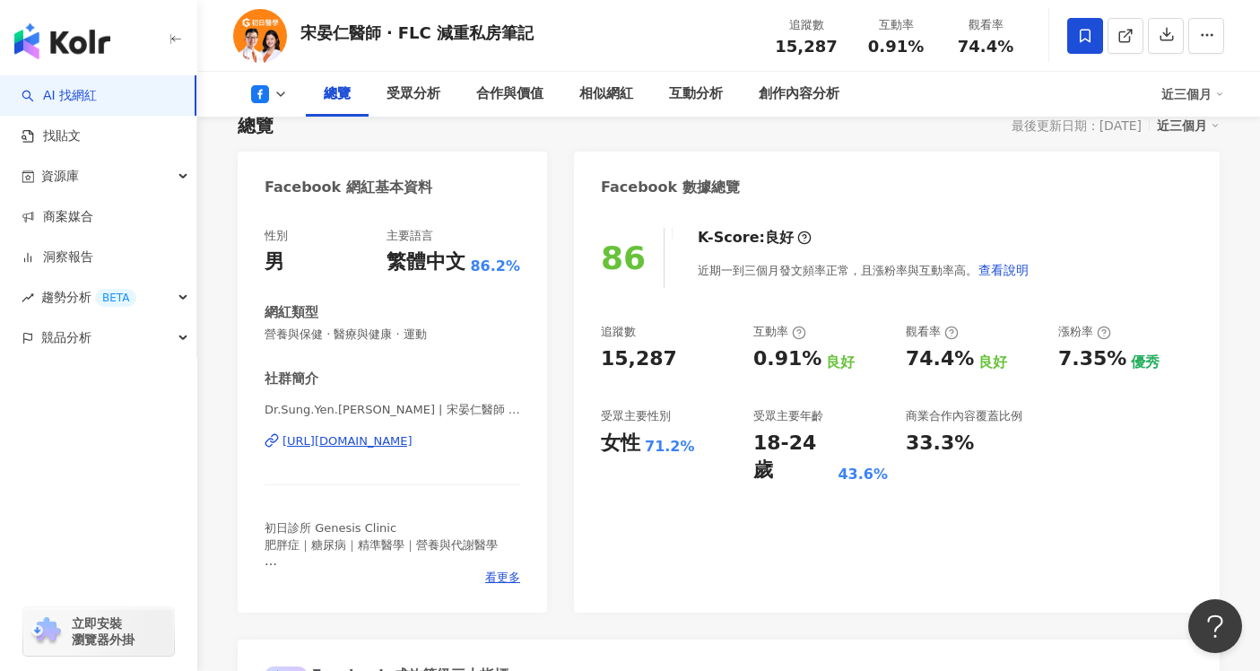
click at [1091, 34] on icon at bounding box center [1085, 36] width 16 height 16
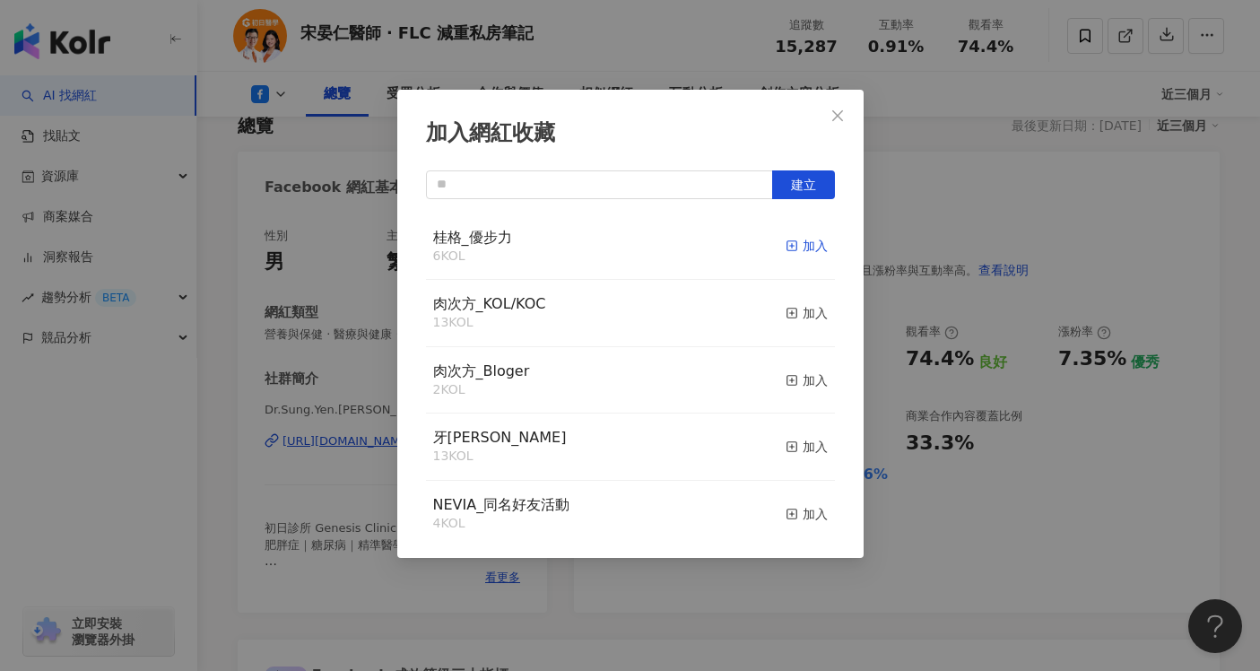
click at [801, 241] on div "加入" at bounding box center [807, 246] width 42 height 20
click at [833, 116] on icon "close" at bounding box center [838, 116] width 14 height 14
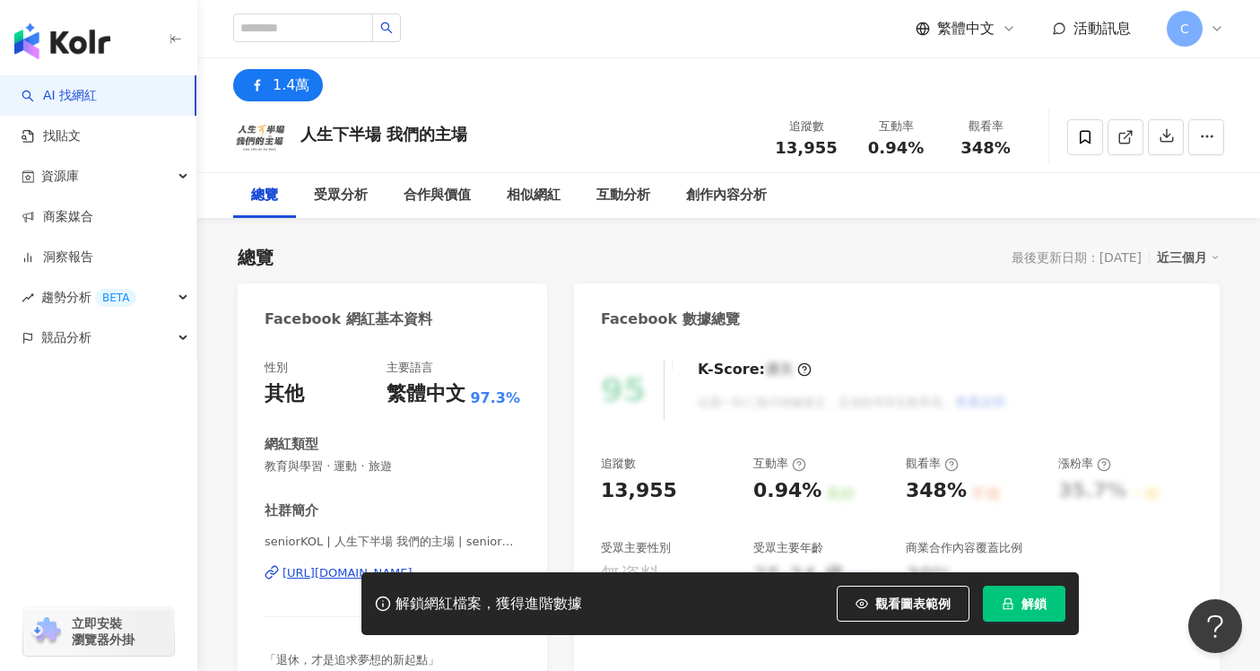
click at [1009, 614] on button "解鎖" at bounding box center [1024, 604] width 83 height 36
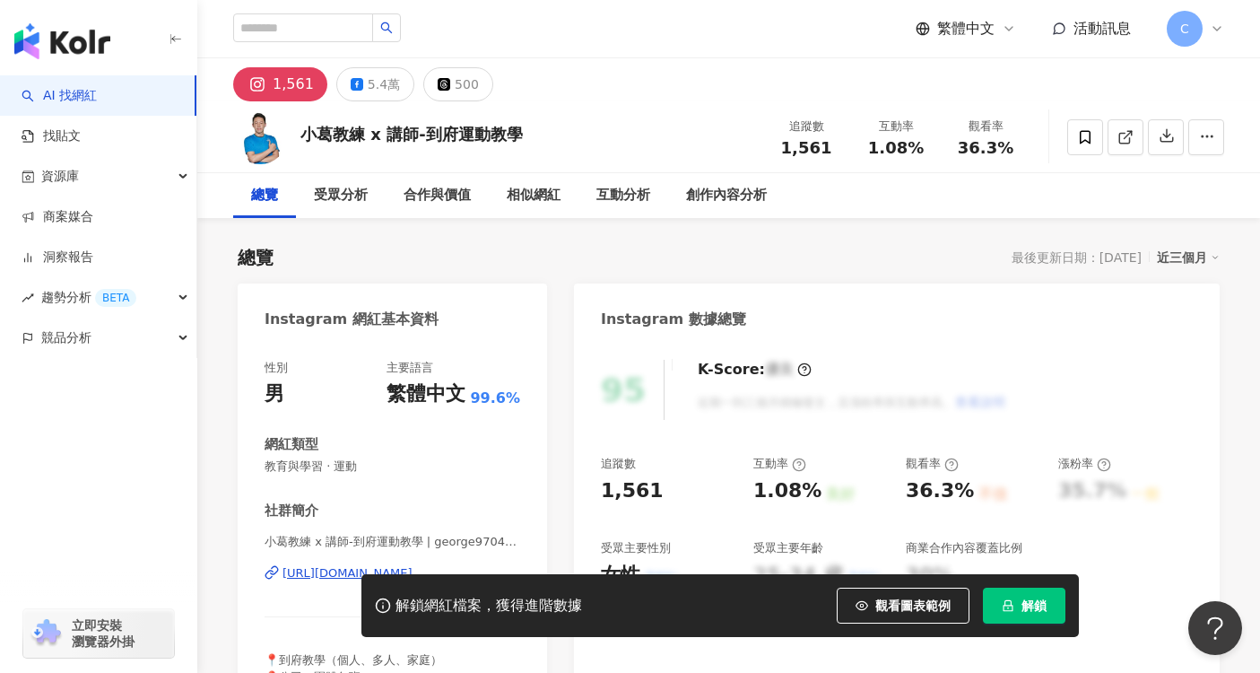
click at [1021, 613] on button "解鎖" at bounding box center [1024, 606] width 83 height 36
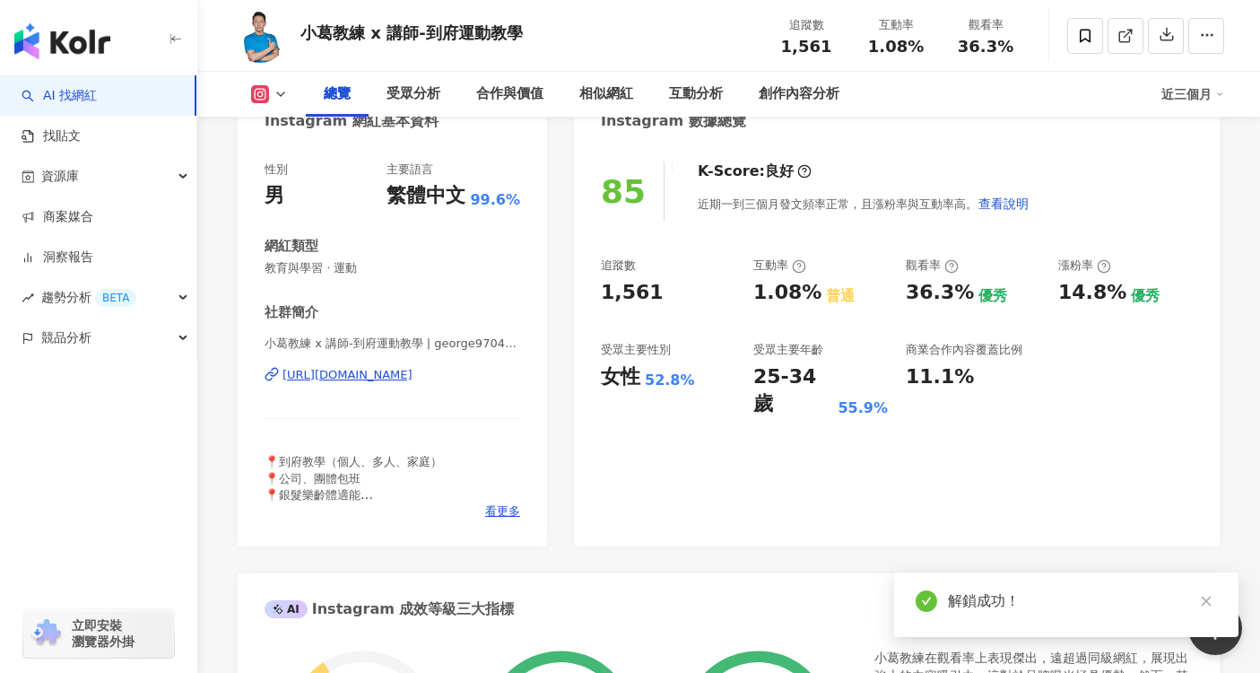
scroll to position [259, 0]
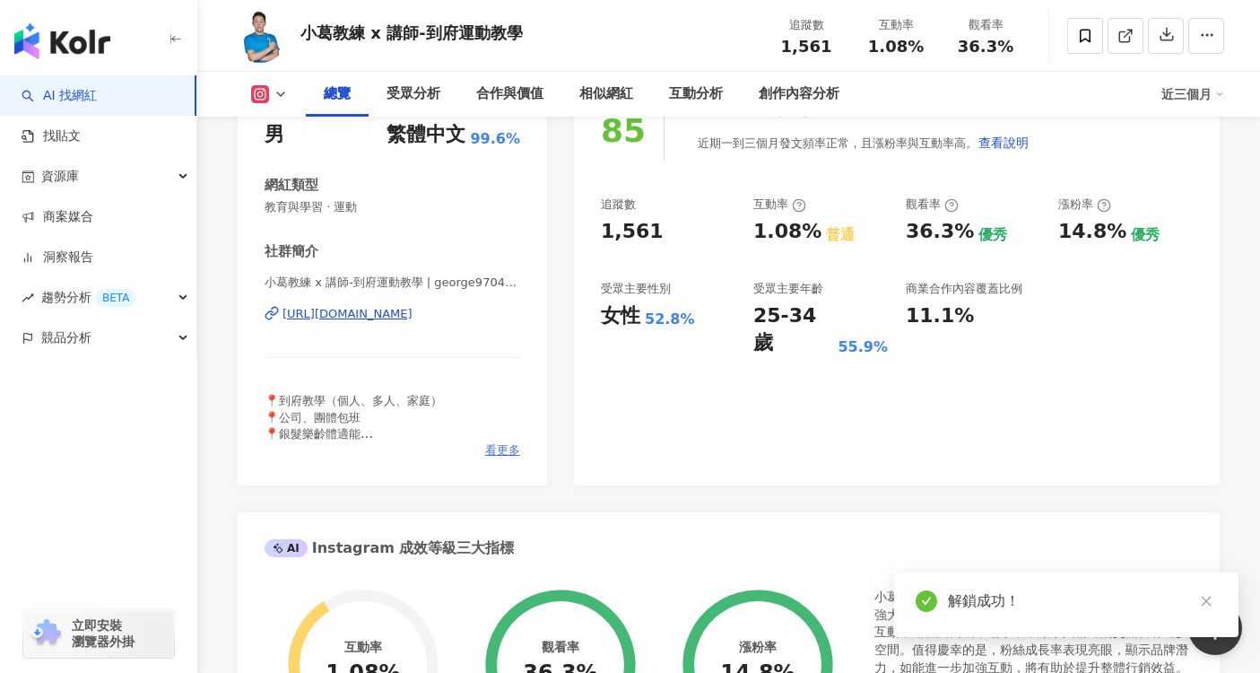
click at [513, 447] on span "看更多" at bounding box center [502, 450] width 35 height 16
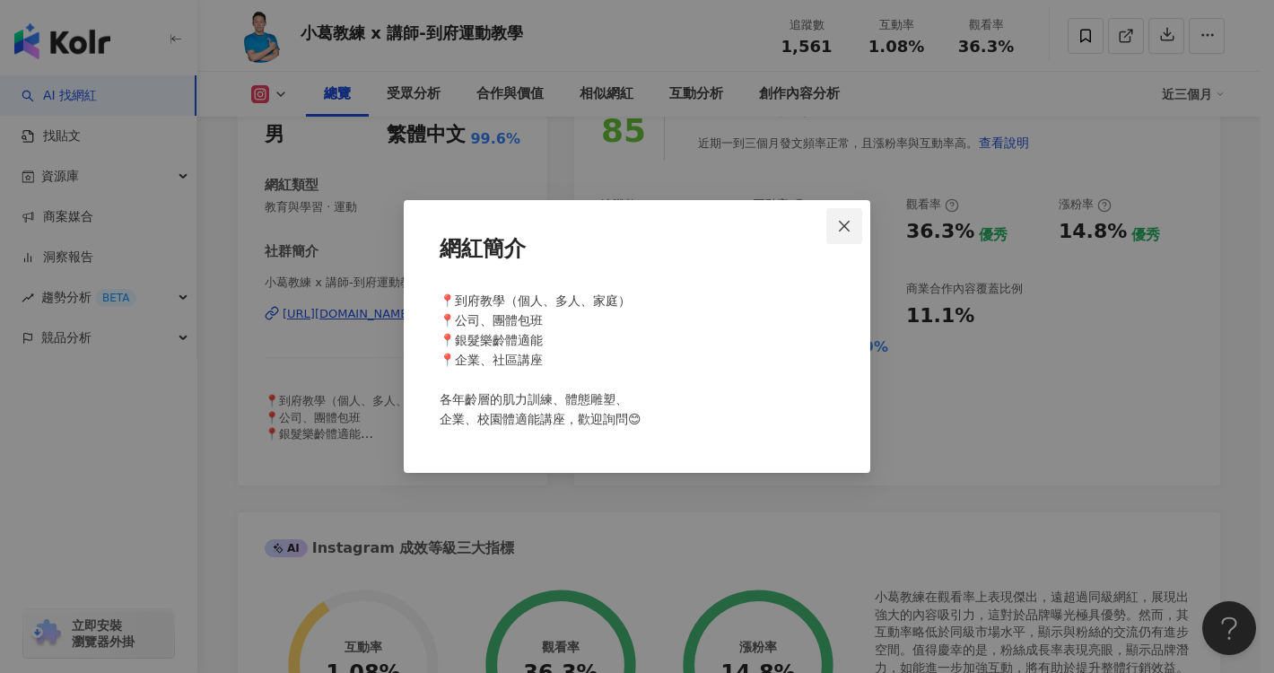
click at [858, 209] on button "Close" at bounding box center [844, 226] width 36 height 36
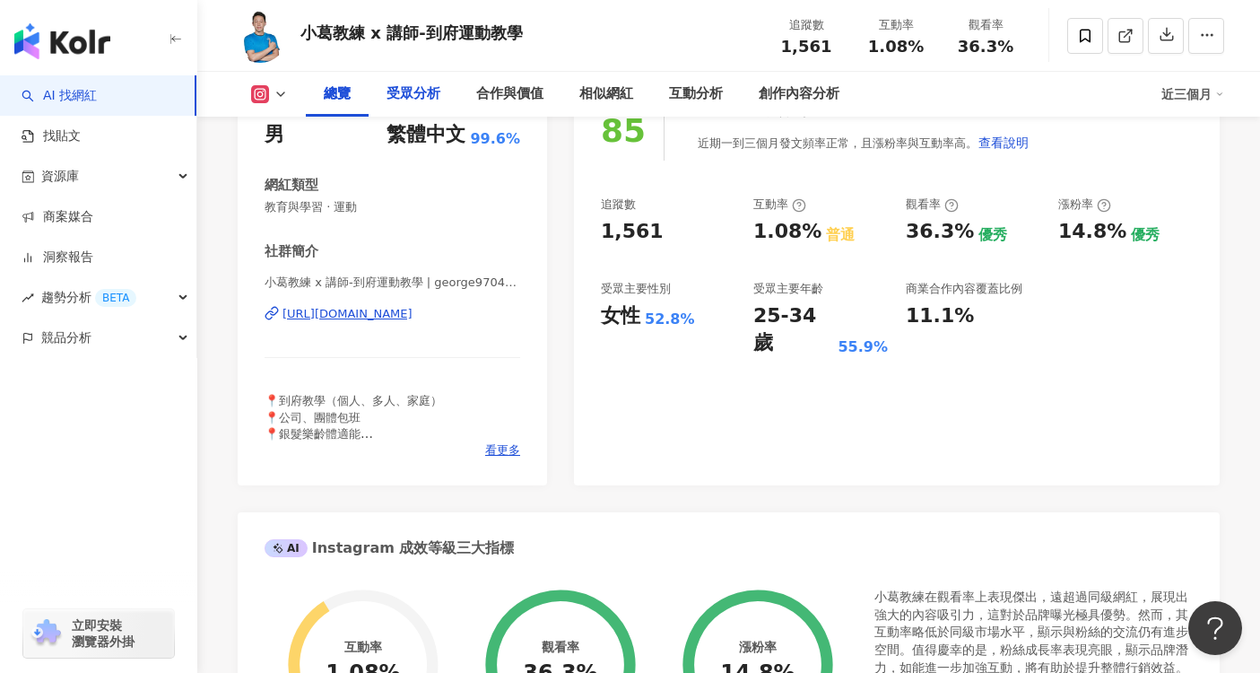
click at [408, 89] on div "受眾分析" at bounding box center [414, 94] width 54 height 22
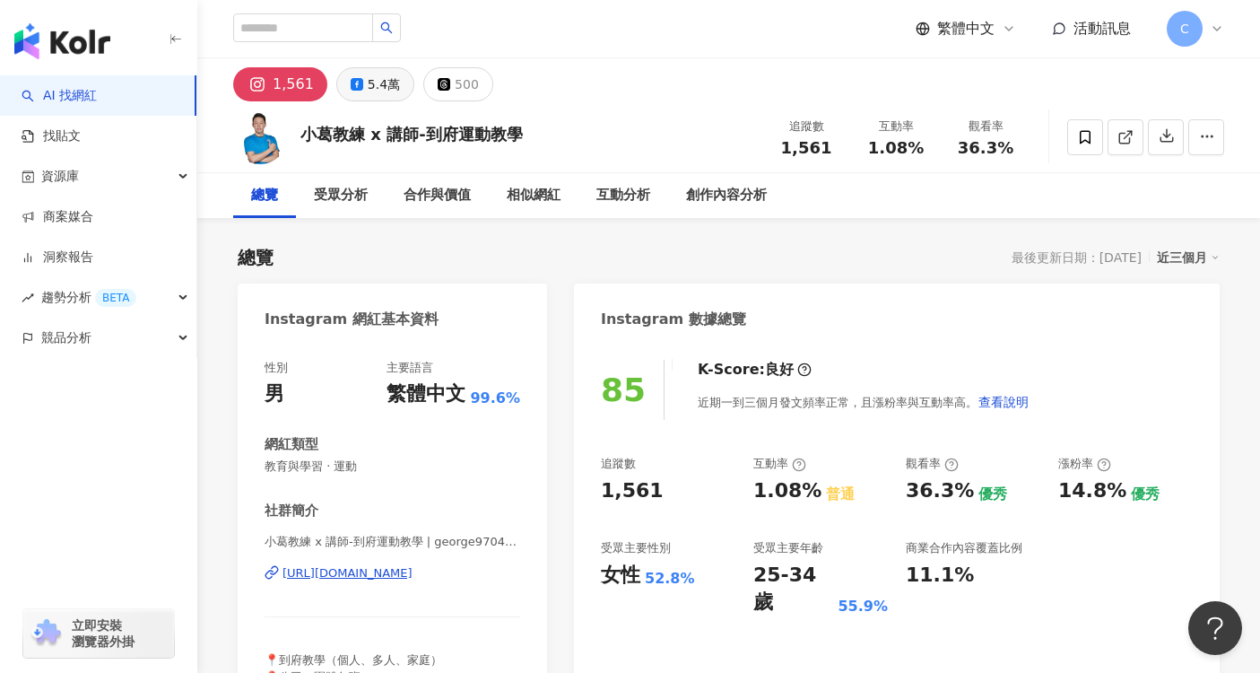
click at [361, 91] on button "5.4萬" at bounding box center [375, 84] width 78 height 34
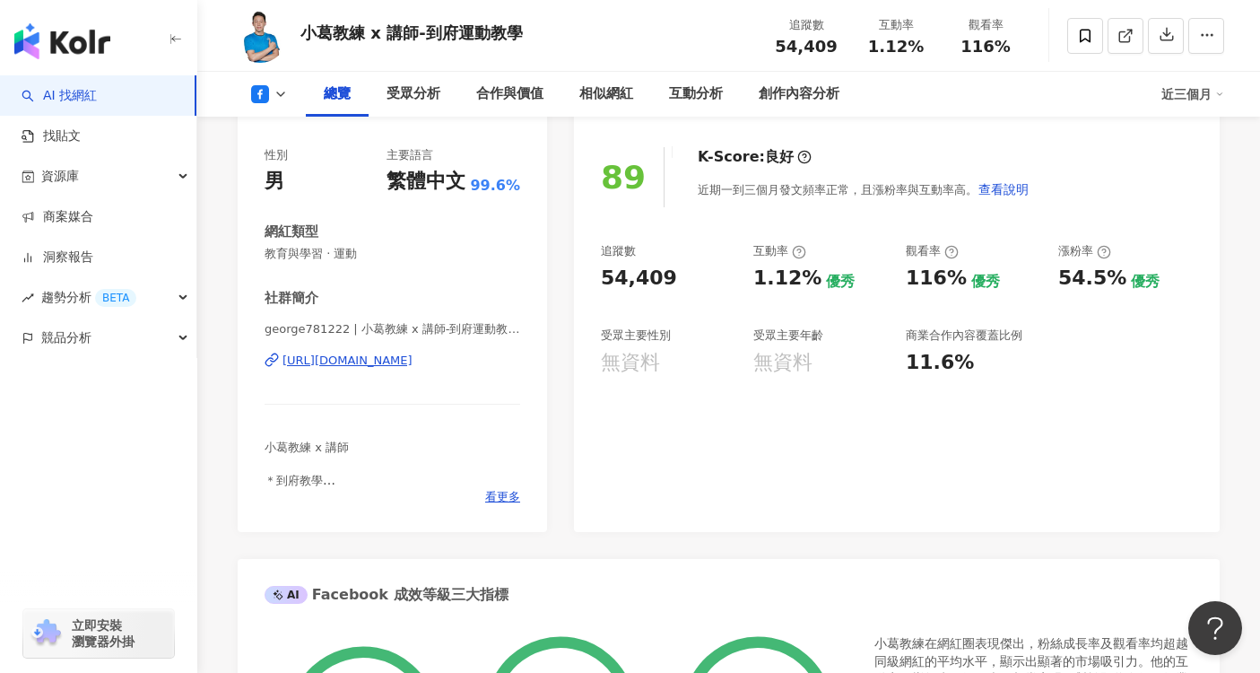
scroll to position [214, 0]
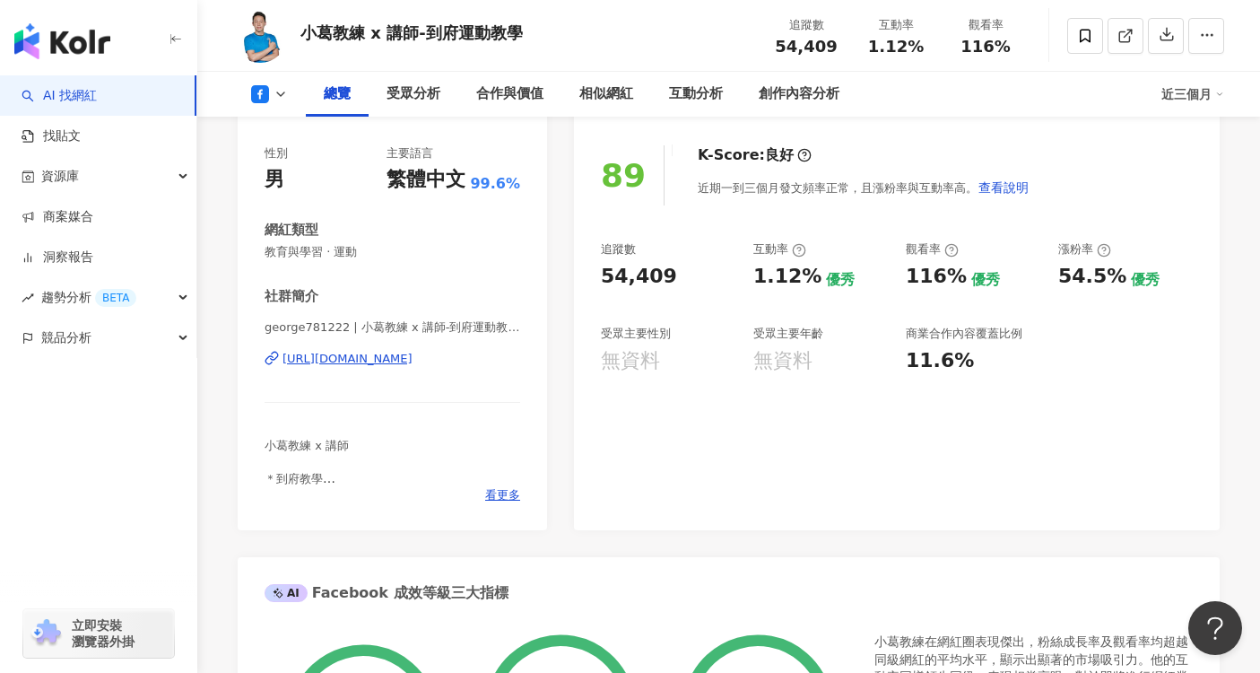
click at [344, 368] on div "george781222 | 小葛教練 x 講師-到府運動教學 | george781222 https://www.facebook.com/1083074…" at bounding box center [393, 371] width 256 height 105
click at [413, 353] on div "https://www.facebook.com/108307477437452" at bounding box center [348, 359] width 130 height 16
click at [1084, 43] on span at bounding box center [1085, 36] width 36 height 36
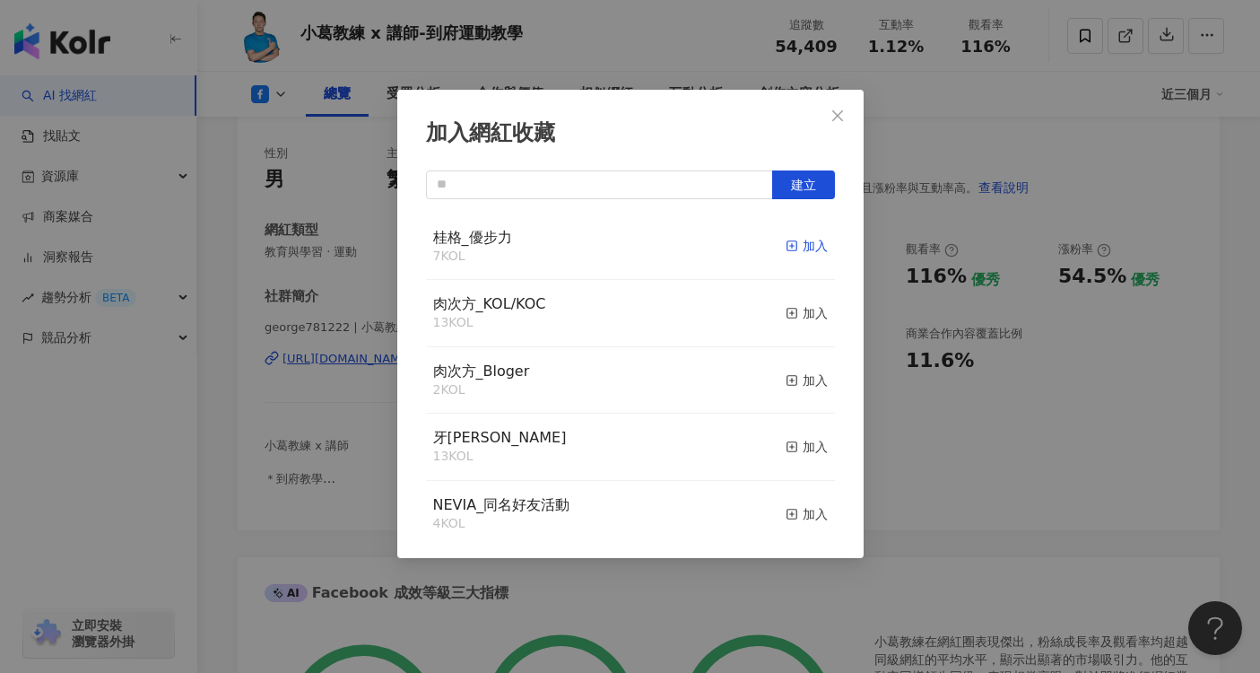
click at [799, 238] on div "加入" at bounding box center [807, 246] width 42 height 20
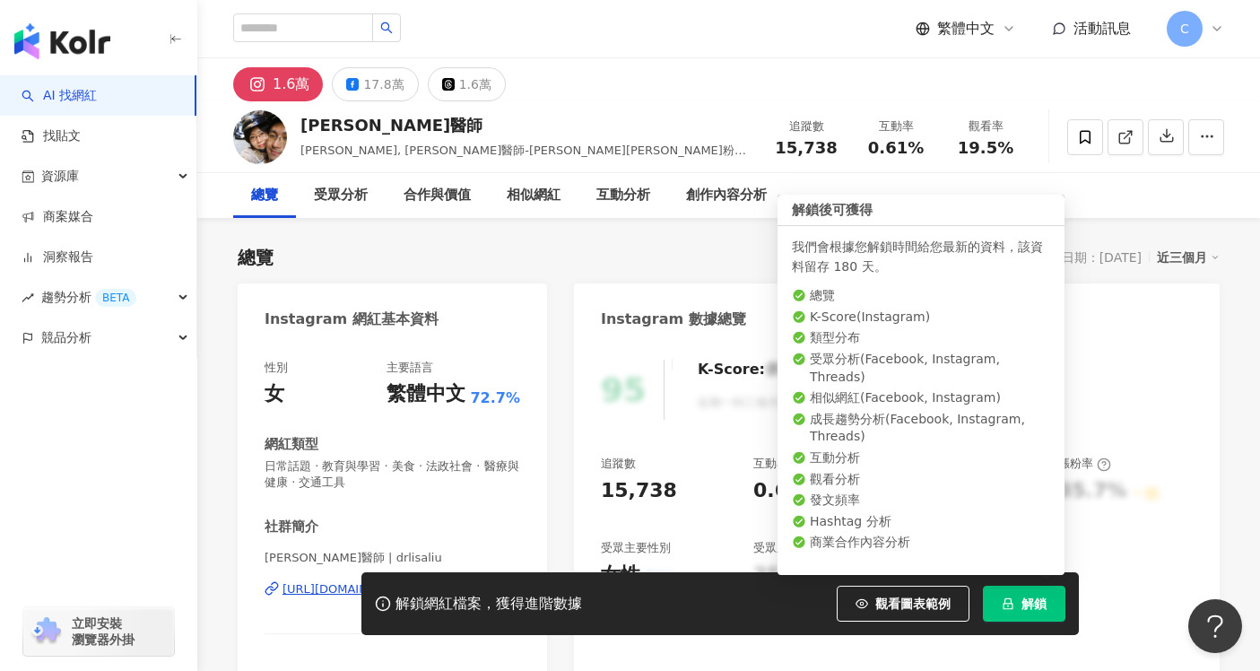
click at [1006, 603] on icon "lock" at bounding box center [1008, 604] width 10 height 12
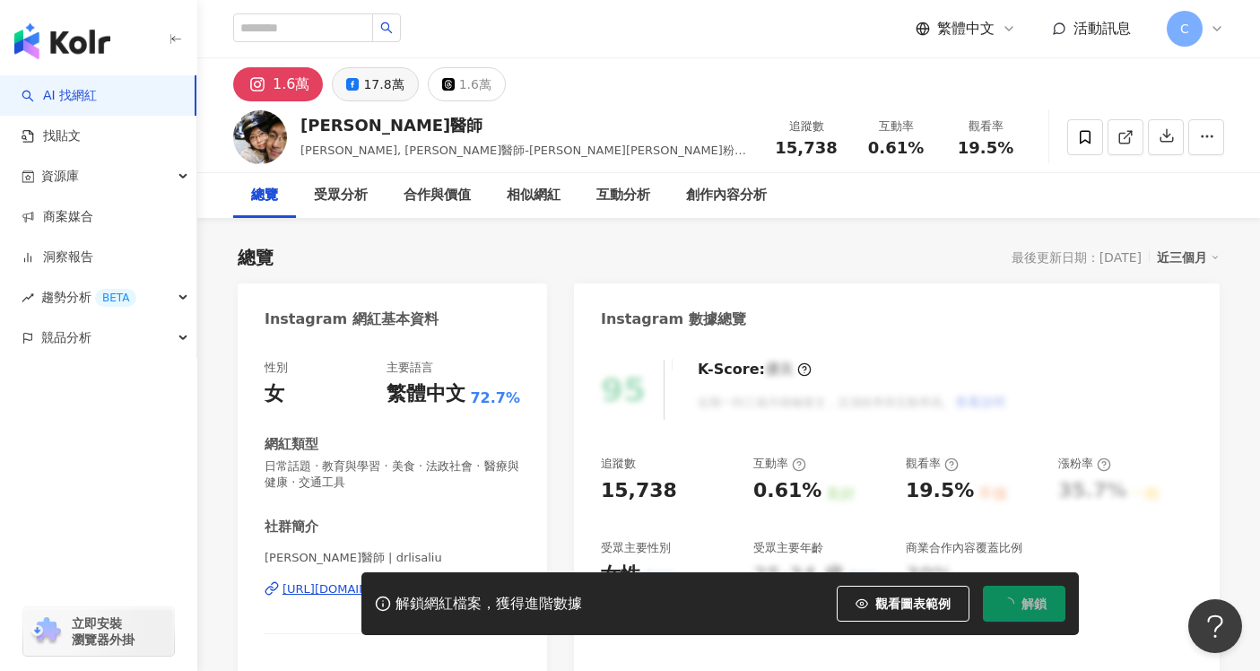
click at [382, 91] on div "17.8萬" at bounding box center [383, 84] width 40 height 25
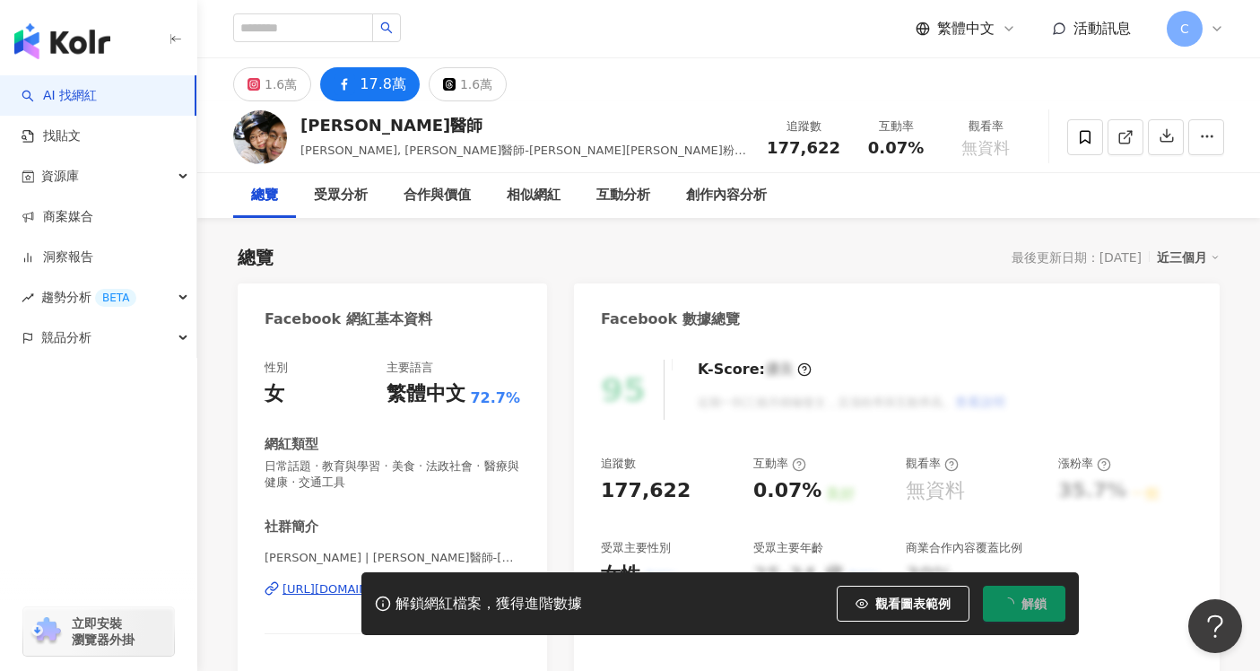
click at [318, 593] on div "解鎖網紅檔案，獲得進階數據 觀看圖表範例 解鎖" at bounding box center [630, 603] width 1260 height 63
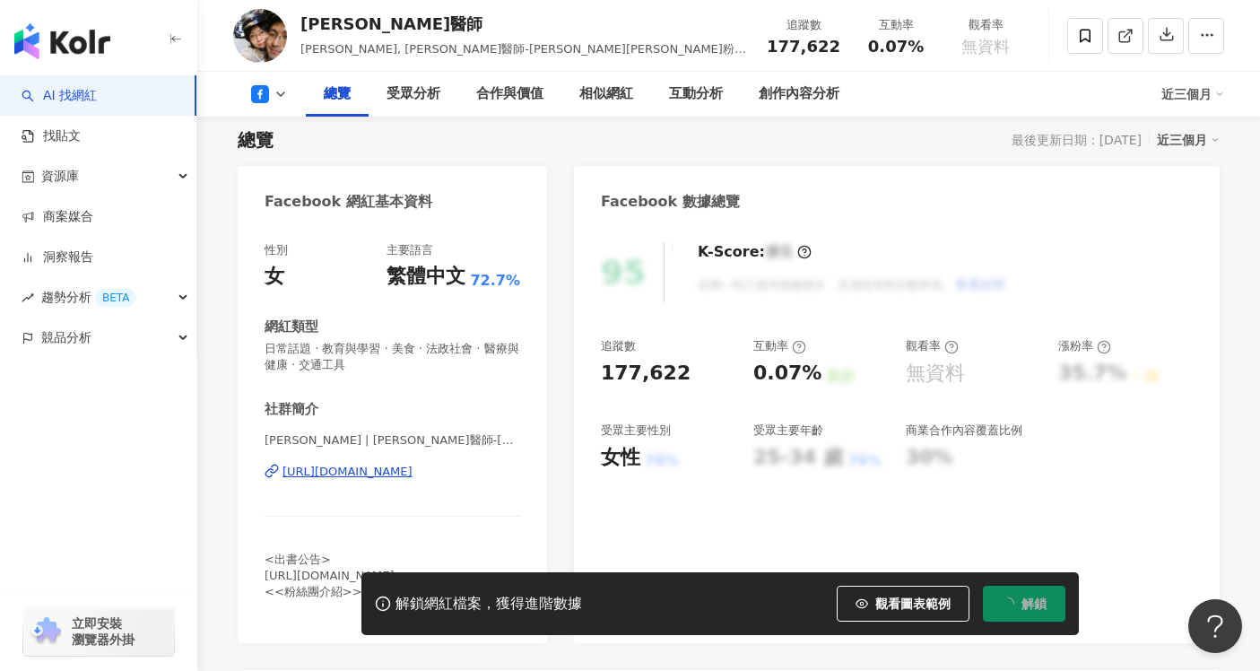
scroll to position [159, 0]
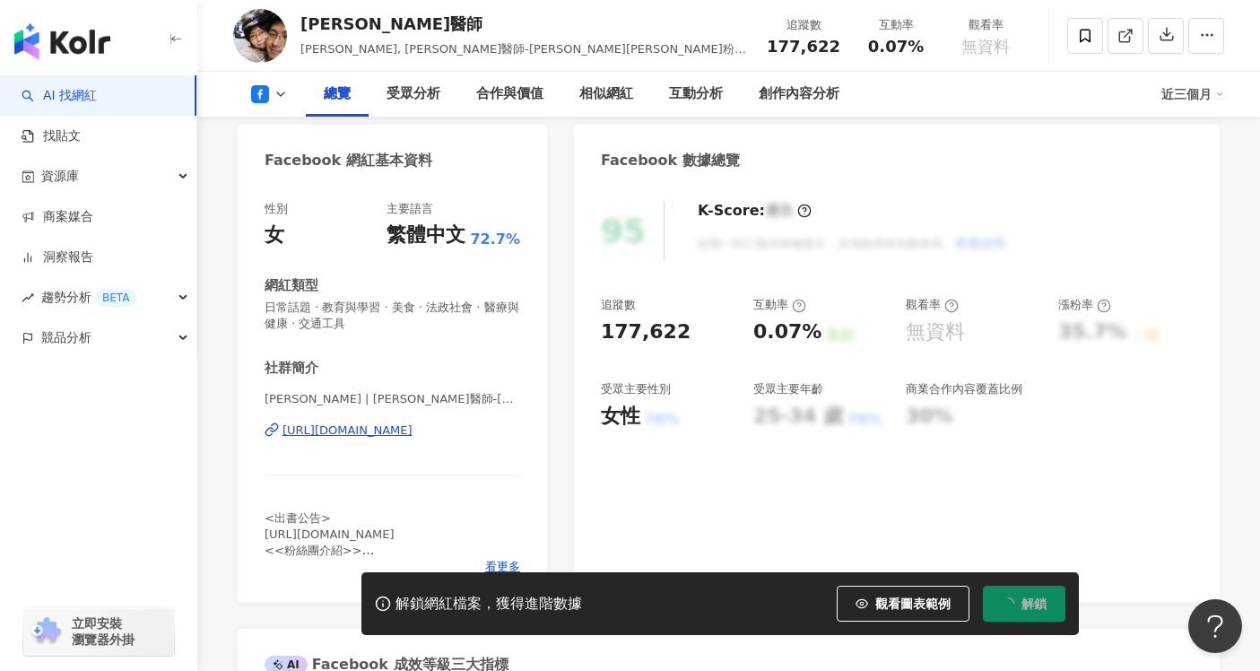
click at [413, 431] on div "[URL][DOMAIN_NAME]" at bounding box center [348, 430] width 130 height 16
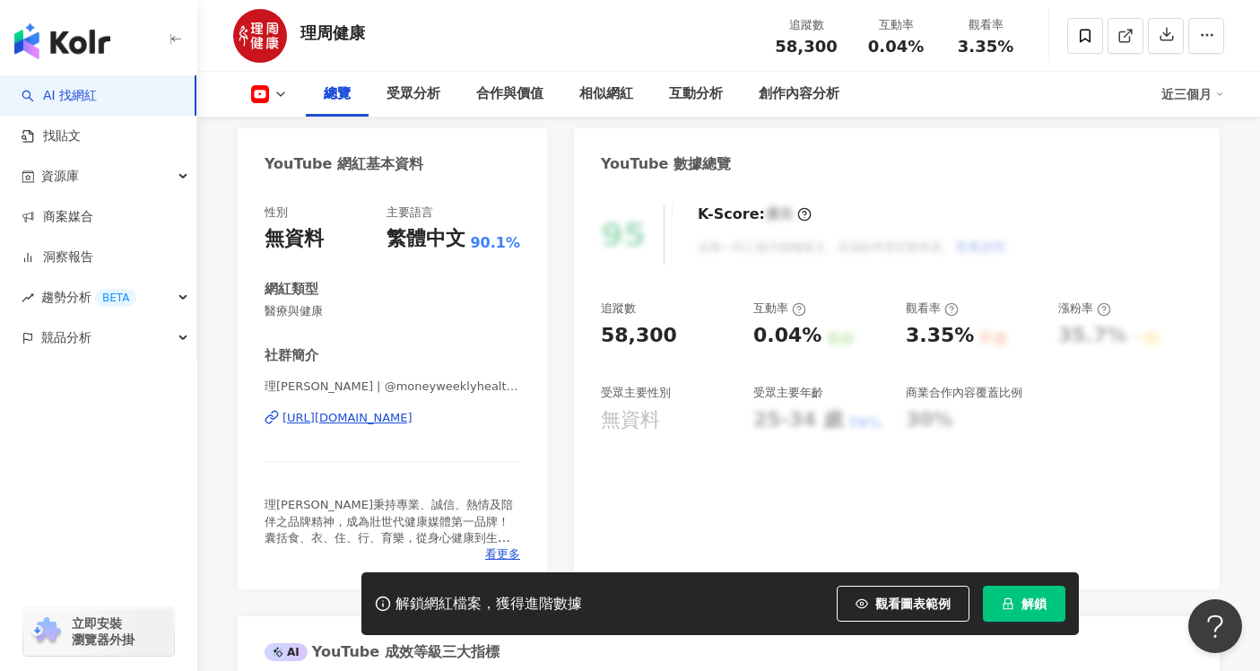
scroll to position [186, 0]
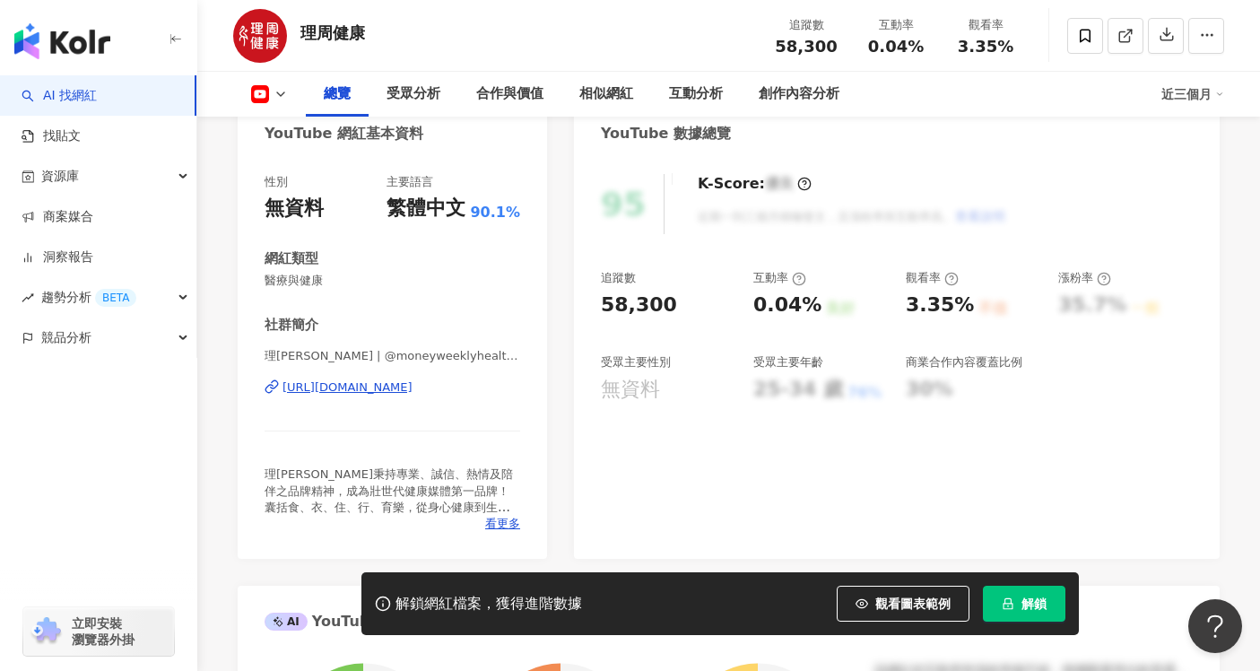
click at [376, 394] on div "https://www.youtube.com/channel/UCRo1YLGzTqZL6OR20mLFuPw" at bounding box center [348, 387] width 130 height 16
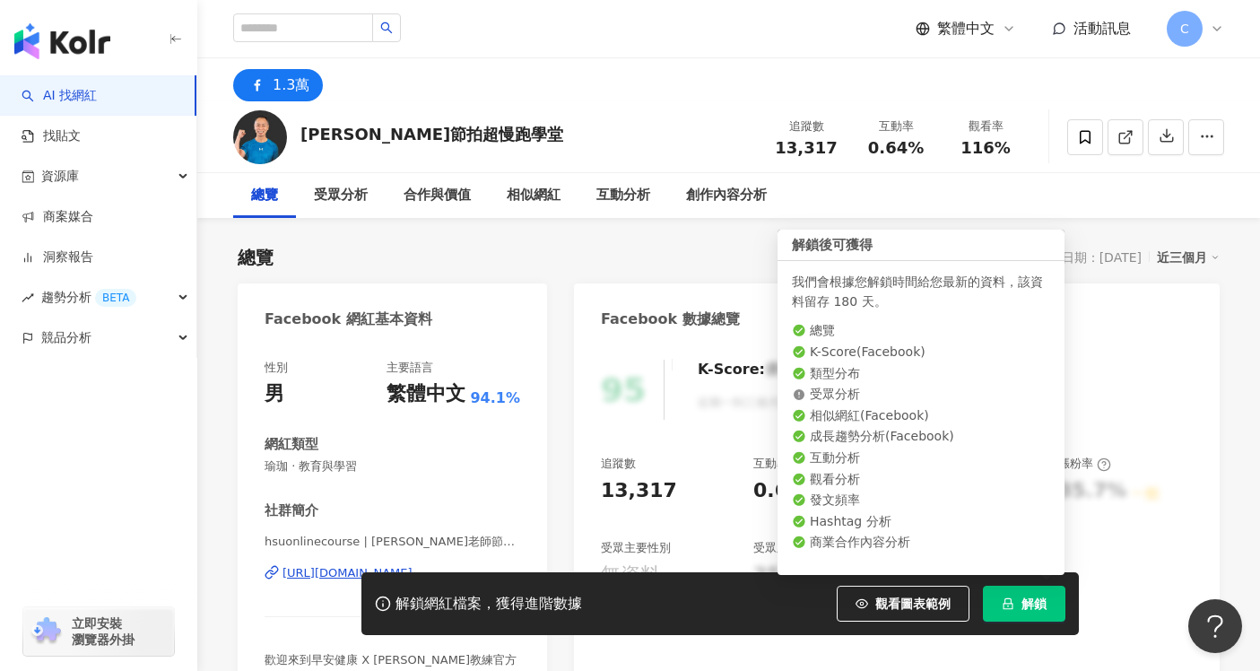
click at [1032, 614] on button "解鎖" at bounding box center [1024, 604] width 83 height 36
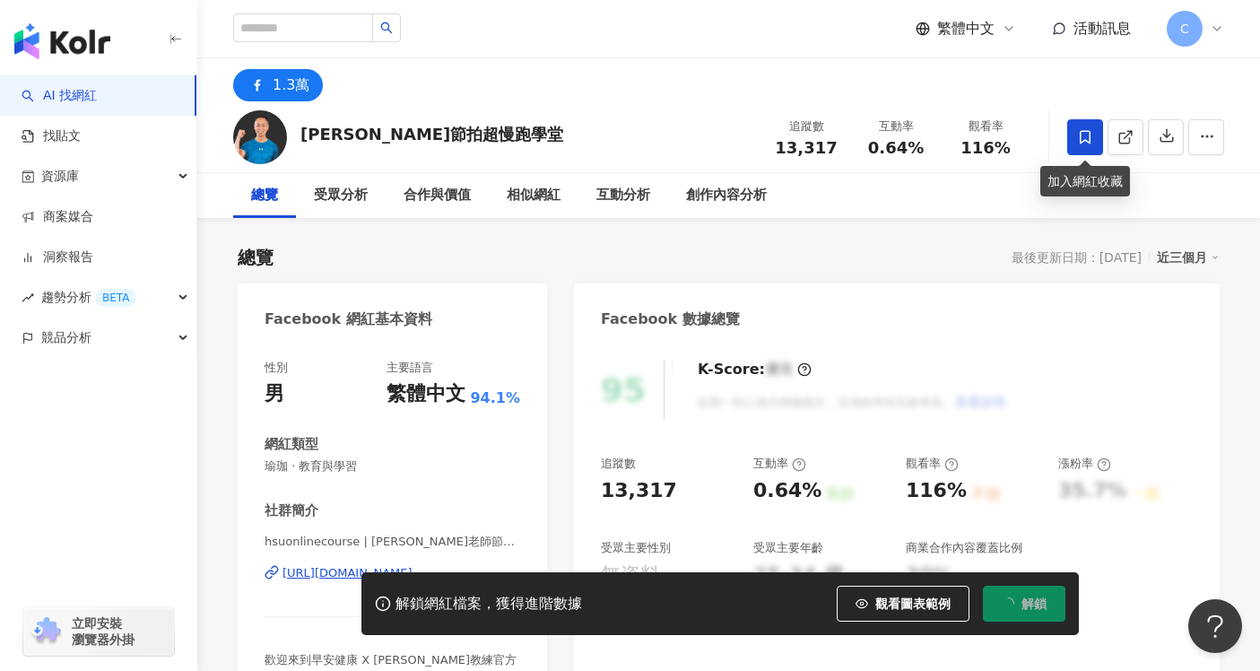
click at [1093, 132] on icon at bounding box center [1085, 137] width 16 height 16
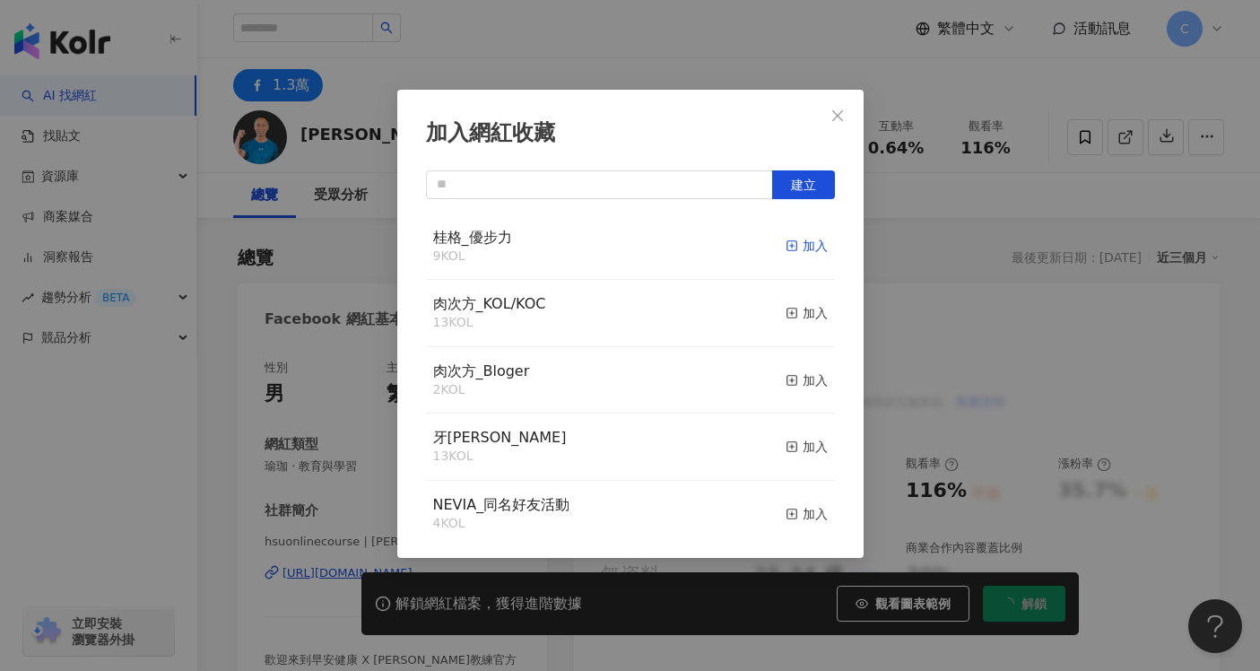
click at [800, 245] on div "加入" at bounding box center [807, 246] width 42 height 20
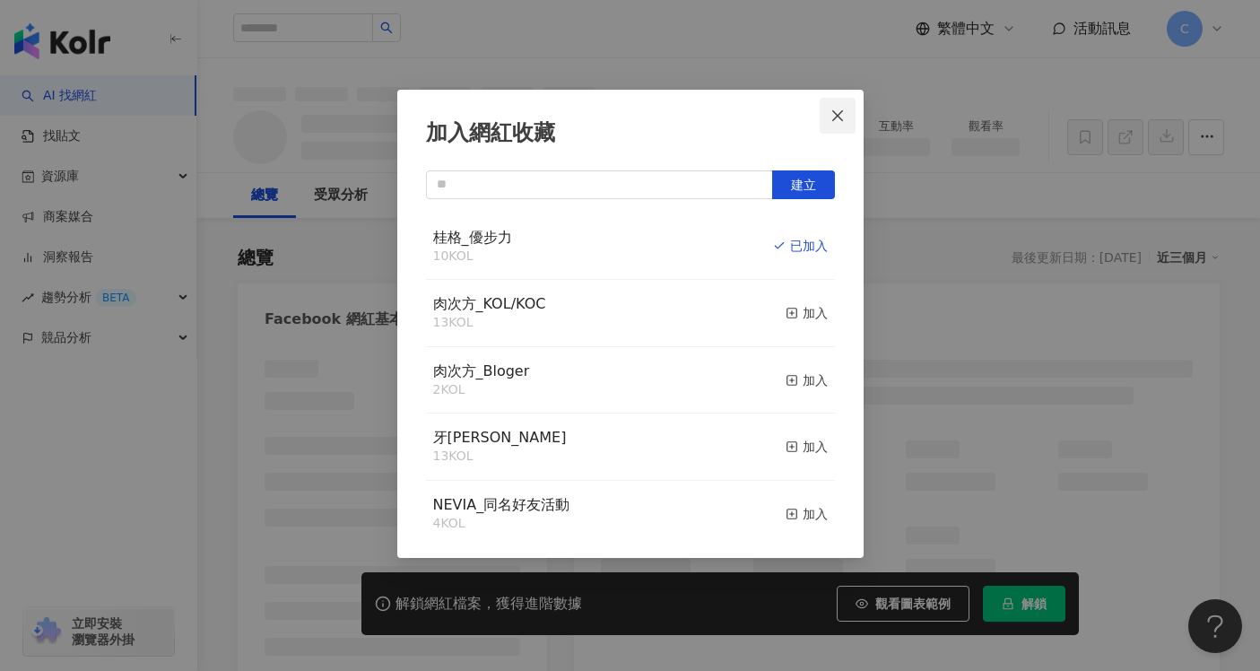
click at [838, 120] on icon "close" at bounding box center [838, 116] width 14 height 14
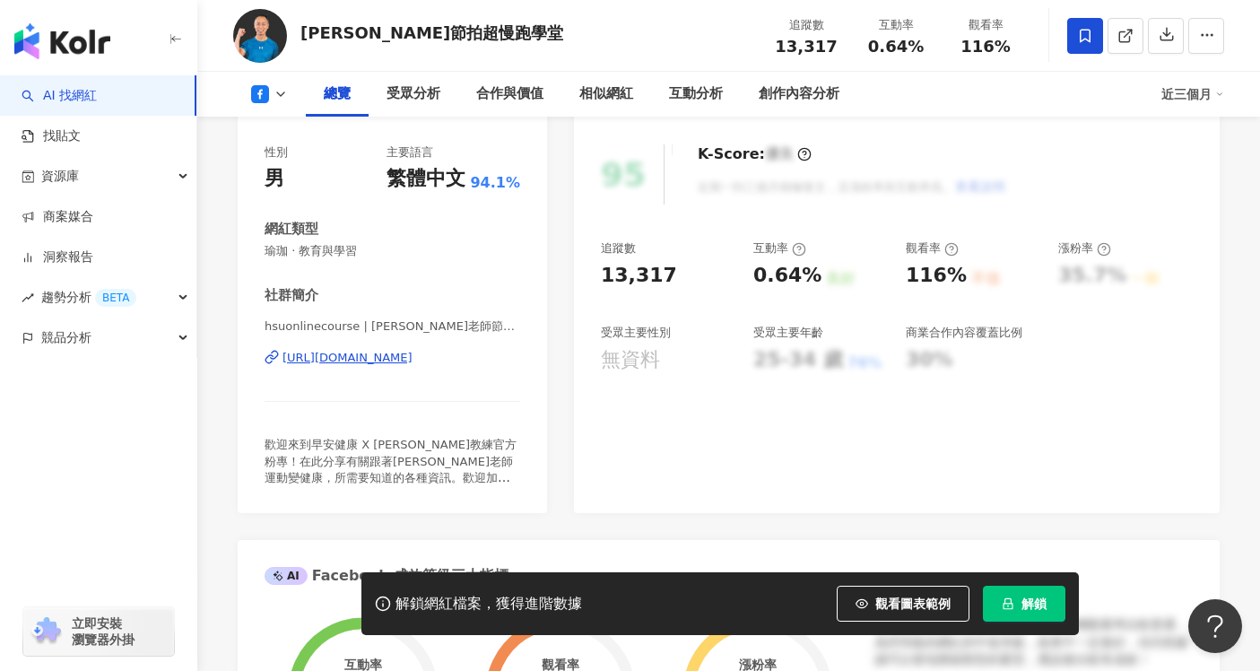
scroll to position [216, 0]
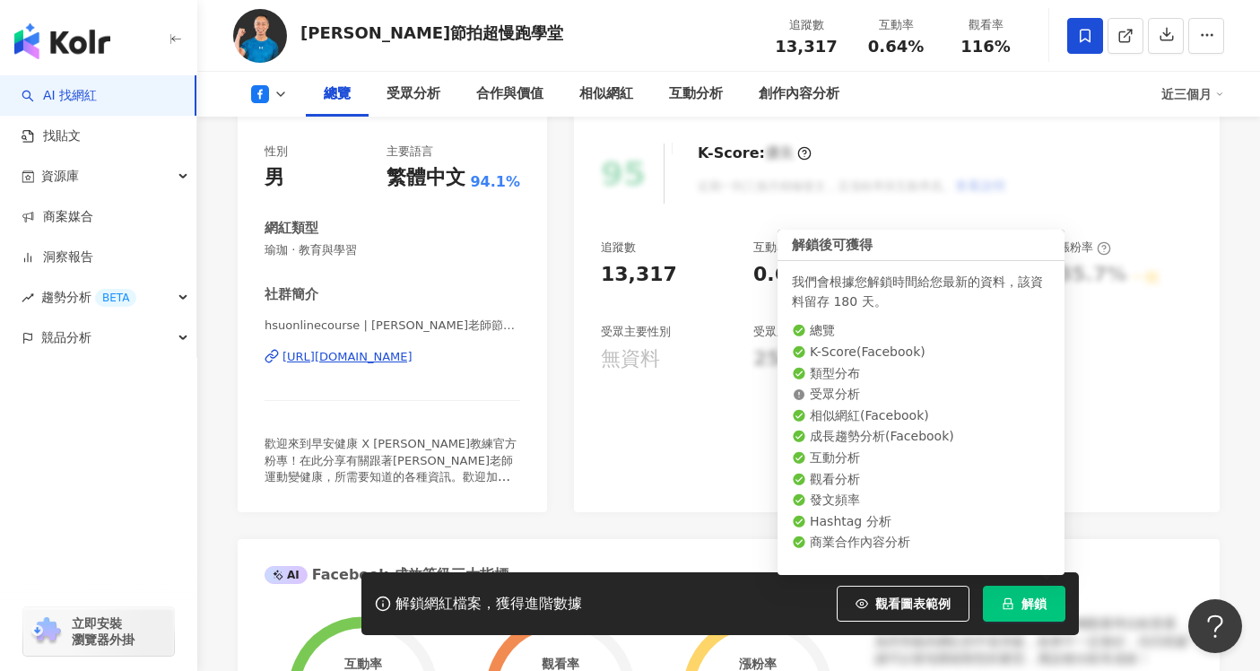
click at [1041, 605] on span "解鎖" at bounding box center [1034, 603] width 25 height 14
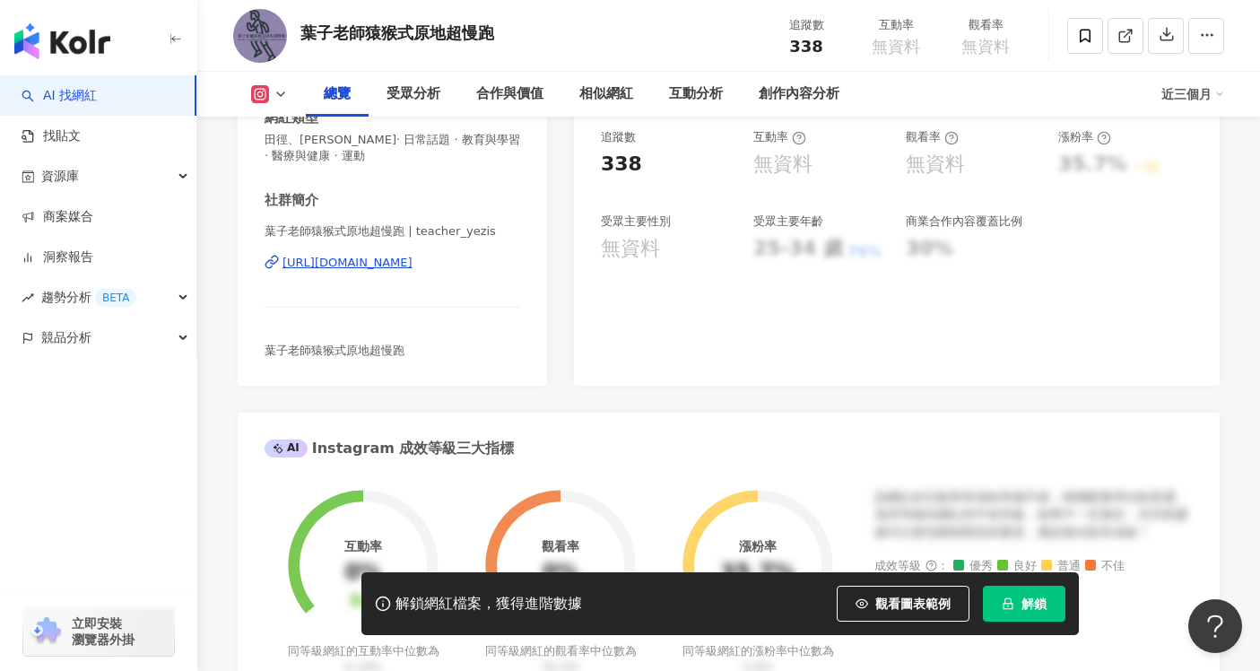
scroll to position [346, 0]
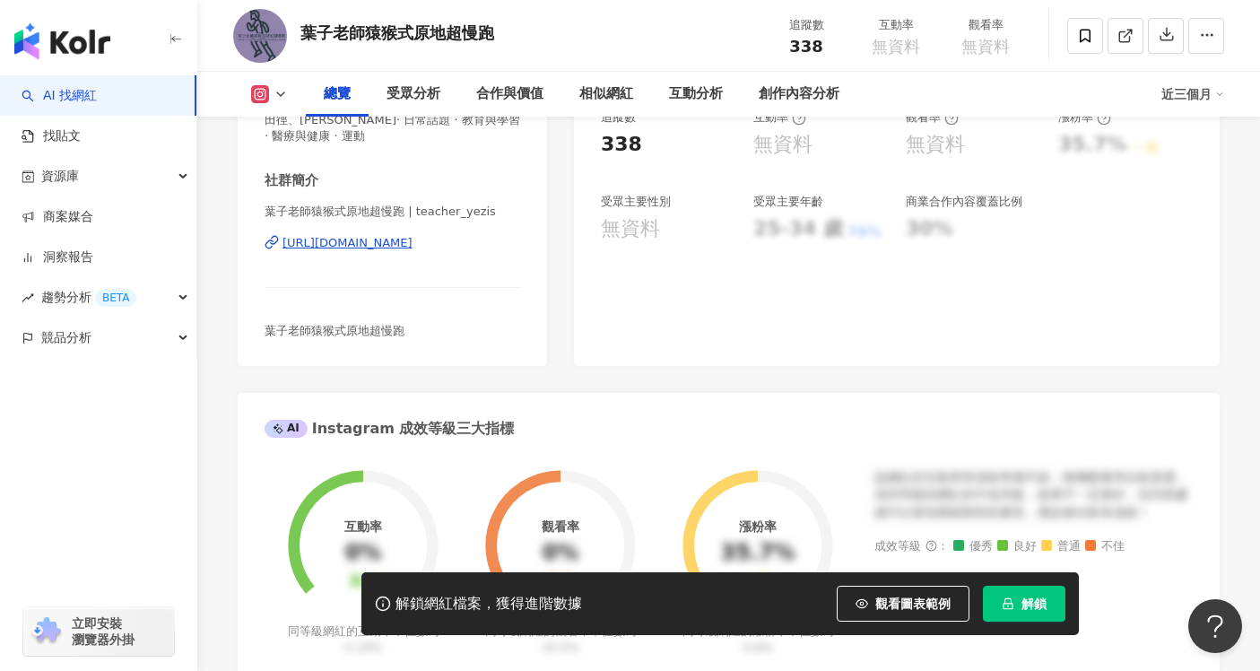
click at [283, 97] on icon at bounding box center [281, 94] width 14 height 14
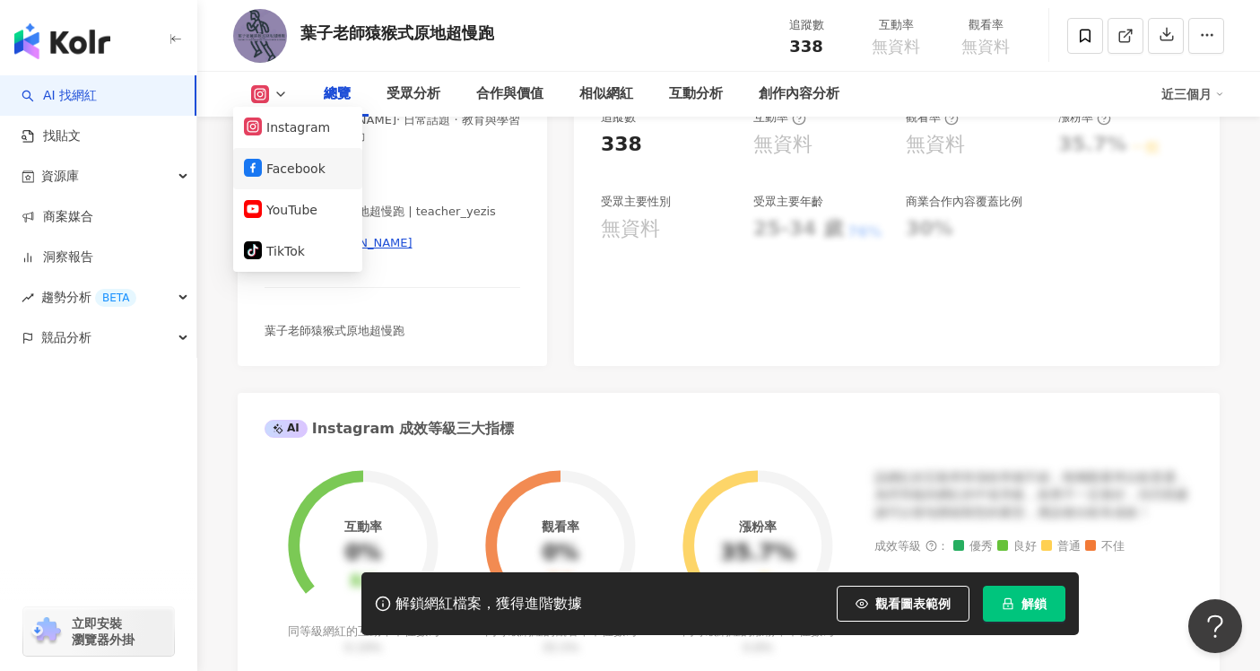
click at [300, 170] on button "Facebook" at bounding box center [298, 168] width 108 height 25
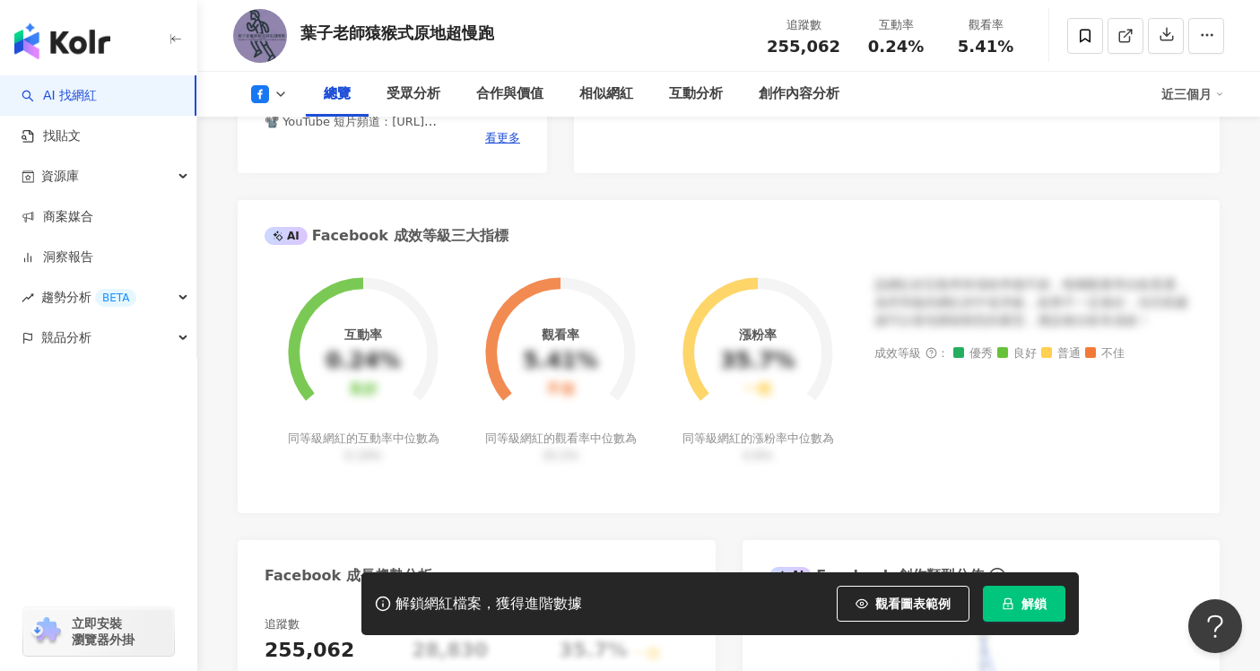
scroll to position [54, 0]
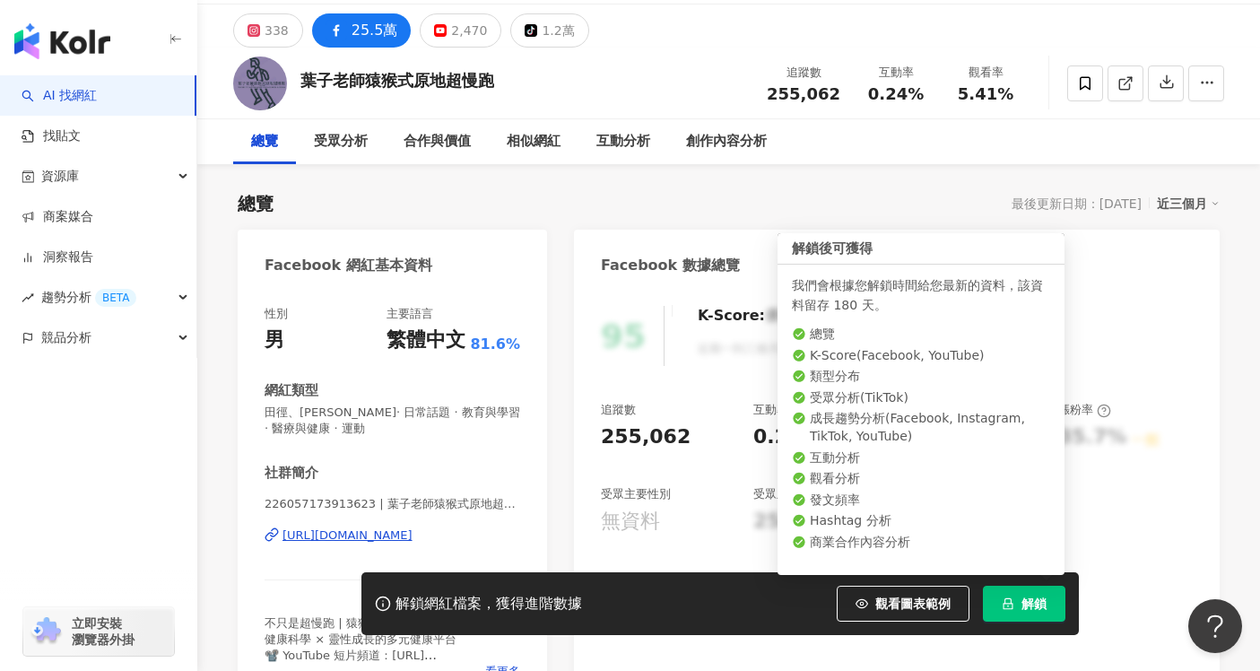
click at [1023, 599] on span "解鎖" at bounding box center [1034, 603] width 25 height 14
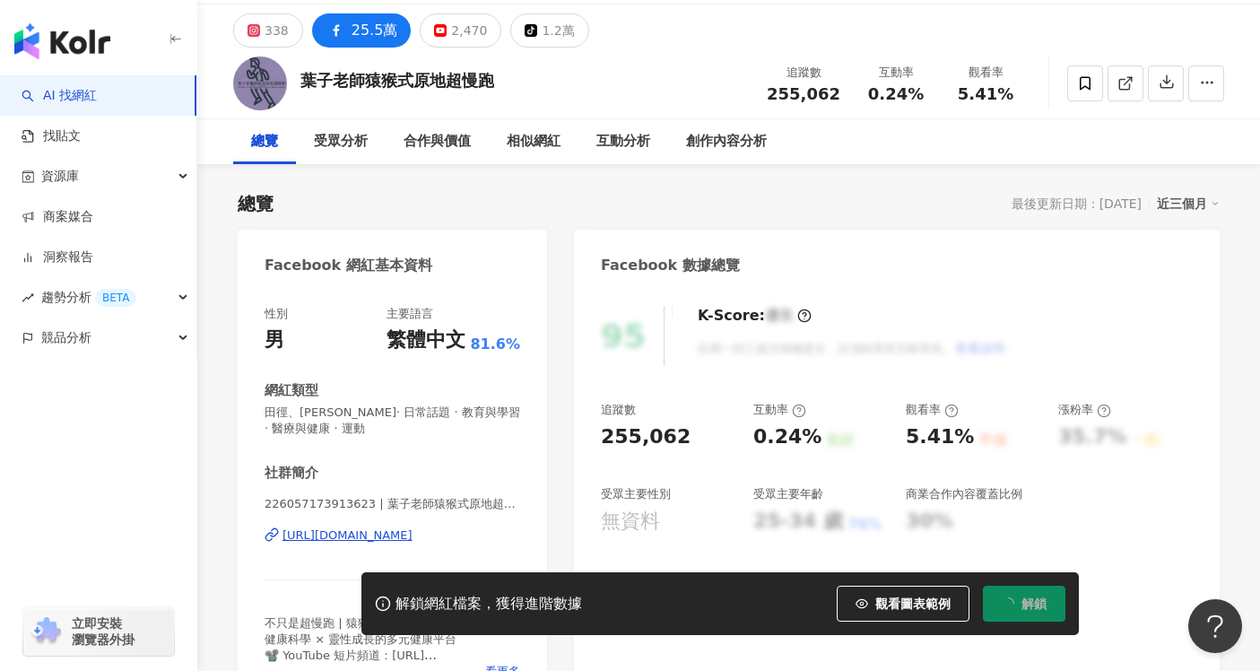
click at [413, 538] on div "[URL][DOMAIN_NAME]" at bounding box center [348, 535] width 130 height 16
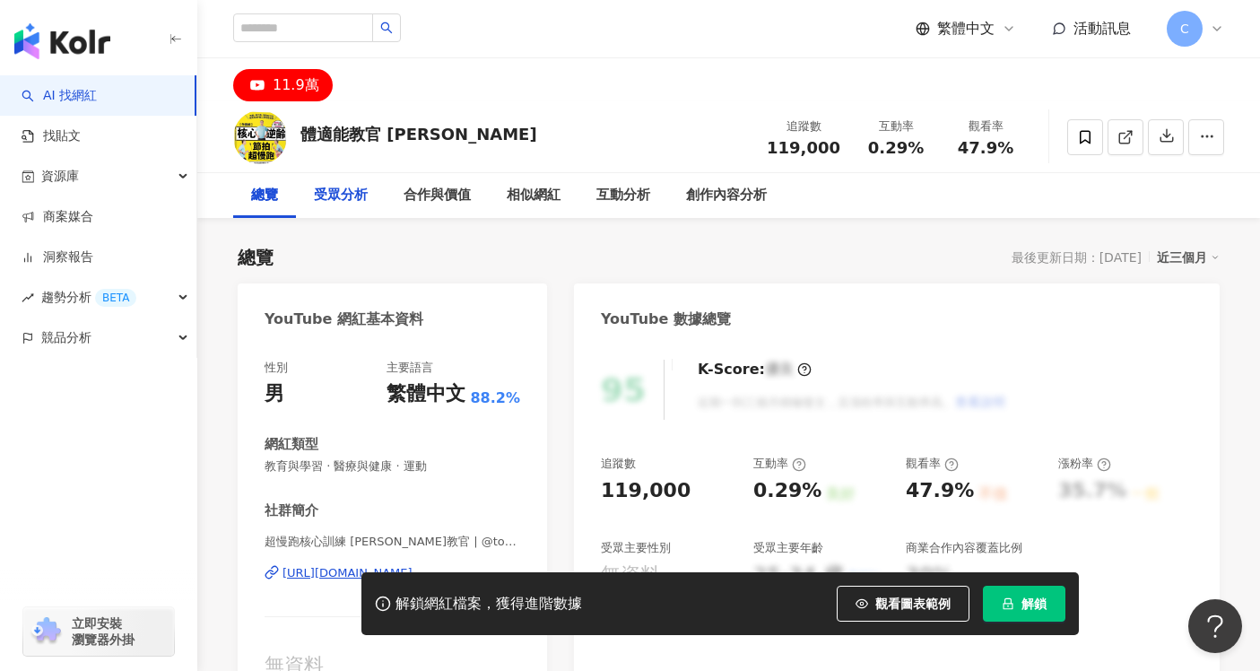
click at [351, 201] on div "受眾分析" at bounding box center [341, 196] width 54 height 22
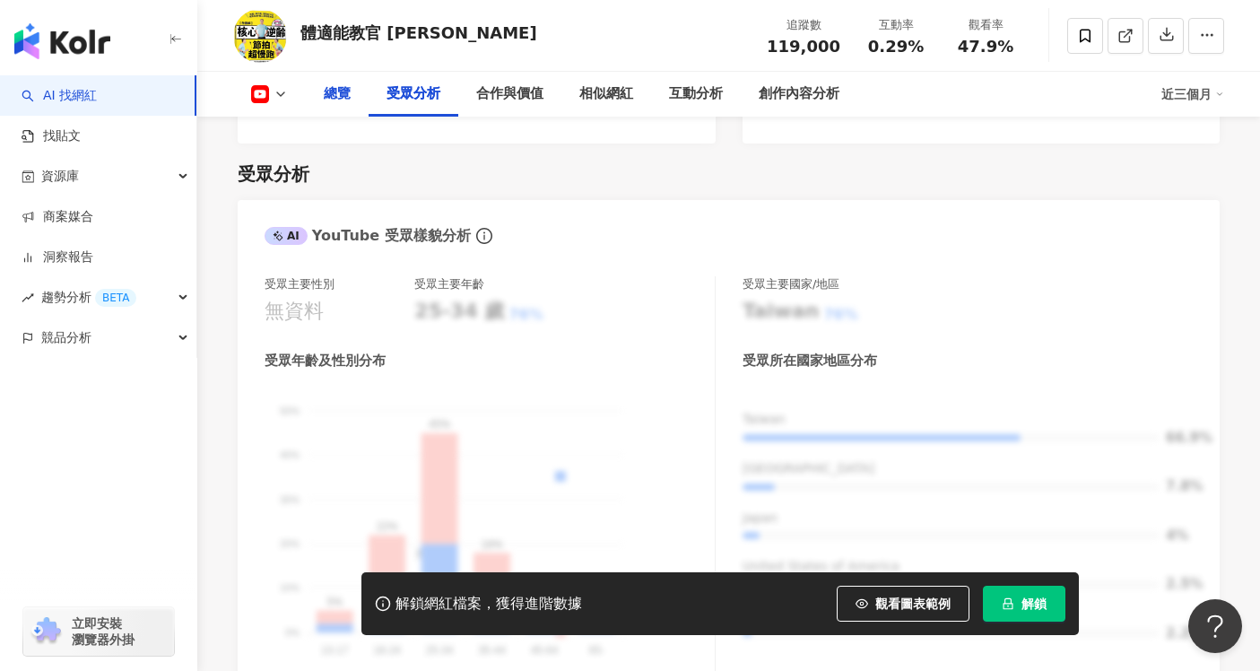
click at [344, 98] on div "總覽" at bounding box center [337, 94] width 27 height 22
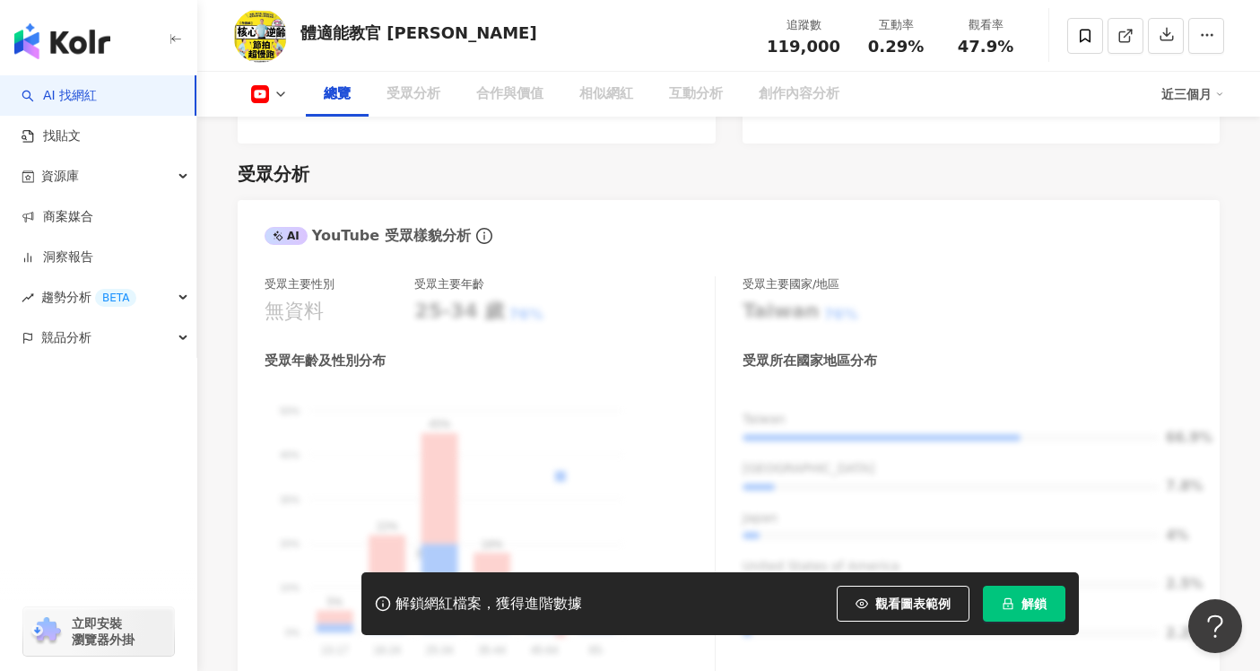
scroll to position [110, 0]
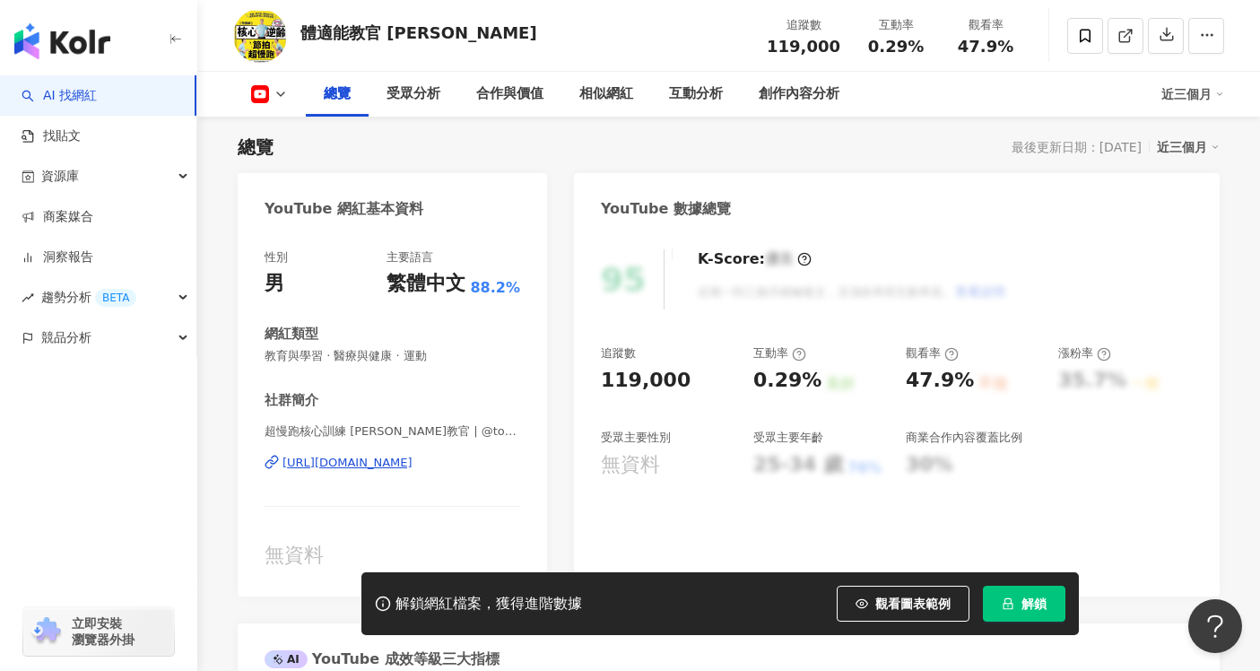
click at [356, 458] on div "https://www.youtube.com/channel/UCBE3_mPgrm0SVD0xSE8WnkQ" at bounding box center [348, 463] width 130 height 16
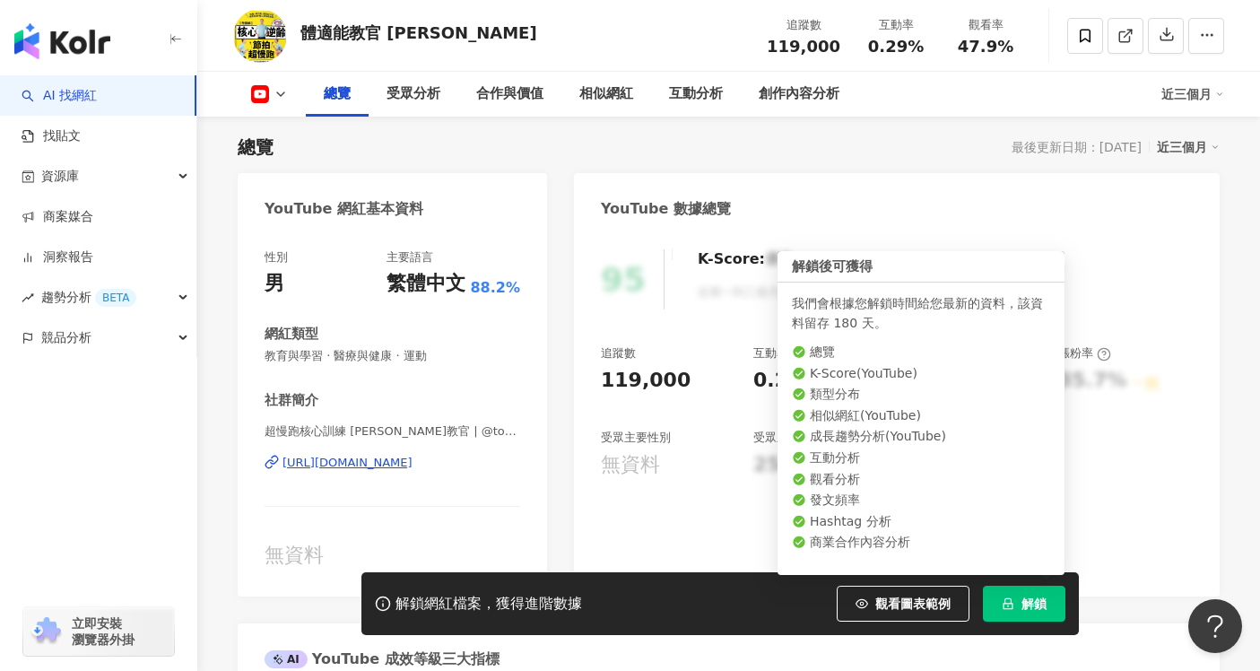
click at [1041, 617] on button "解鎖" at bounding box center [1024, 604] width 83 height 36
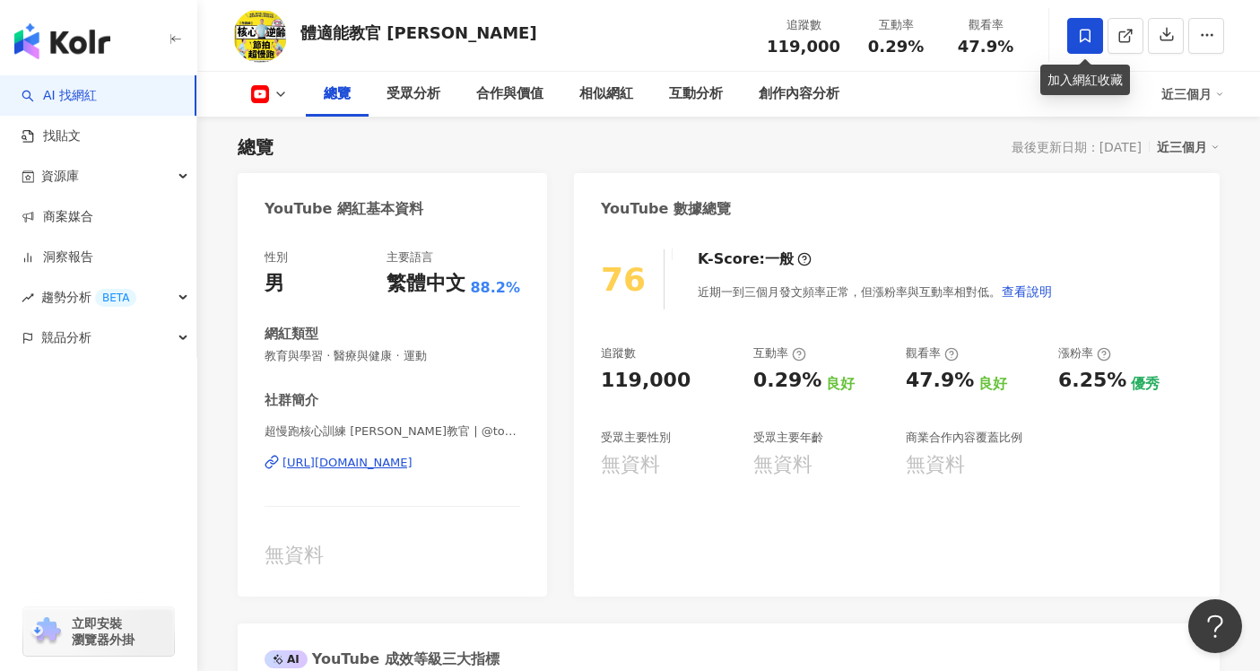
click at [1072, 28] on span at bounding box center [1085, 36] width 36 height 36
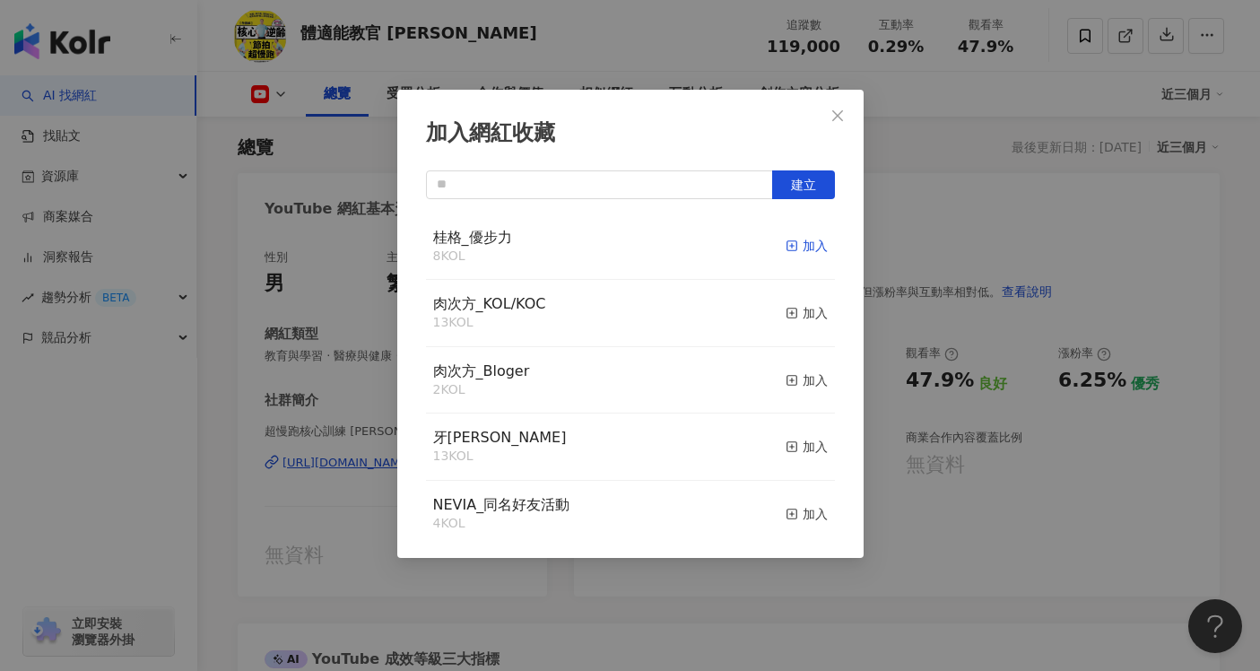
click at [809, 248] on div "加入" at bounding box center [807, 246] width 42 height 20
click at [831, 109] on icon "close" at bounding box center [838, 116] width 14 height 14
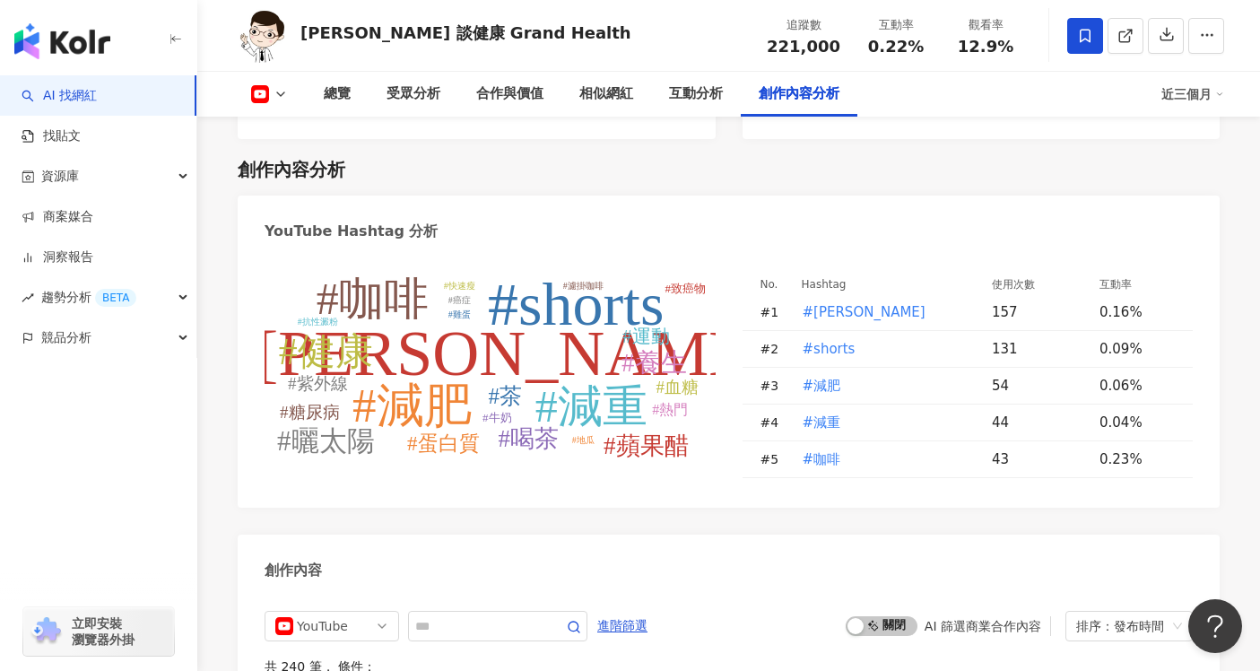
scroll to position [5514, 0]
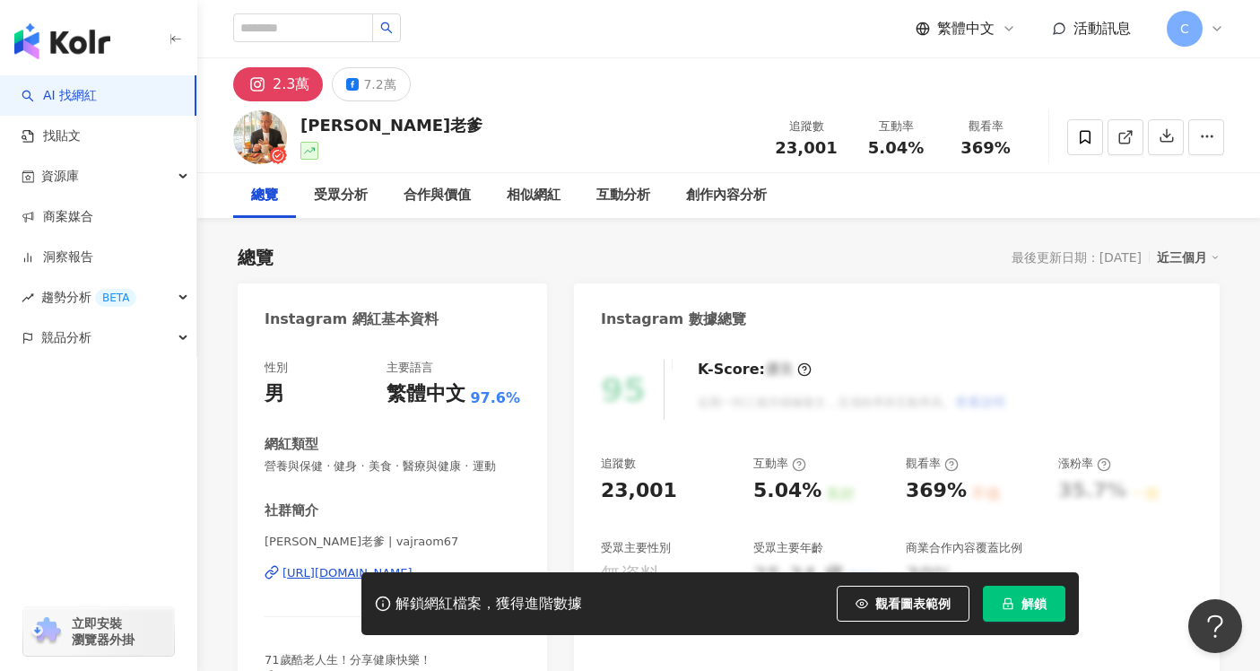
click at [1038, 608] on span "解鎖" at bounding box center [1034, 603] width 25 height 14
click at [395, 77] on button "7.2萬" at bounding box center [371, 84] width 78 height 34
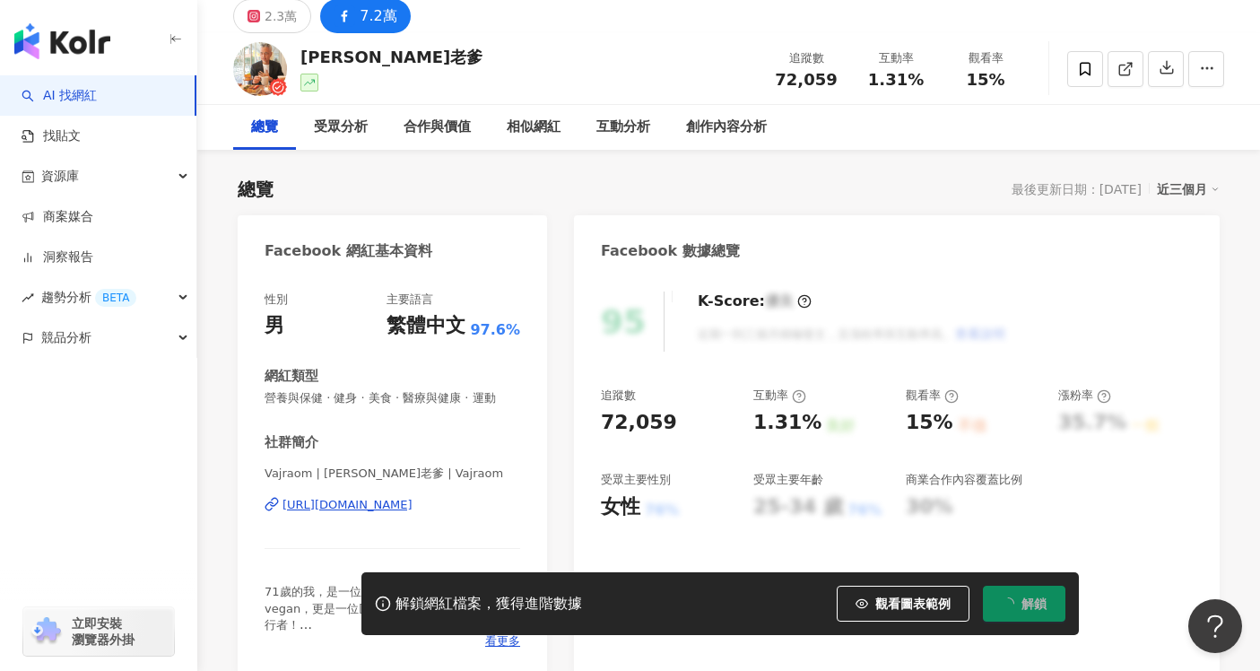
scroll to position [100, 0]
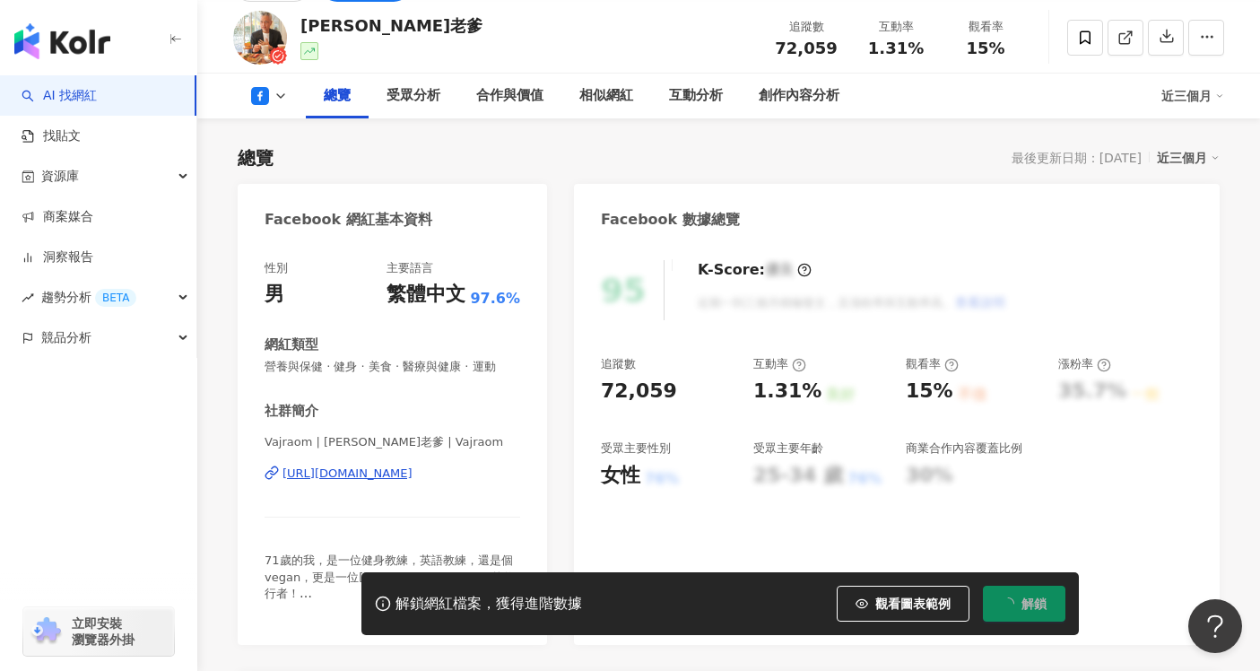
click at [413, 471] on div "https://www.facebook.com/101662978177187" at bounding box center [348, 474] width 130 height 16
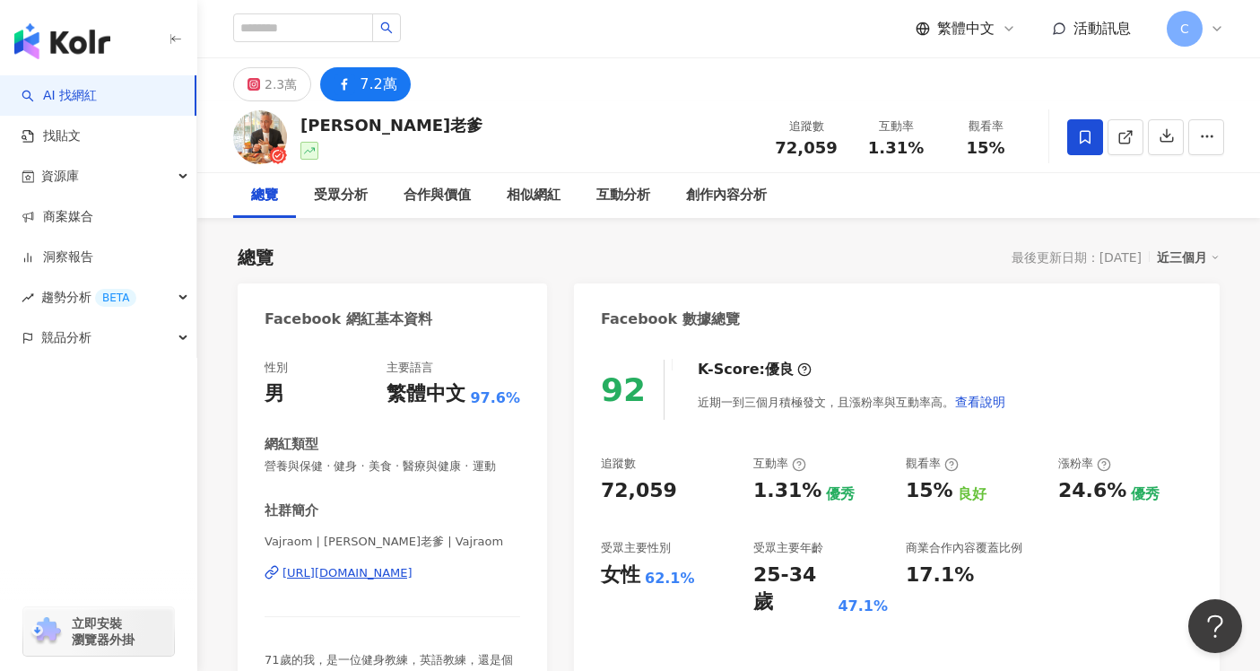
click at [1082, 139] on icon at bounding box center [1085, 137] width 16 height 16
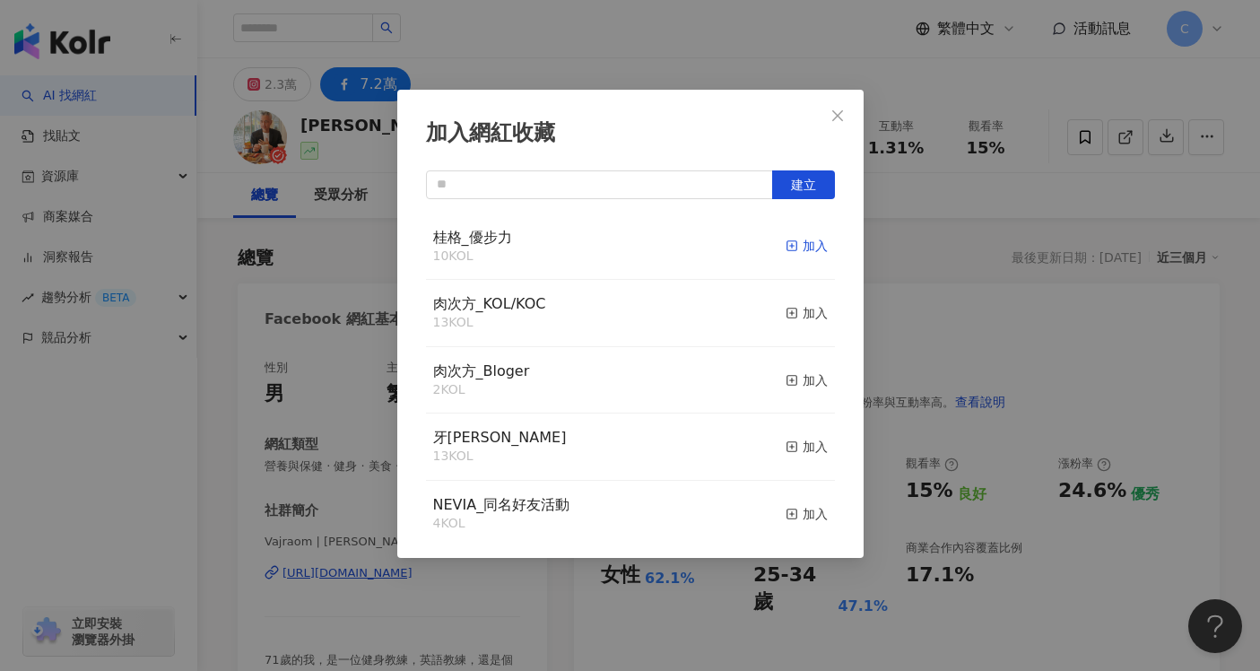
click at [786, 248] on div "加入" at bounding box center [807, 246] width 42 height 20
click at [840, 122] on icon "close" at bounding box center [838, 116] width 14 height 14
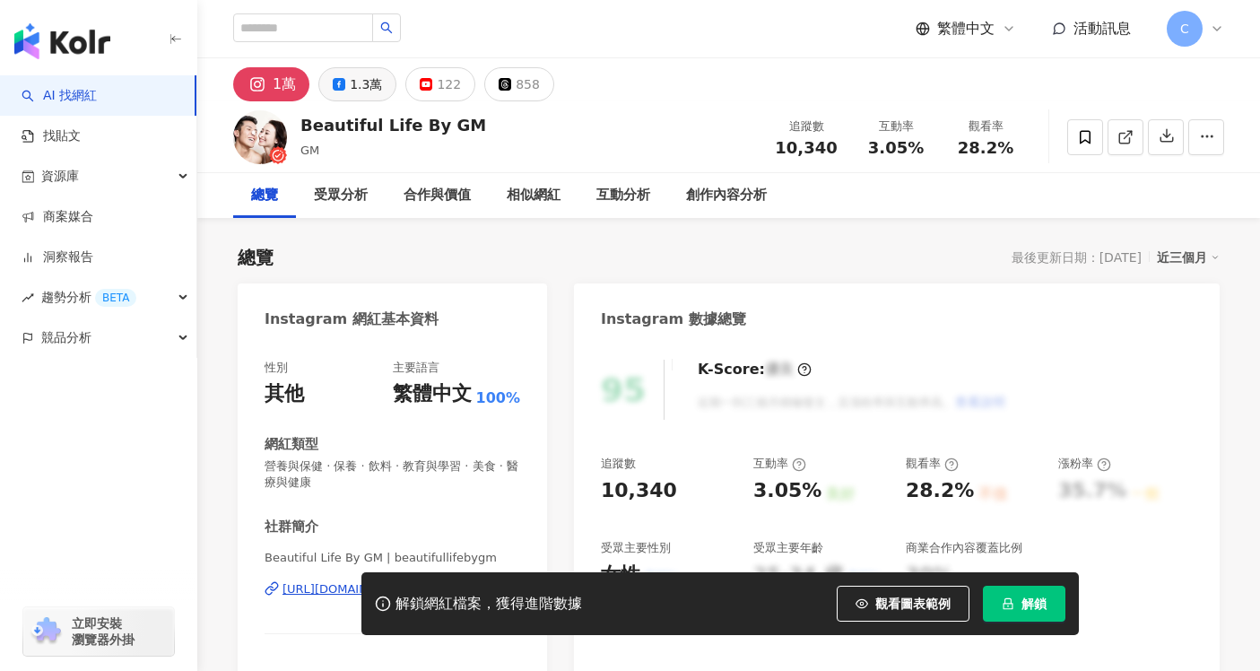
click at [373, 95] on div "1.3萬" at bounding box center [366, 84] width 32 height 25
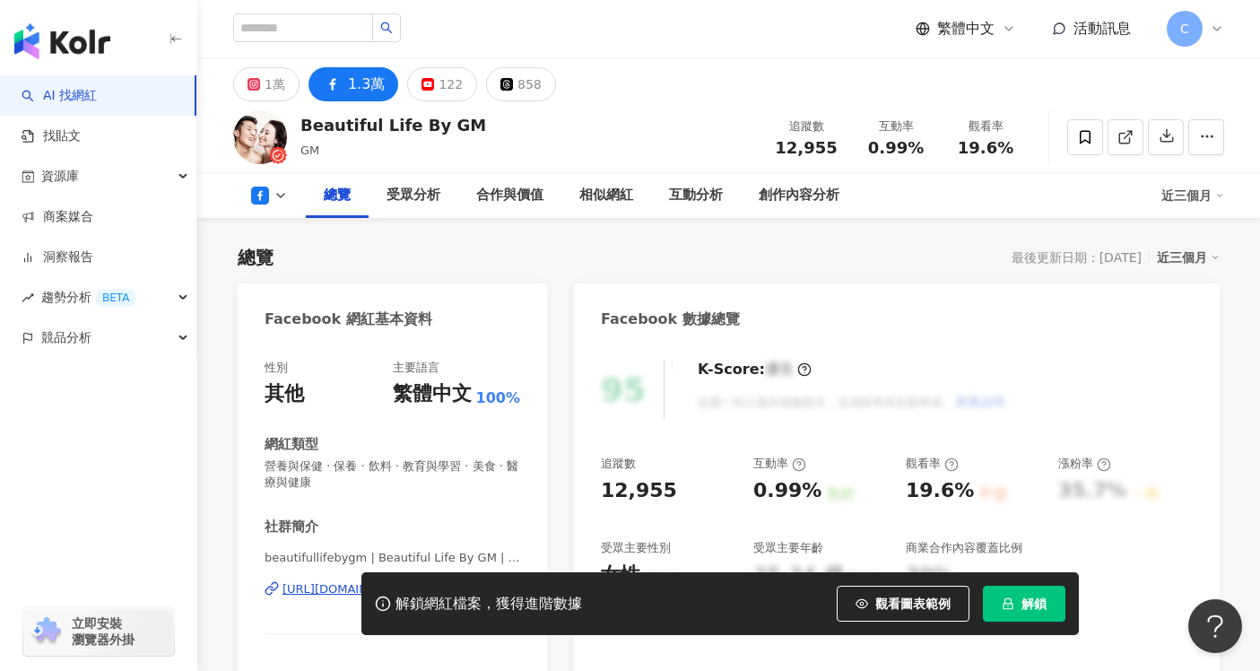
scroll to position [353, 0]
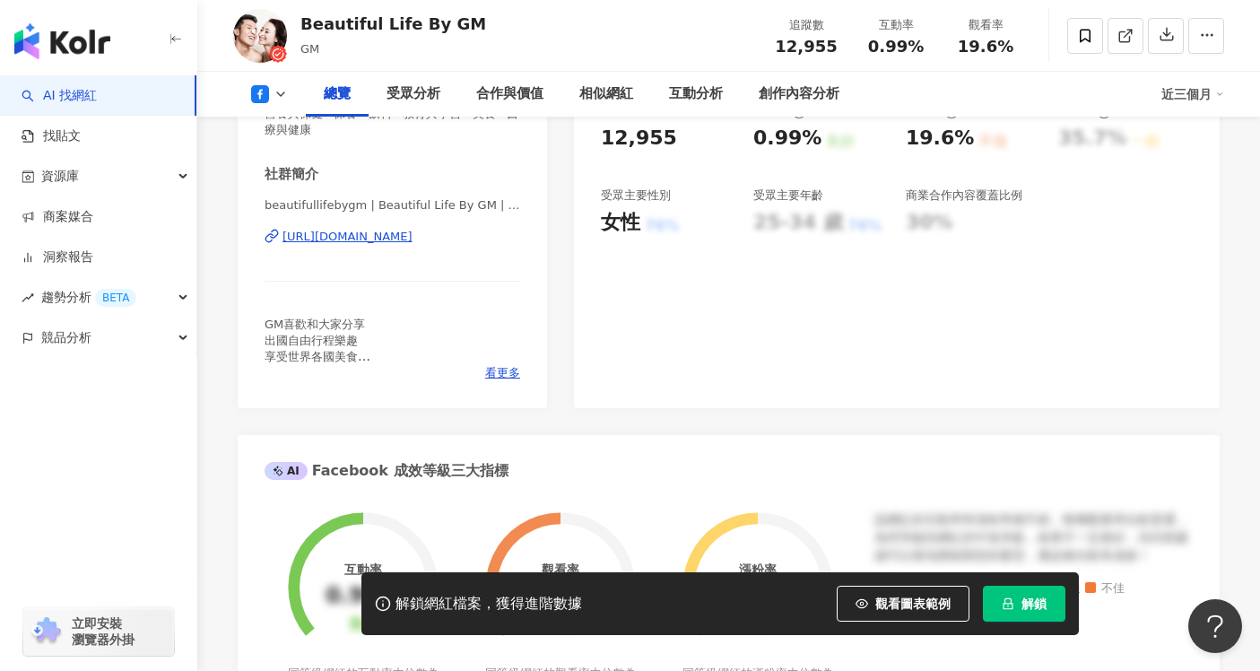
click at [411, 234] on div "[URL][DOMAIN_NAME]" at bounding box center [348, 237] width 130 height 16
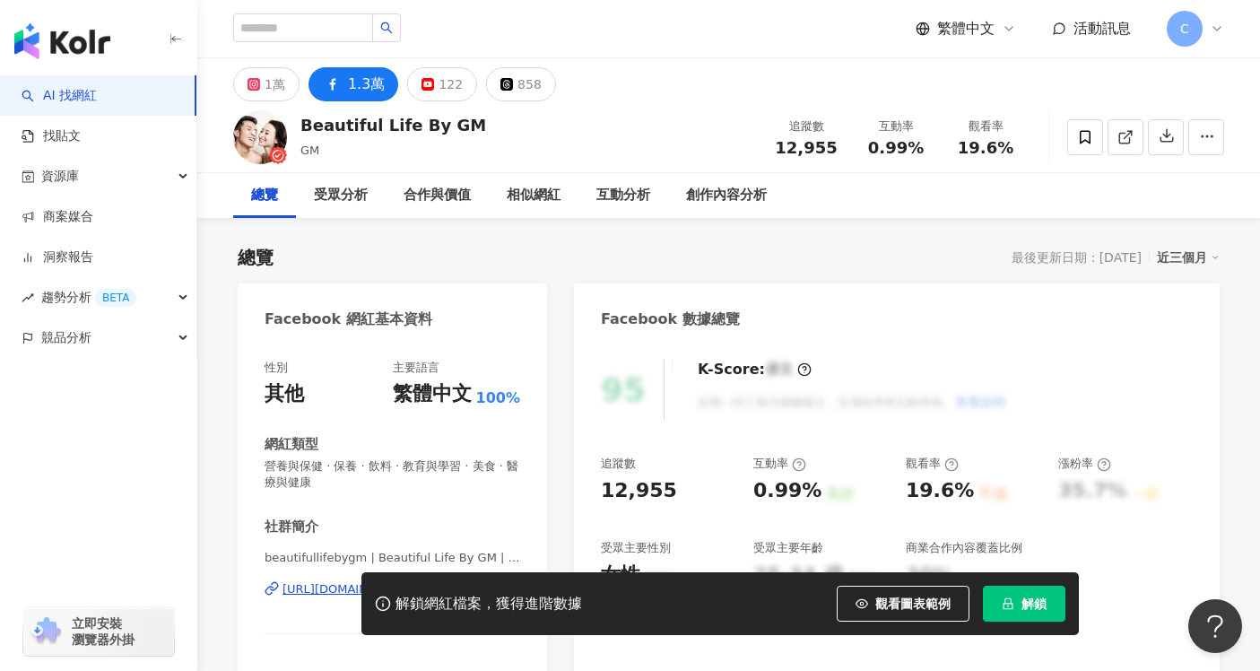
click at [1022, 597] on span "解鎖" at bounding box center [1034, 603] width 25 height 14
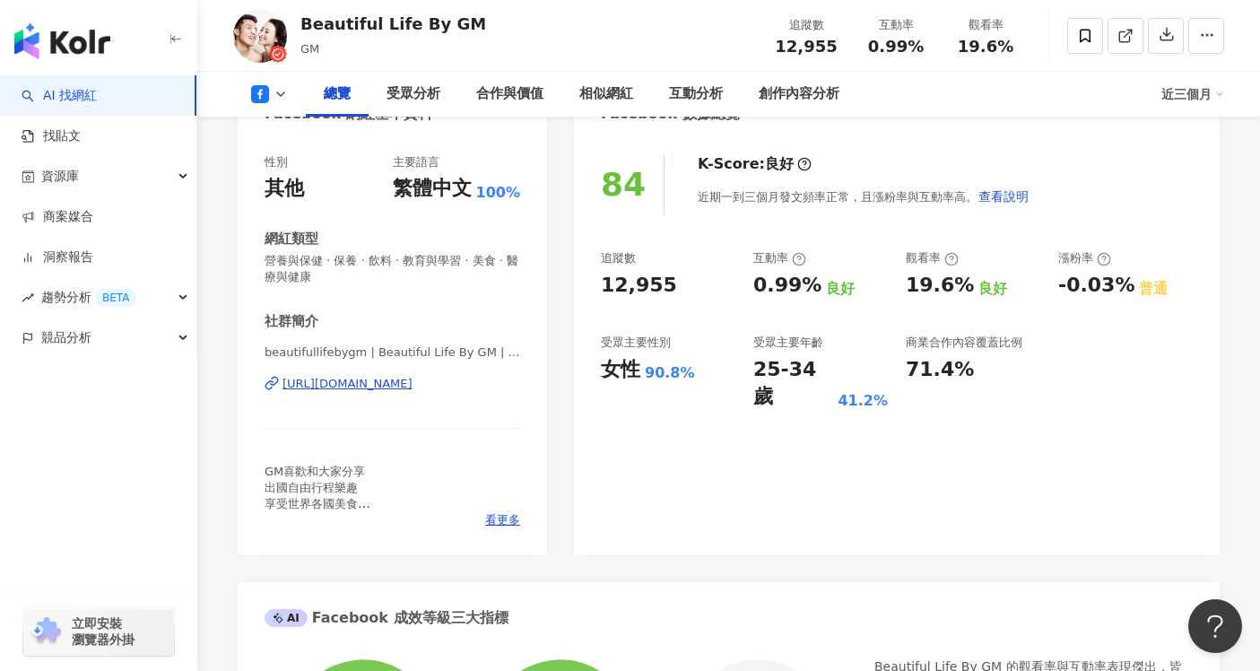
scroll to position [125, 0]
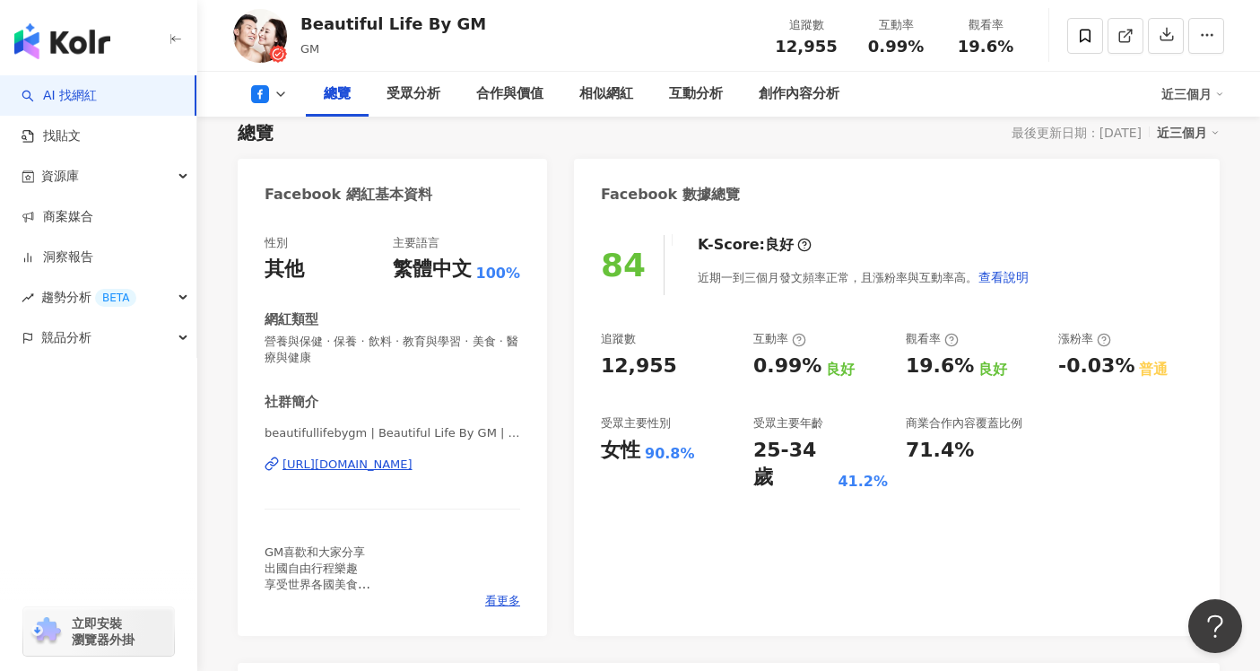
click at [413, 467] on div "[URL][DOMAIN_NAME]" at bounding box center [348, 465] width 130 height 16
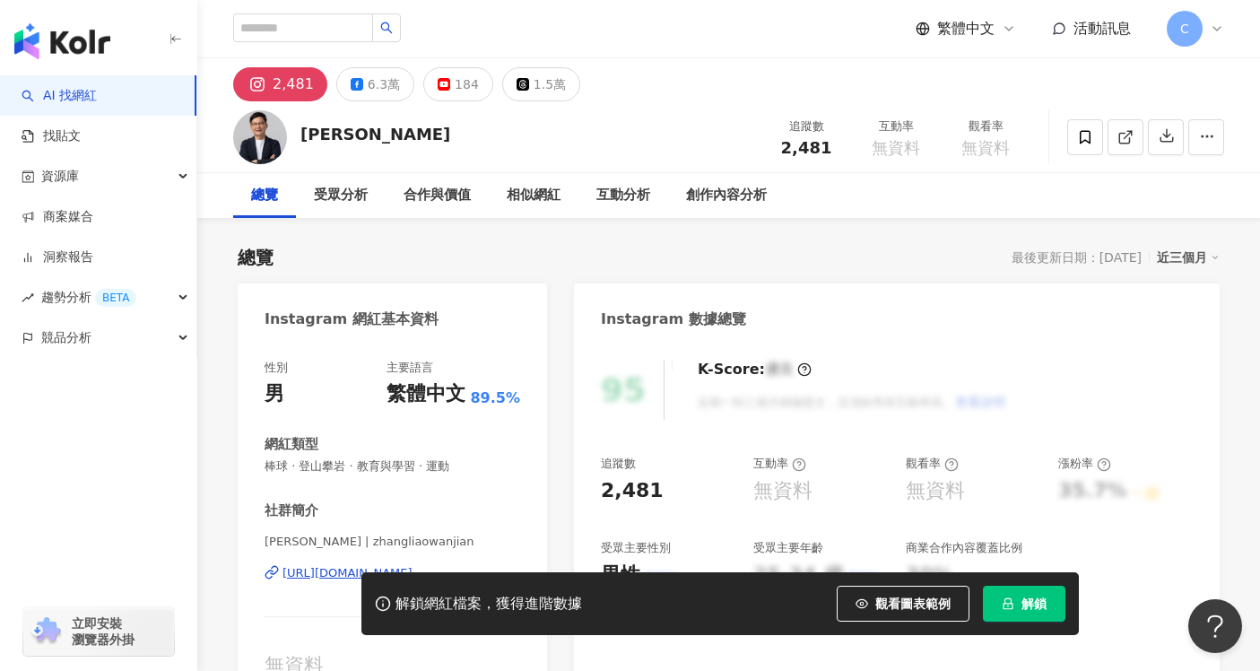
click at [1012, 618] on button "解鎖" at bounding box center [1024, 604] width 83 height 36
click at [400, 100] on div "2,481 6.3萬 184 1.5萬" at bounding box center [406, 84] width 347 height 34
click at [379, 91] on div "6.3萬" at bounding box center [384, 84] width 32 height 25
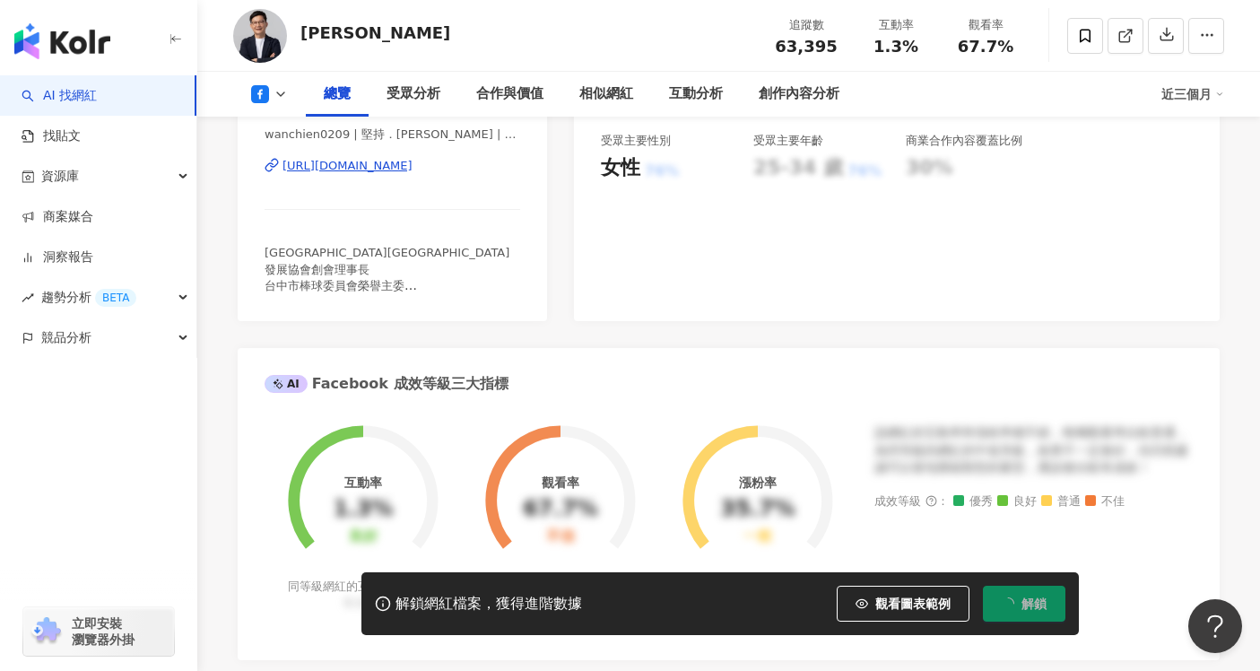
scroll to position [300, 0]
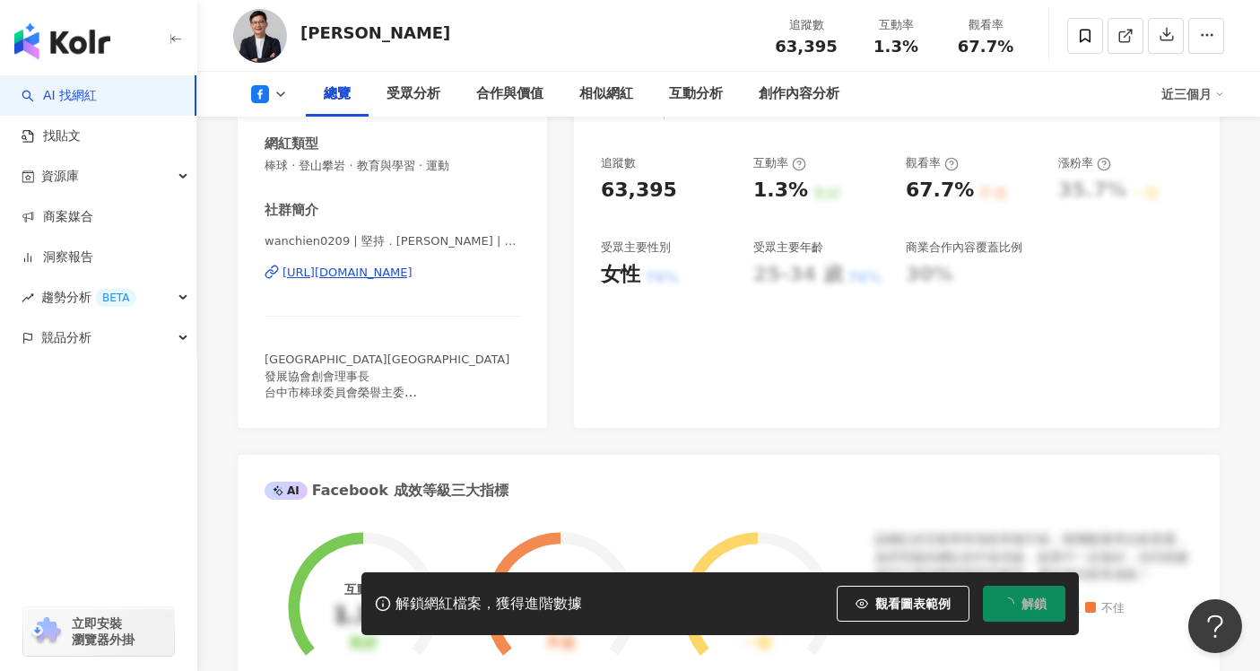
click at [413, 268] on div "https://www.facebook.com/111455468891656" at bounding box center [348, 273] width 130 height 16
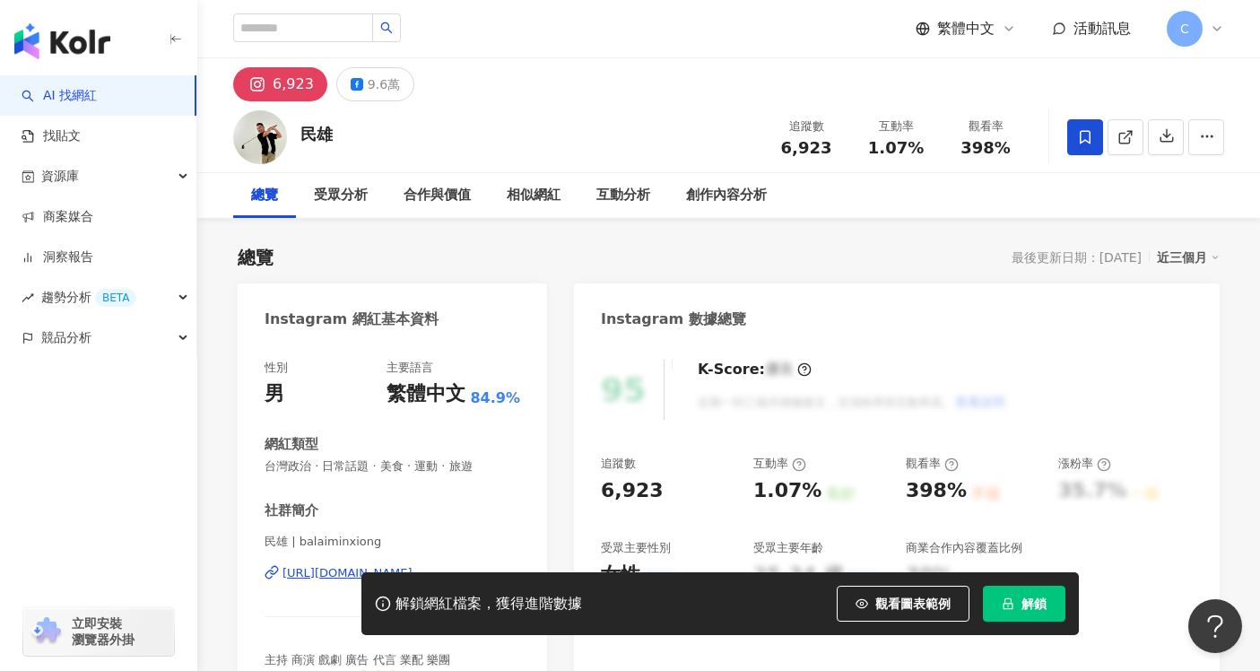
drag, startPoint x: 1024, startPoint y: 603, endPoint x: 920, endPoint y: 500, distance: 146.5
click at [1024, 603] on span "解鎖" at bounding box center [1034, 603] width 25 height 14
click at [351, 80] on icon at bounding box center [357, 84] width 13 height 13
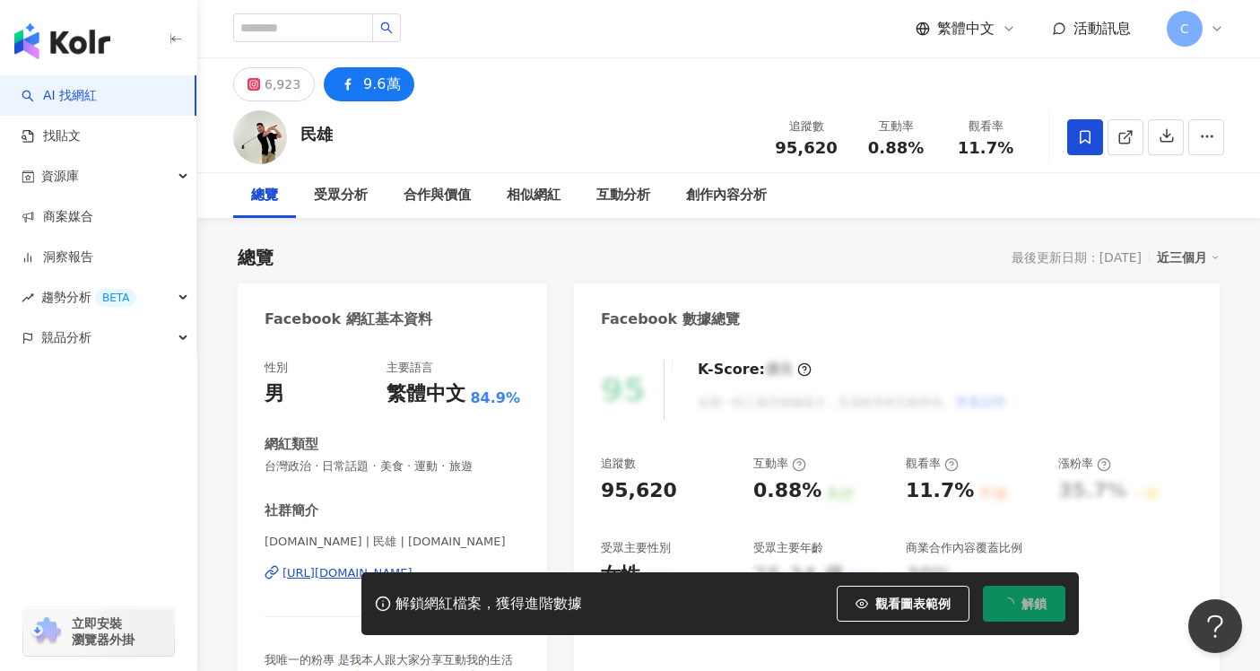
click at [317, 573] on div "解鎖網紅檔案，獲得進階數據 觀看圖表範例 解鎖" at bounding box center [630, 603] width 1260 height 63
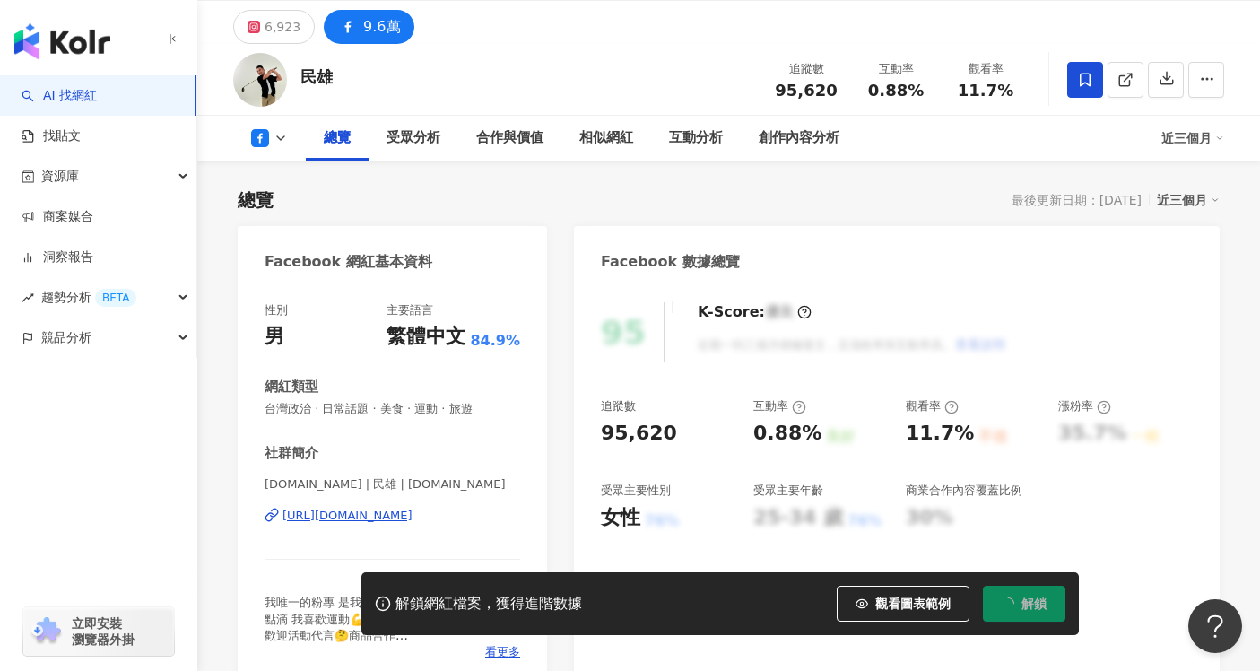
scroll to position [165, 0]
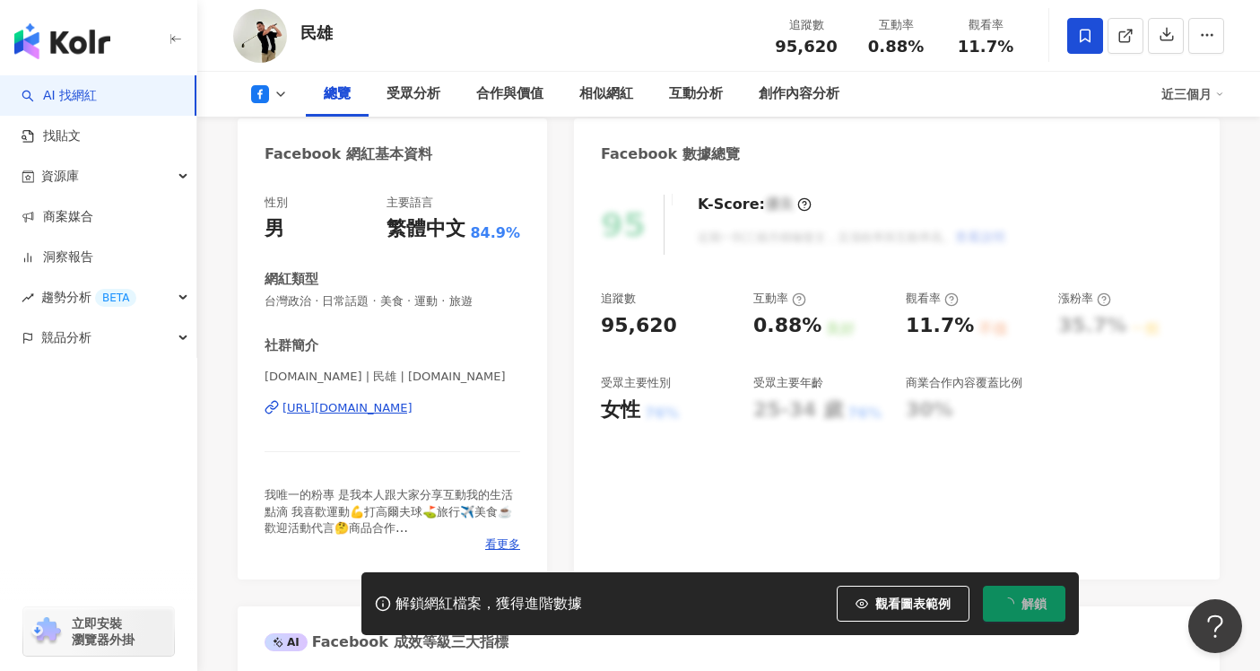
click at [413, 408] on div "https://www.facebook.com/252285011550938" at bounding box center [348, 408] width 130 height 16
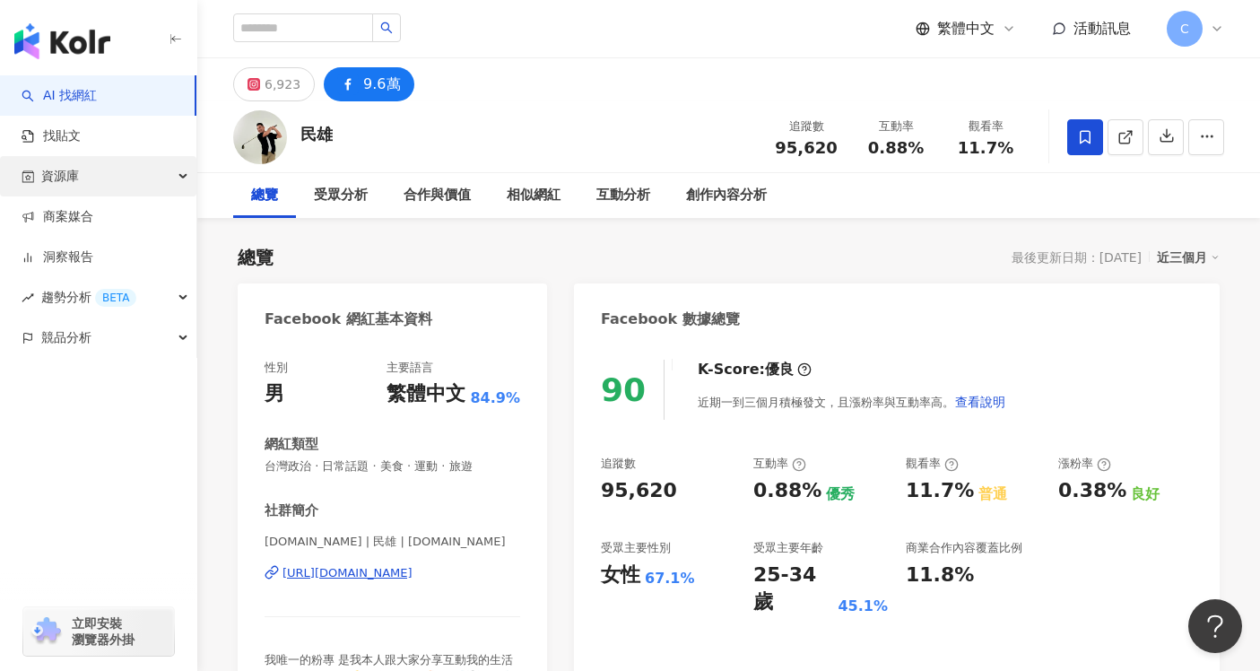
click at [149, 188] on div "資源庫" at bounding box center [98, 176] width 196 height 40
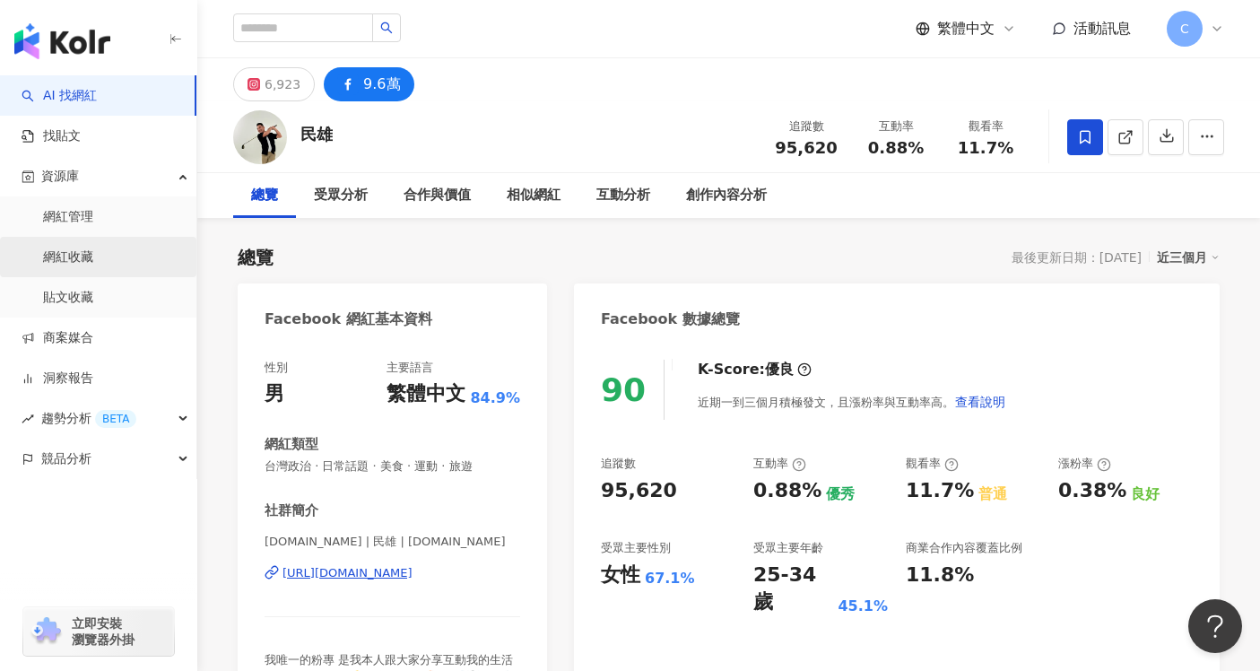
click at [67, 250] on link "網紅收藏" at bounding box center [68, 257] width 50 height 18
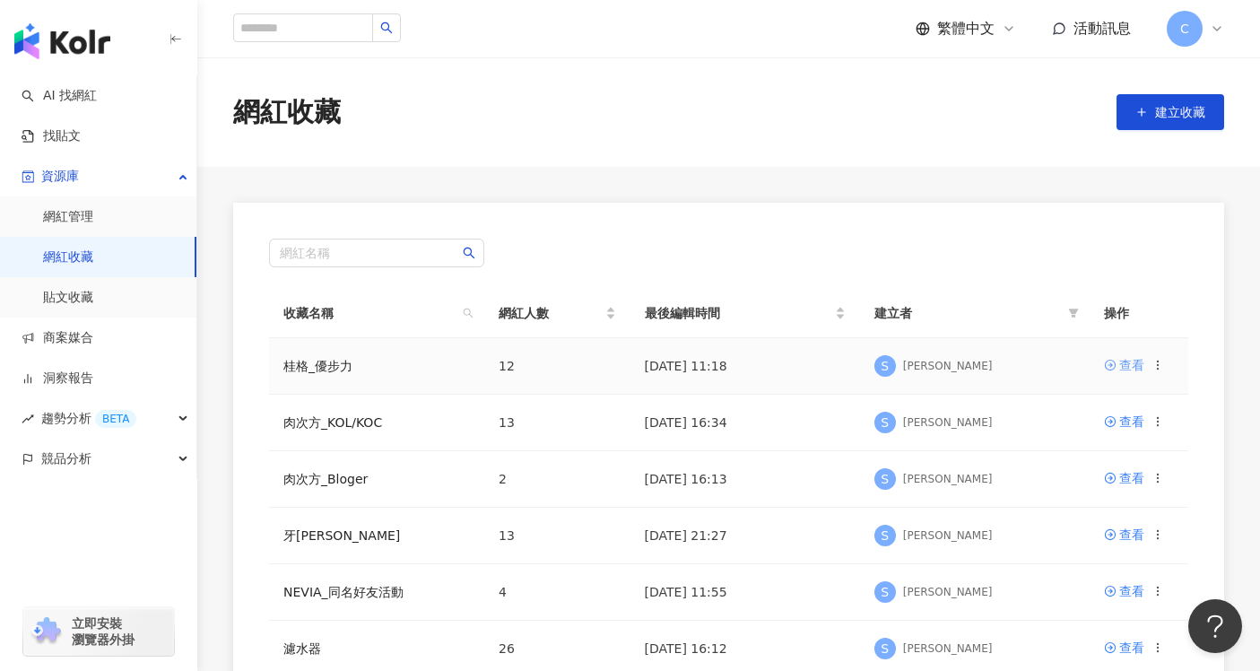
click at [1127, 365] on div "查看" at bounding box center [1131, 365] width 25 height 20
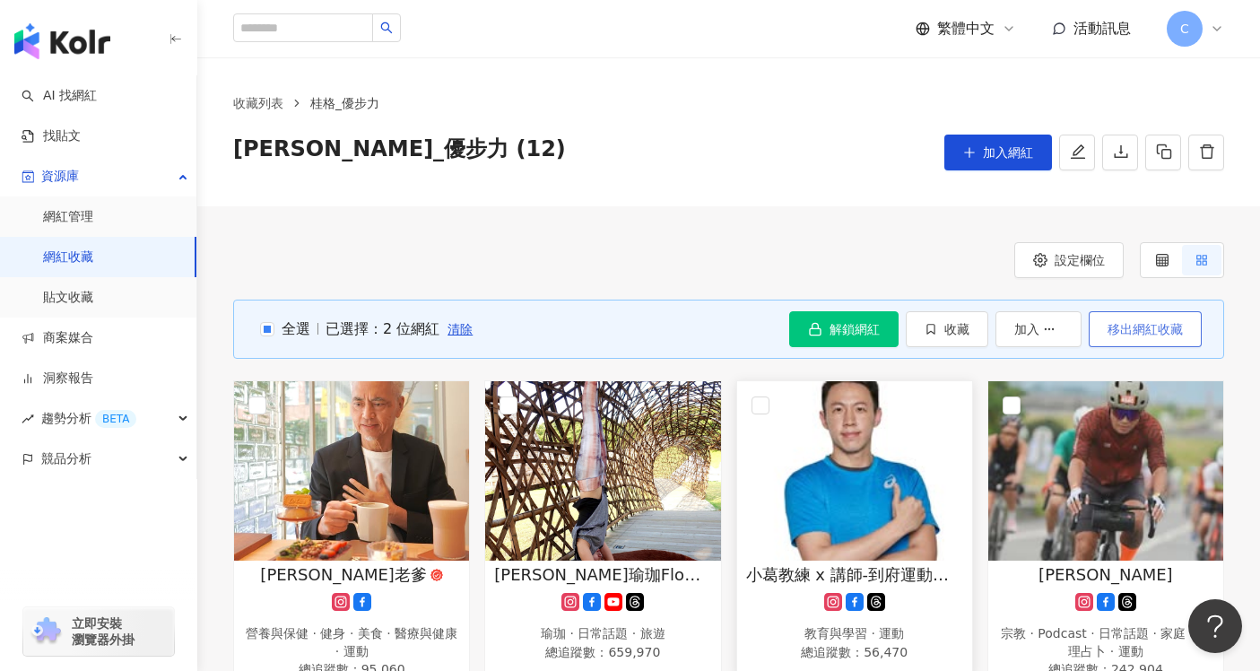
click at [1143, 327] on span "移出網紅收藏" at bounding box center [1145, 329] width 75 height 14
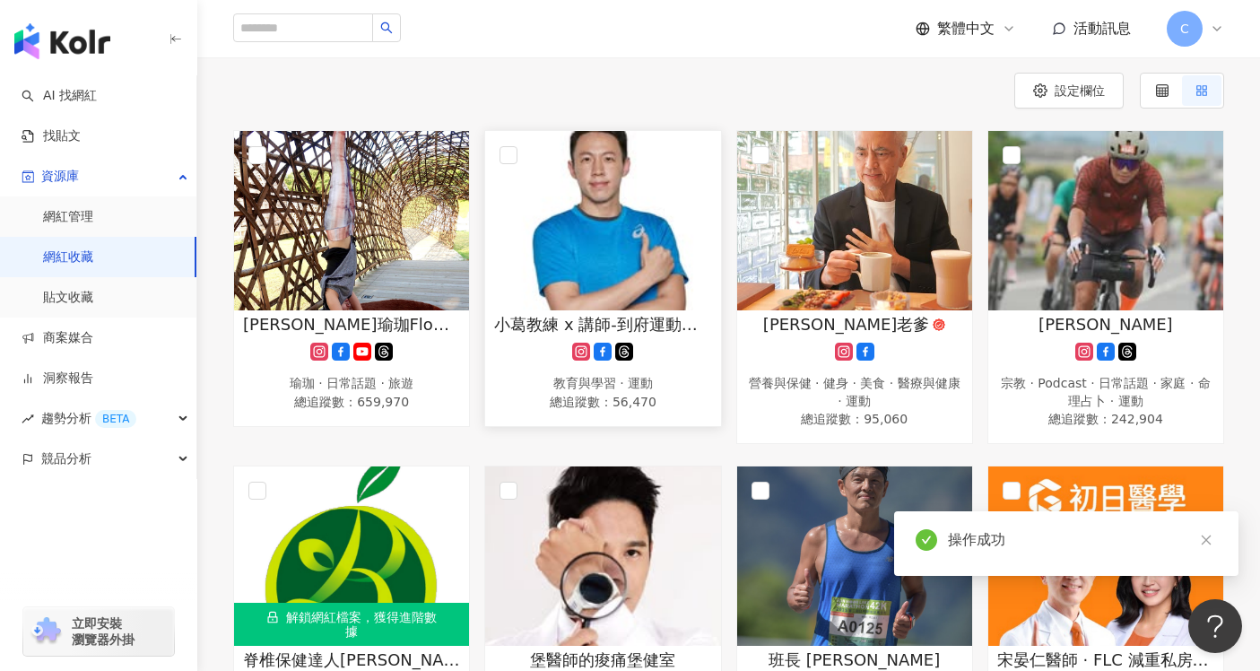
scroll to position [217, 0]
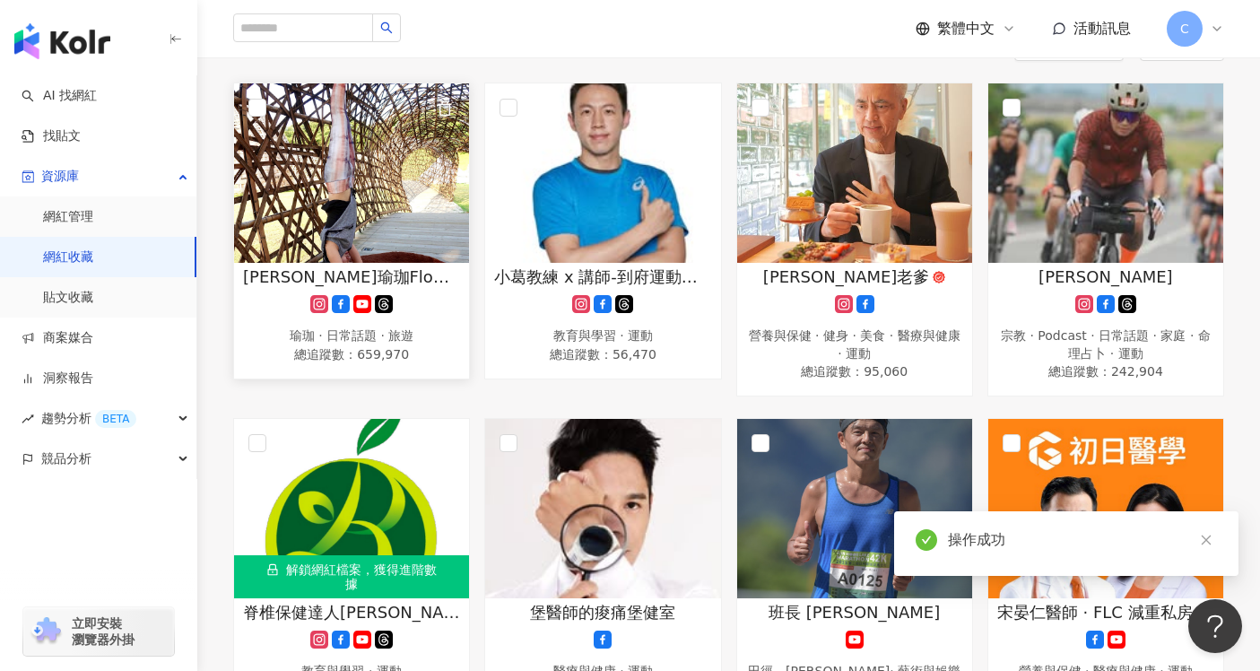
click at [379, 202] on img at bounding box center [351, 172] width 235 height 179
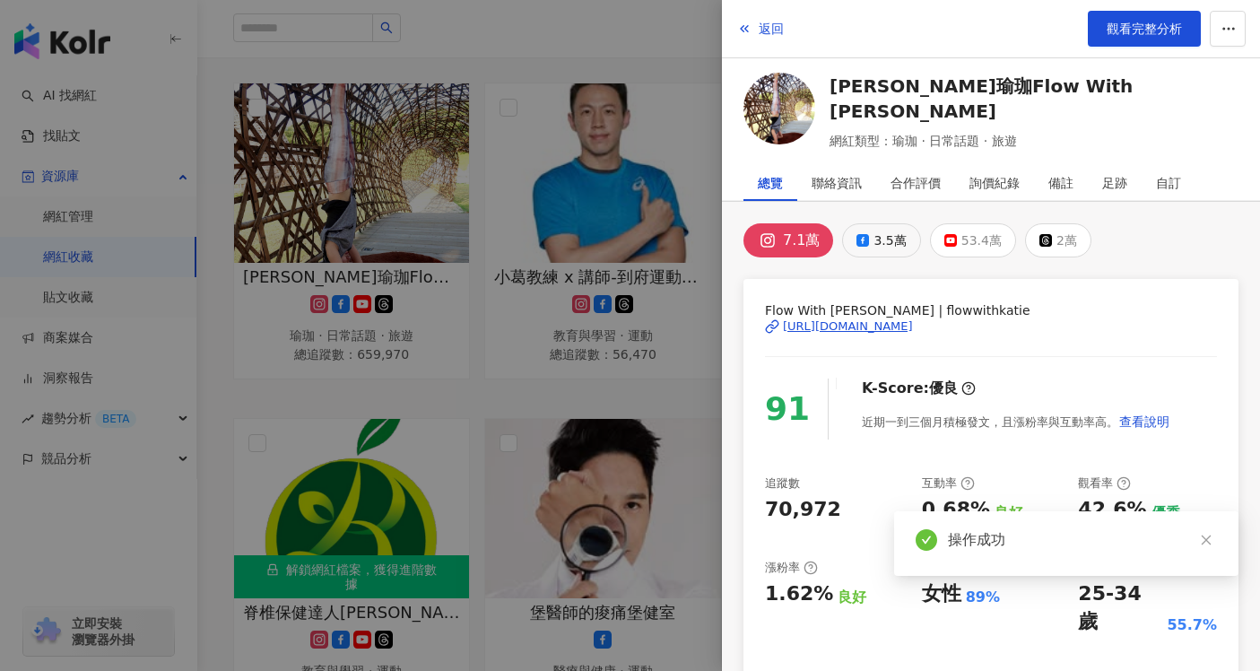
click at [881, 236] on div "3.5萬" at bounding box center [890, 240] width 32 height 25
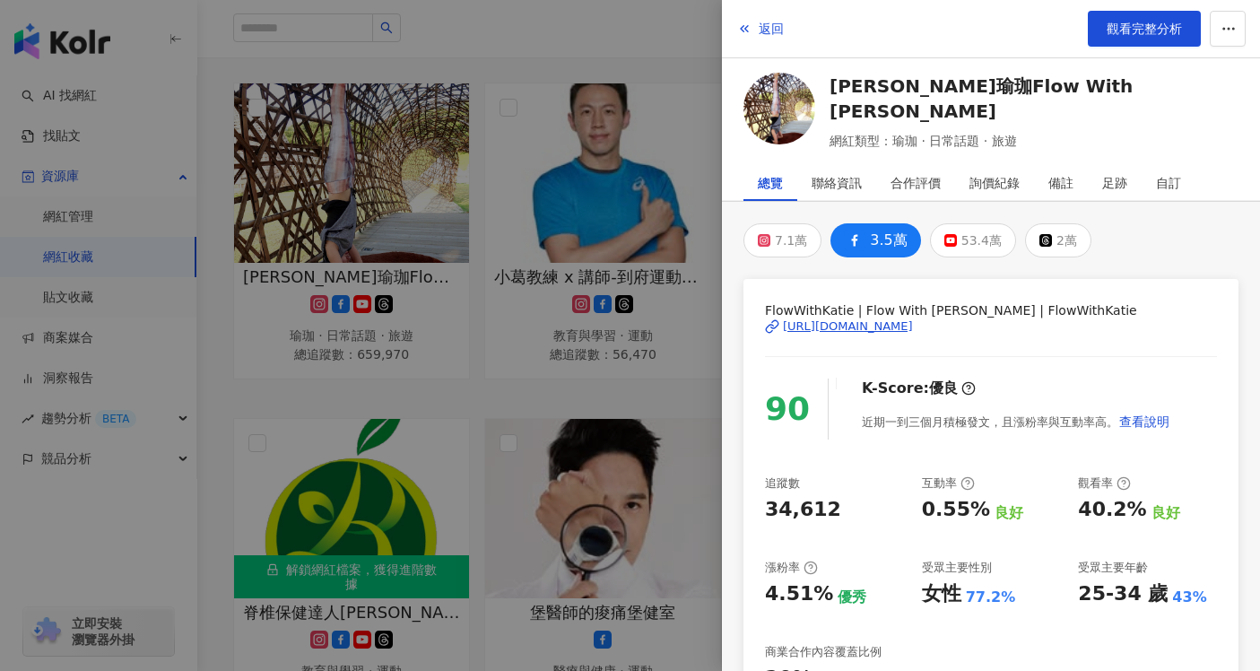
click at [913, 329] on div "https://www.facebook.com/1410464369064136" at bounding box center [848, 326] width 130 height 16
click at [682, 198] on div at bounding box center [630, 335] width 1260 height 671
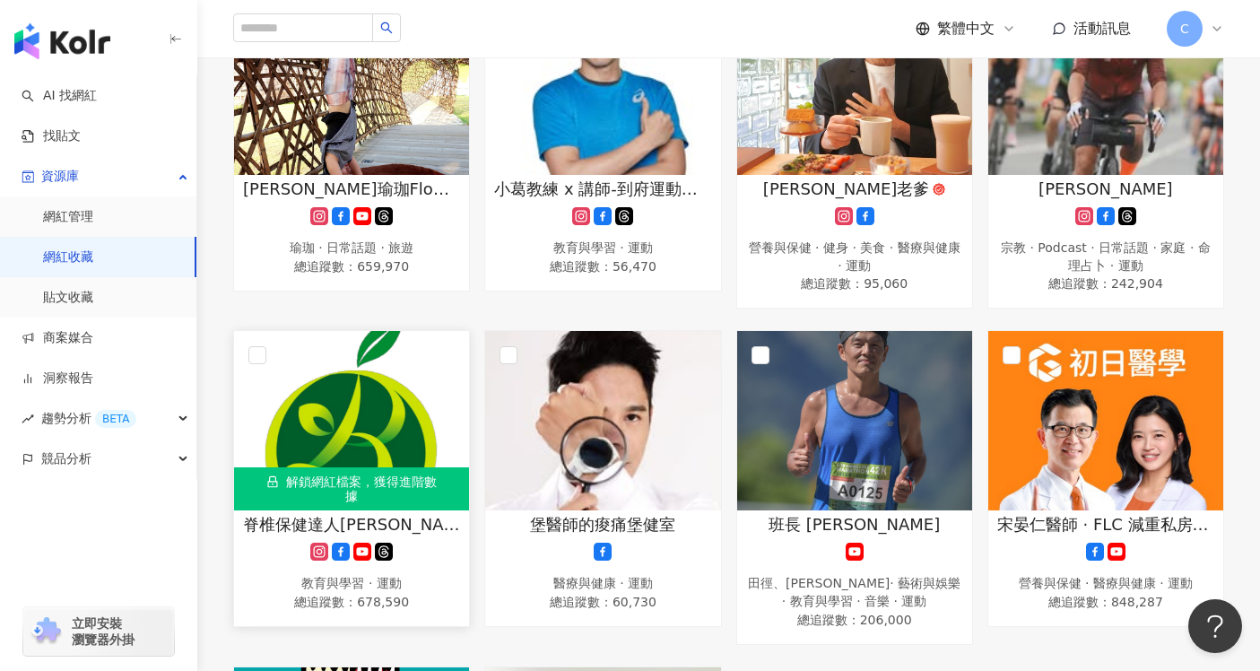
scroll to position [319, 0]
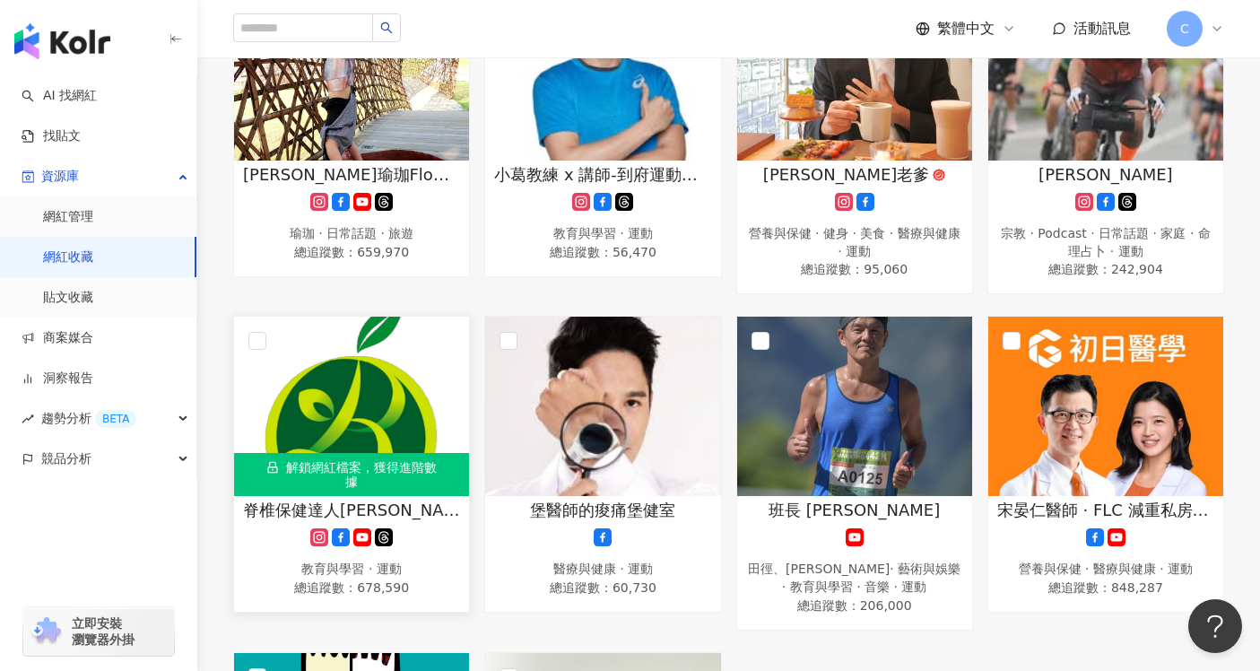
click at [372, 425] on img at bounding box center [351, 406] width 235 height 179
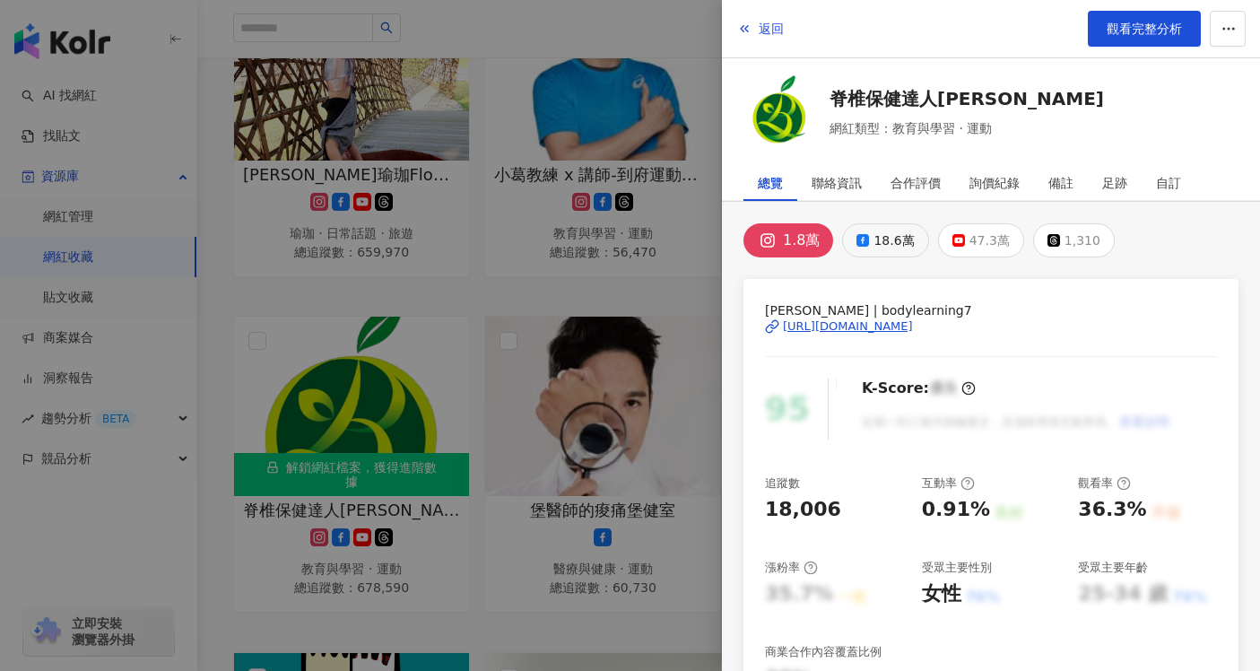
click at [886, 243] on div "18.6萬" at bounding box center [894, 240] width 40 height 25
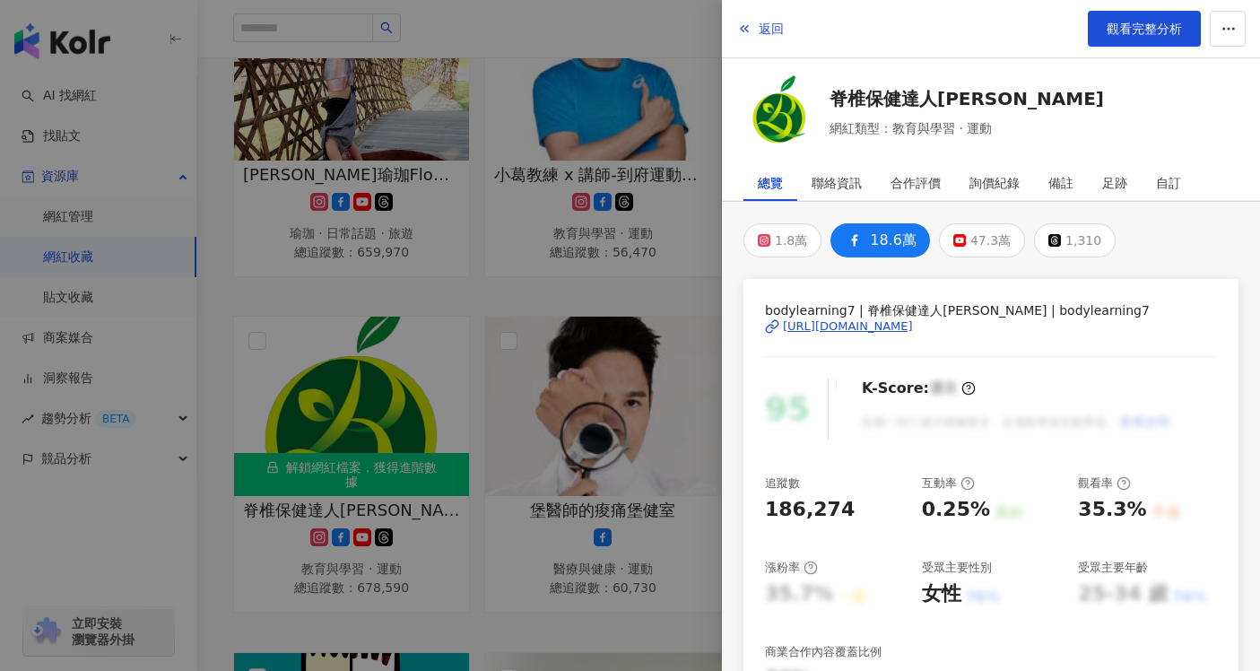
click at [913, 328] on div "https://www.facebook.com/138570242491" at bounding box center [848, 326] width 130 height 16
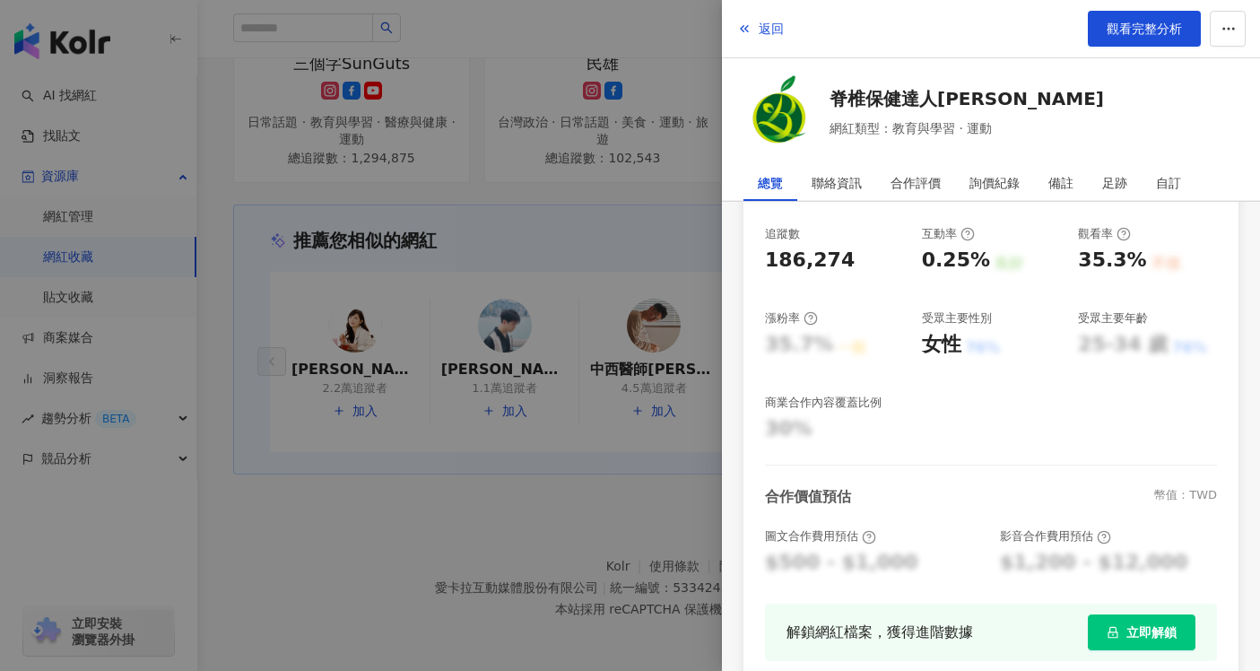
scroll to position [357, 0]
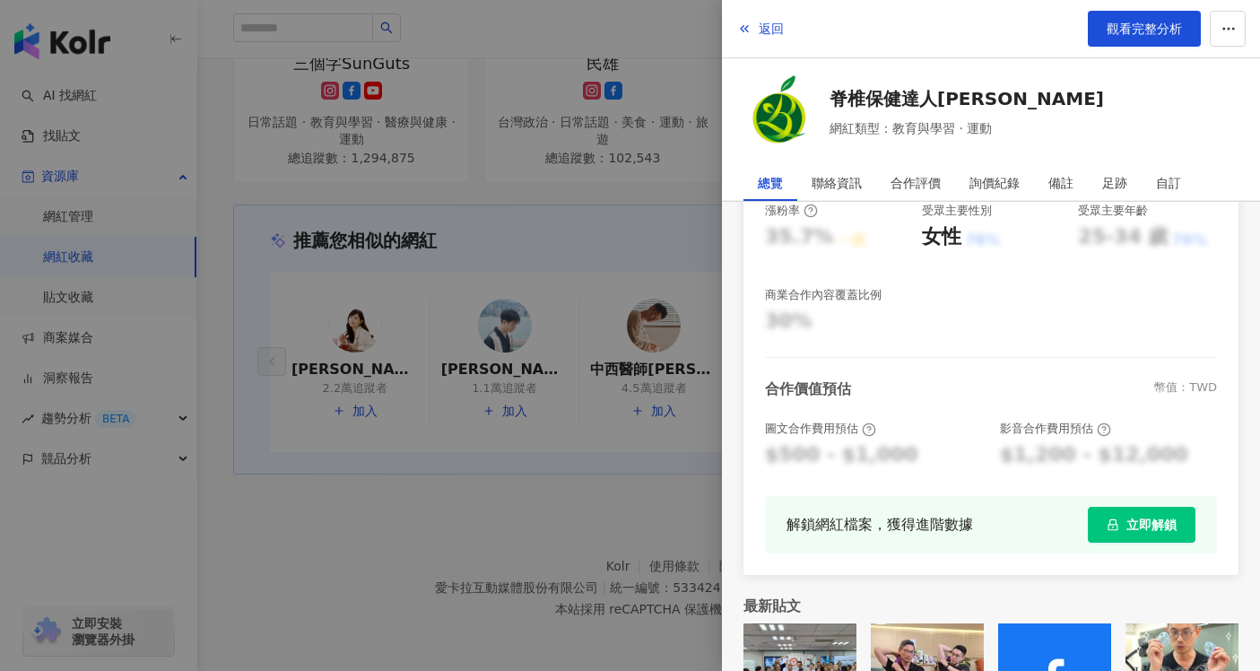
click at [1151, 524] on span "立即解鎖" at bounding box center [1152, 525] width 50 height 14
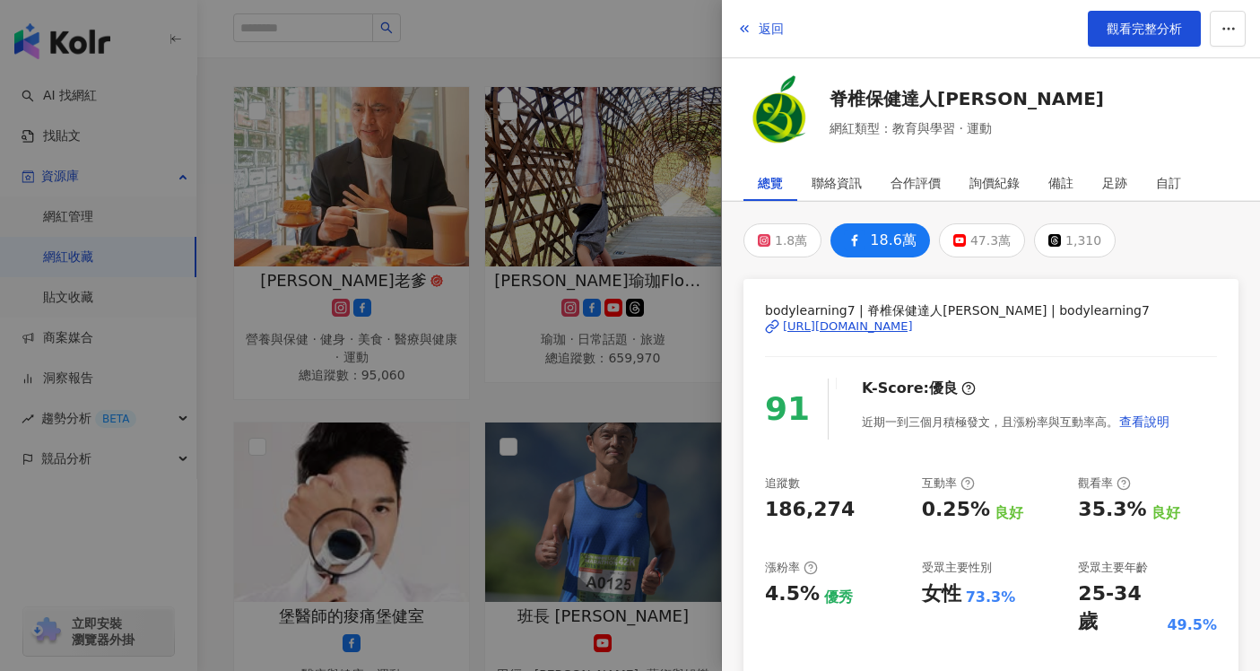
scroll to position [0, 0]
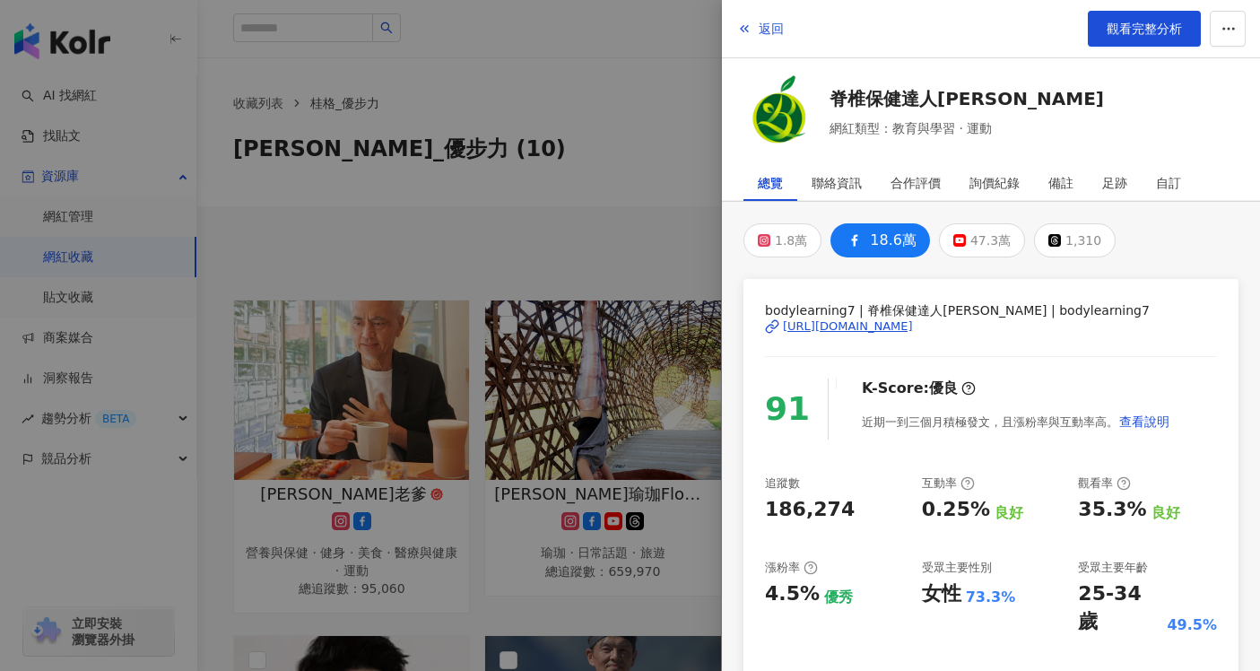
click at [660, 174] on div at bounding box center [630, 335] width 1260 height 671
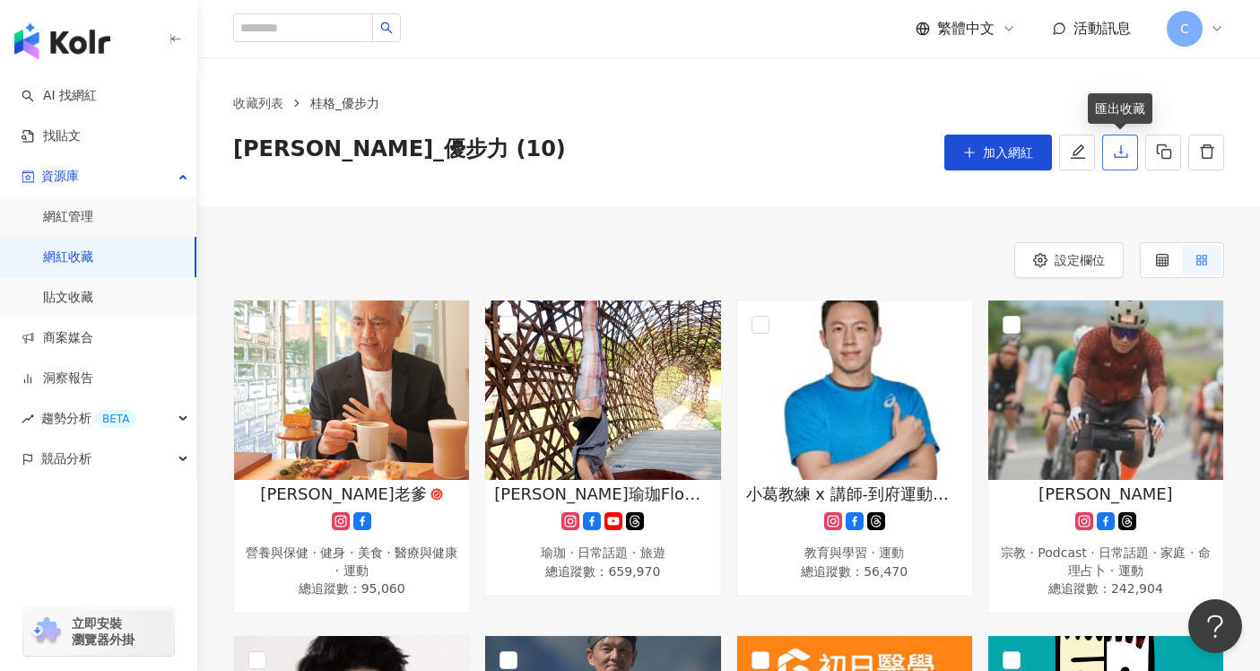
click at [1136, 151] on button "button" at bounding box center [1120, 153] width 36 height 36
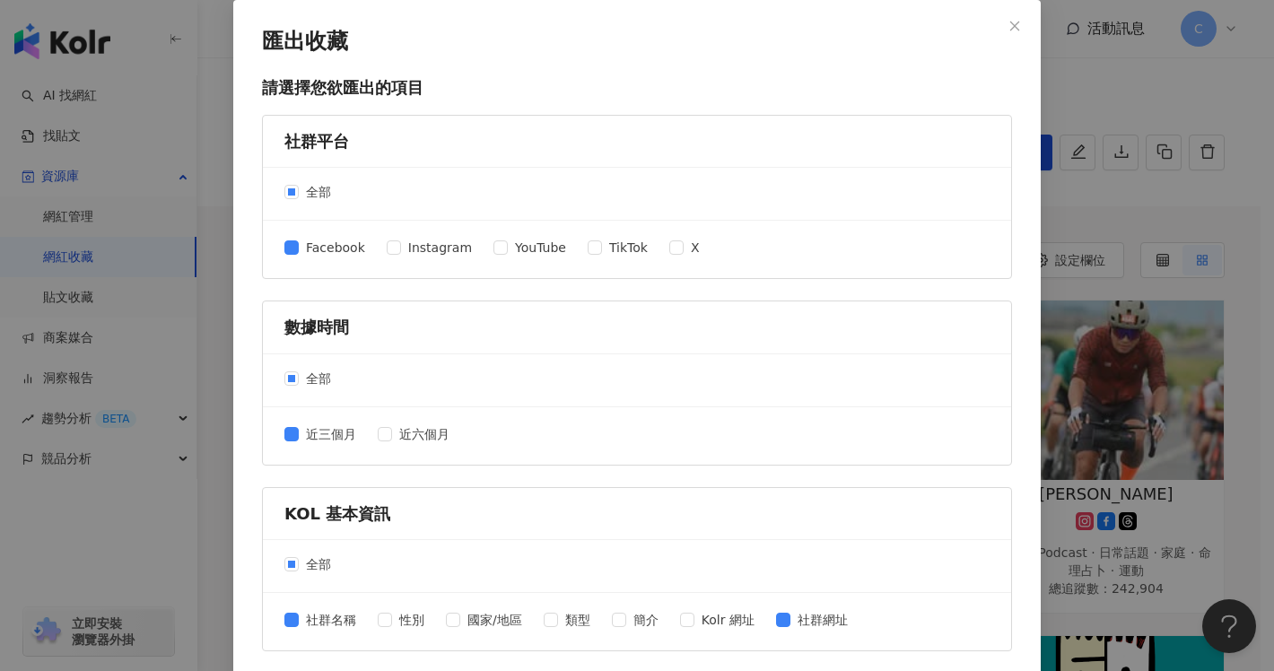
click at [1083, 281] on div "匯出收藏 請選擇您欲匯出的項目 社群平台 全部 Facebook Instagram YouTube TikTok X 數據時間 全部 近三個月 近六個月 K…" at bounding box center [637, 335] width 1274 height 671
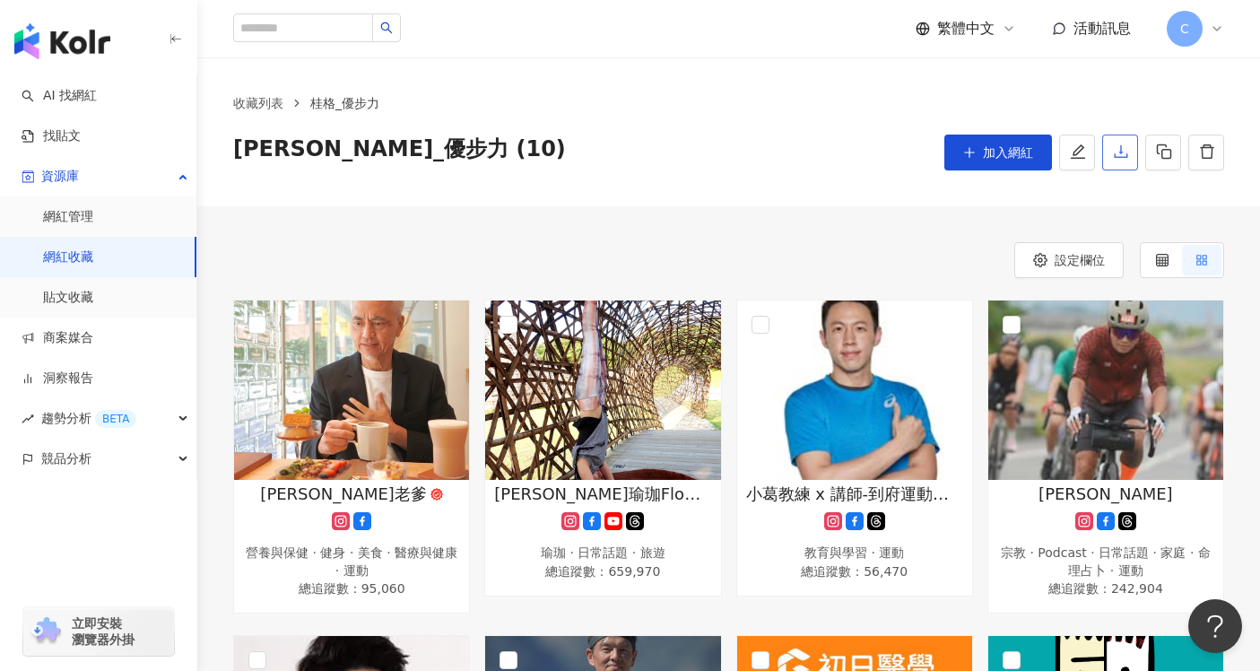
click at [1132, 160] on button "button" at bounding box center [1120, 153] width 36 height 36
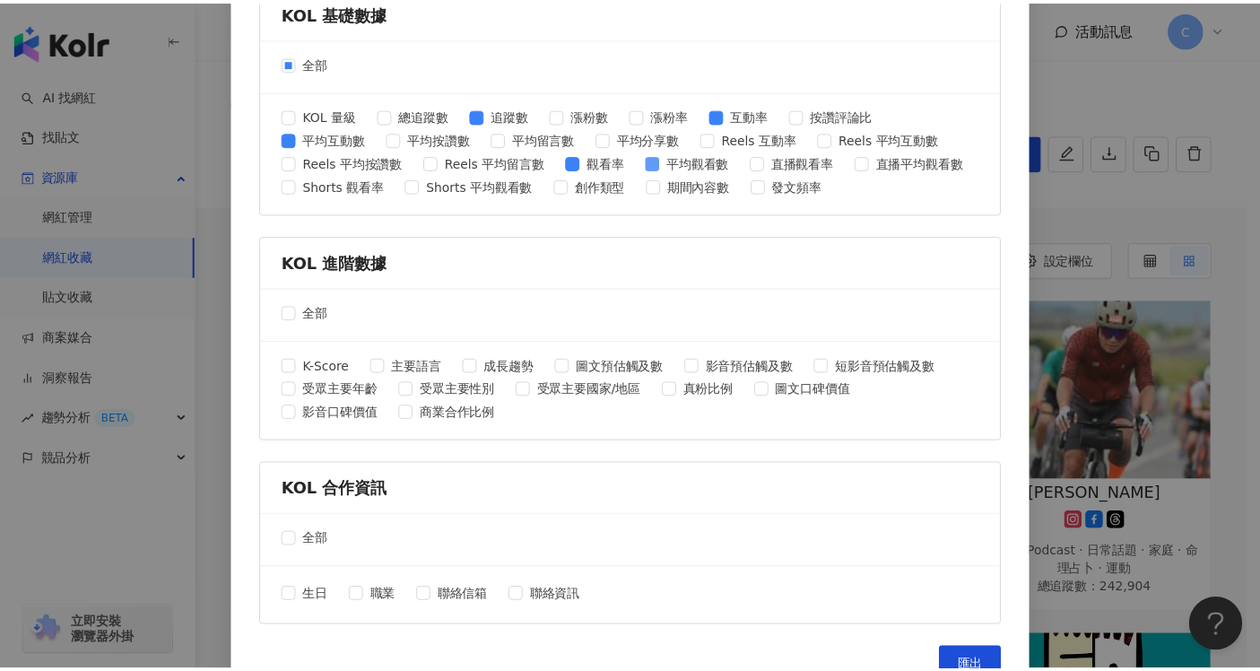
scroll to position [722, 0]
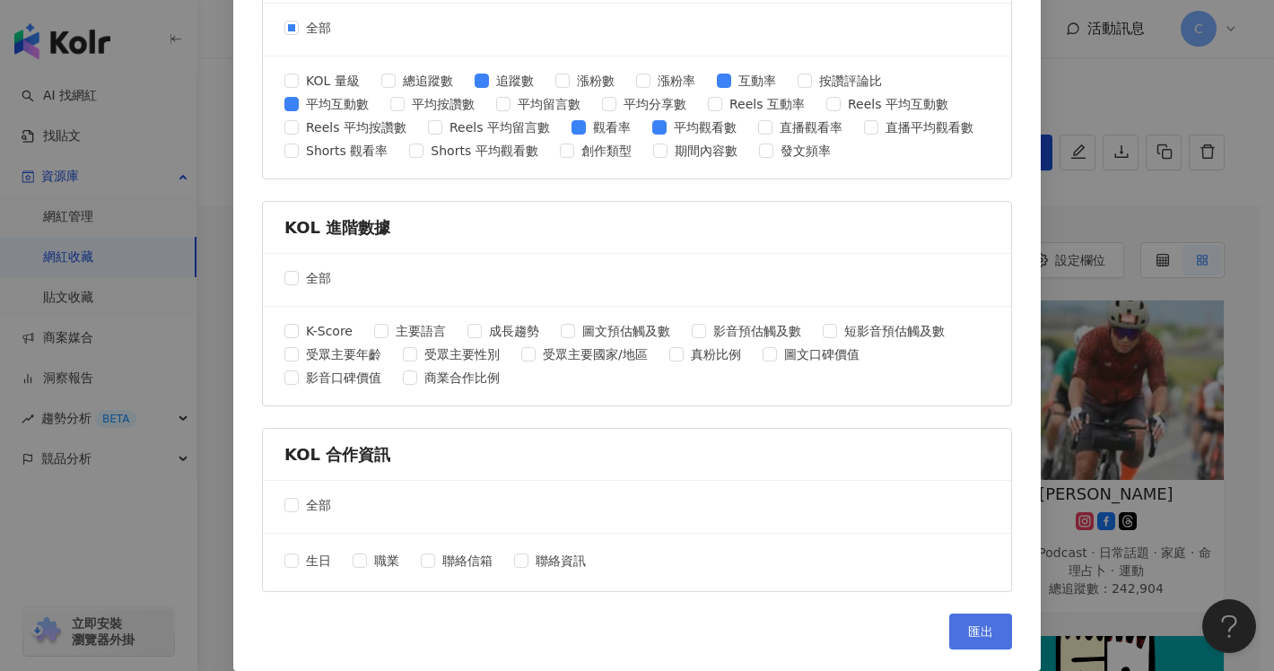
click at [974, 627] on span "匯出" at bounding box center [980, 631] width 25 height 14
click at [1073, 154] on div "匯出收藏 請選擇您欲匯出的項目 社群平台 全部 Facebook Instagram YouTube TikTok X 數據時間 全部 近三個月 近六個月 K…" at bounding box center [637, 335] width 1274 height 671
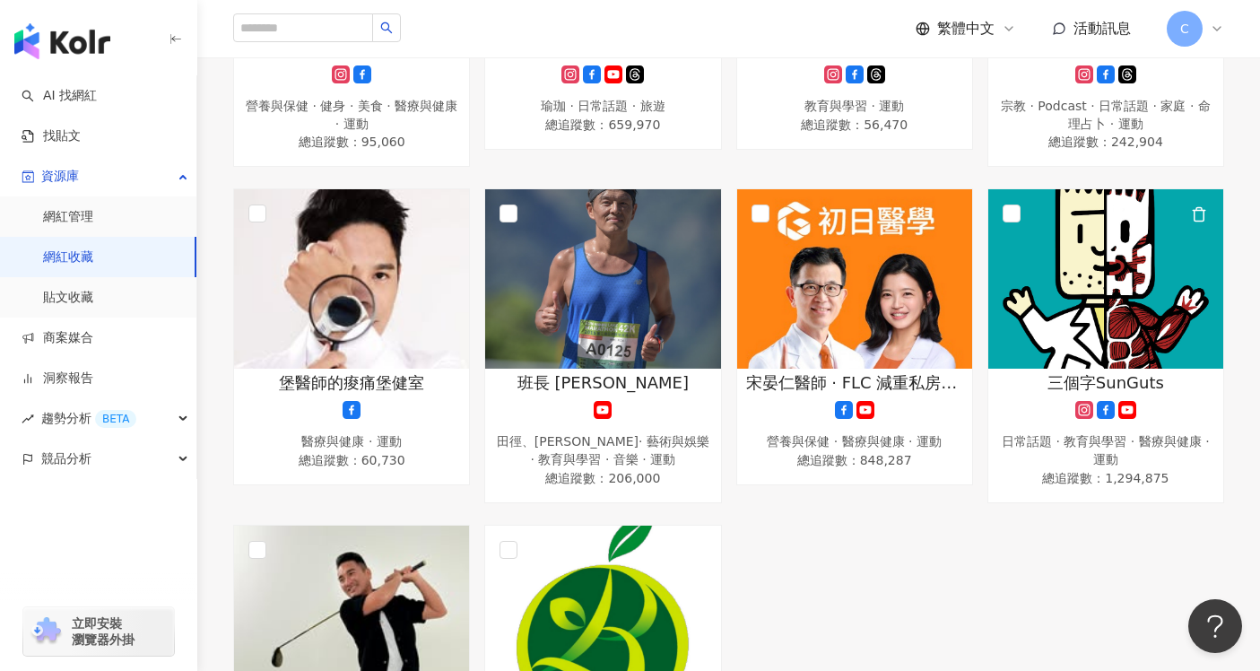
scroll to position [528, 0]
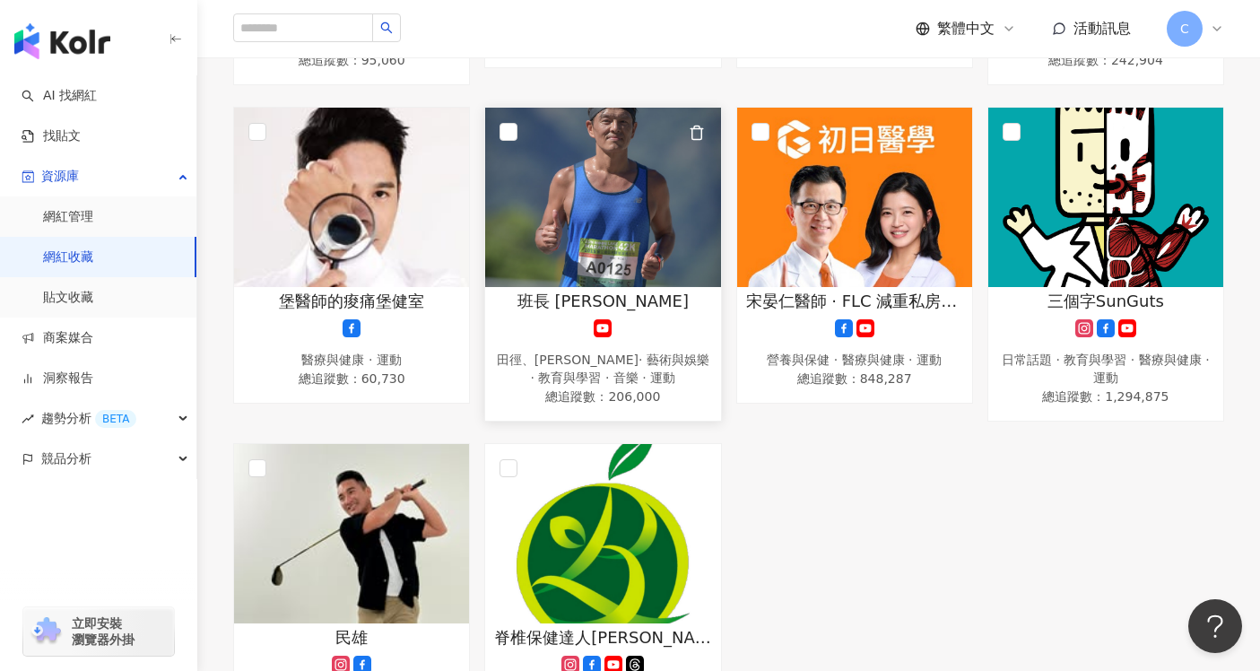
click at [672, 311] on div "班長 布萊恩 田徑、馬拉松 · 藝術與娛樂 · 教育與學習 · 音樂 · 運動 總追蹤數 ： 206,000" at bounding box center [602, 349] width 235 height 118
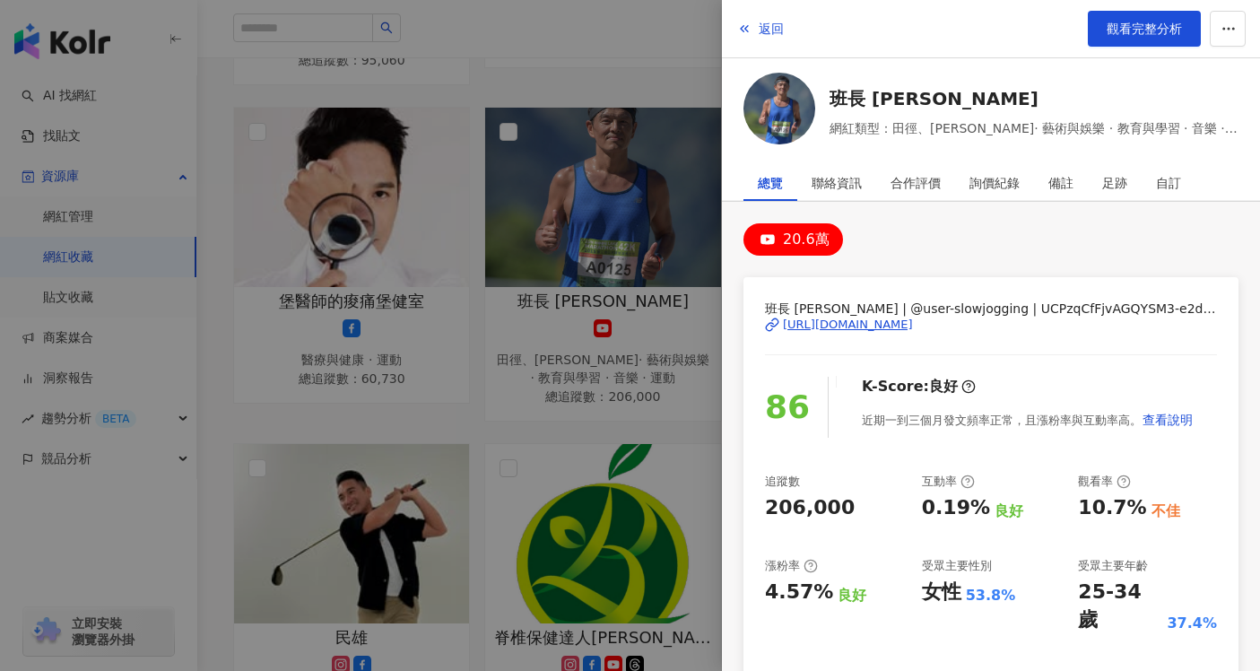
click at [888, 324] on div "https://www.youtube.com/channel/UCPzqCfFjvAGQYSM3-e2dErA" at bounding box center [848, 325] width 130 height 16
click at [645, 118] on div at bounding box center [630, 335] width 1260 height 671
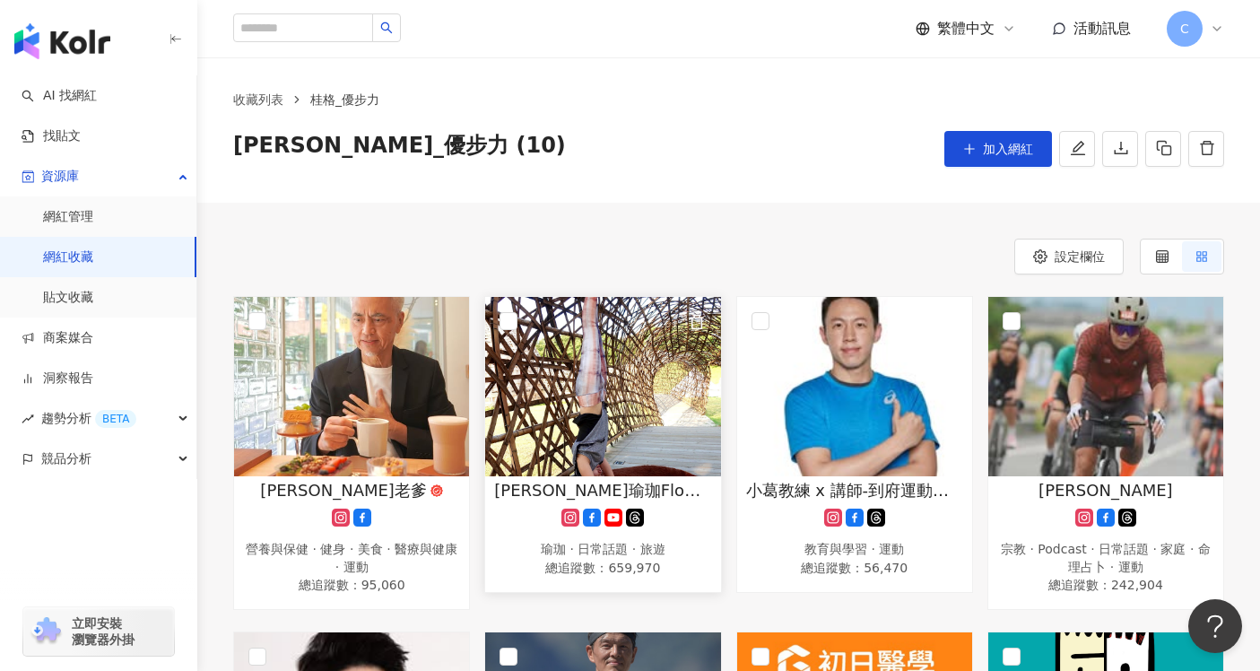
scroll to position [152, 0]
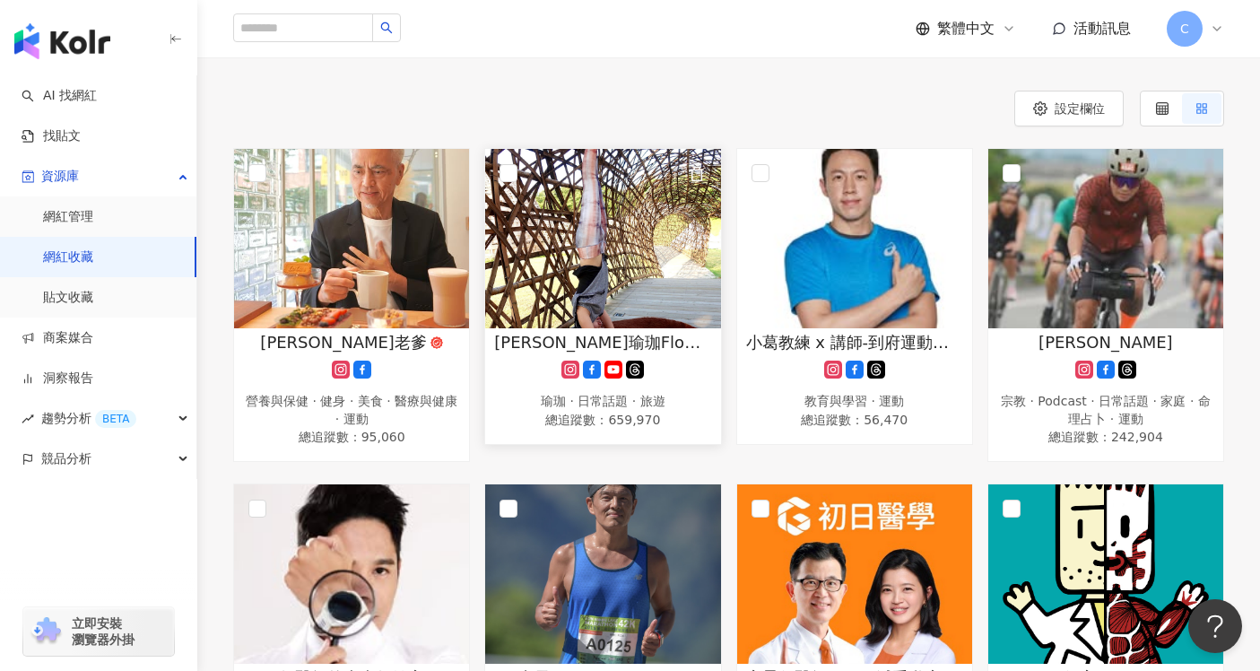
click at [628, 259] on img at bounding box center [602, 238] width 235 height 179
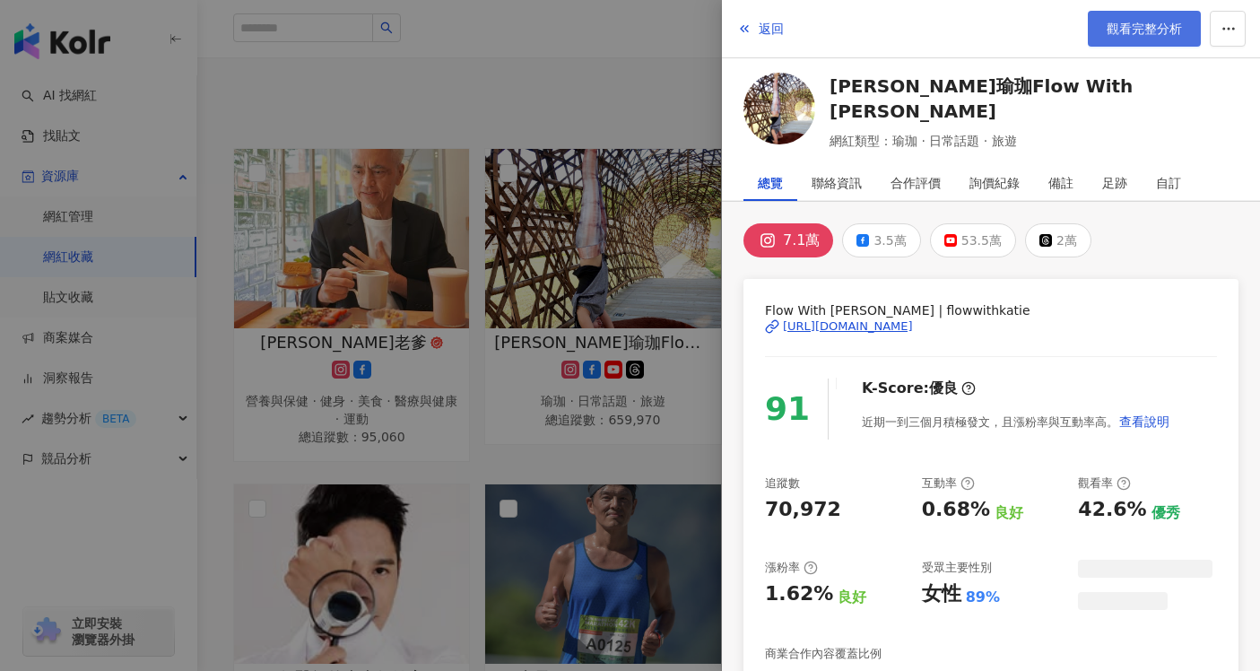
click at [1125, 25] on span "觀看完整分析" at bounding box center [1144, 29] width 75 height 14
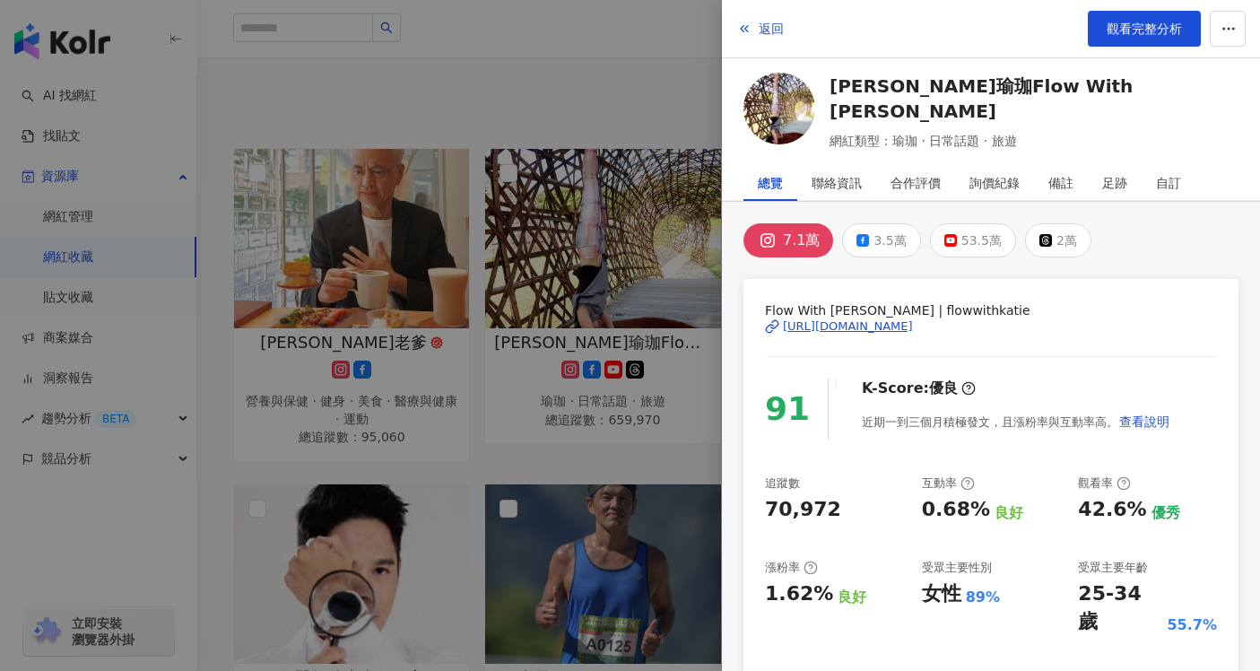
click at [621, 207] on div at bounding box center [630, 335] width 1260 height 671
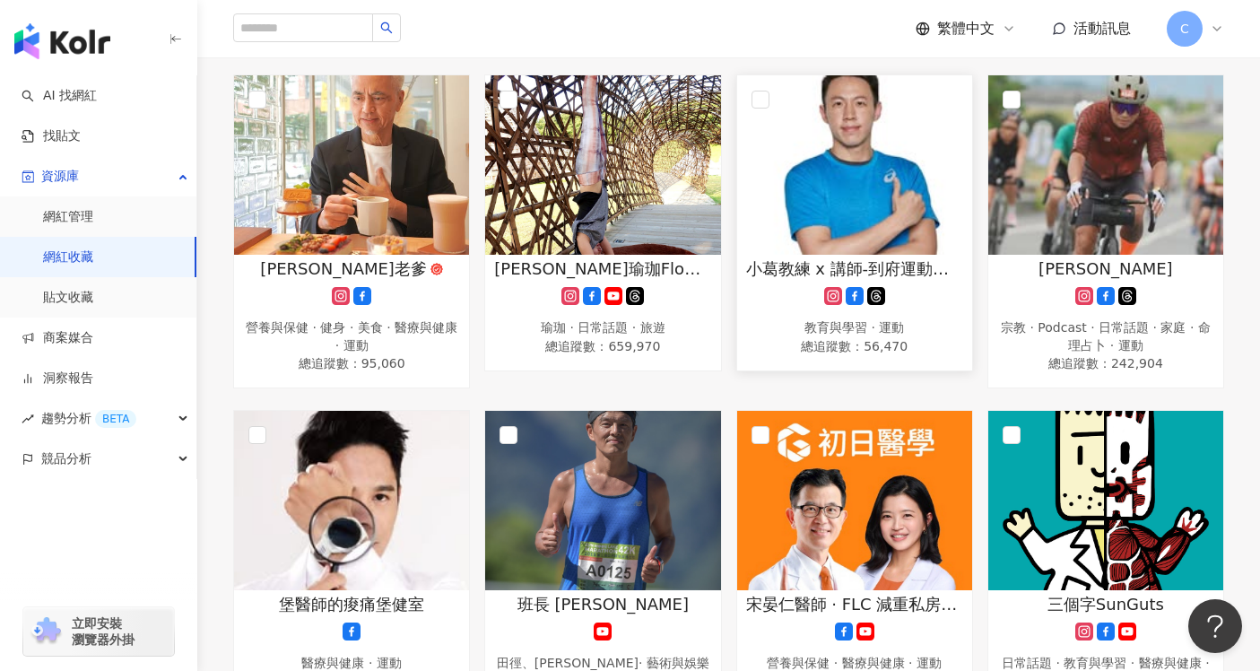
scroll to position [200, 0]
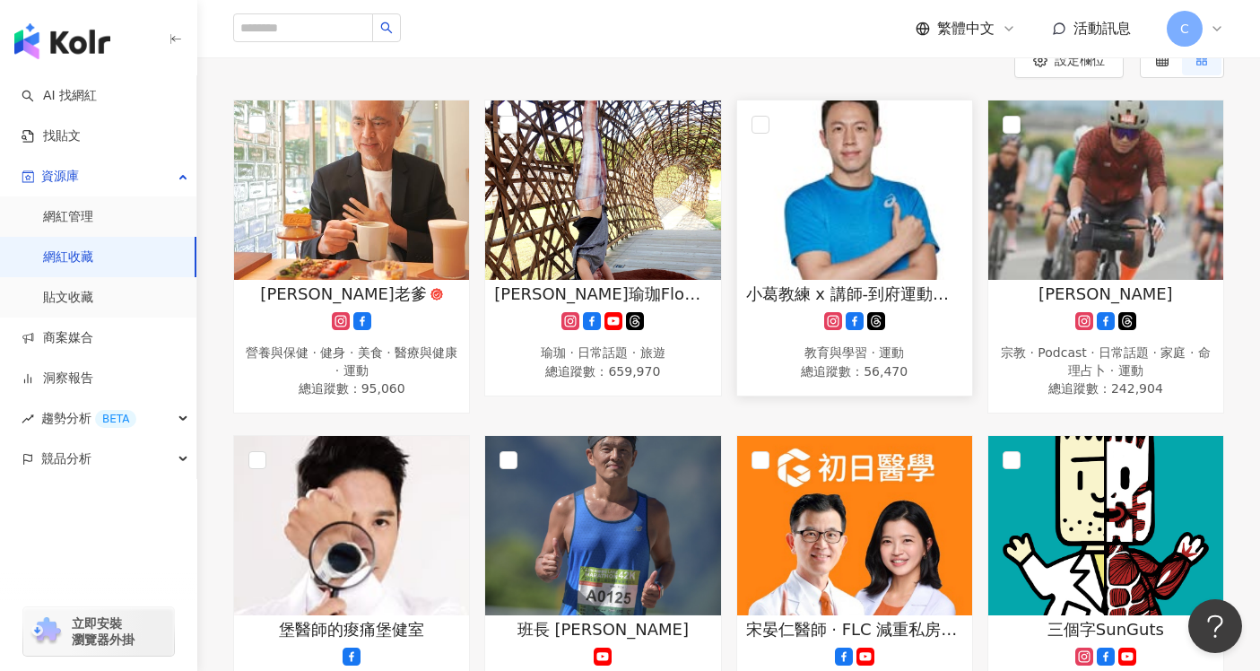
click at [809, 227] on img at bounding box center [854, 189] width 235 height 179
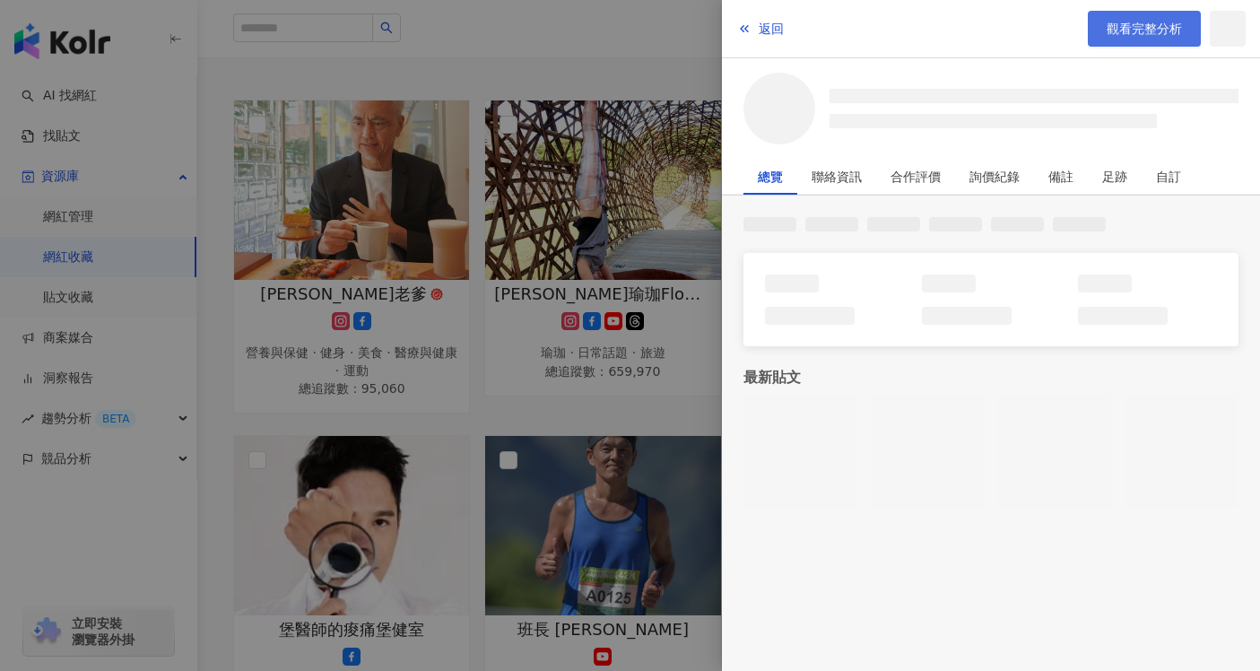
click at [1104, 28] on link "觀看完整分析" at bounding box center [1144, 29] width 113 height 36
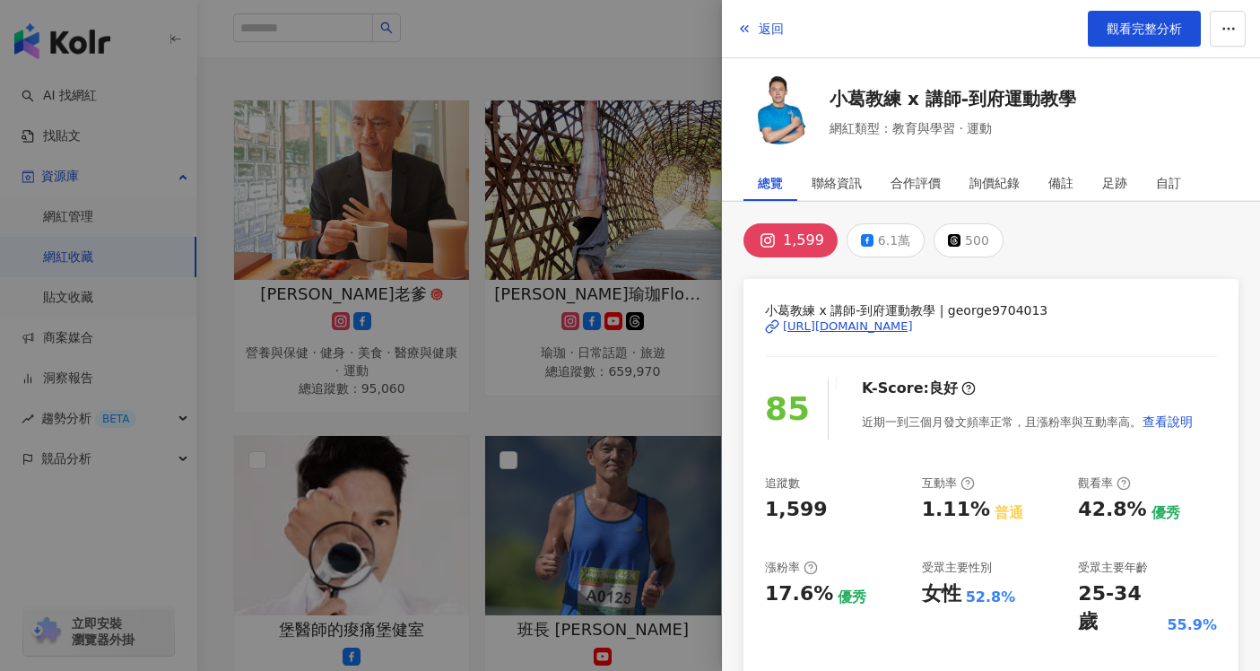
click at [652, 118] on div at bounding box center [630, 335] width 1260 height 671
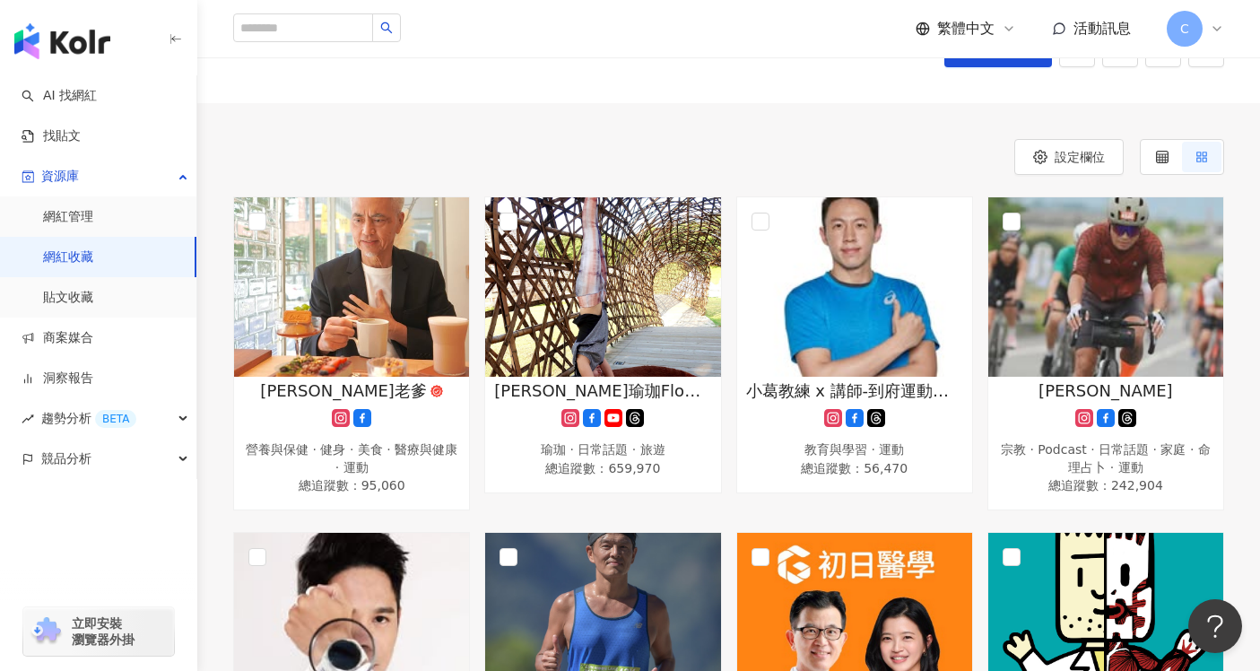
scroll to position [0, 0]
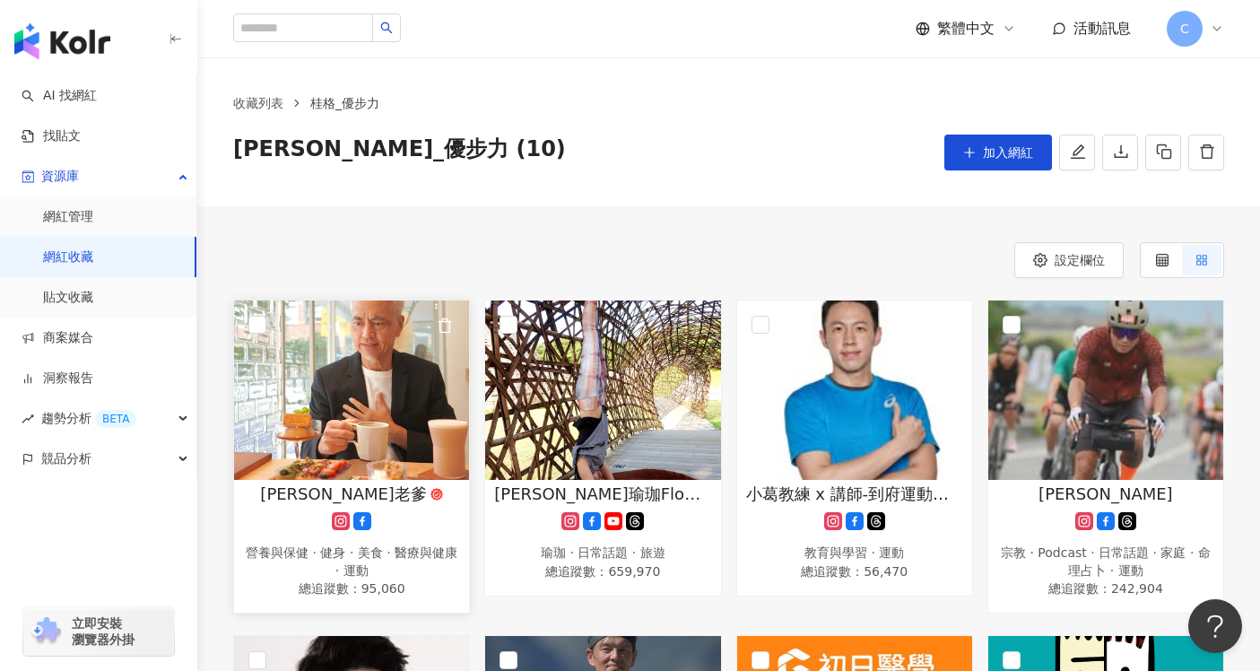
click at [388, 374] on img at bounding box center [351, 389] width 235 height 179
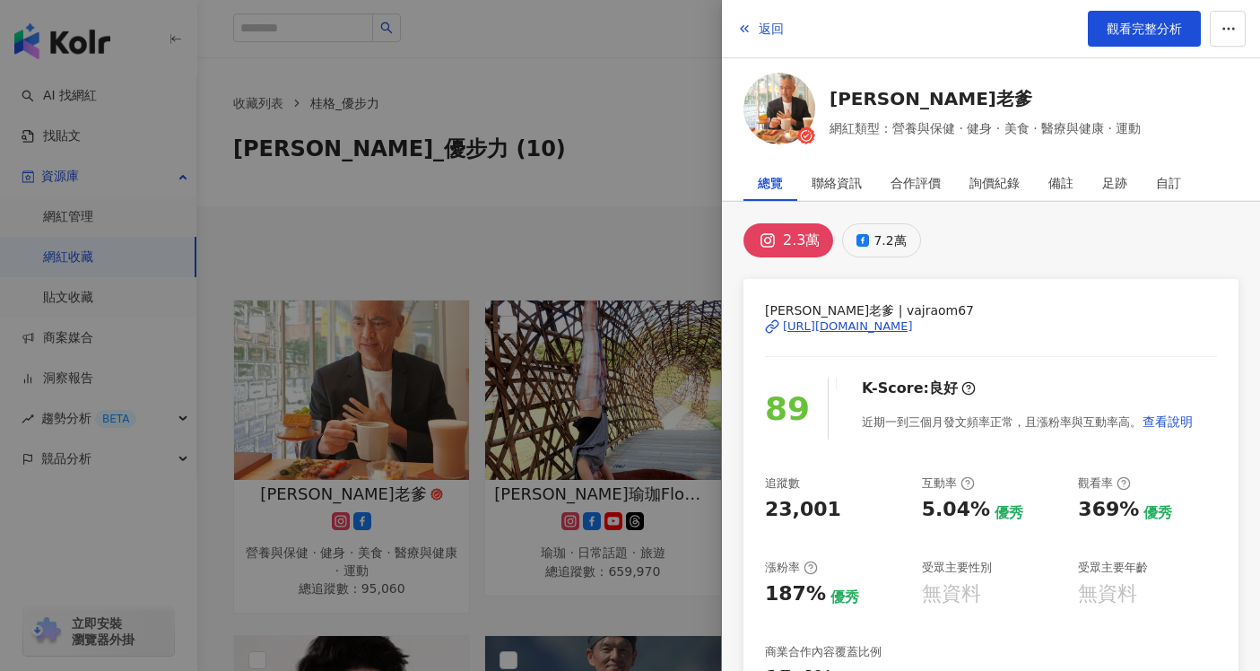
click at [880, 244] on div "7.2萬" at bounding box center [890, 240] width 32 height 25
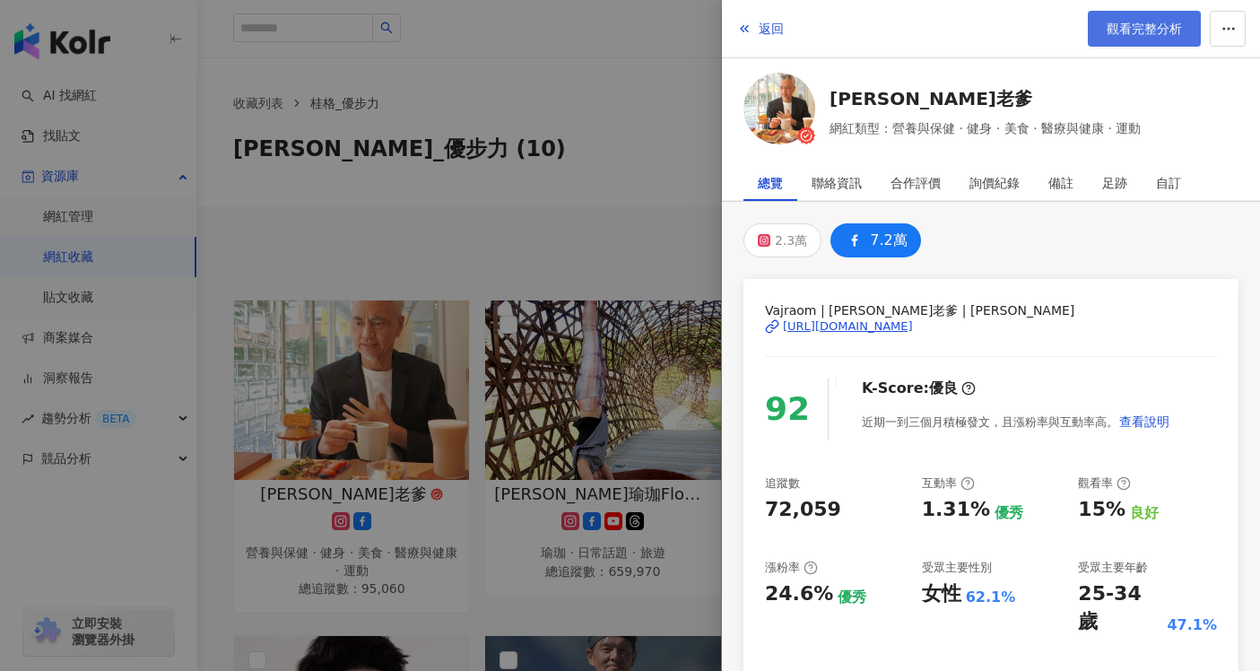
click at [1153, 25] on span "觀看完整分析" at bounding box center [1144, 29] width 75 height 14
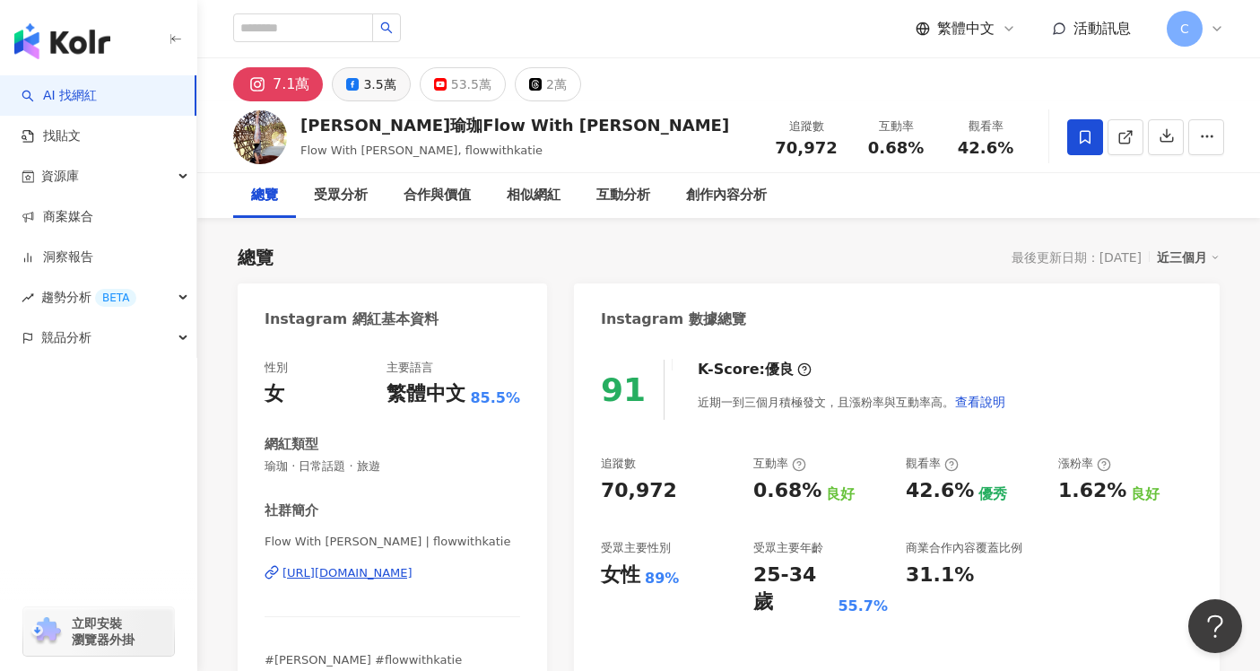
click at [356, 90] on button "3.5萬" at bounding box center [371, 84] width 78 height 34
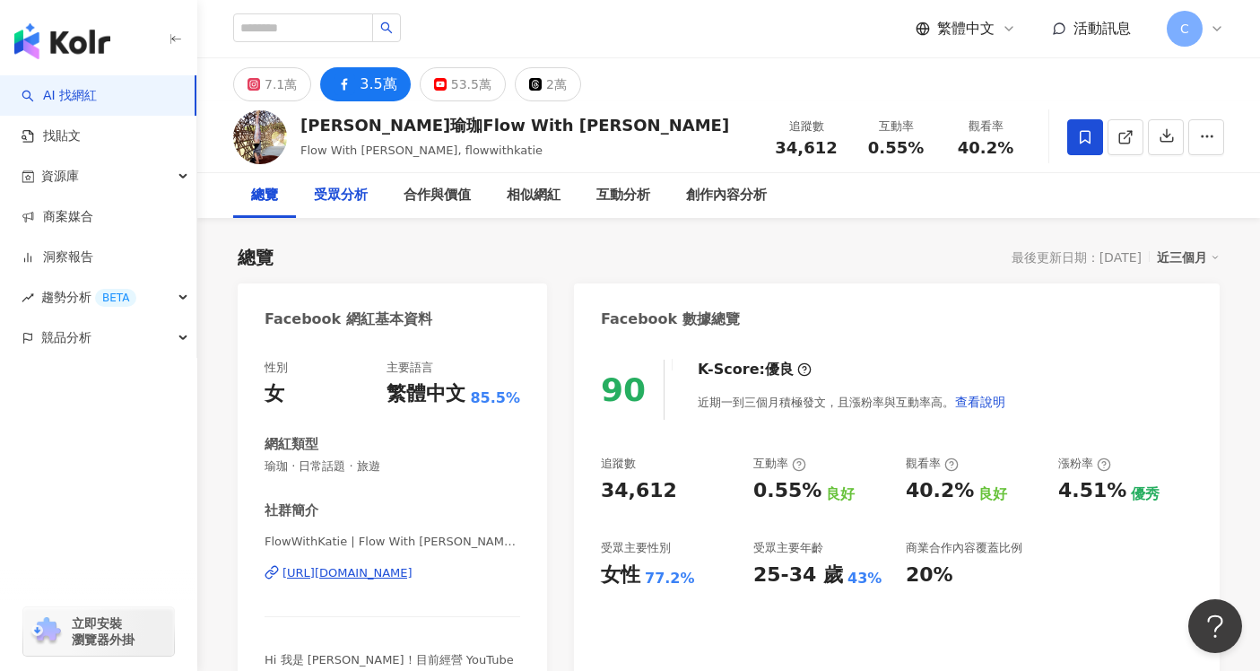
click at [345, 196] on div "受眾分析" at bounding box center [341, 196] width 54 height 22
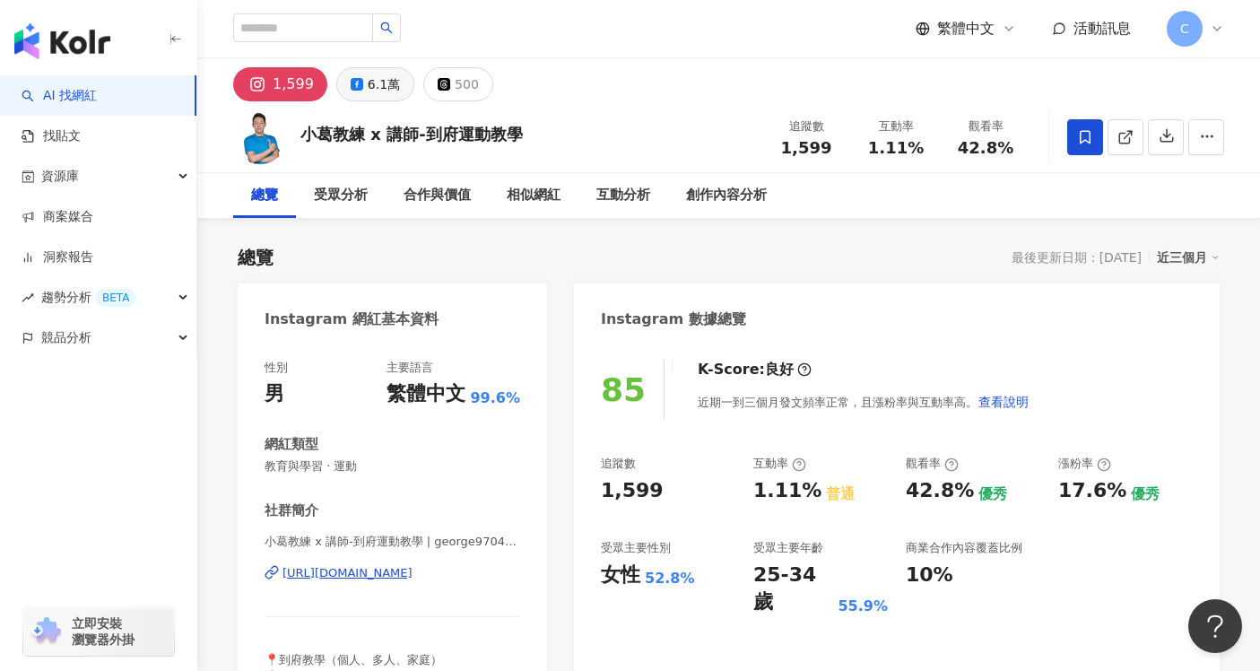
click at [376, 77] on div "6.1萬" at bounding box center [384, 84] width 32 height 25
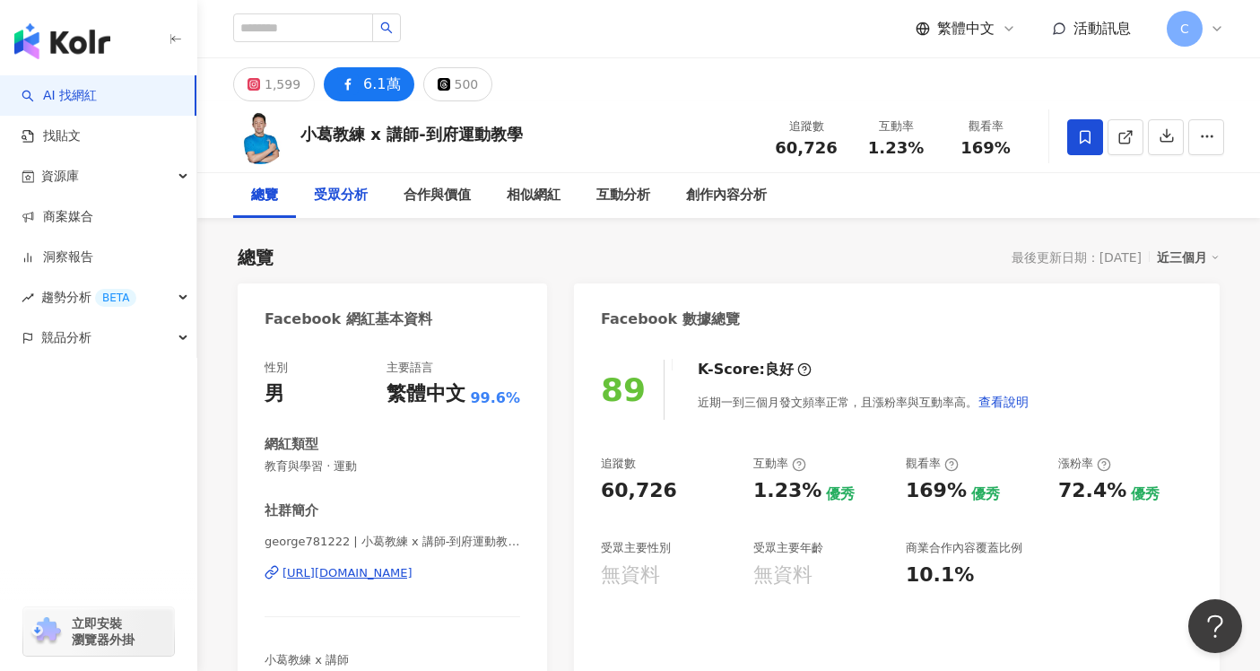
click at [372, 210] on div "受眾分析" at bounding box center [341, 195] width 90 height 45
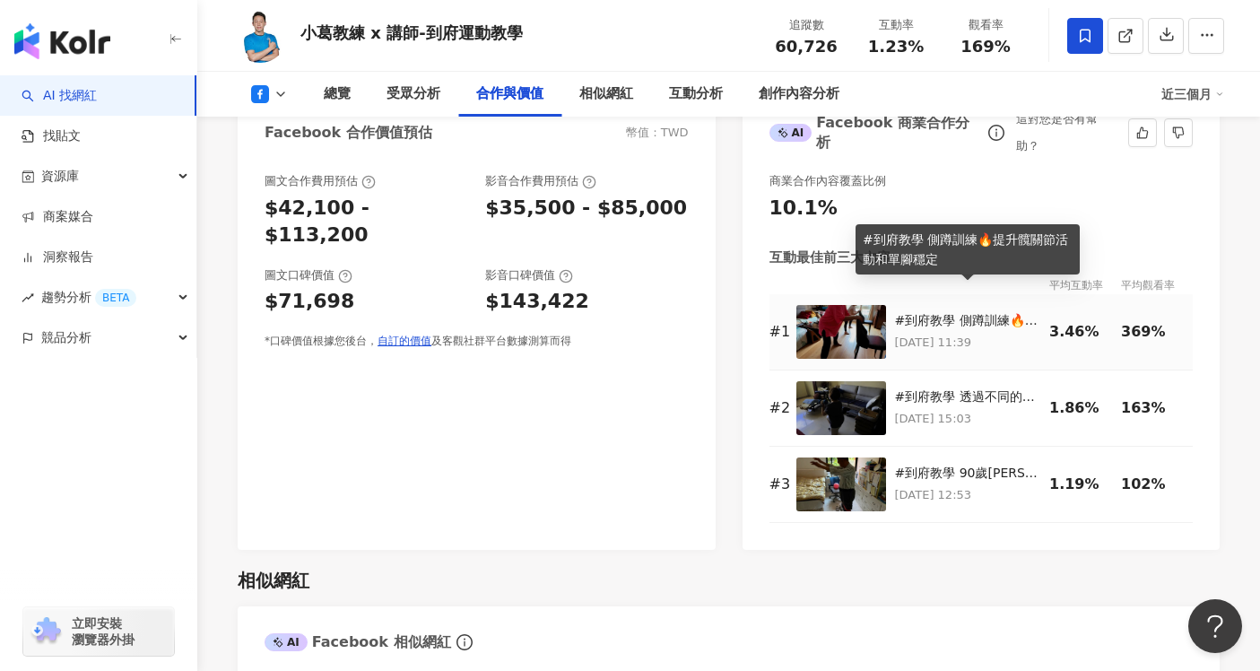
scroll to position [2291, 0]
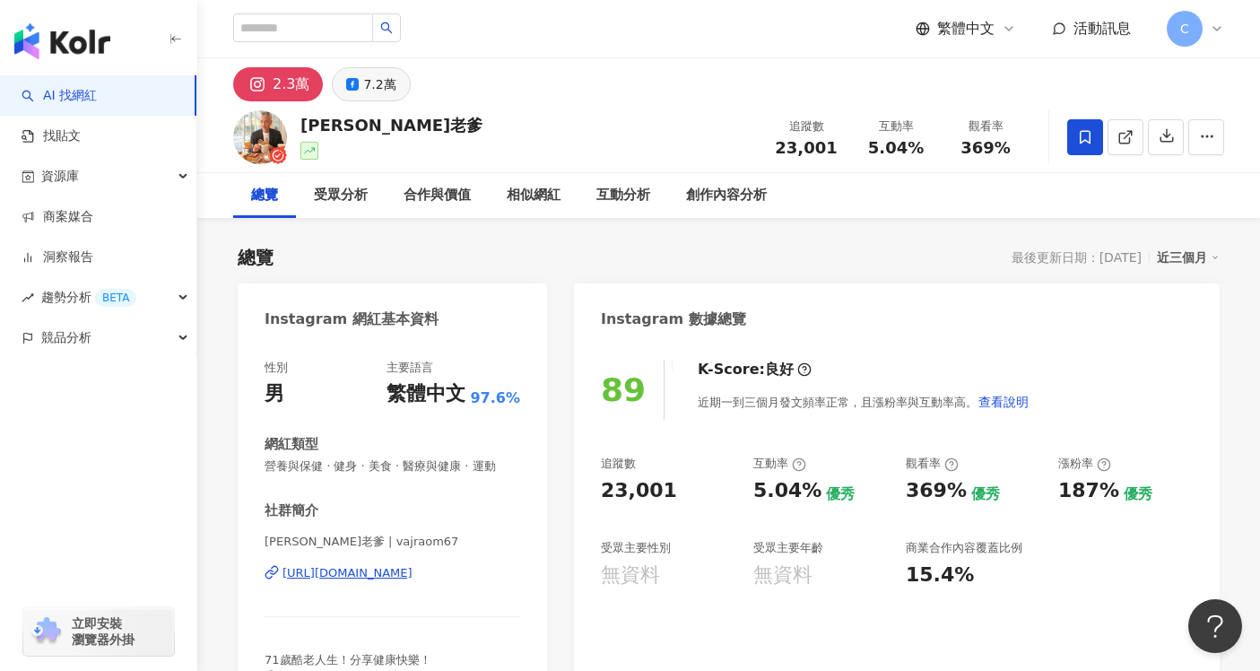
click at [379, 73] on div "7.2萬" at bounding box center [379, 84] width 32 height 25
click at [374, 88] on div "7.2萬" at bounding box center [379, 84] width 32 height 25
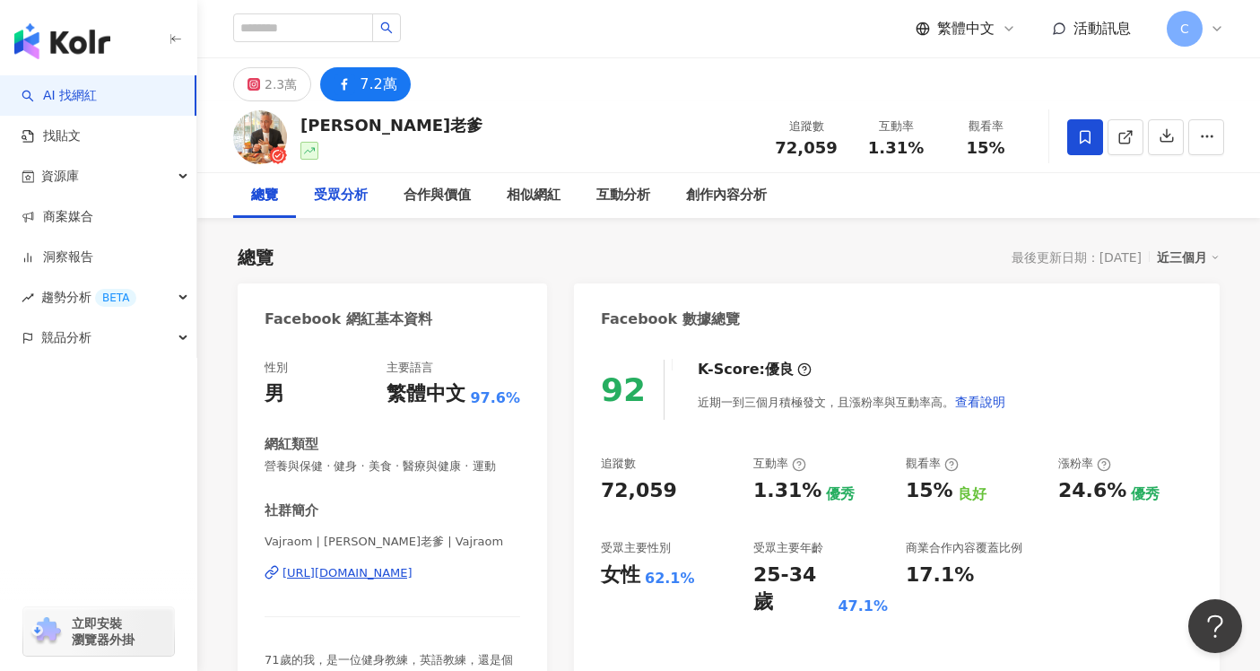
click at [348, 205] on div "受眾分析" at bounding box center [341, 196] width 54 height 22
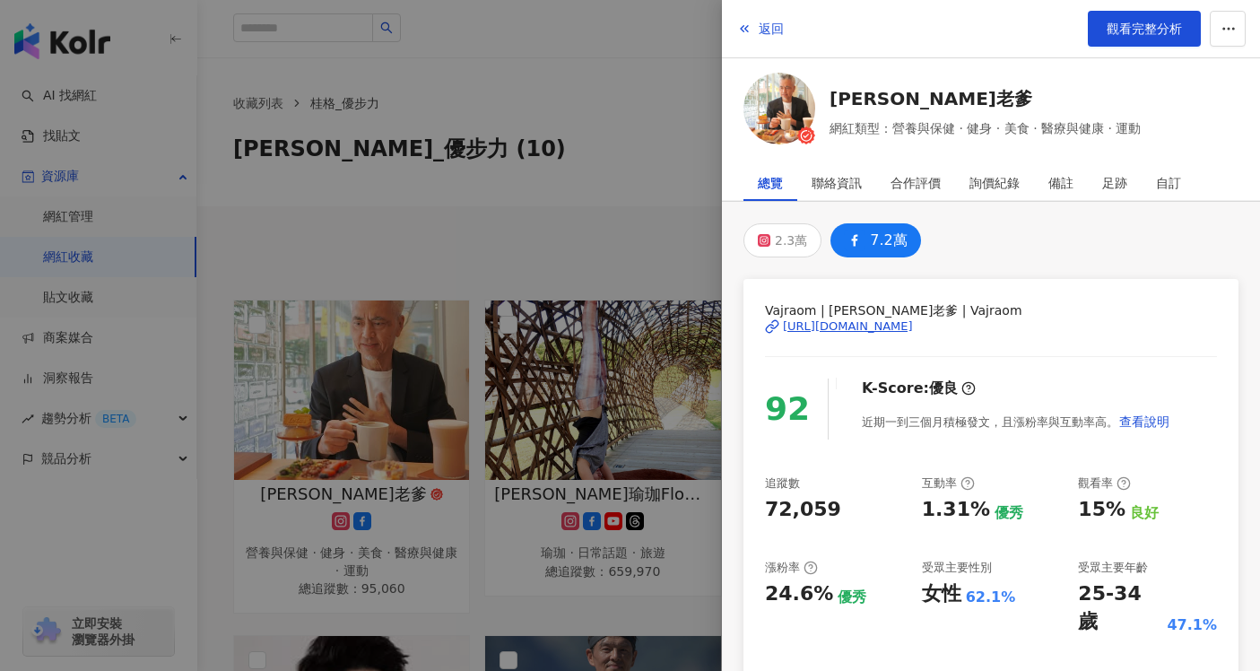
click at [623, 168] on div at bounding box center [630, 335] width 1260 height 671
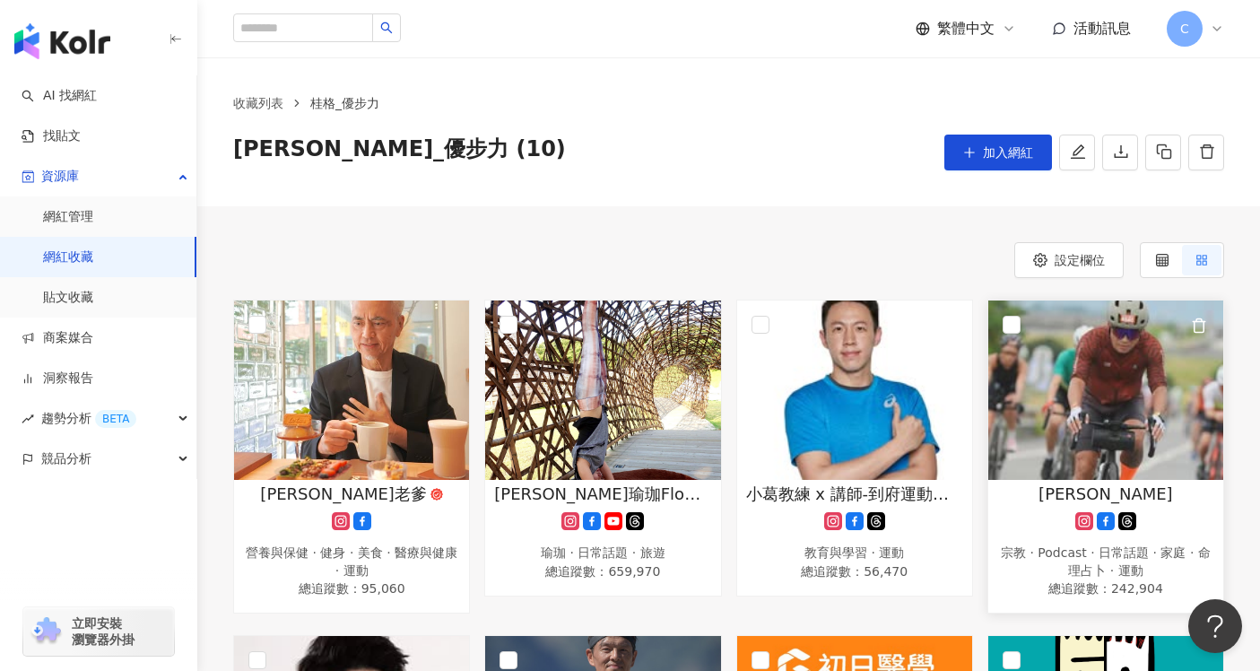
click at [1142, 355] on img at bounding box center [1105, 389] width 235 height 179
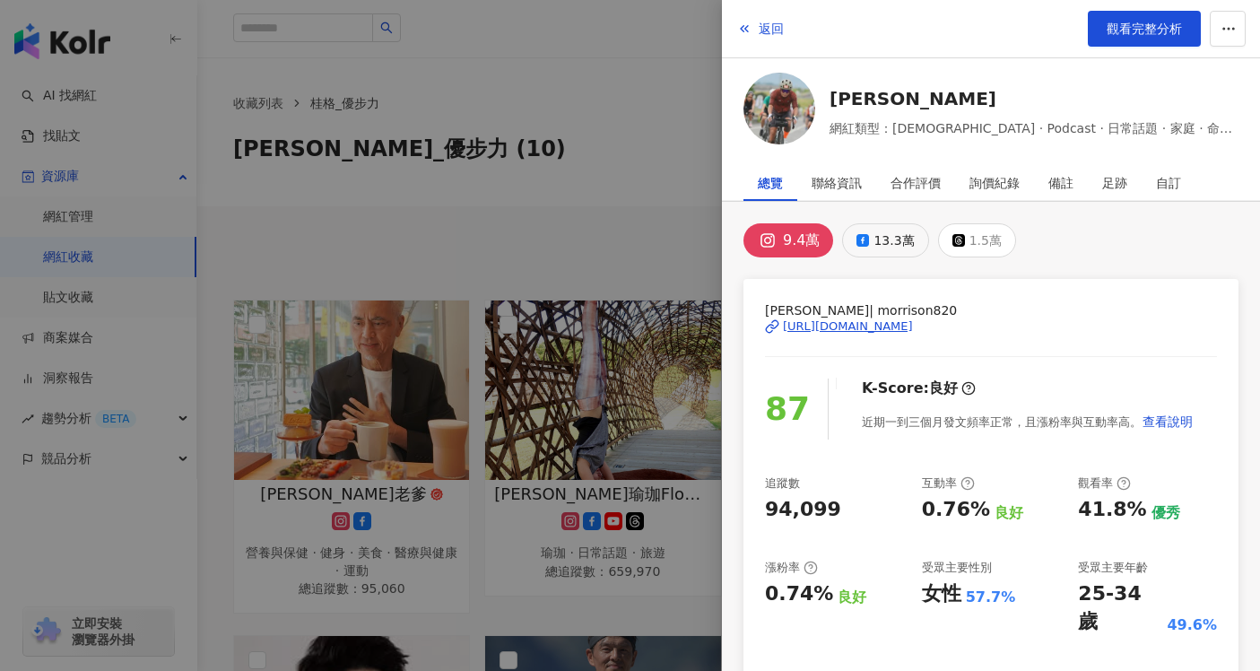
click at [879, 248] on div "13.3萬" at bounding box center [894, 240] width 40 height 25
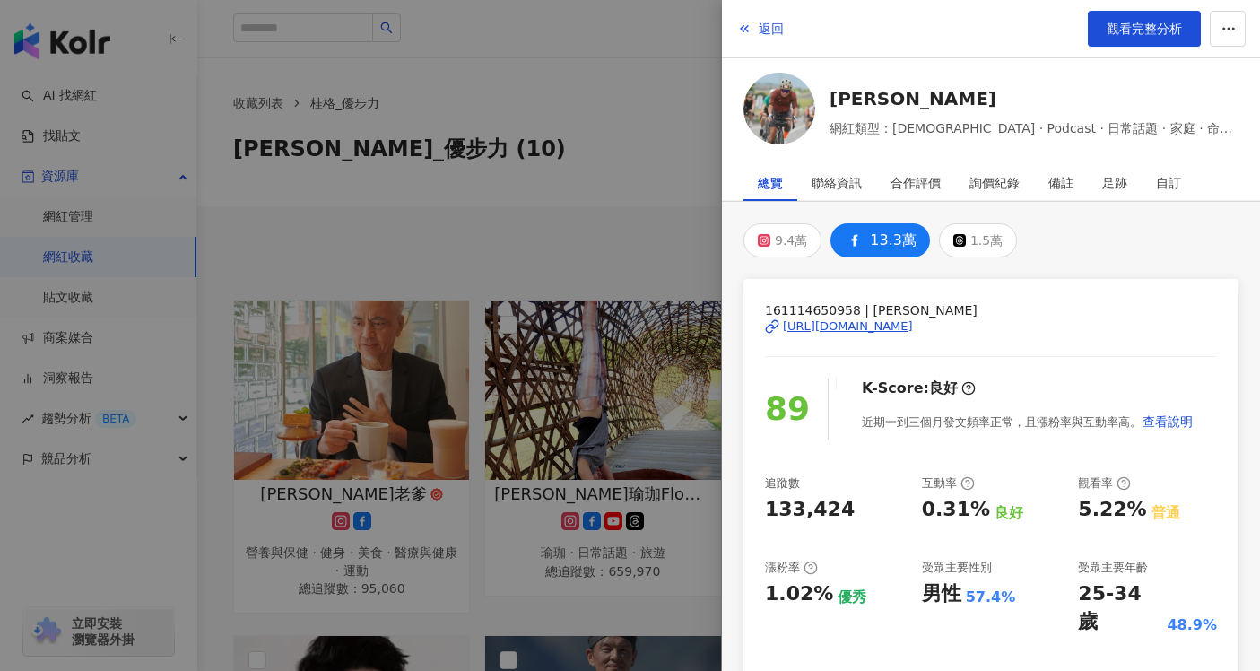
click at [903, 326] on div "[URL][DOMAIN_NAME]" at bounding box center [848, 326] width 130 height 16
click at [1142, 28] on span "觀看完整分析" at bounding box center [1144, 29] width 75 height 14
click at [659, 206] on div at bounding box center [630, 335] width 1260 height 671
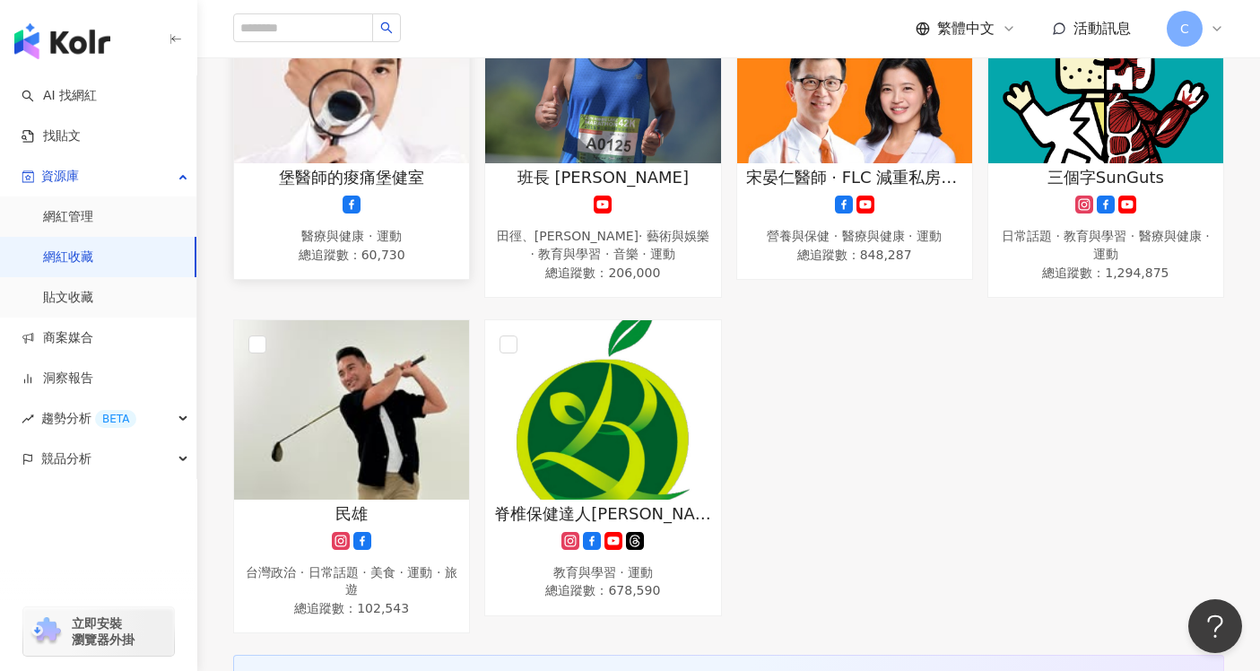
scroll to position [575, 0]
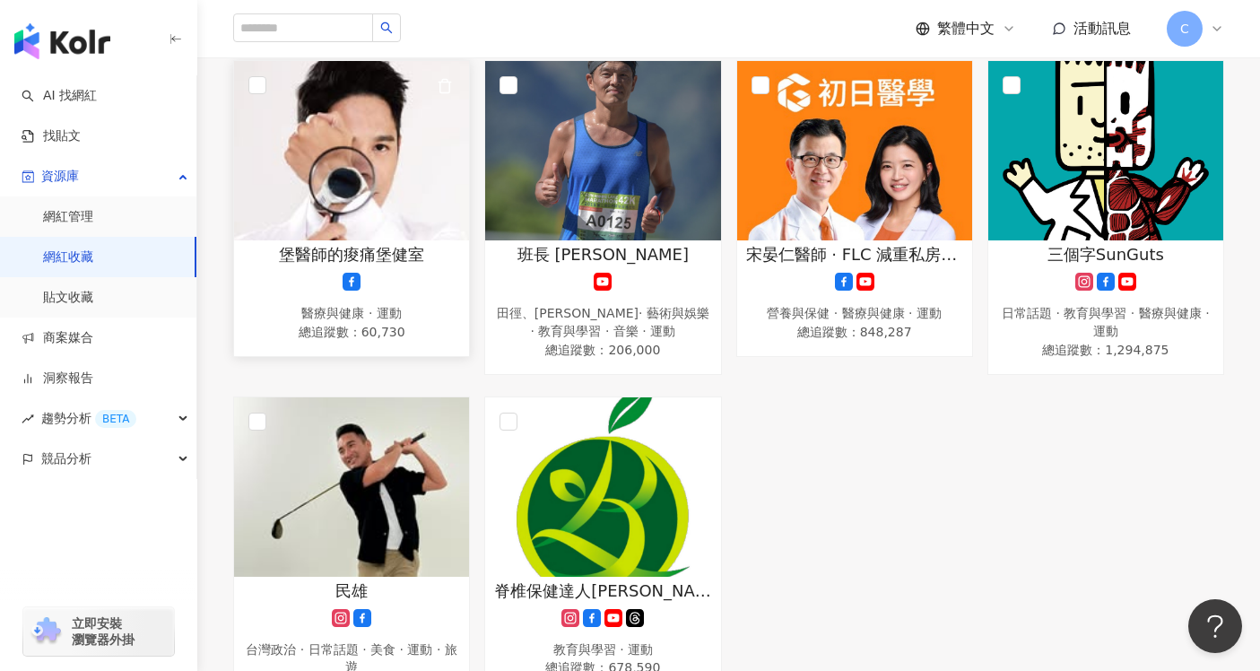
click at [389, 196] on img at bounding box center [351, 150] width 235 height 179
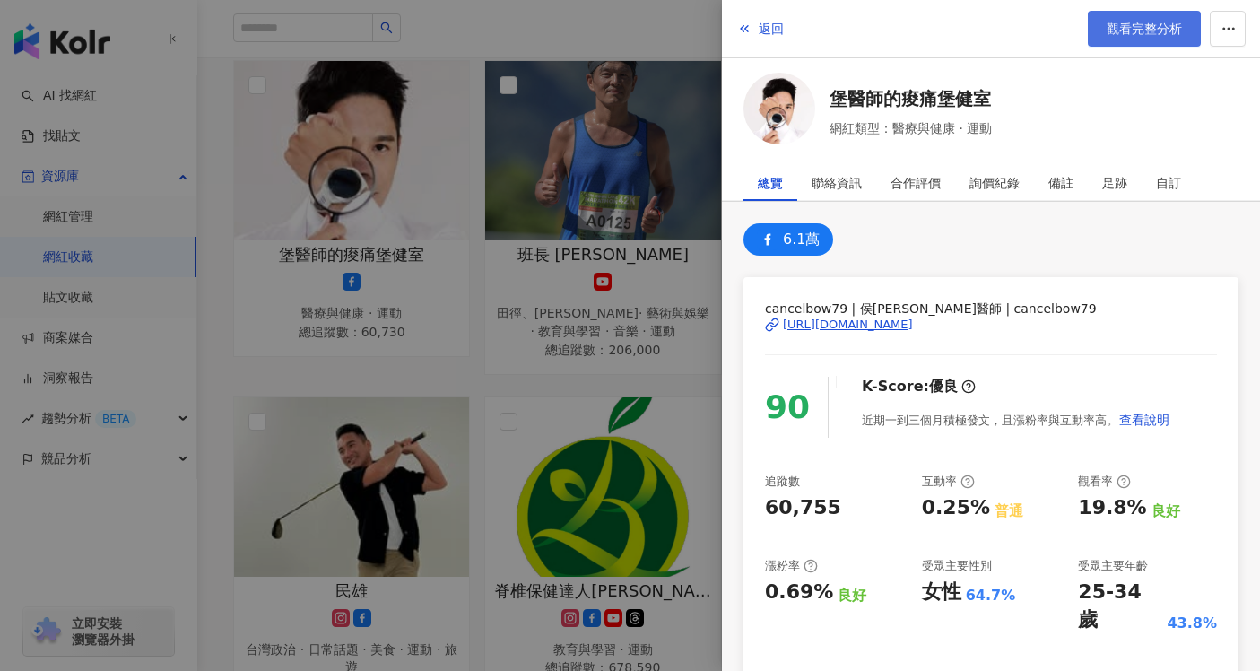
click at [1139, 32] on span "觀看完整分析" at bounding box center [1144, 29] width 75 height 14
click at [675, 281] on div at bounding box center [630, 335] width 1260 height 671
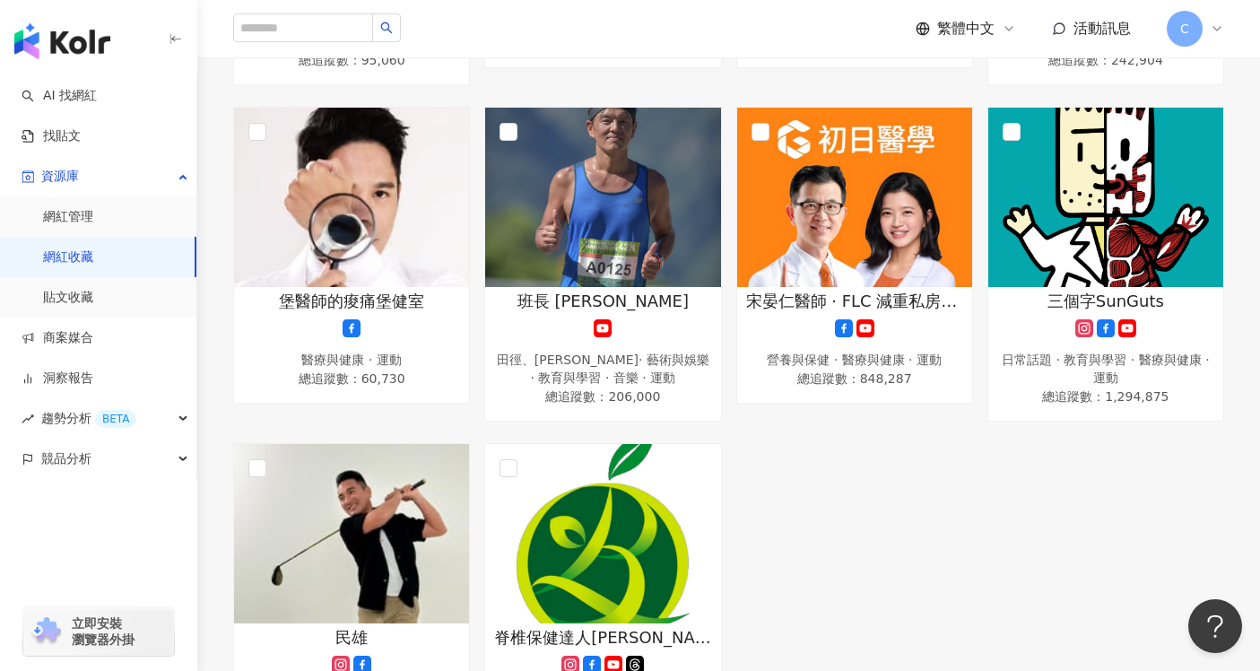
scroll to position [860, 0]
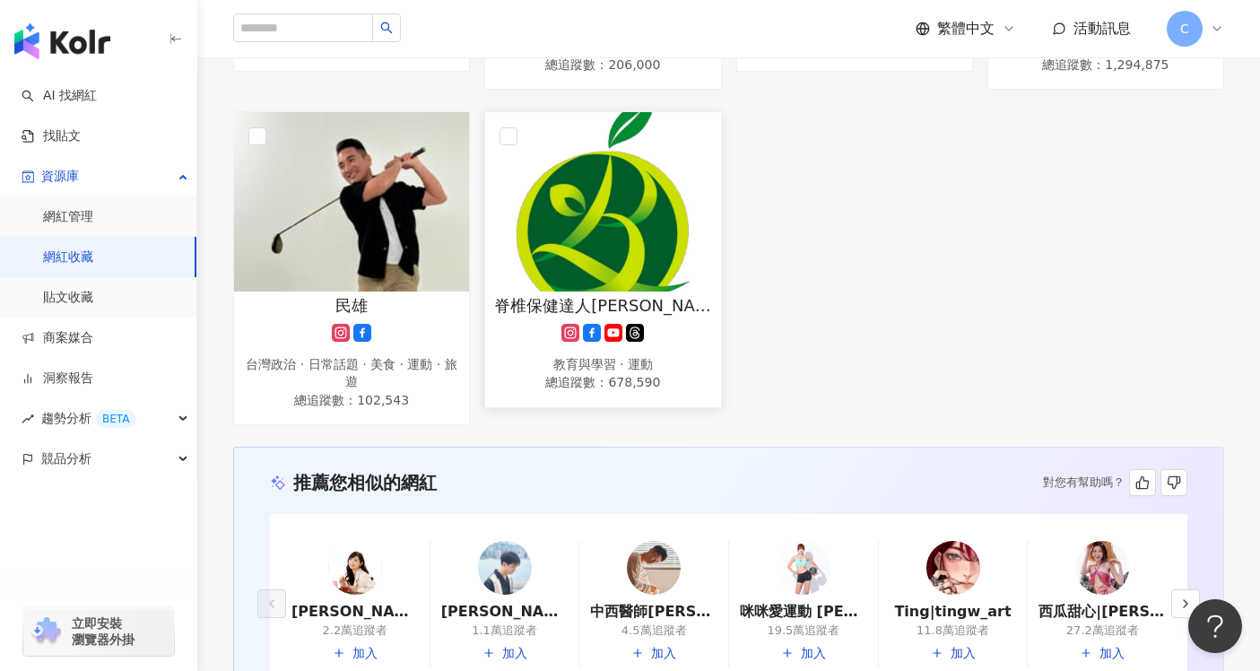
click at [616, 235] on img at bounding box center [602, 201] width 235 height 179
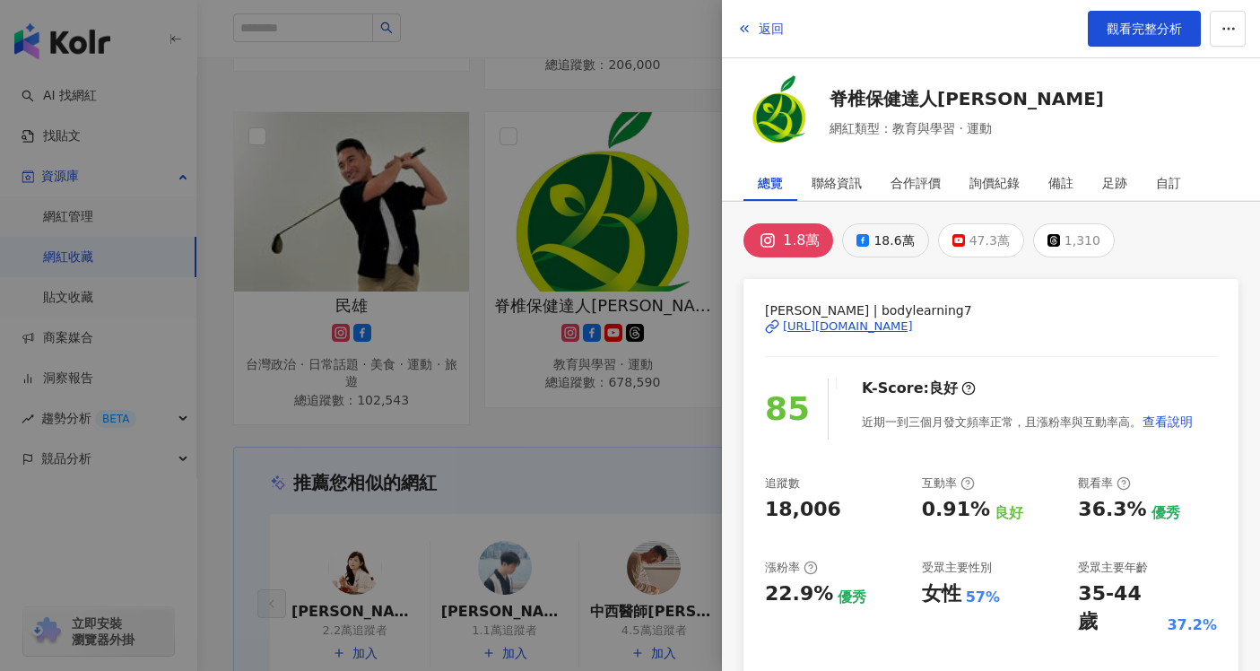
click at [897, 247] on div "18.6萬" at bounding box center [894, 240] width 40 height 25
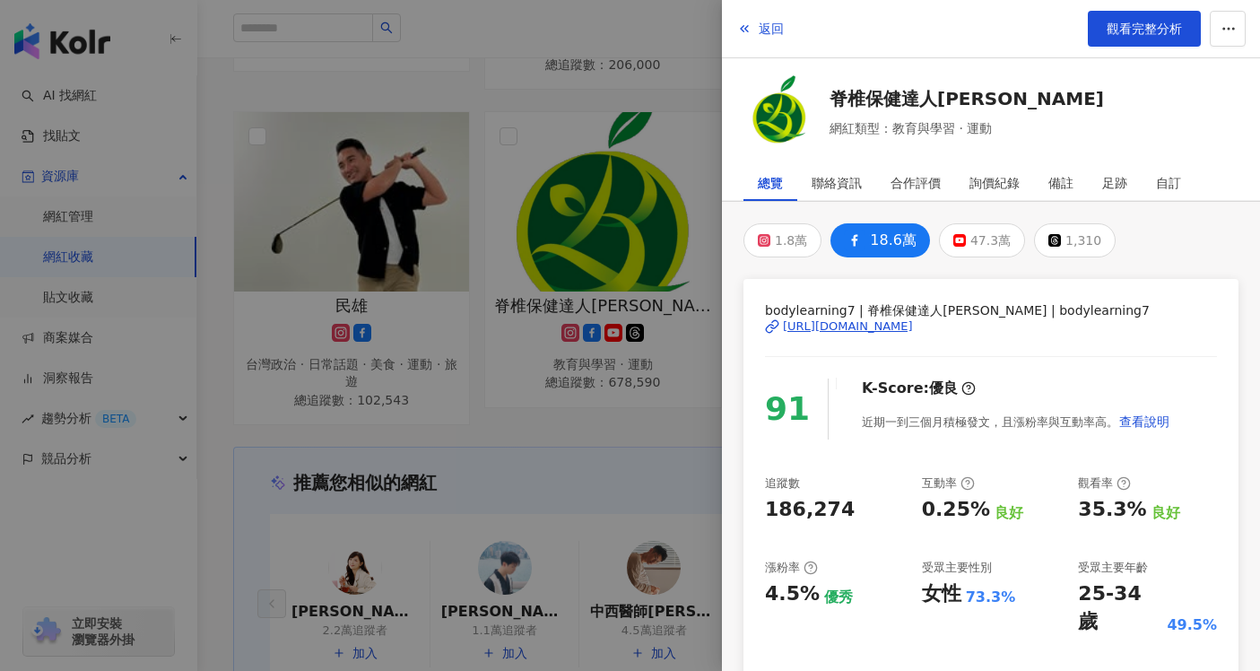
click at [867, 331] on div "https://www.facebook.com/138570242491" at bounding box center [848, 326] width 130 height 16
click at [1145, 23] on span "觀看完整分析" at bounding box center [1144, 29] width 75 height 14
click at [610, 293] on div at bounding box center [630, 335] width 1260 height 671
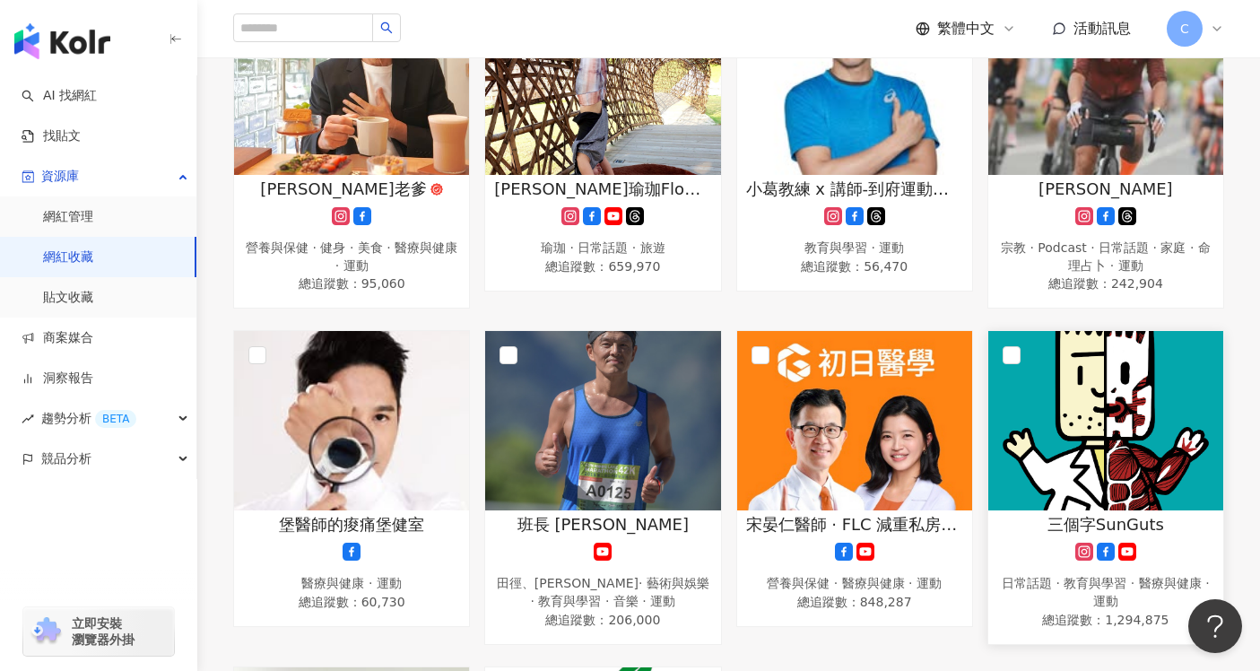
scroll to position [369, 0]
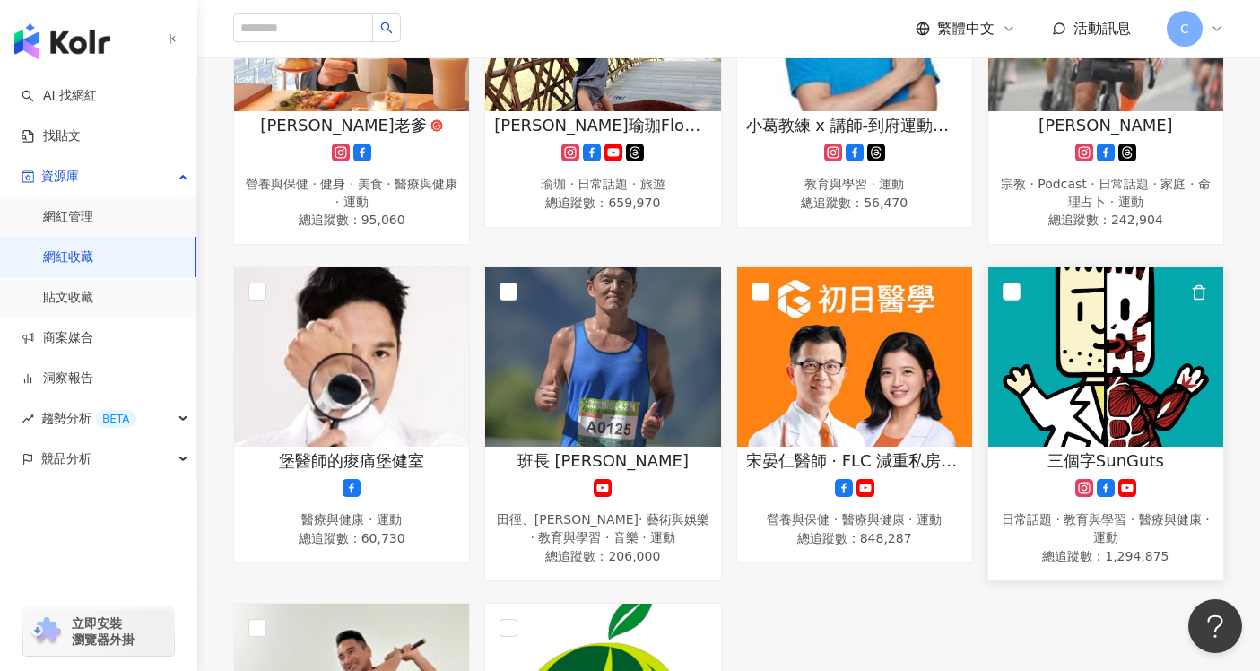
click at [1123, 335] on img at bounding box center [1105, 356] width 235 height 179
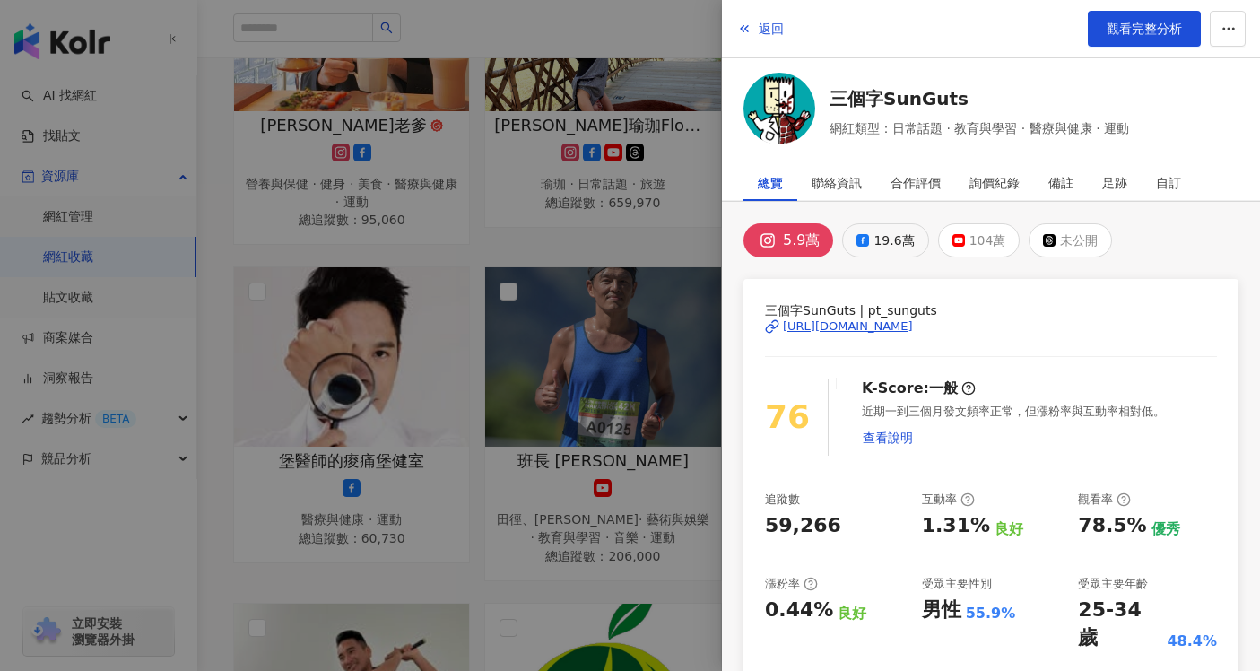
click at [878, 253] on button "19.6萬" at bounding box center [885, 240] width 86 height 34
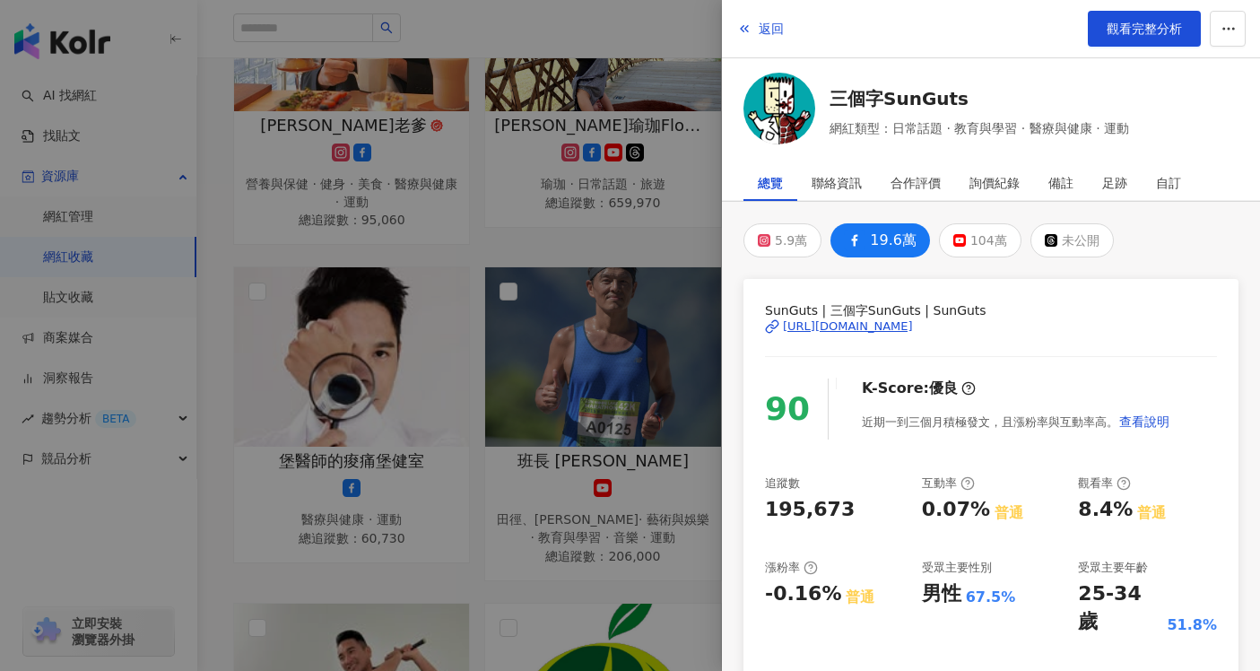
click at [882, 325] on div "https://www.facebook.com/840304849371131" at bounding box center [848, 326] width 130 height 16
click at [1131, 39] on link "觀看完整分析" at bounding box center [1144, 29] width 113 height 36
drag, startPoint x: 610, startPoint y: 326, endPoint x: 617, endPoint y: 317, distance: 11.5
click at [610, 325] on div at bounding box center [630, 335] width 1260 height 671
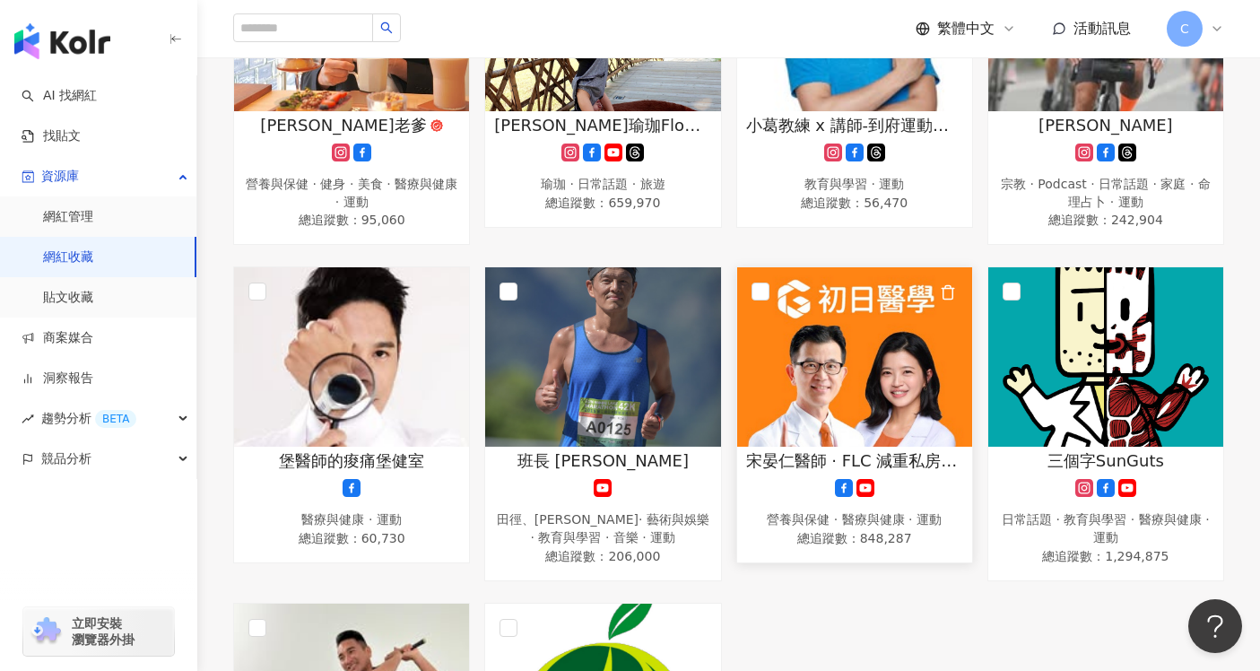
click at [866, 399] on img at bounding box center [854, 356] width 235 height 179
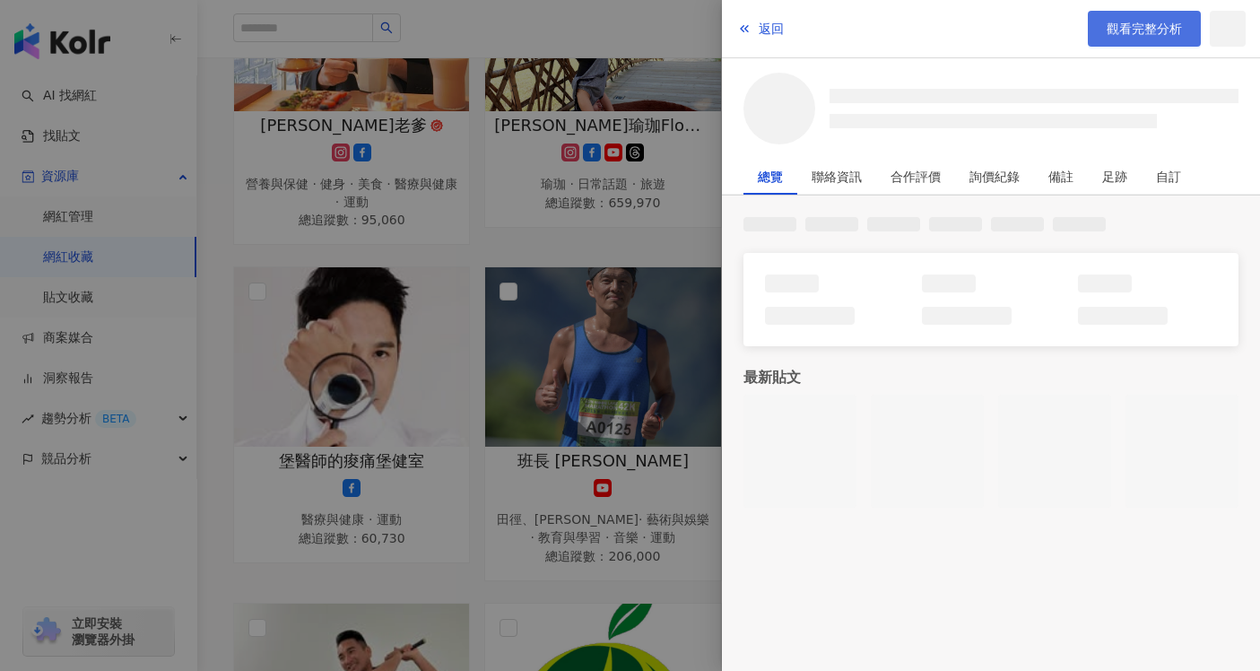
click at [1121, 33] on span "觀看完整分析" at bounding box center [1144, 29] width 75 height 14
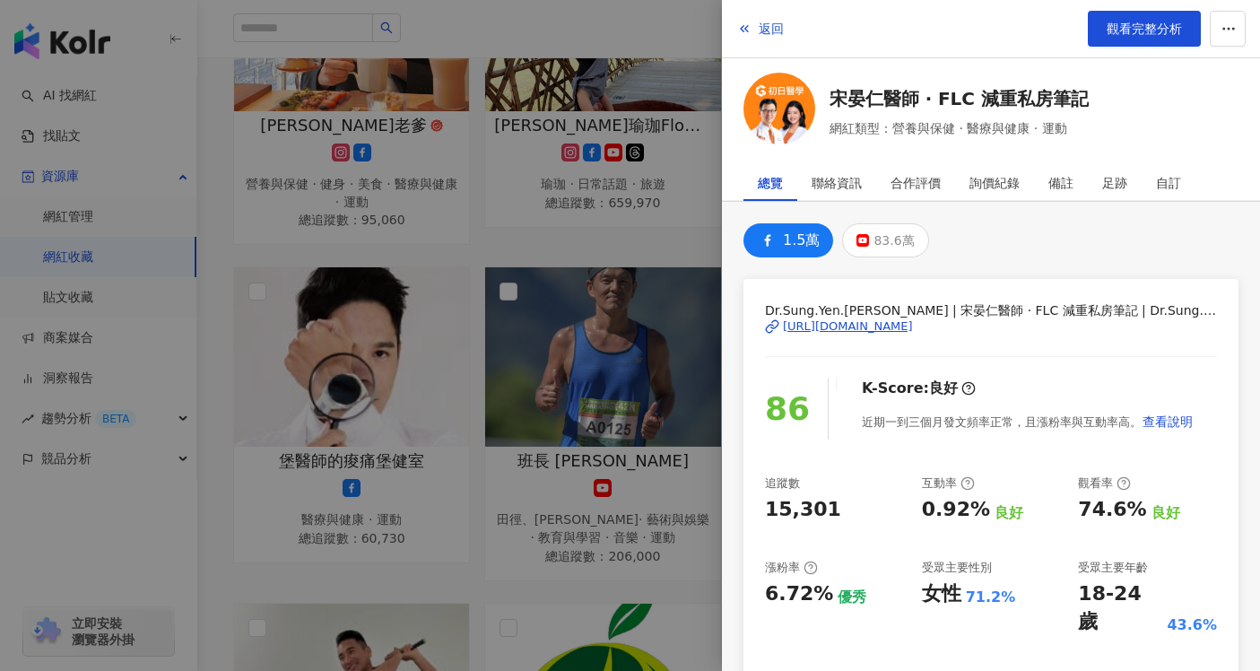
click at [700, 221] on div at bounding box center [630, 335] width 1260 height 671
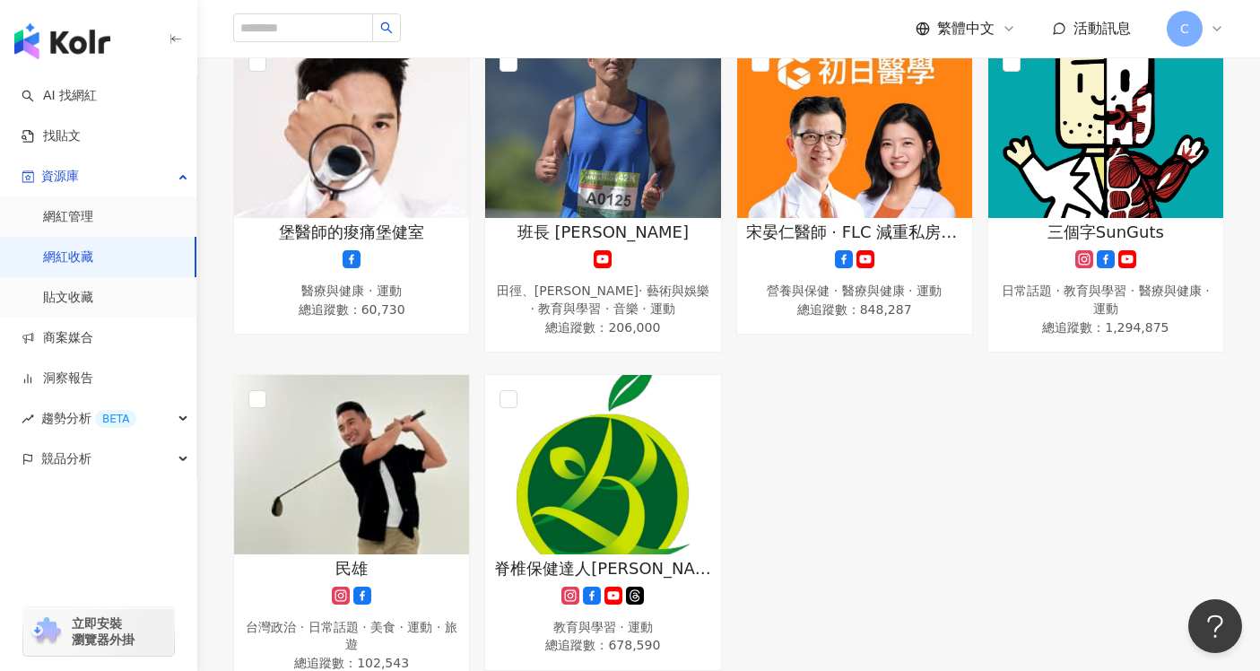
scroll to position [636, 0]
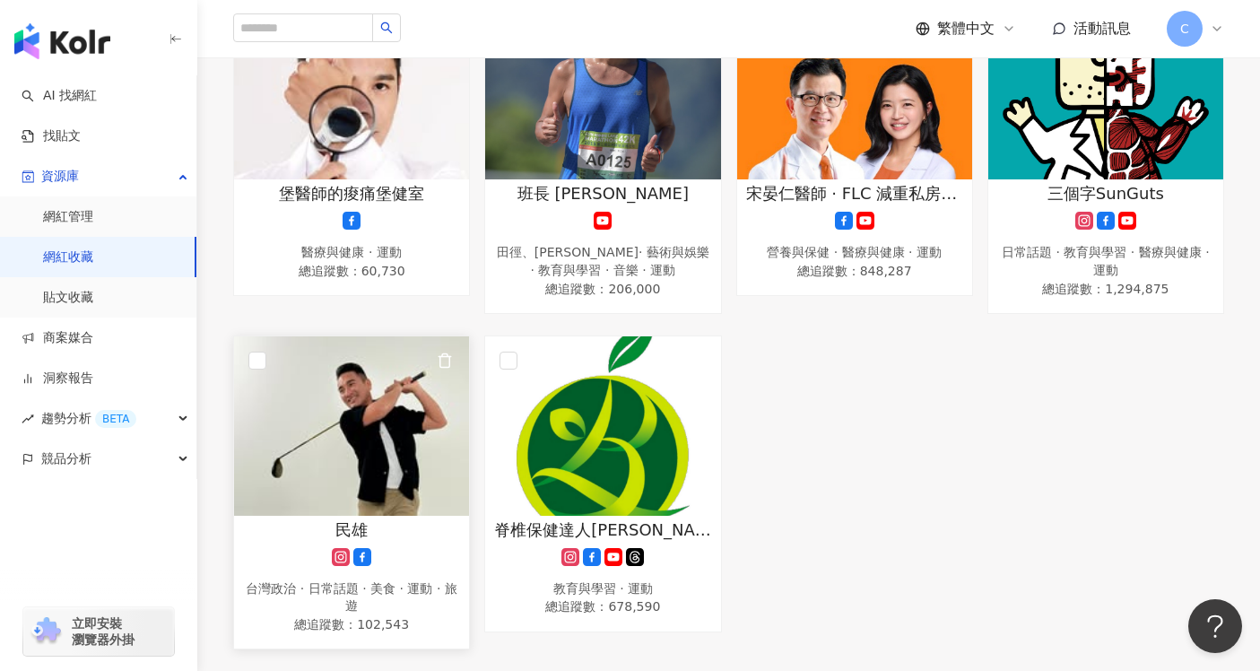
click at [385, 432] on img at bounding box center [351, 425] width 235 height 179
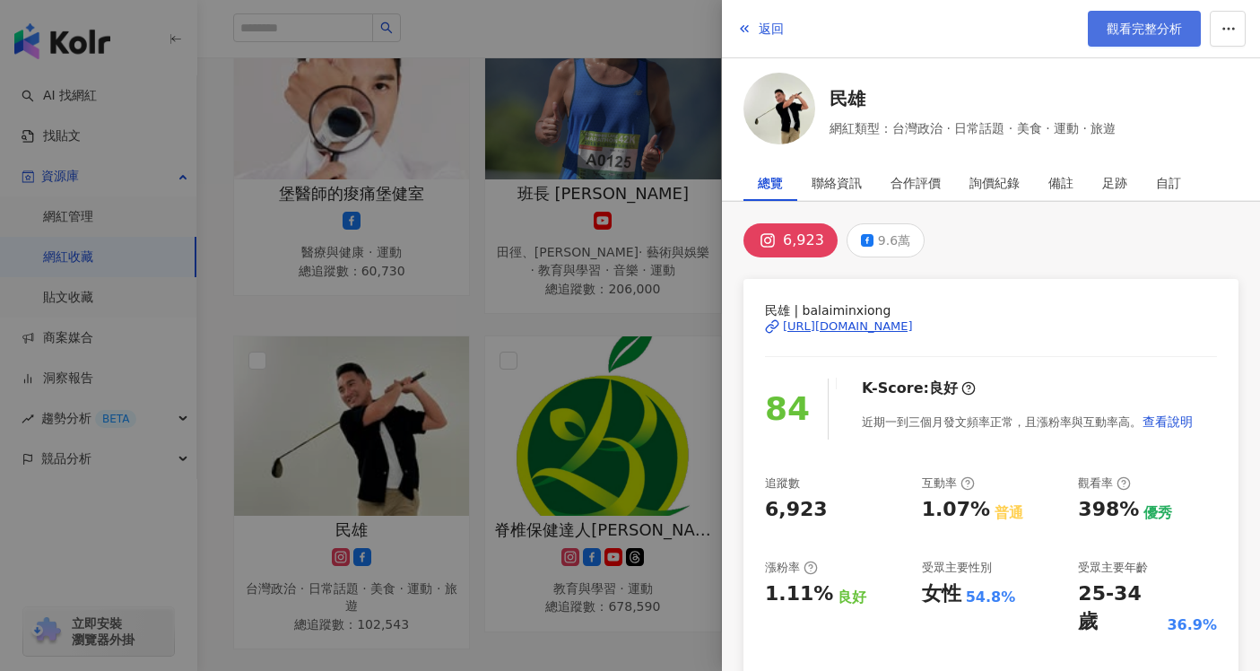
click at [1134, 33] on span "觀看完整分析" at bounding box center [1144, 29] width 75 height 14
click at [486, 200] on div at bounding box center [630, 335] width 1260 height 671
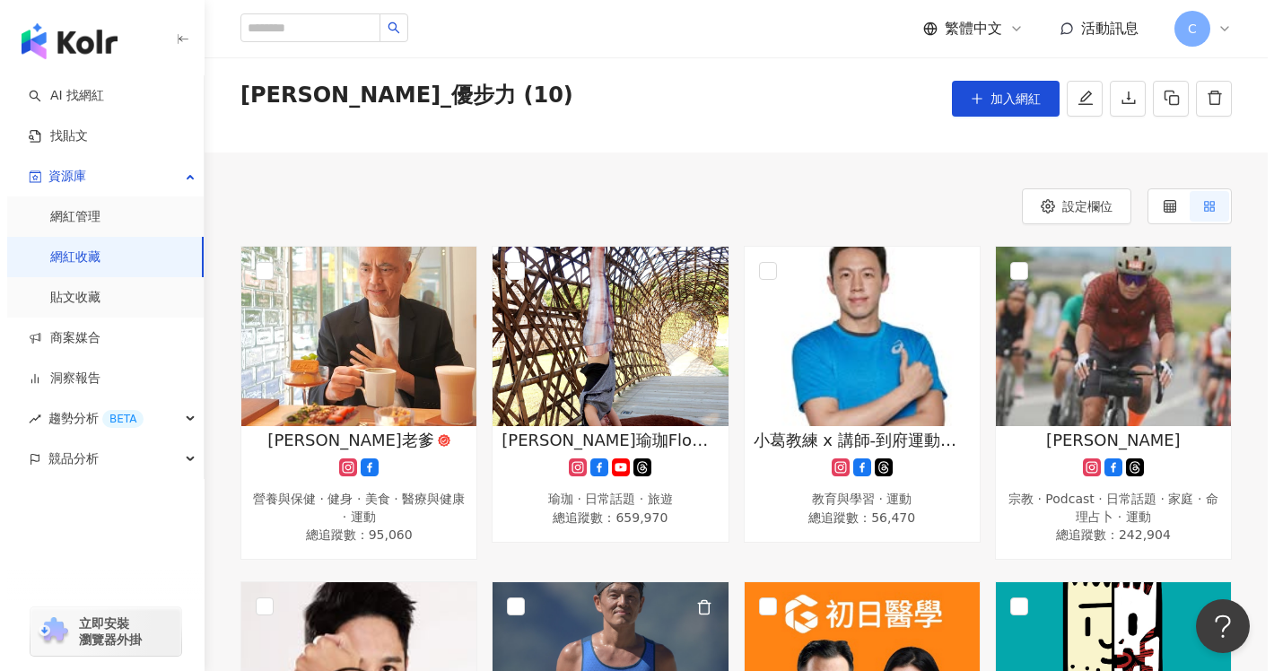
scroll to position [0, 0]
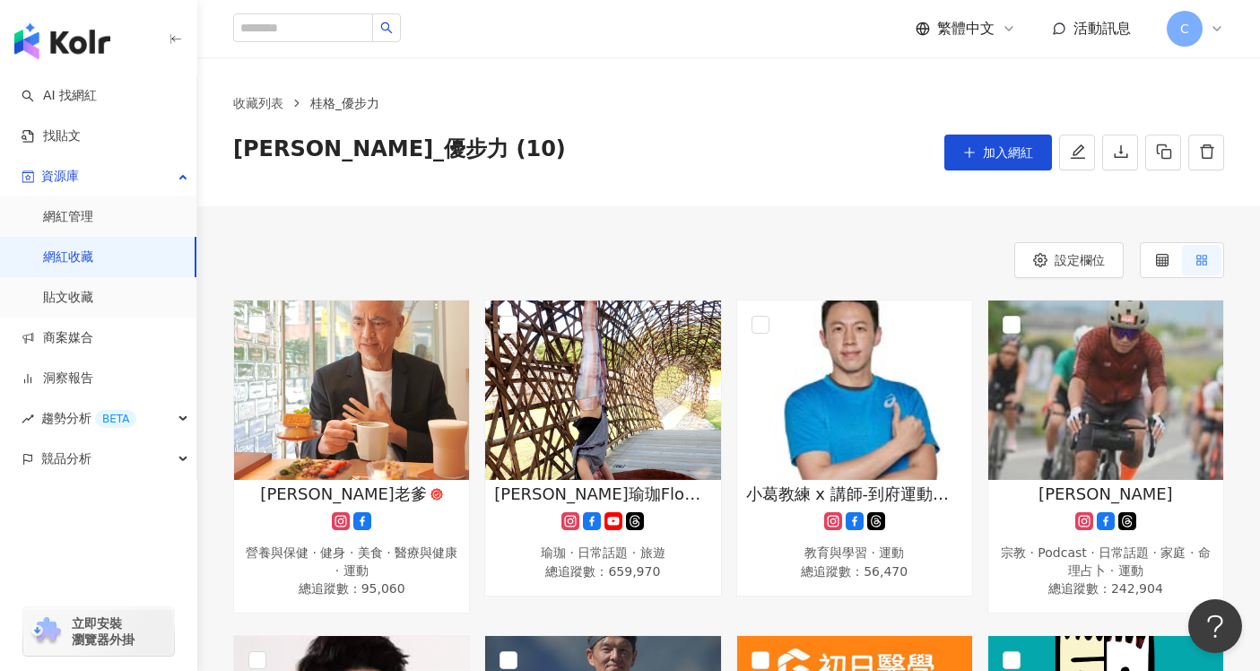
click at [357, 45] on div "繁體中文 活動訊息 C" at bounding box center [728, 28] width 991 height 57
click at [348, 30] on input "search" at bounding box center [303, 27] width 140 height 29
paste input "***"
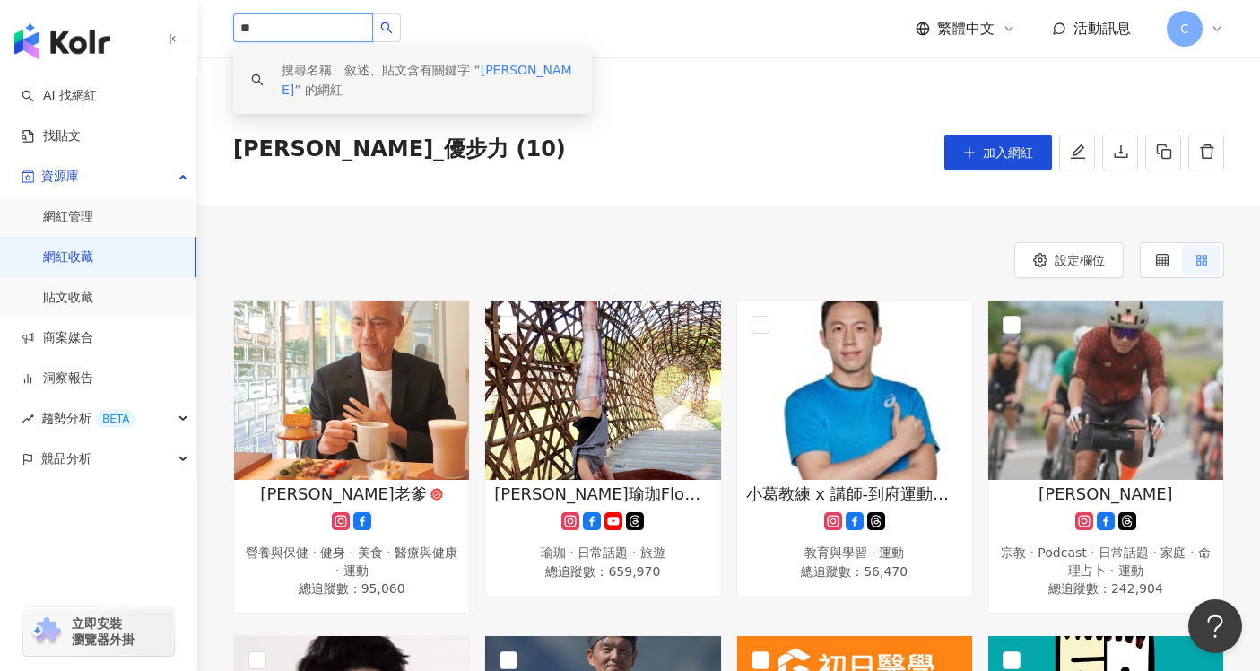
type input "*"
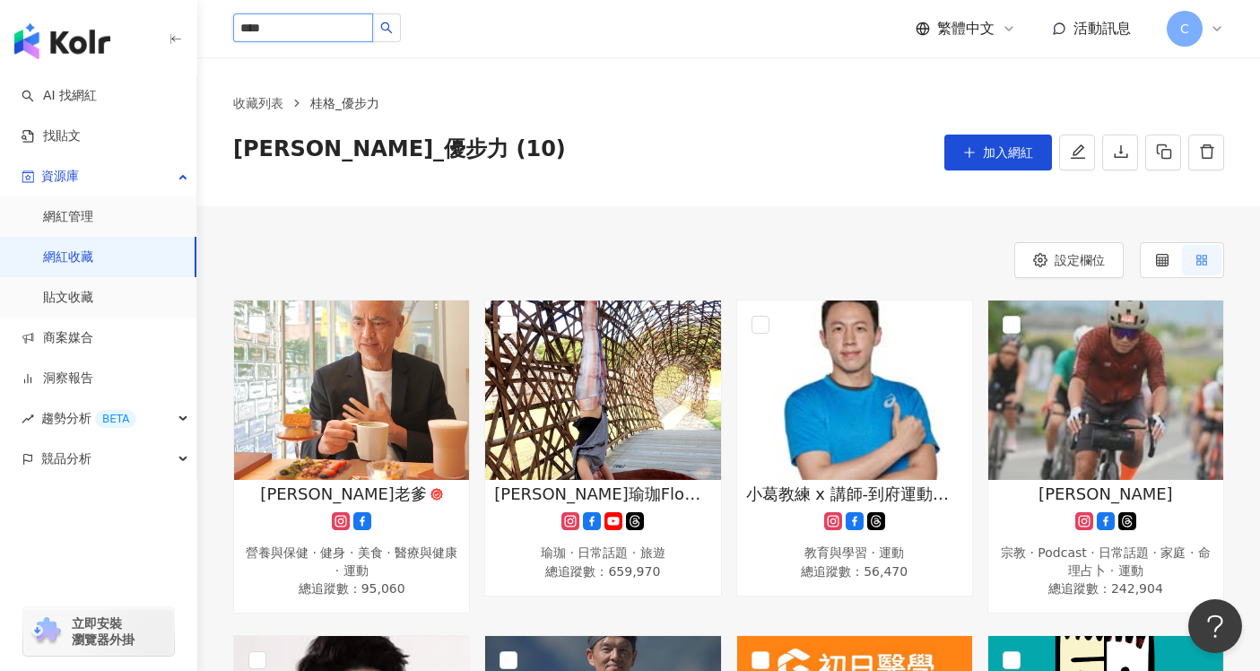
type input "****"
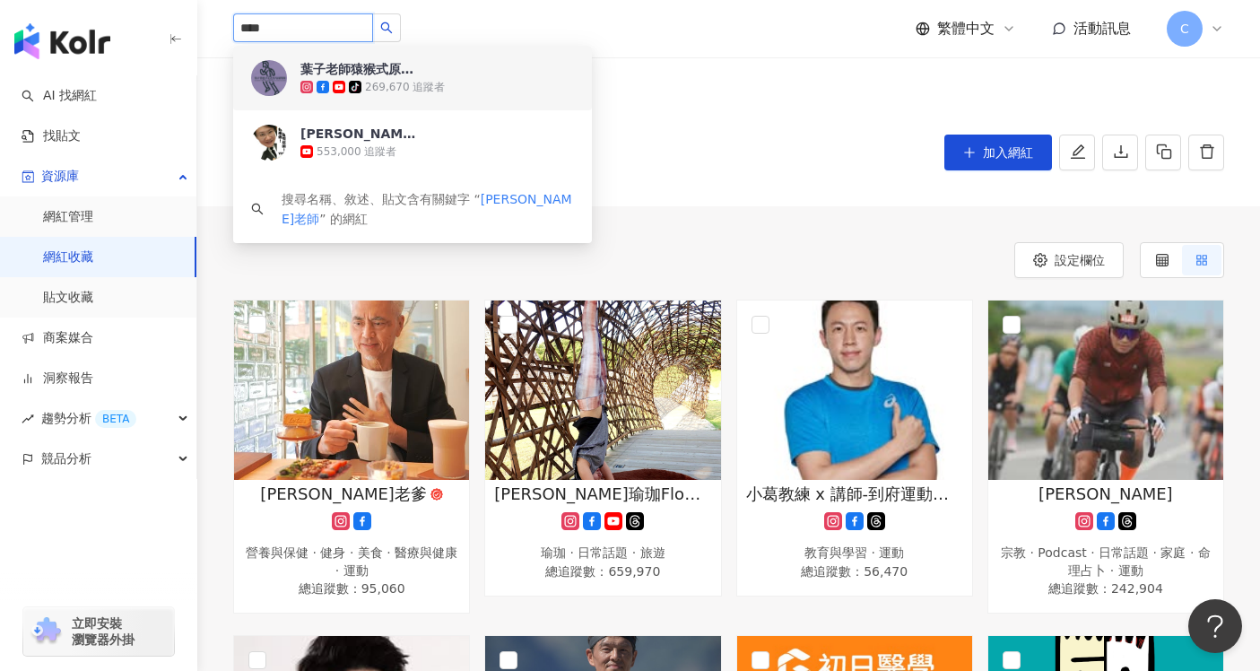
click at [423, 91] on div "269,670 追蹤者" at bounding box center [405, 87] width 80 height 15
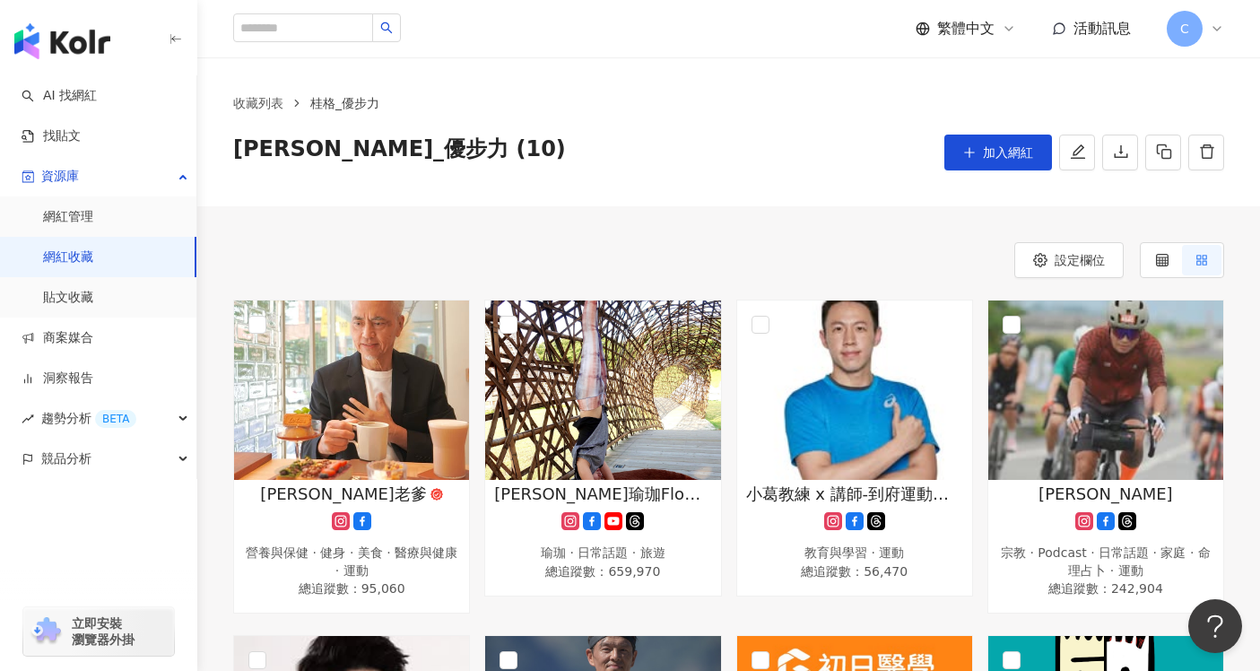
click at [1021, 164] on button "加入網紅" at bounding box center [999, 153] width 108 height 36
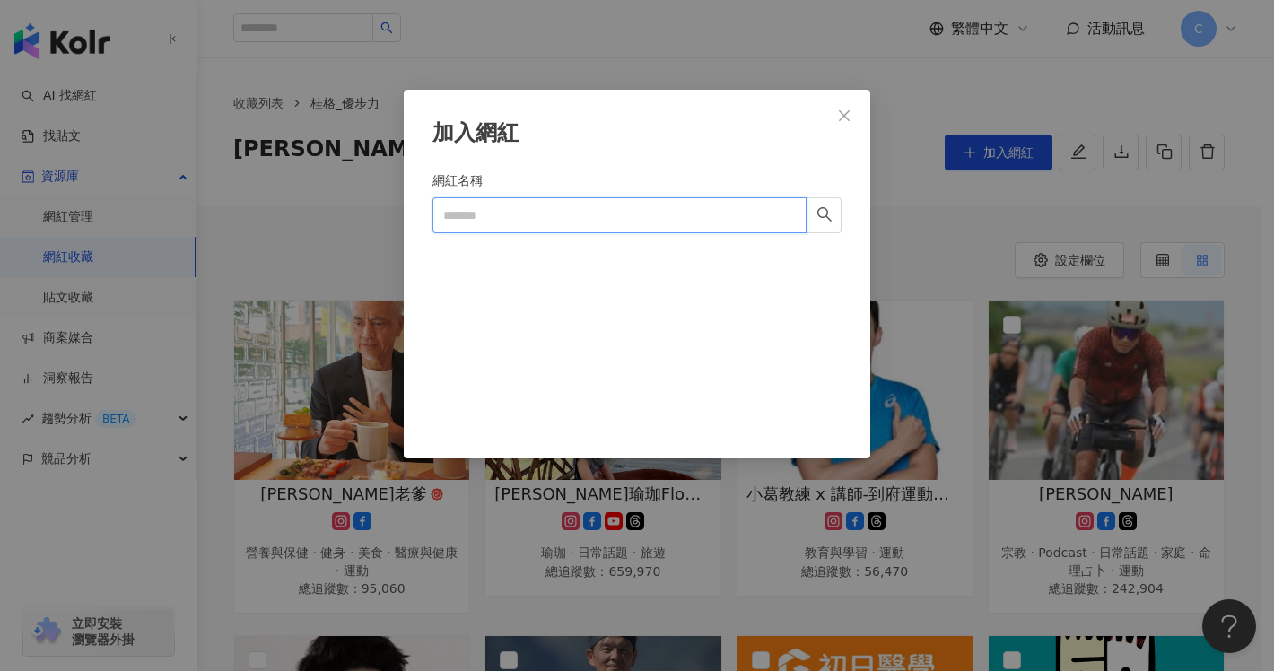
click at [728, 222] on input "網紅名稱" at bounding box center [619, 215] width 374 height 36
type input "****"
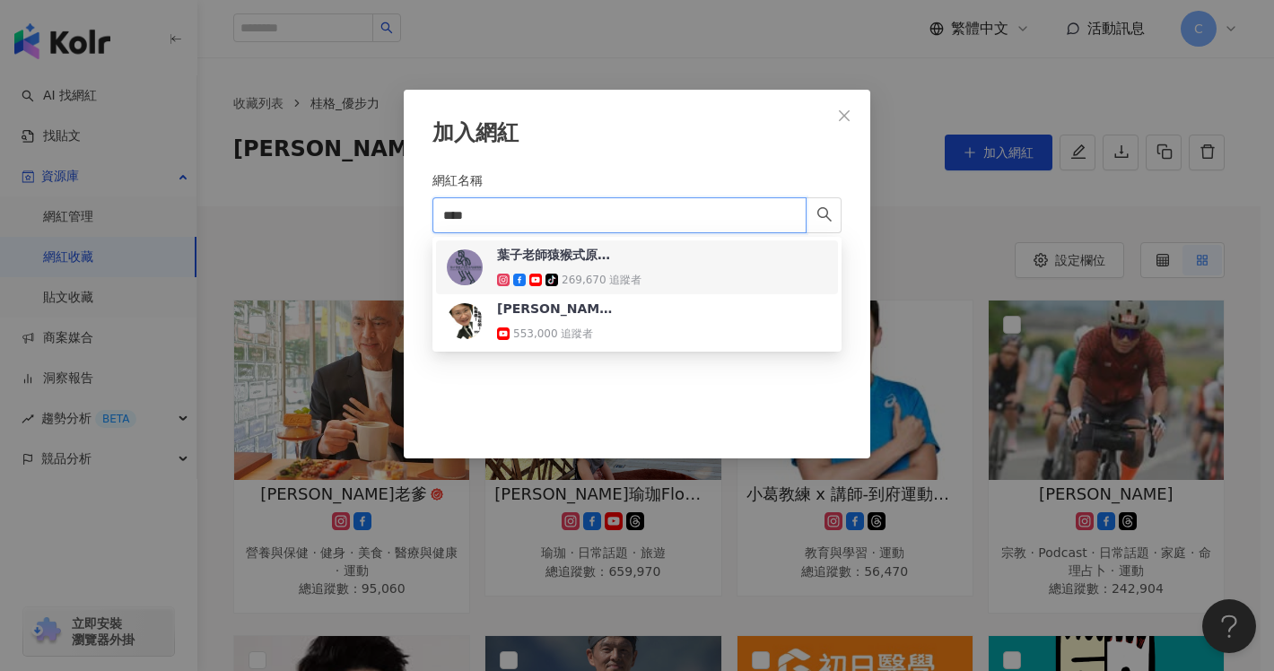
click at [710, 264] on div "葉子老師猿猴式原地超慢跑 tiktok-icon 269,670 追蹤者" at bounding box center [637, 267] width 380 height 43
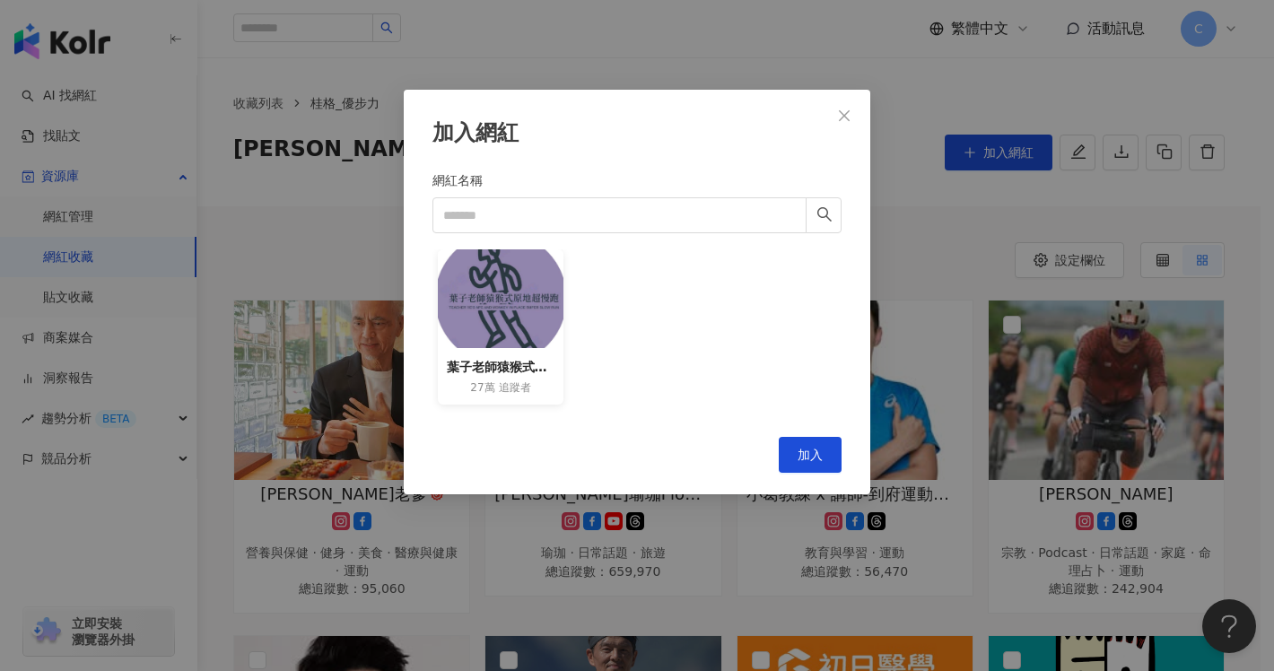
click at [521, 387] on span "追蹤者" at bounding box center [515, 387] width 32 height 15
click at [811, 451] on span "加入" at bounding box center [809, 455] width 25 height 14
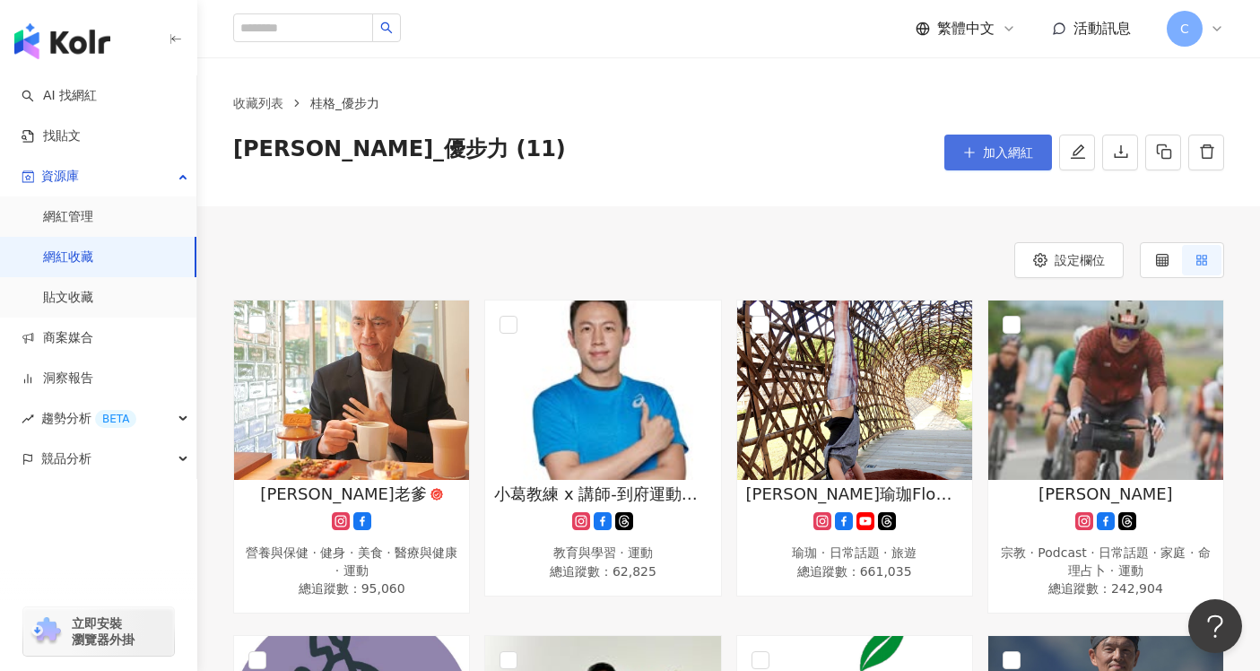
click at [989, 135] on button "加入網紅" at bounding box center [999, 153] width 108 height 36
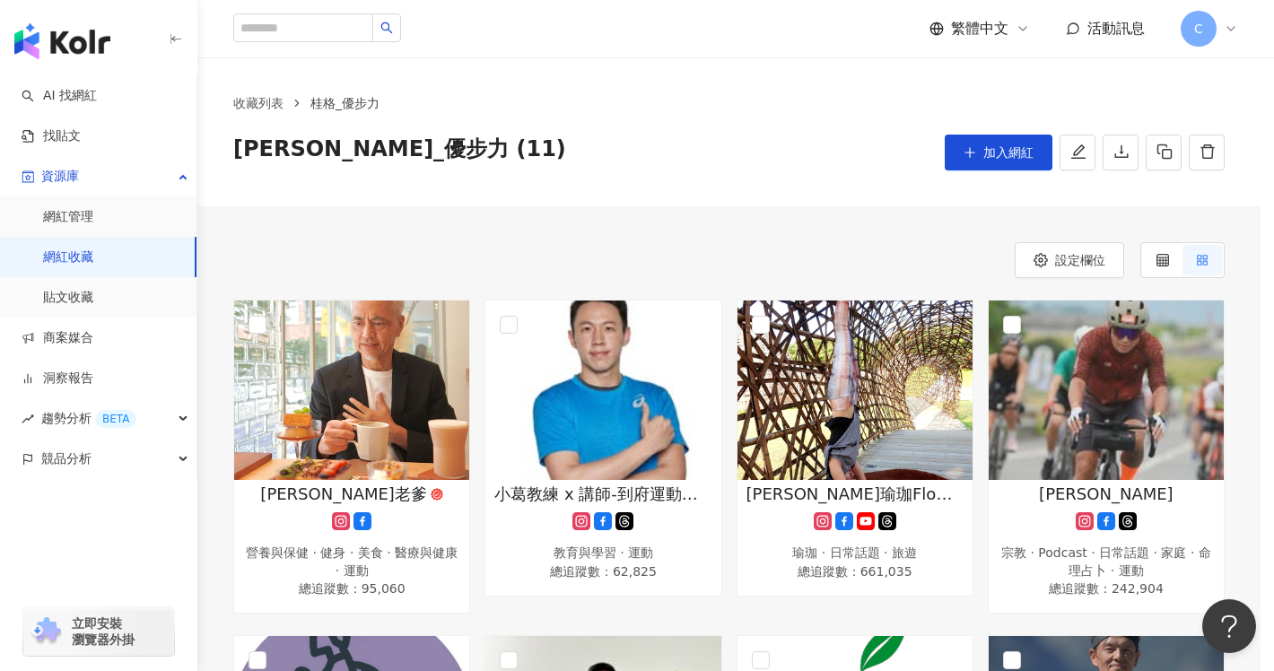
click at [992, 148] on div "加入網紅 網紅名稱 Cancel 加入" at bounding box center [637, 335] width 1274 height 671
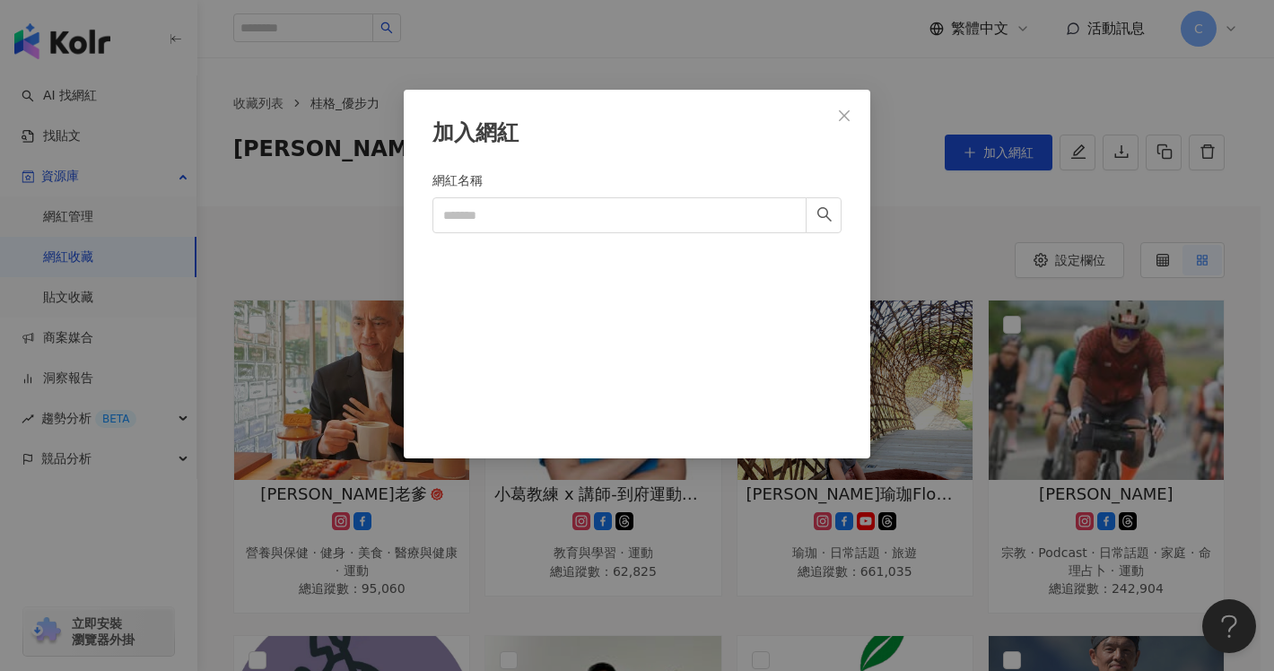
click at [665, 185] on div "網紅名稱" at bounding box center [636, 183] width 409 height 27
click at [674, 205] on input "網紅名稱" at bounding box center [619, 215] width 374 height 36
click at [815, 216] on button "button" at bounding box center [823, 215] width 36 height 36
click at [708, 209] on input "****" at bounding box center [619, 215] width 374 height 36
type input "********"
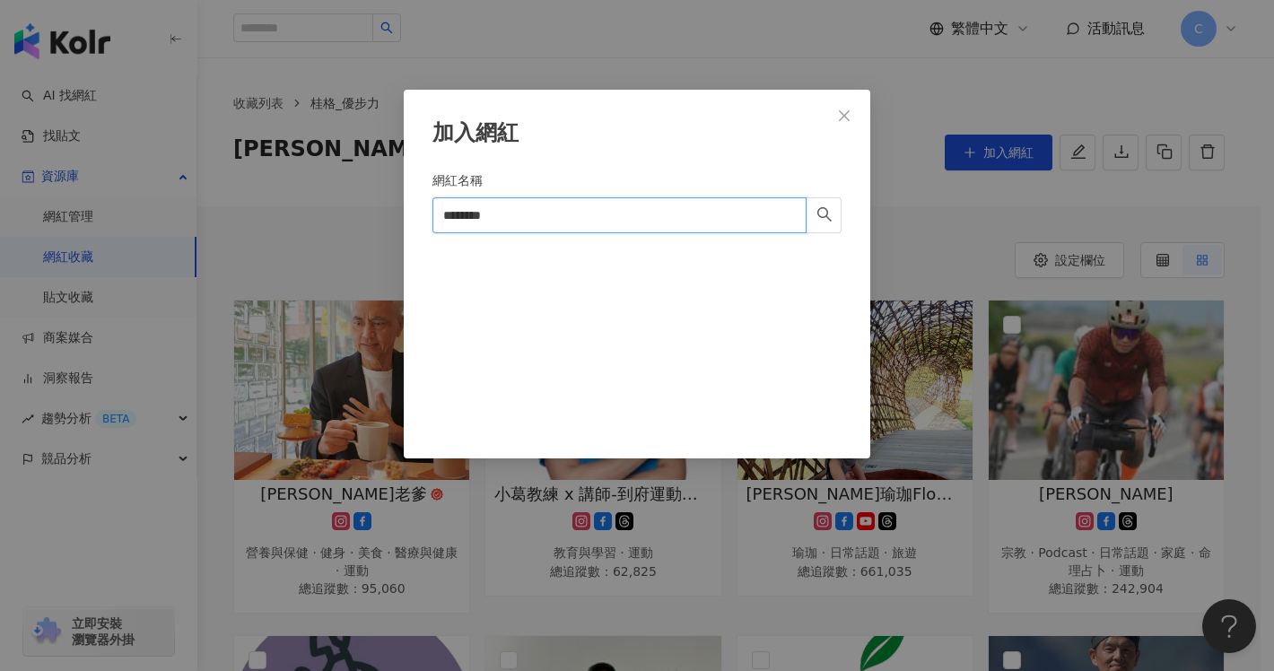
drag, startPoint x: 762, startPoint y: 211, endPoint x: 432, endPoint y: 200, distance: 329.4
click at [432, 200] on input "********" at bounding box center [619, 215] width 374 height 36
click at [950, 243] on div "加入網紅 網紅名稱 Cancel 加入" at bounding box center [637, 335] width 1274 height 671
click at [844, 121] on icon "close" at bounding box center [844, 116] width 14 height 14
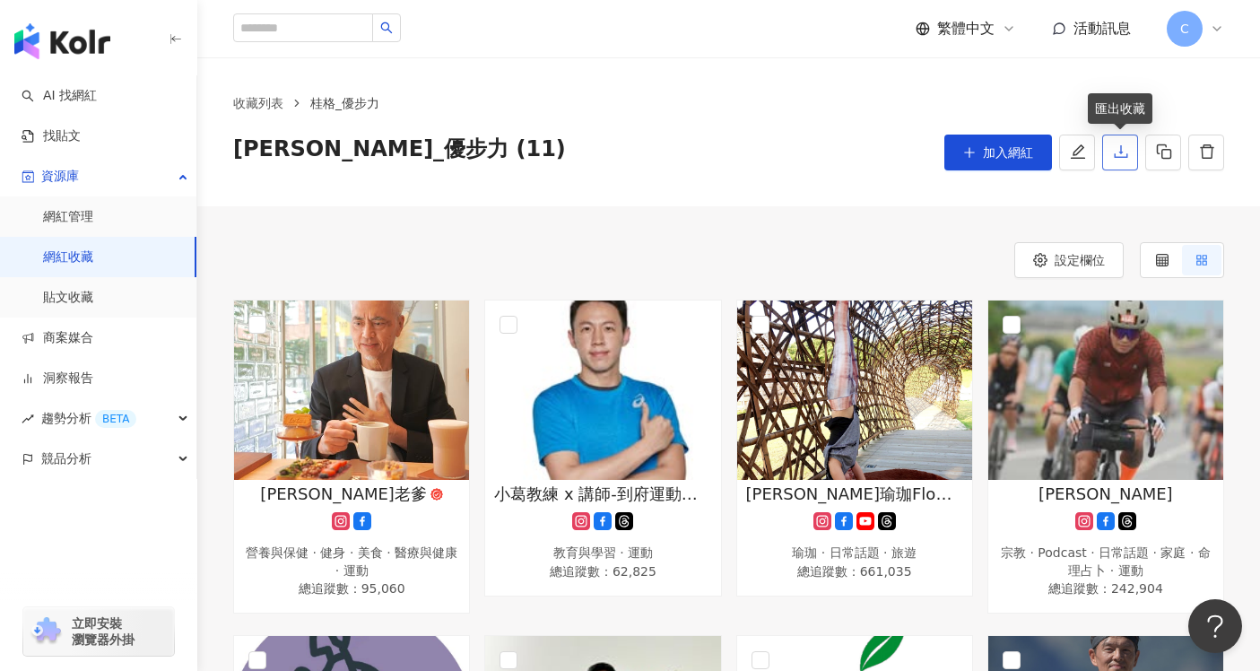
click at [1110, 155] on button "button" at bounding box center [1120, 153] width 36 height 36
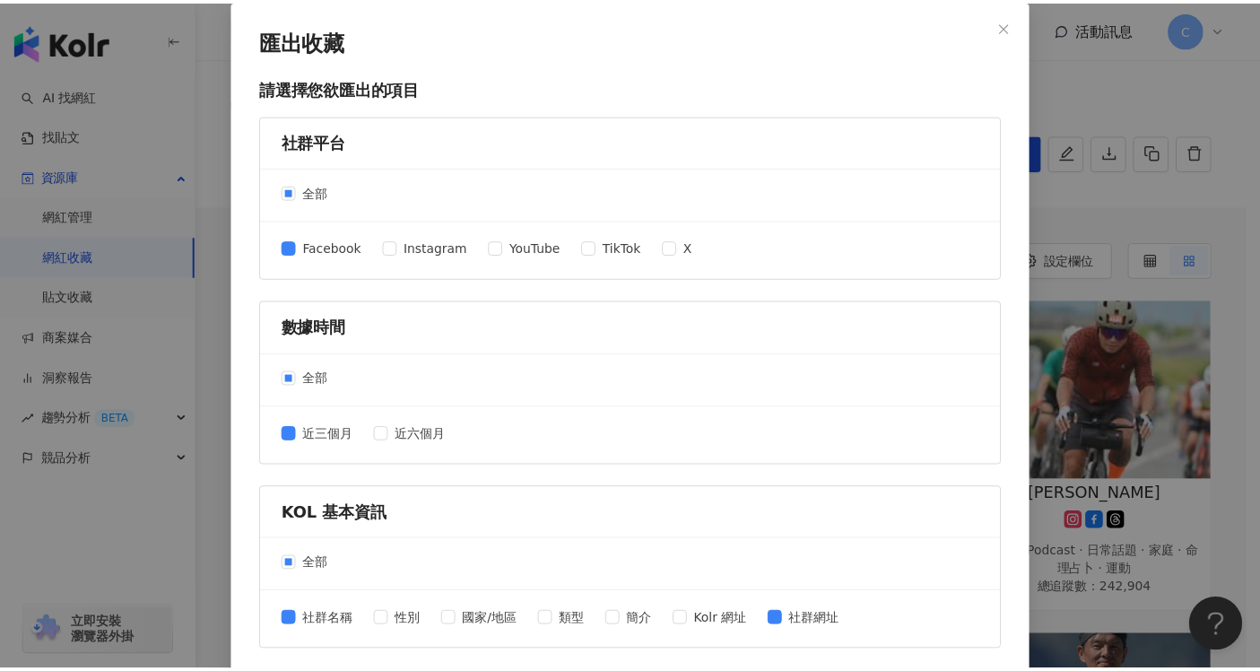
scroll to position [722, 0]
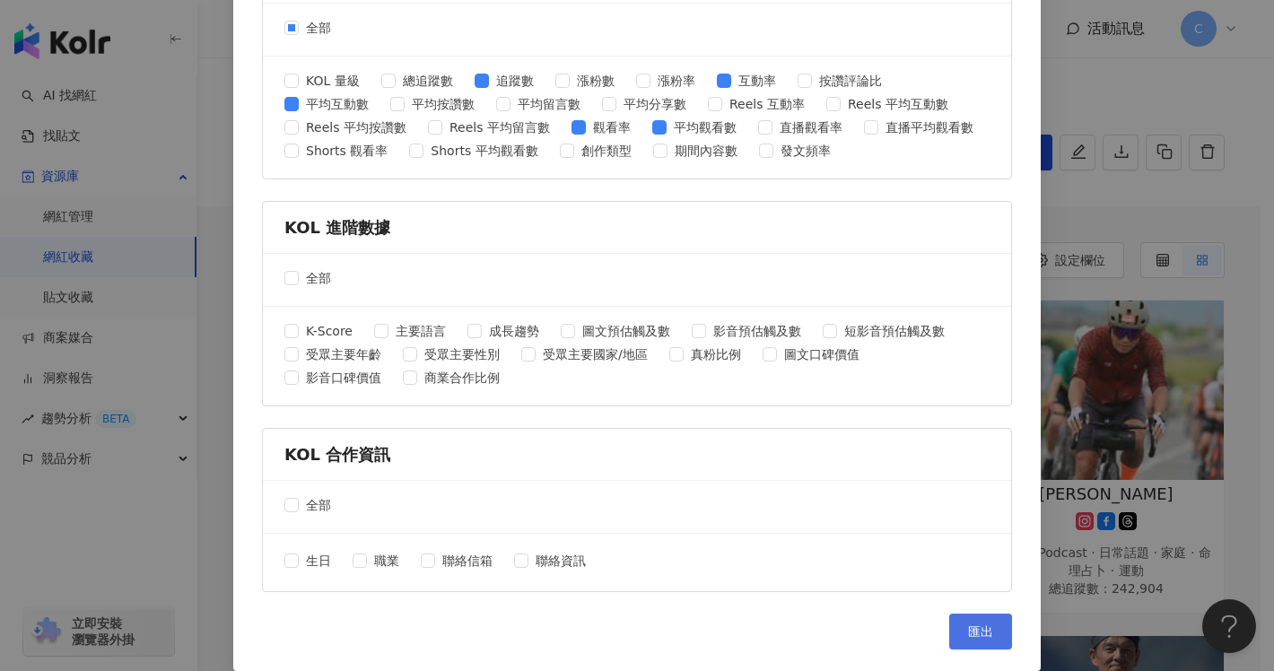
click at [981, 618] on button "匯出" at bounding box center [980, 632] width 63 height 36
click at [1056, 371] on div "匯出收藏 請選擇您欲匯出的項目 社群平台 全部 Facebook Instagram YouTube TikTok X 數據時間 全部 近三個月 近六個月 K…" at bounding box center [637, 335] width 1274 height 671
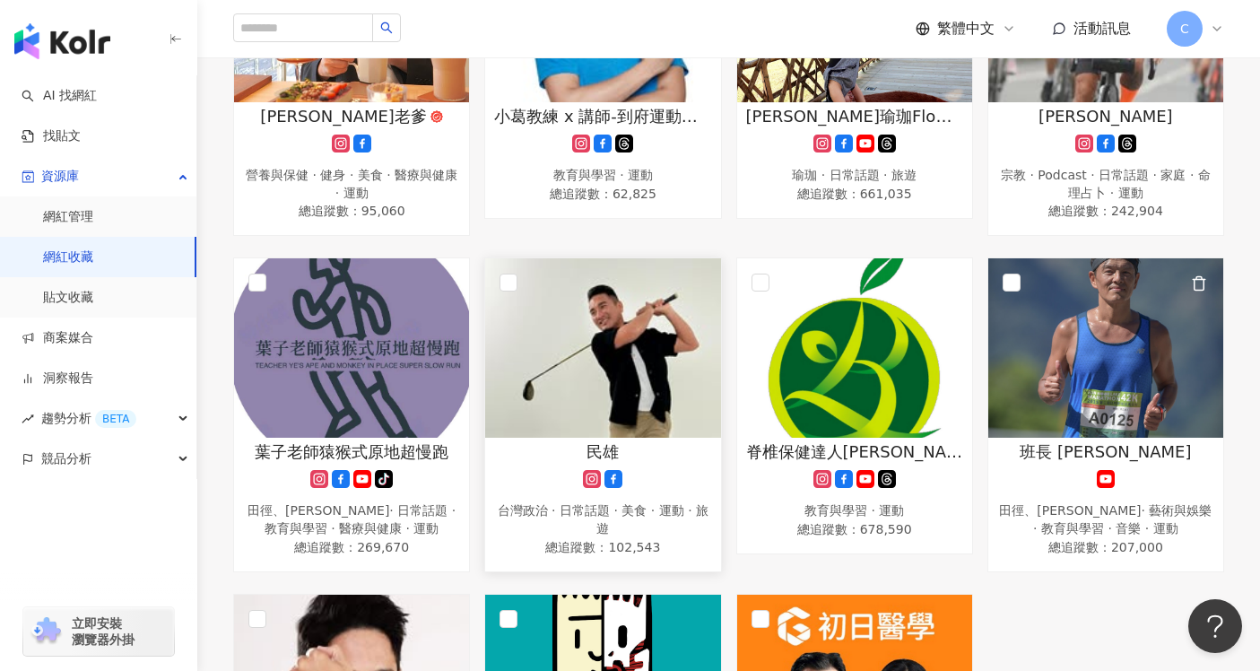
scroll to position [390, 0]
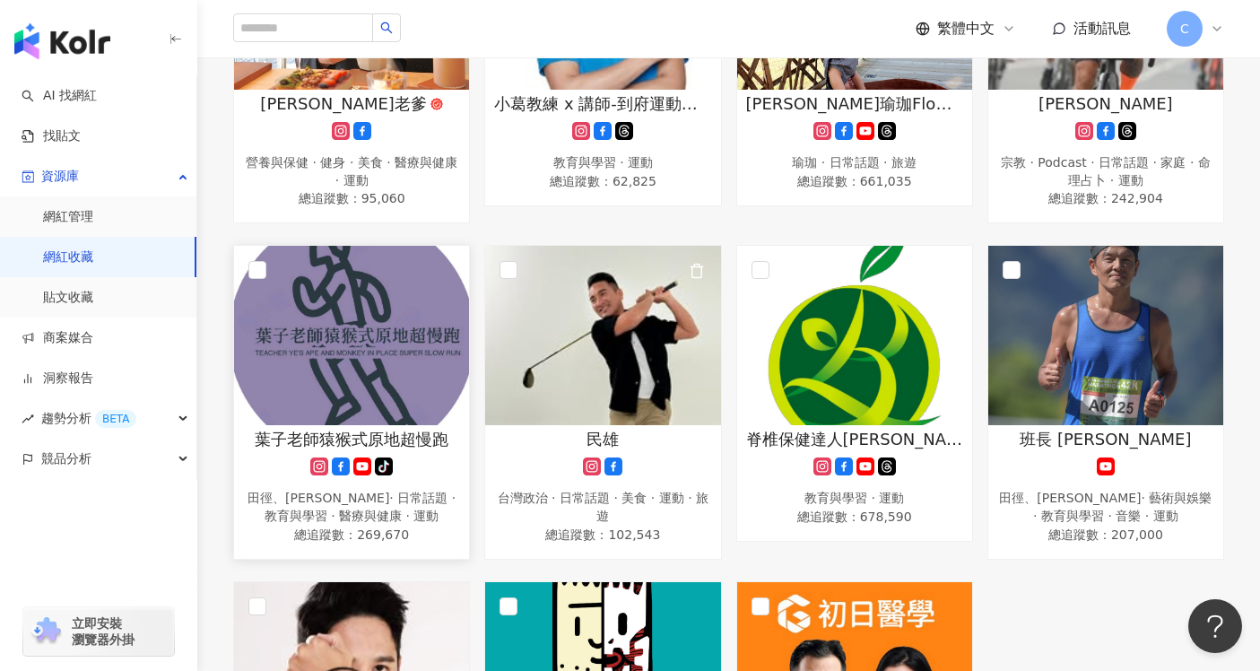
click at [396, 381] on img at bounding box center [351, 335] width 235 height 179
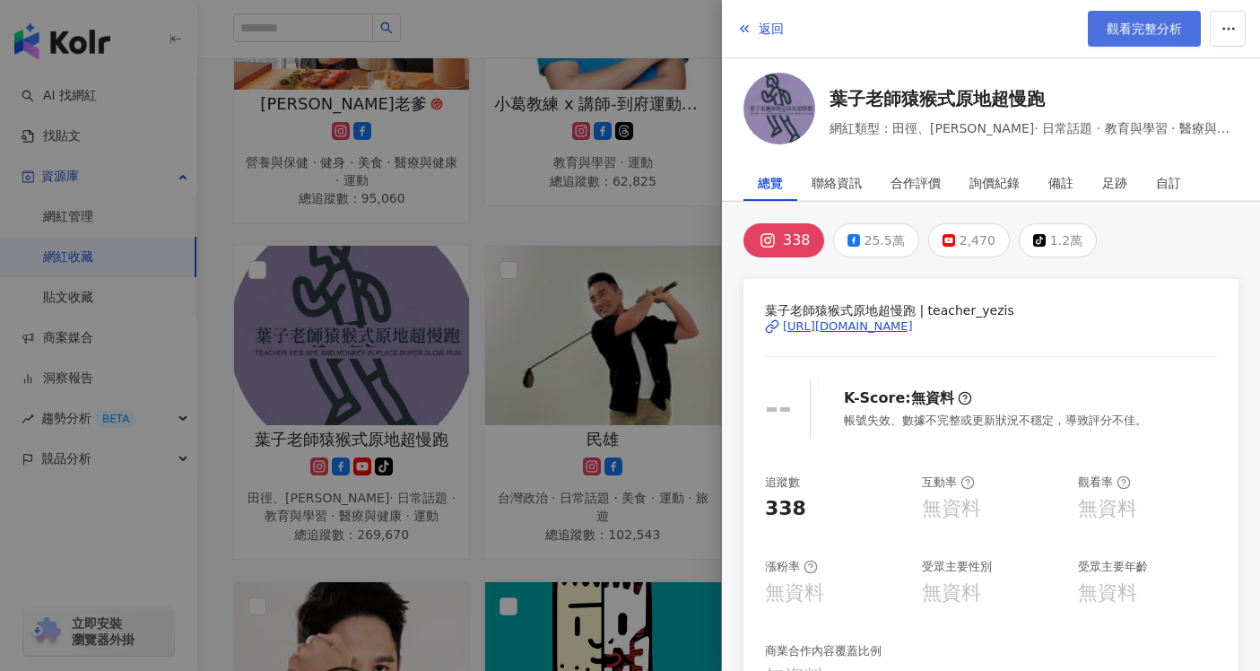
click at [1135, 22] on span "觀看完整分析" at bounding box center [1144, 29] width 75 height 14
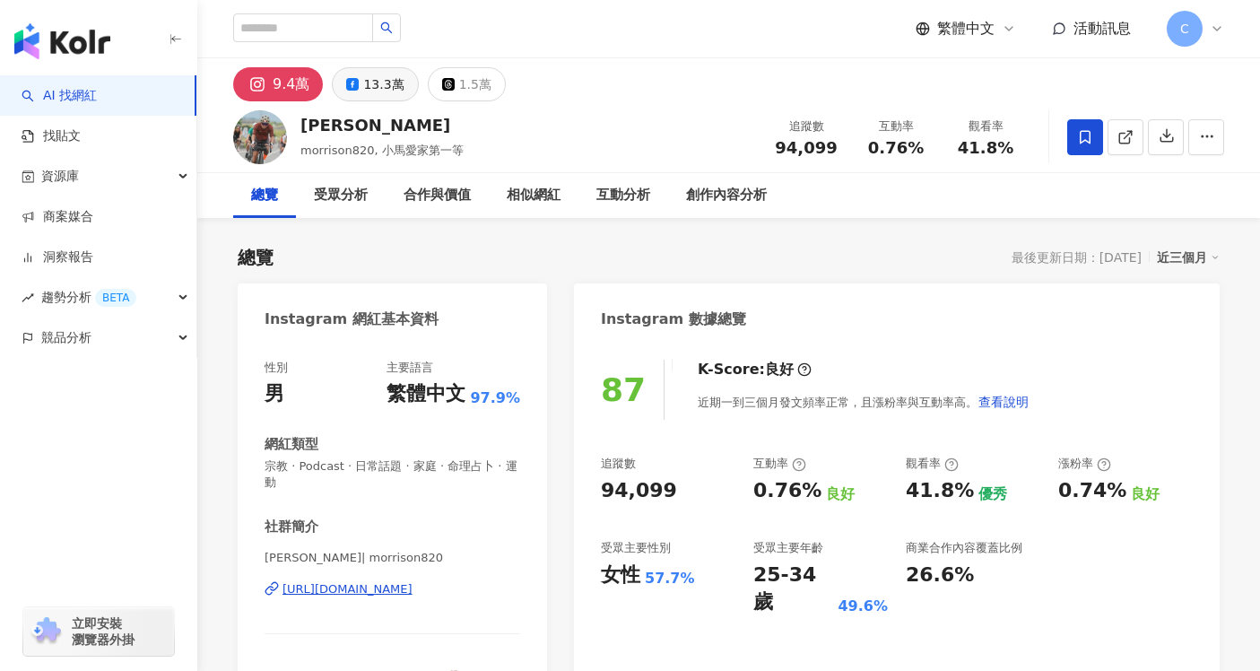
click at [396, 88] on button "13.3萬" at bounding box center [375, 84] width 86 height 34
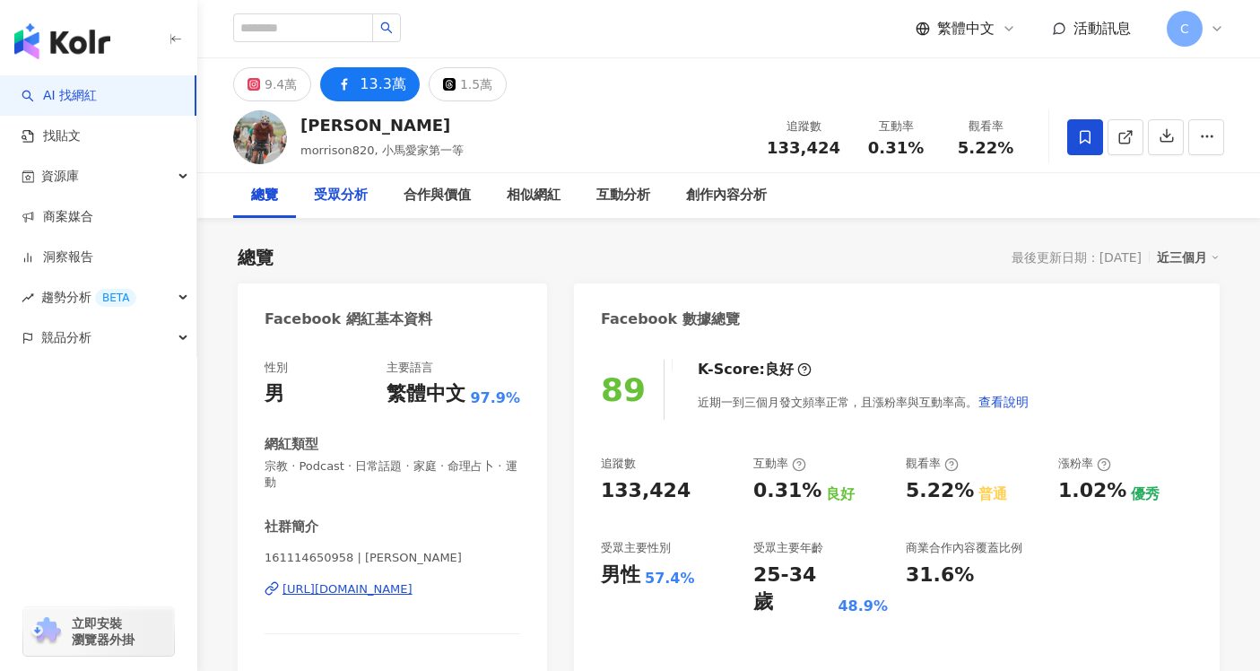
click at [355, 192] on div "受眾分析" at bounding box center [341, 196] width 54 height 22
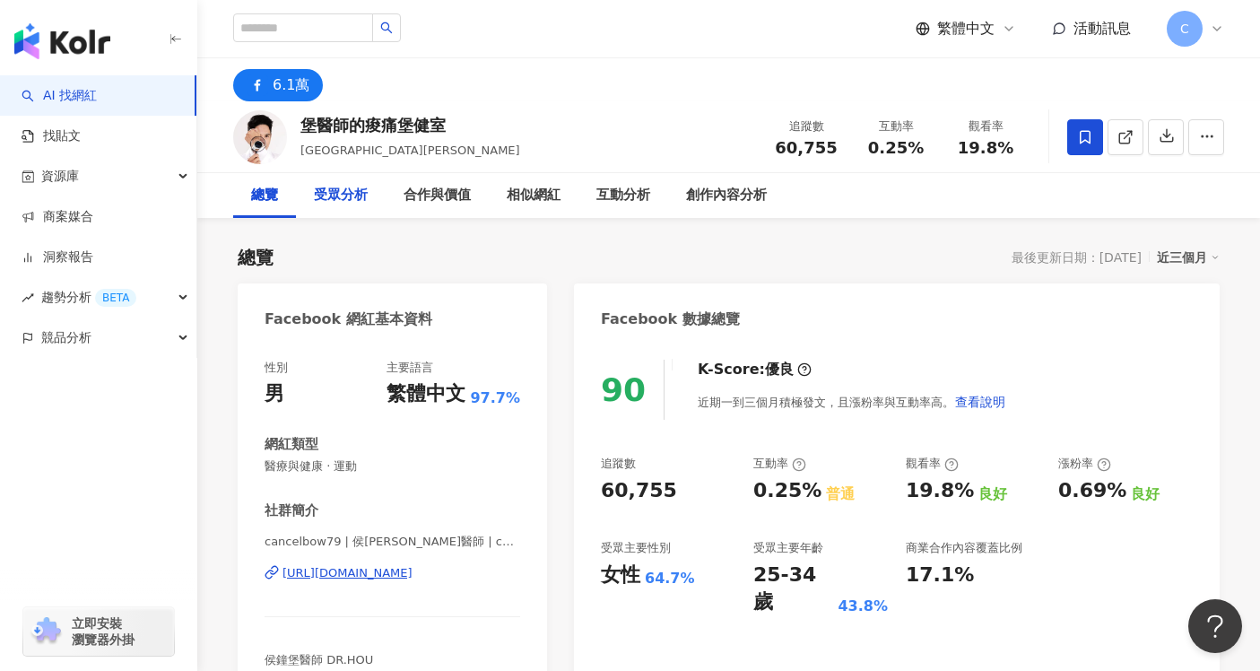
click at [342, 203] on div "受眾分析" at bounding box center [341, 196] width 54 height 22
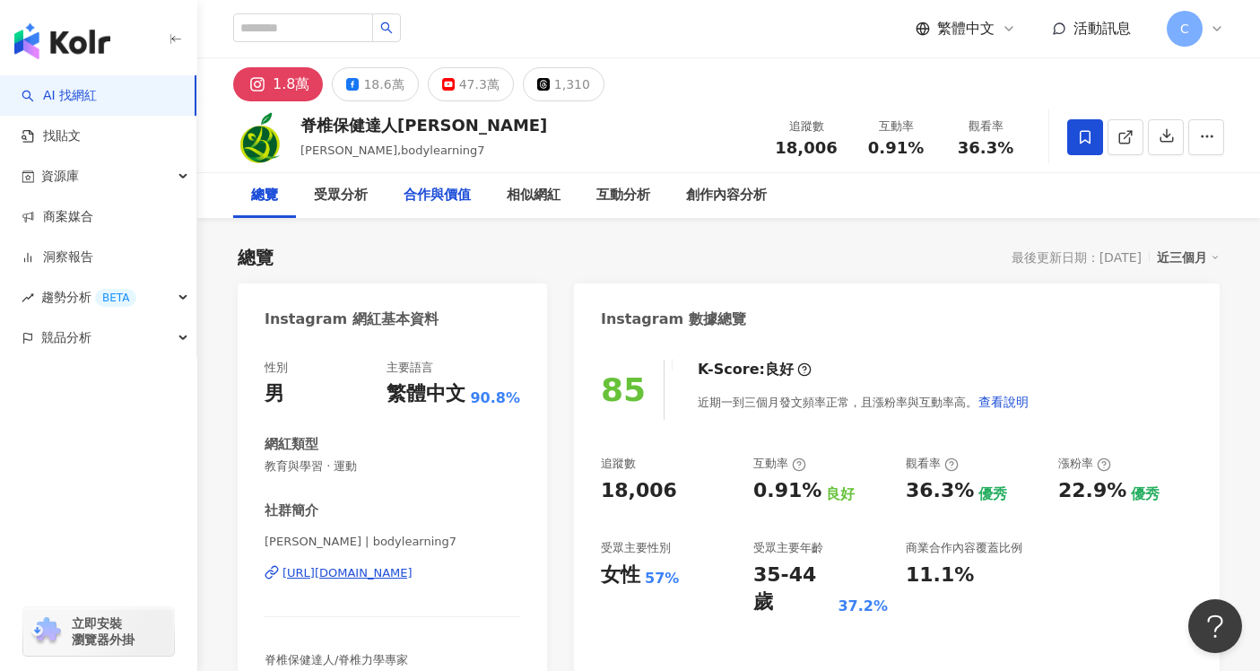
click at [357, 85] on button "18.6萬" at bounding box center [375, 84] width 86 height 34
click at [398, 100] on button "18.6萬" at bounding box center [375, 84] width 86 height 34
click at [381, 89] on div "18.6萬" at bounding box center [383, 84] width 40 height 25
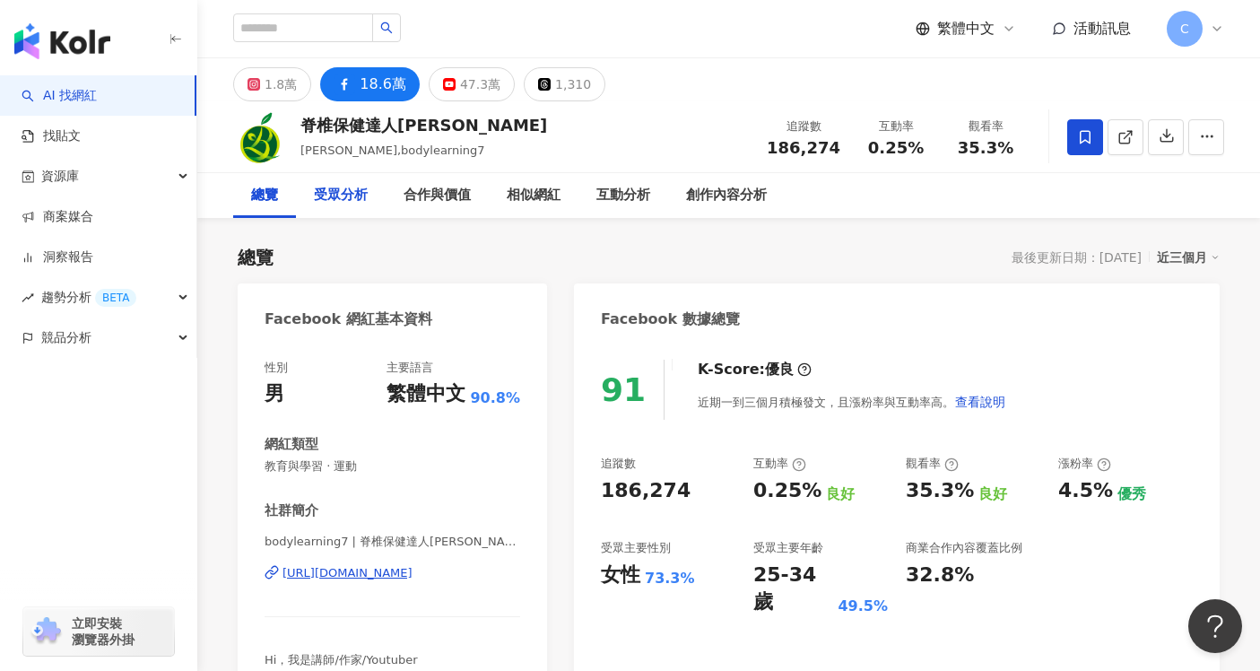
click at [360, 198] on div "受眾分析" at bounding box center [341, 196] width 54 height 22
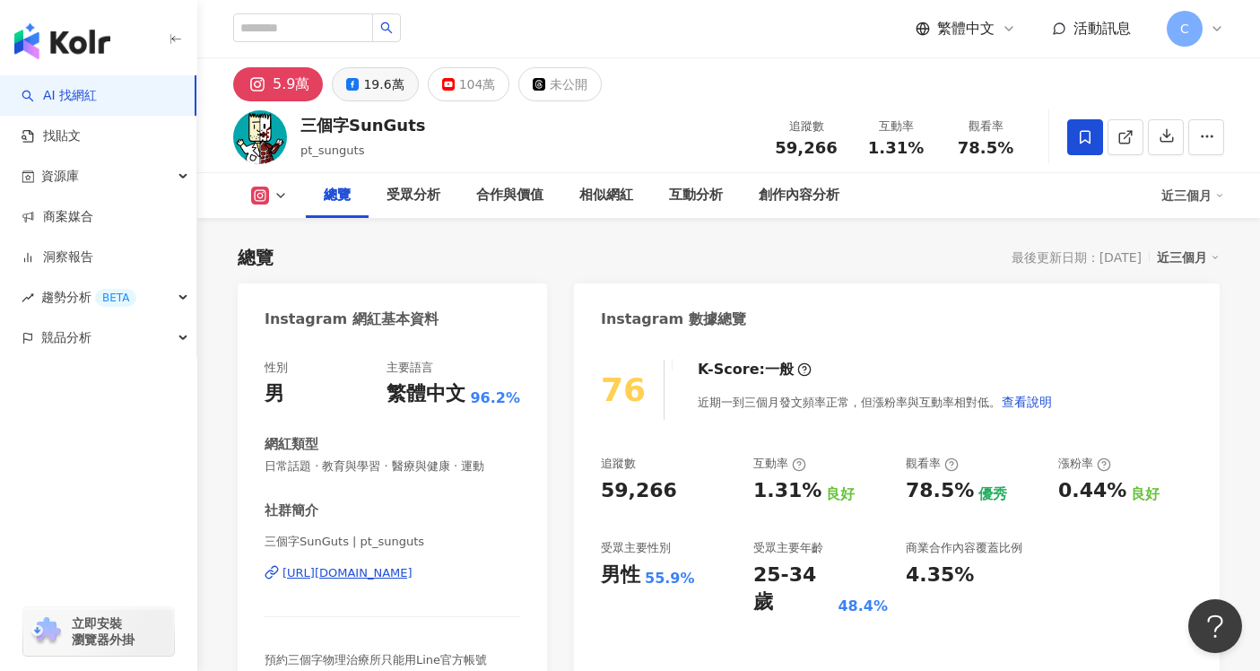
click at [373, 90] on div "19.6萬" at bounding box center [383, 84] width 40 height 25
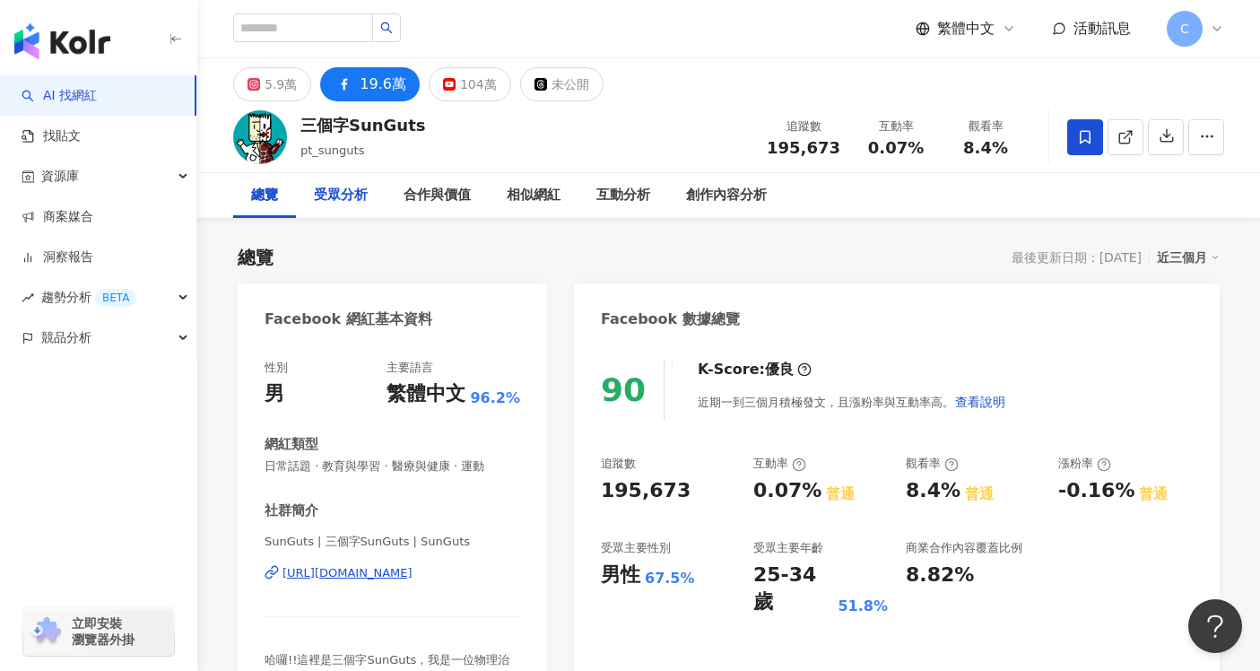
click at [322, 201] on div "受眾分析" at bounding box center [341, 196] width 54 height 22
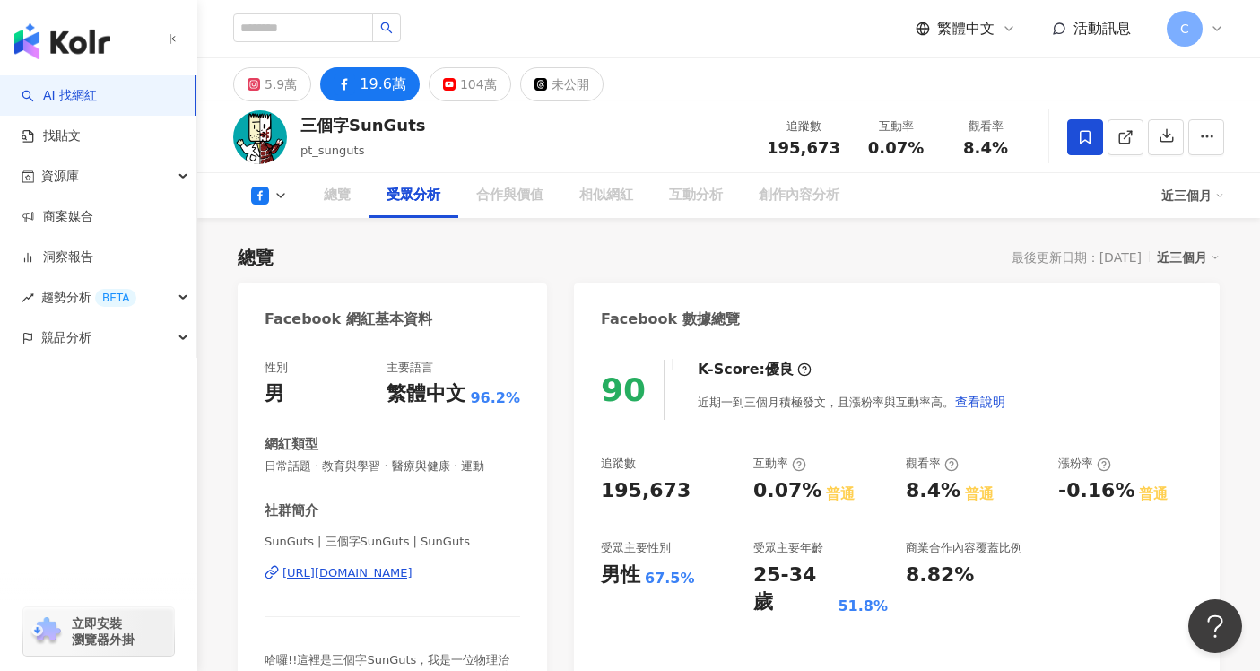
scroll to position [1496, 0]
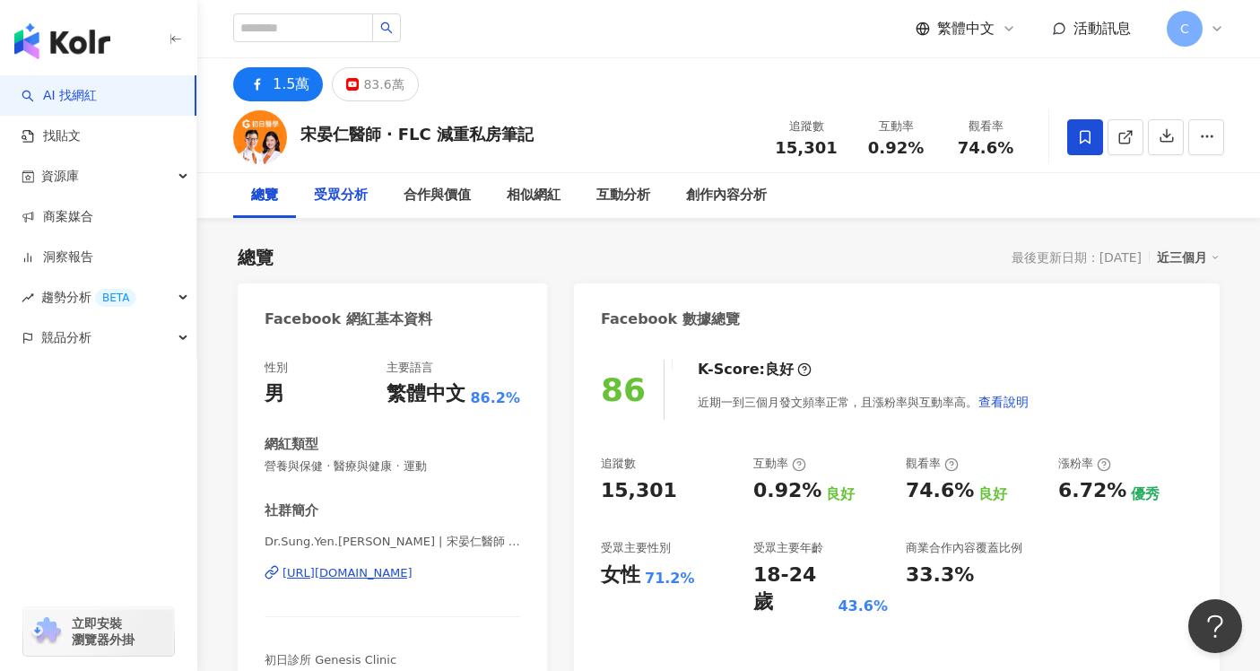
click at [340, 196] on div "受眾分析" at bounding box center [341, 196] width 54 height 22
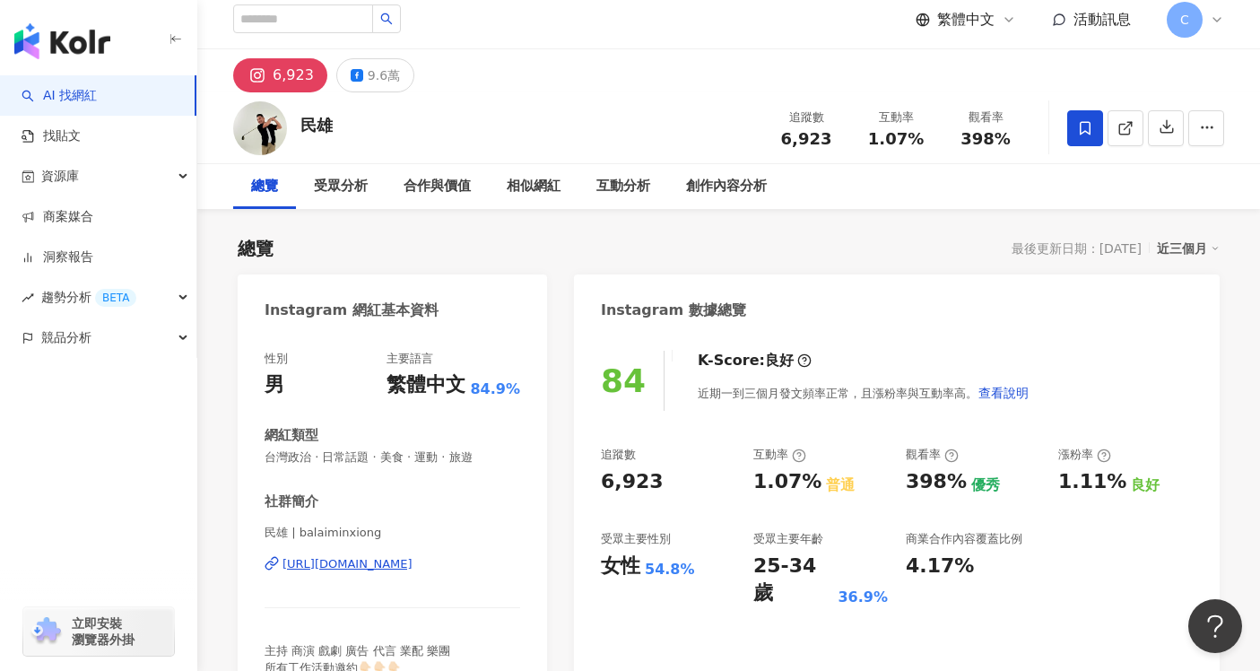
scroll to position [16, 0]
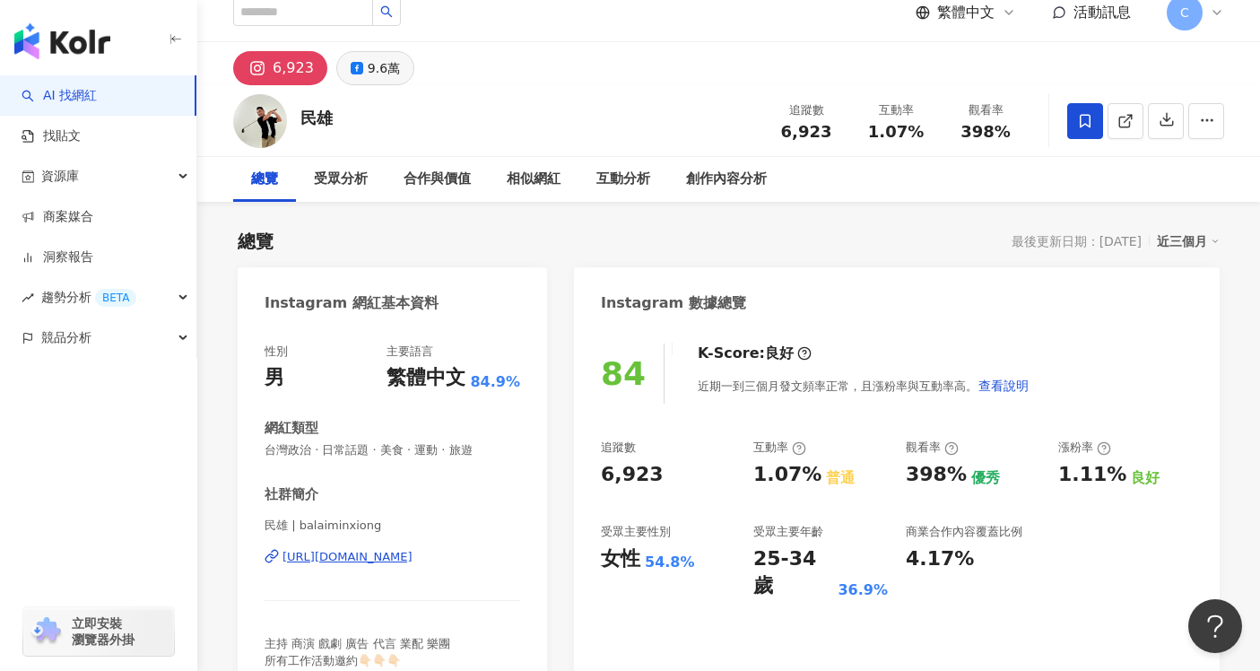
click at [374, 70] on div "9.6萬" at bounding box center [384, 68] width 32 height 25
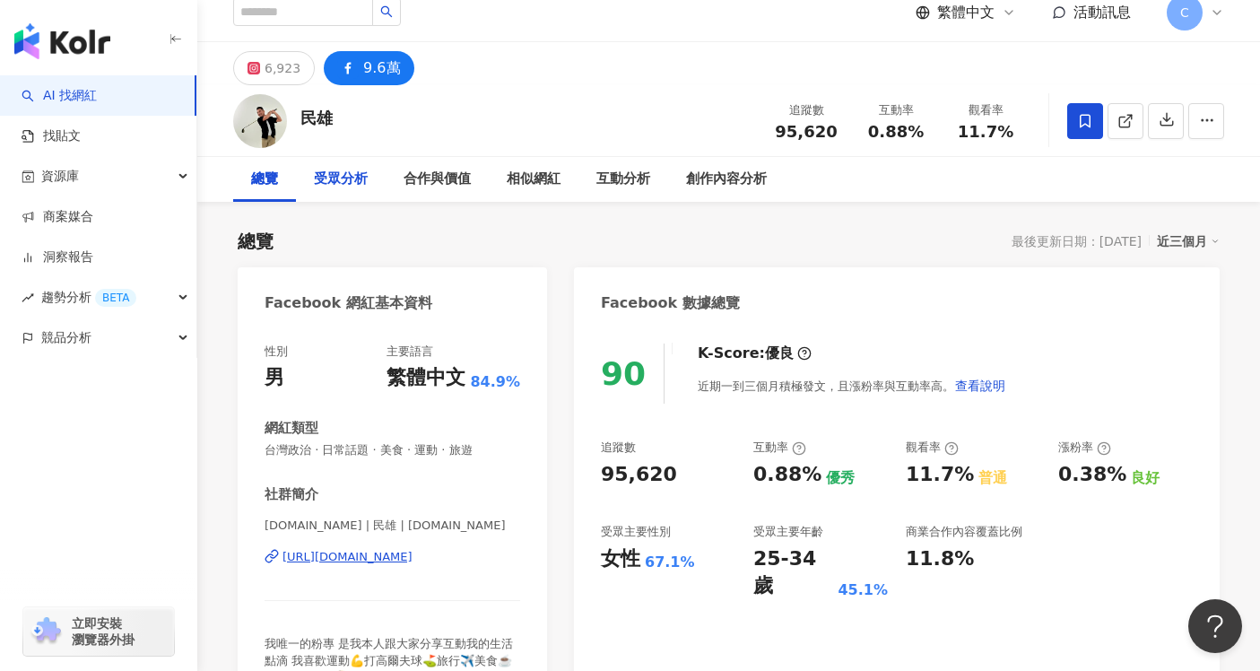
click at [367, 174] on div "受眾分析" at bounding box center [341, 180] width 54 height 22
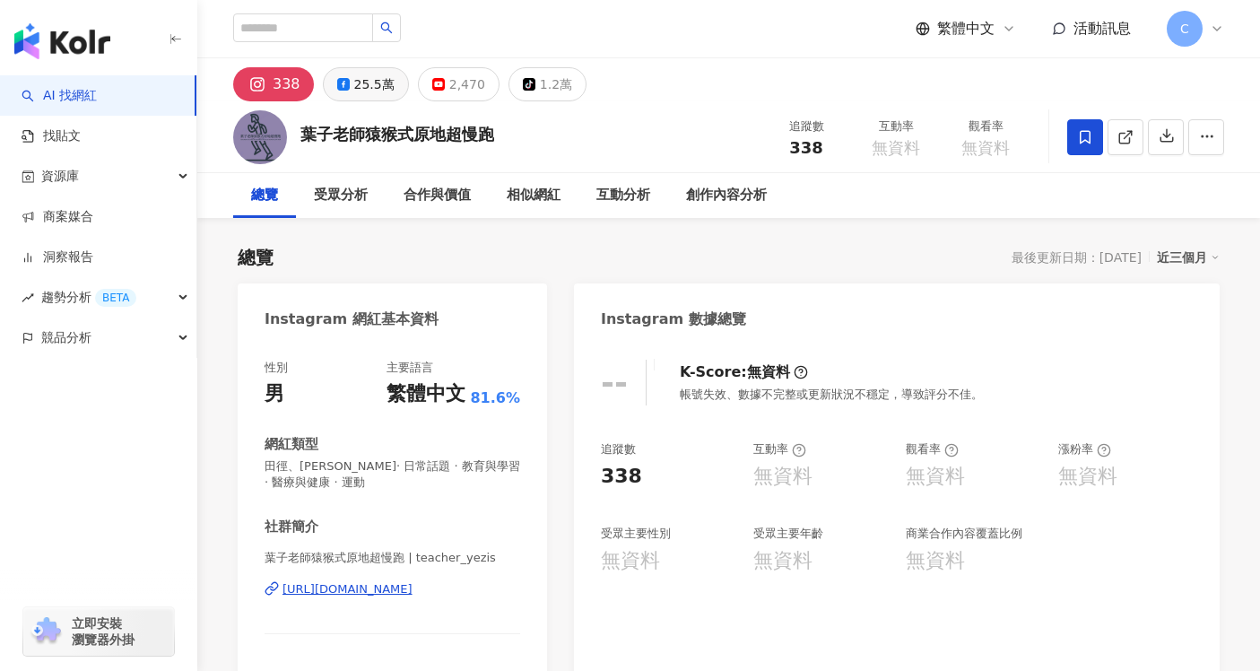
click at [377, 95] on div "25.5萬" at bounding box center [374, 84] width 40 height 25
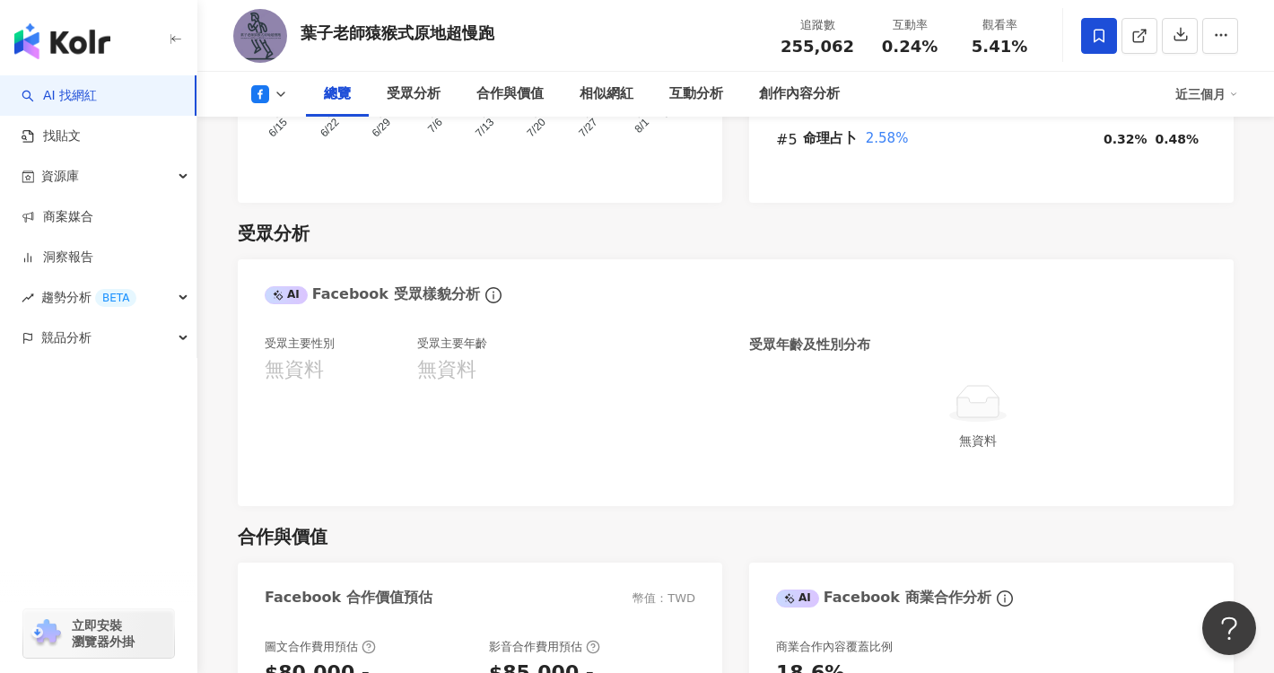
scroll to position [1450, 0]
